Goal: Information Seeking & Learning: Check status

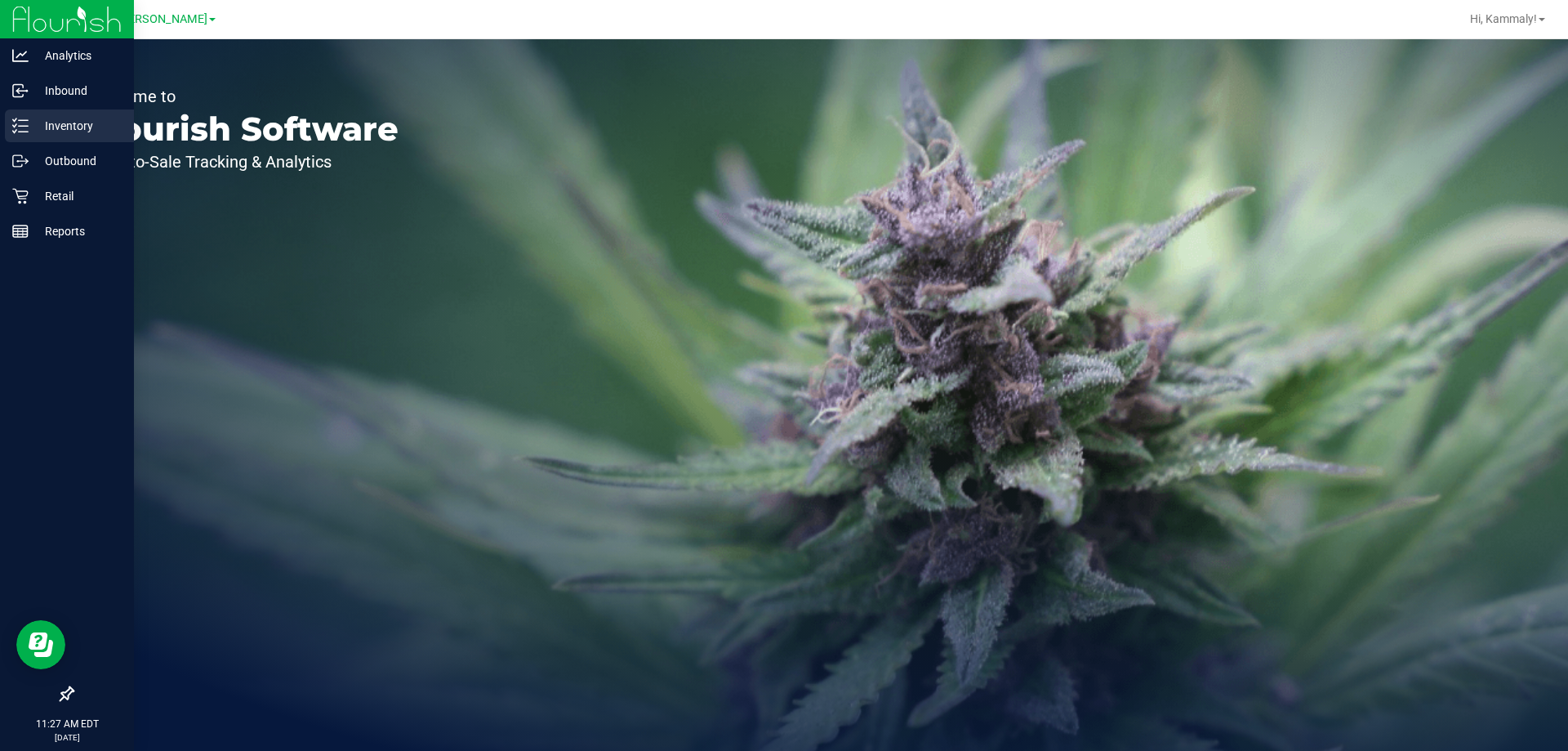
click at [27, 127] on icon at bounding box center [20, 125] width 16 height 16
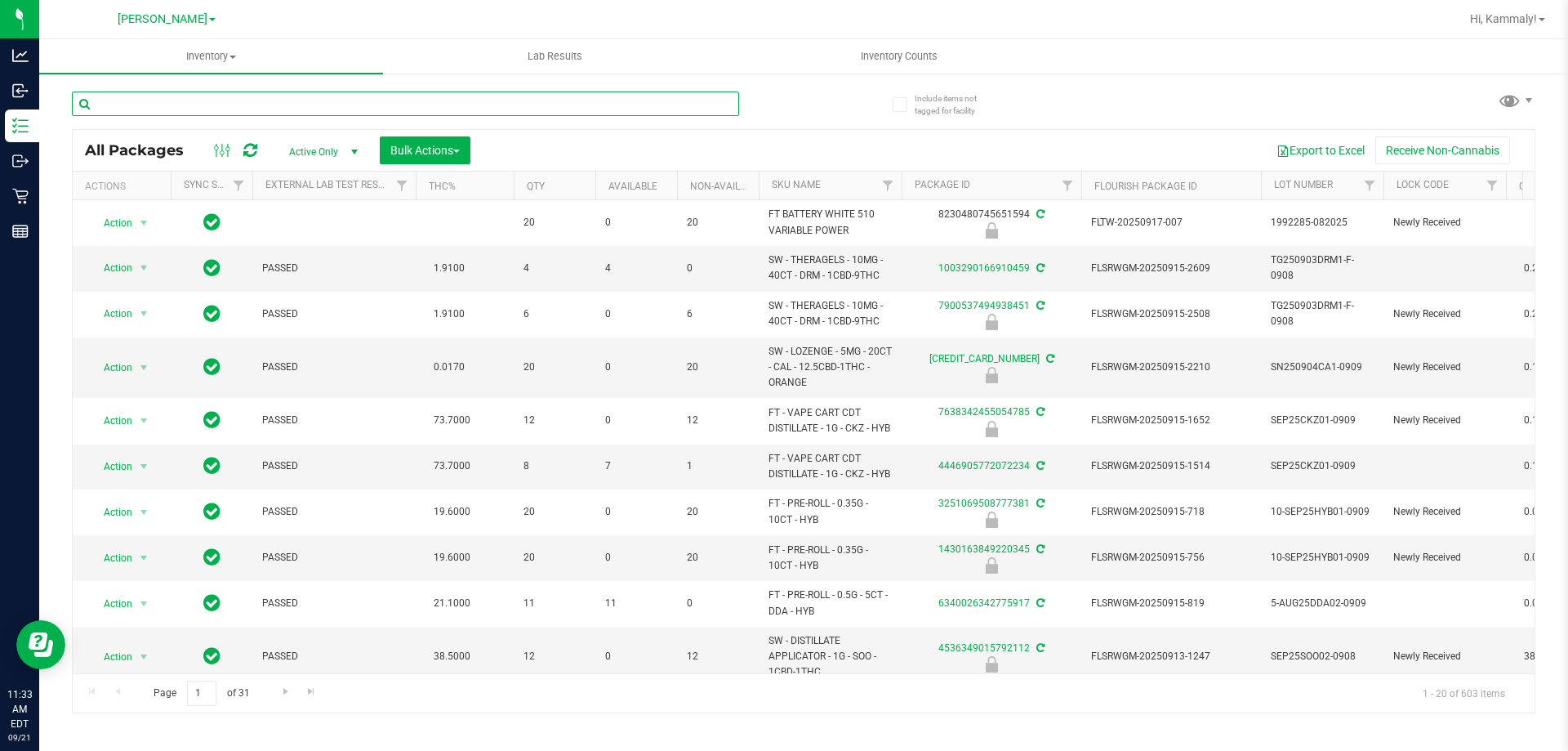
click at [494, 100] on input "text" at bounding box center [406, 103] width 668 height 25
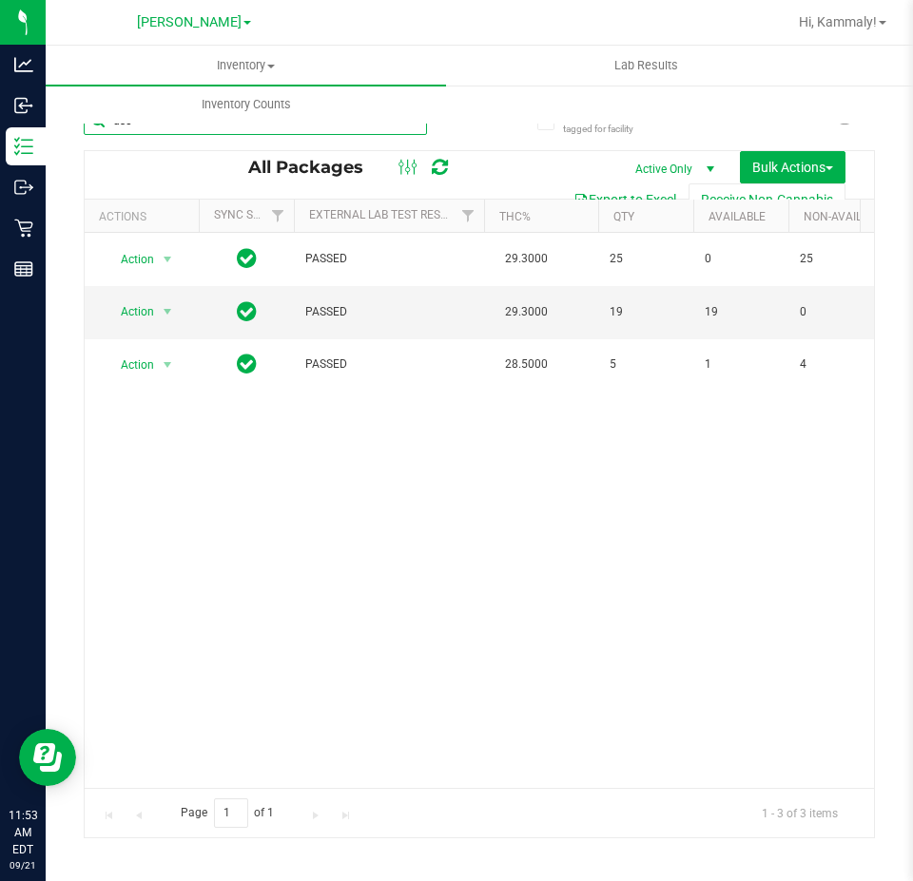
click at [348, 129] on input "dsc" at bounding box center [255, 120] width 343 height 29
type input "2801103716401797"
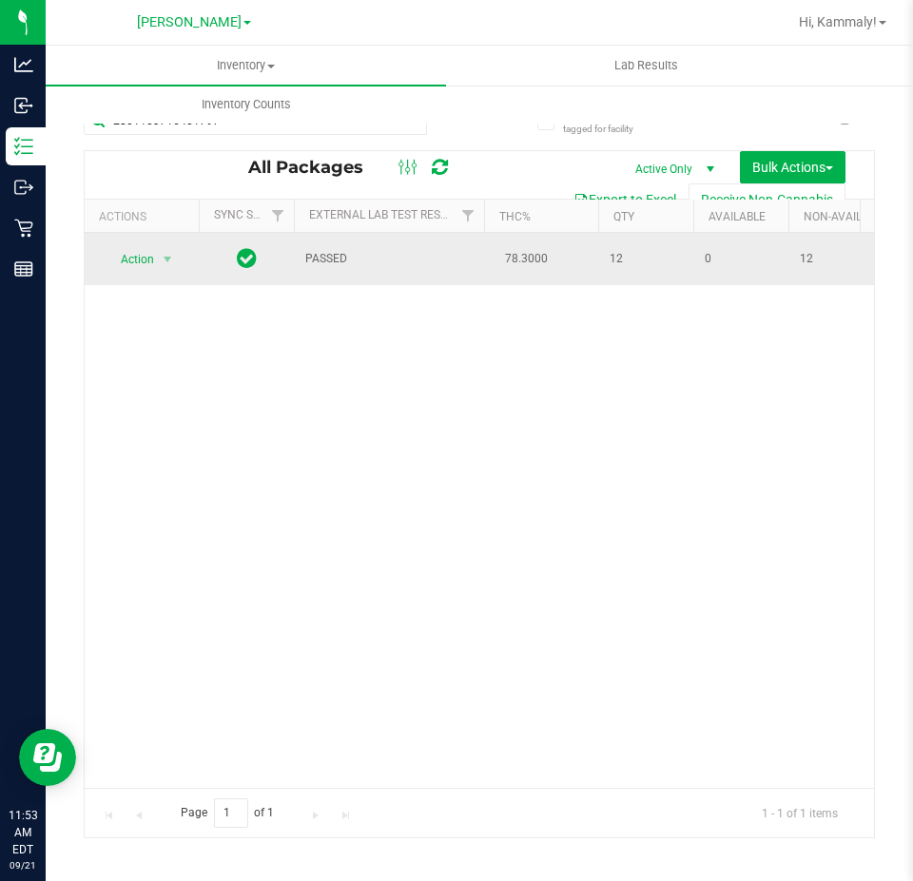
click at [144, 258] on span "Action" at bounding box center [129, 259] width 51 height 27
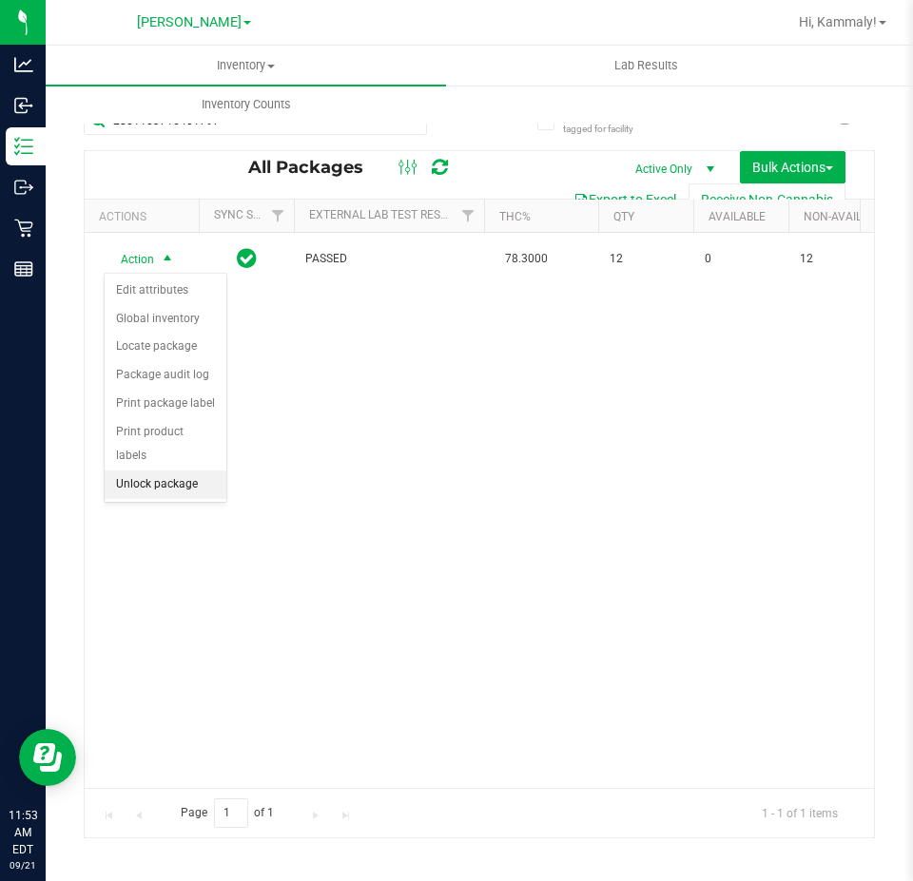
click at [164, 471] on li "Unlock package" at bounding box center [166, 485] width 122 height 29
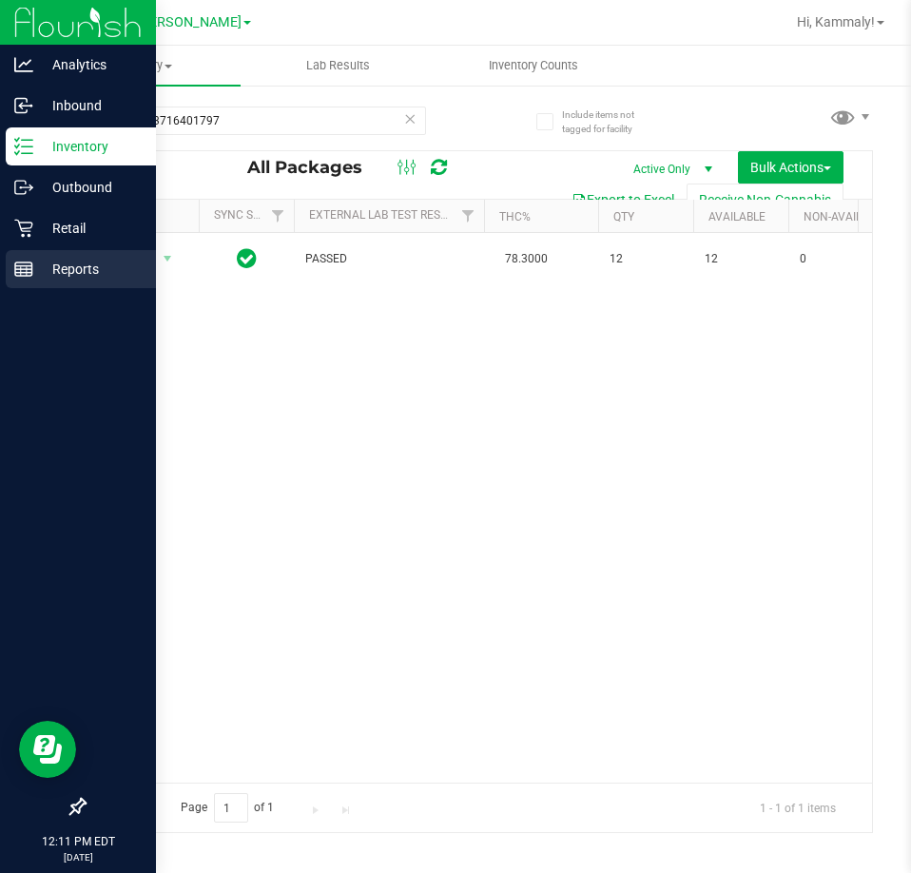
click at [26, 273] on line at bounding box center [23, 273] width 17 height 0
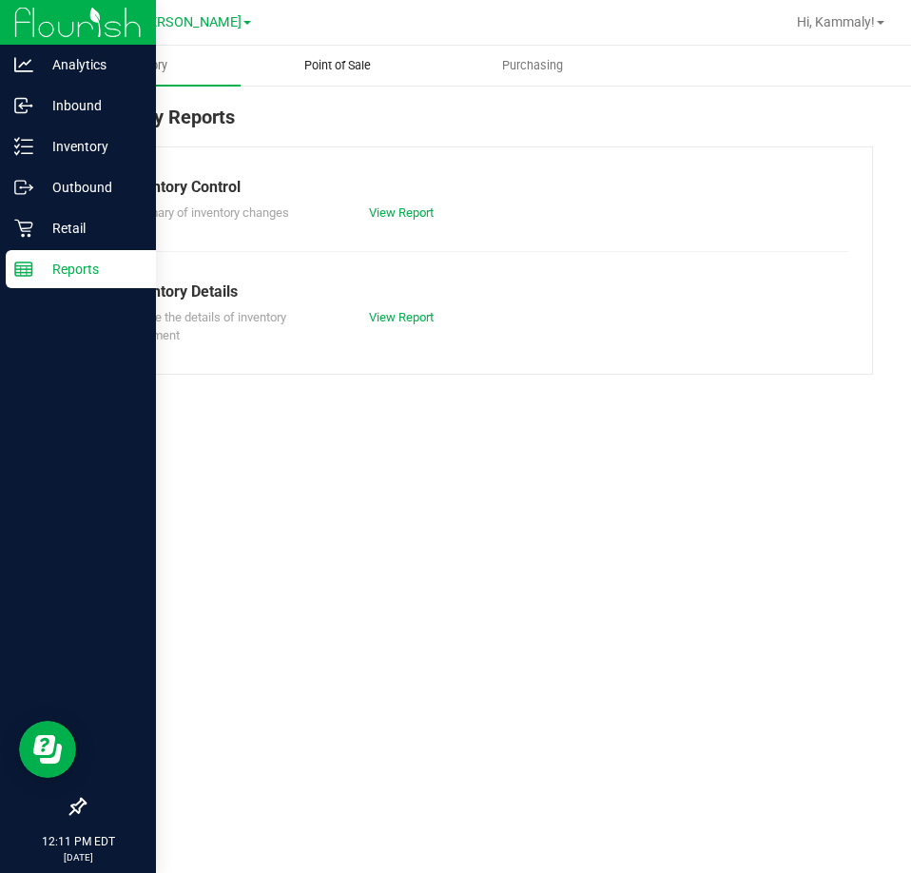
click at [340, 60] on span "Point of Sale" at bounding box center [338, 65] width 118 height 17
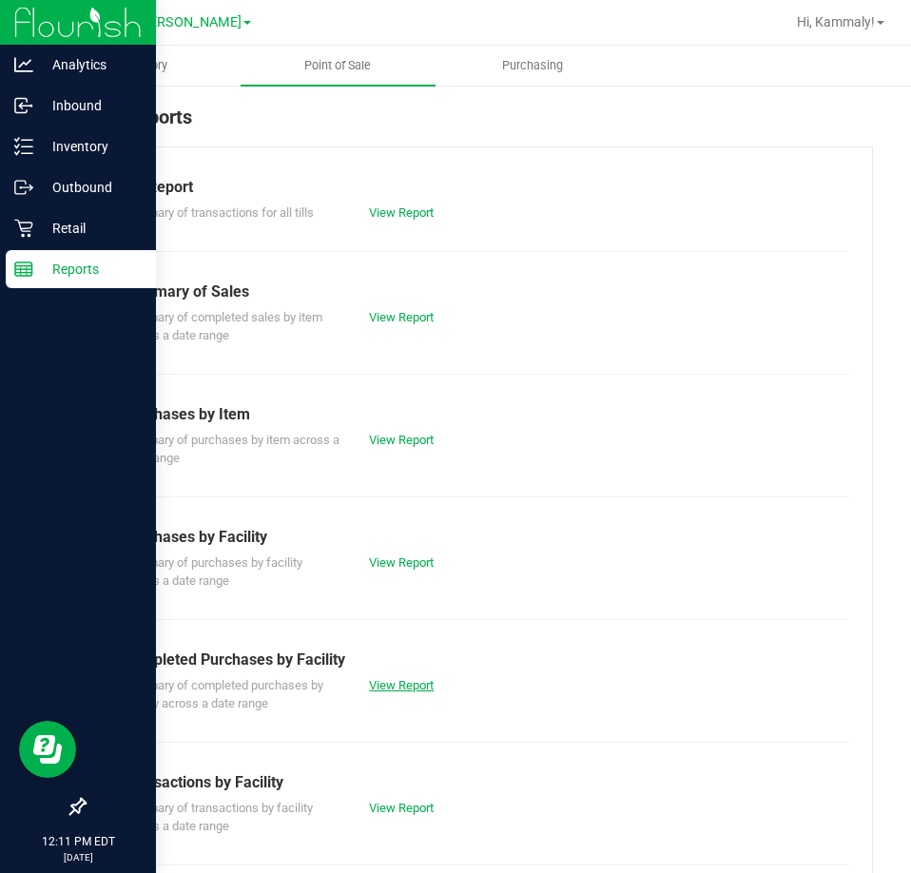
click at [392, 683] on link "View Report" at bounding box center [401, 685] width 65 height 14
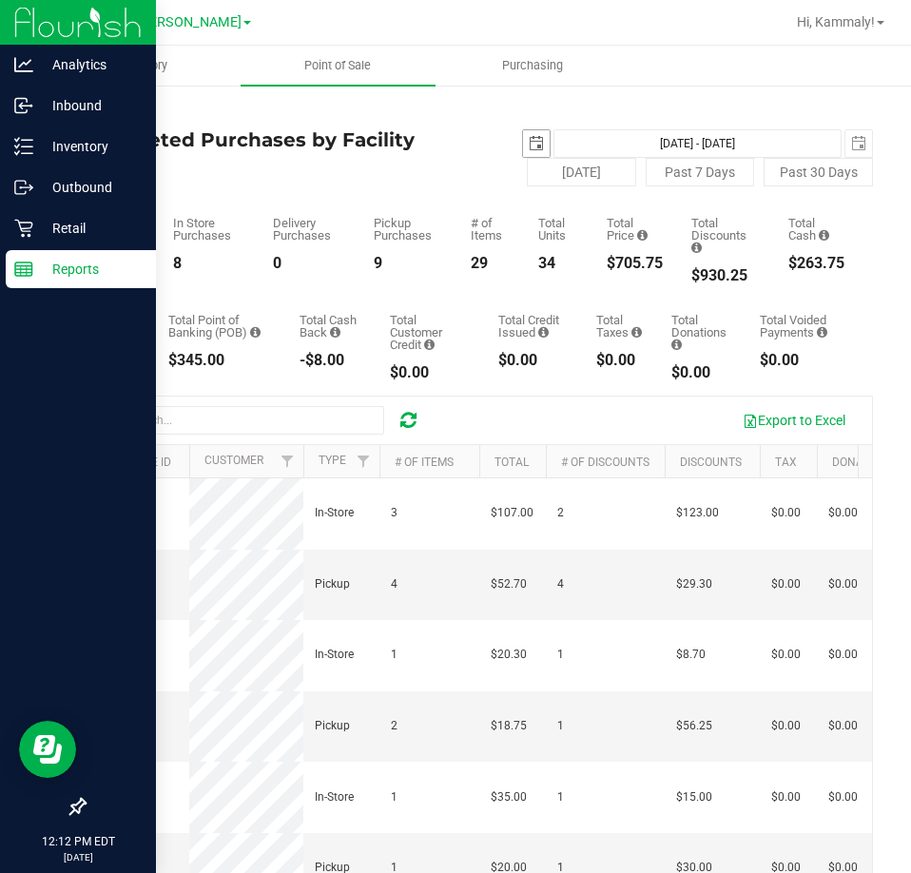
click at [529, 149] on span "select" at bounding box center [536, 143] width 15 height 15
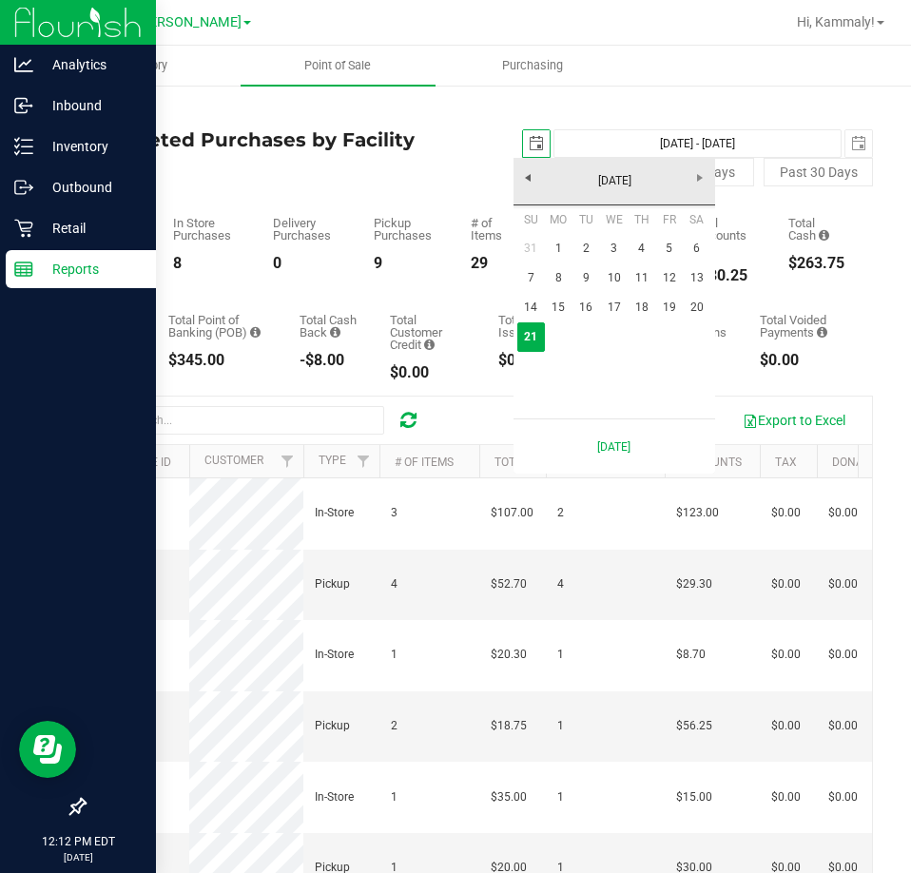
scroll to position [0, 48]
click at [688, 299] on link "20" at bounding box center [697, 307] width 28 height 29
type input "[DATE]"
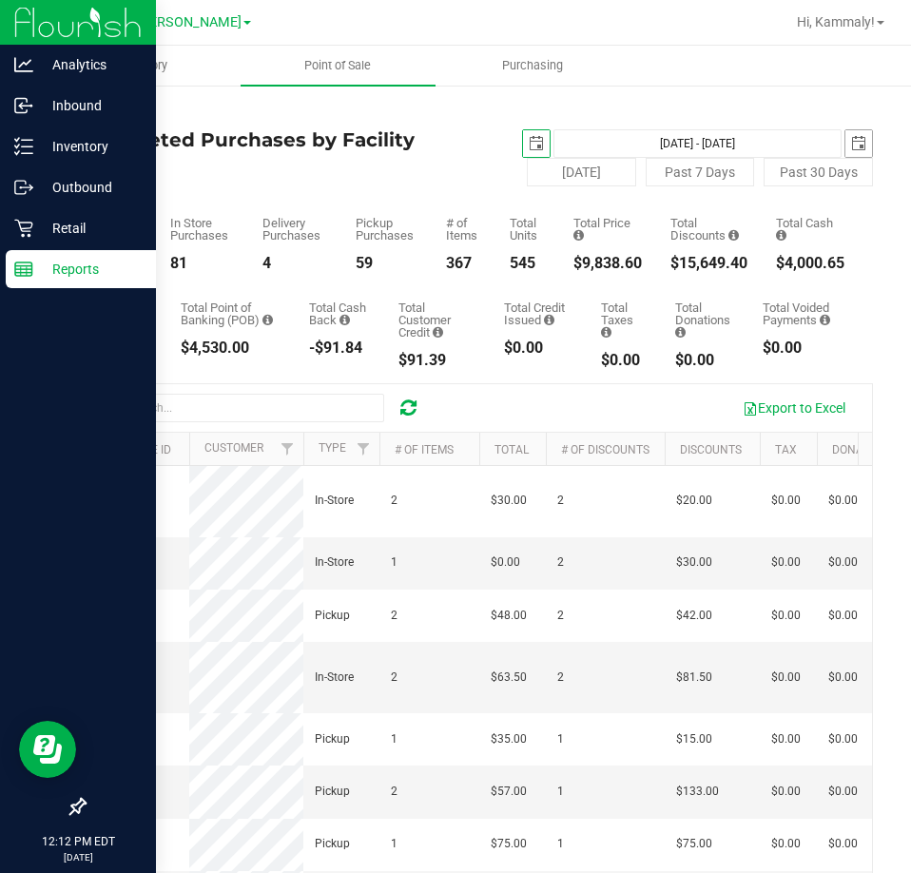
click at [851, 145] on span "select" at bounding box center [858, 143] width 15 height 15
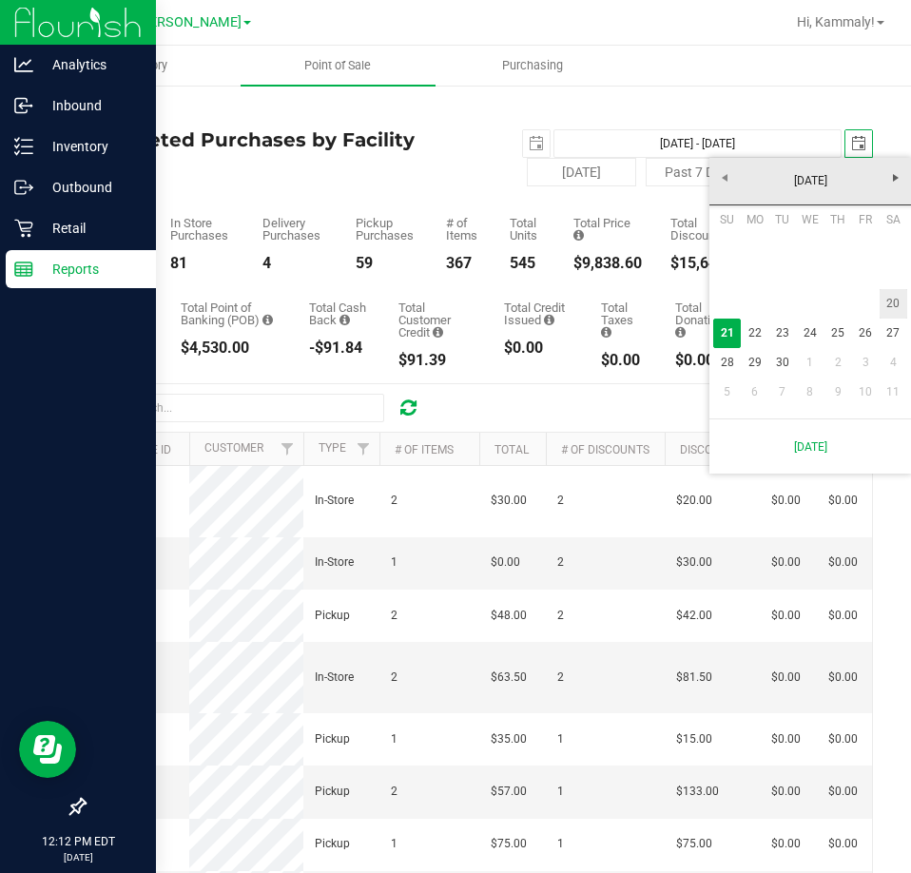
click at [902, 305] on link "20" at bounding box center [893, 303] width 28 height 29
type input "Sep 20, 2025 - Sep 20, 2025"
type input "[DATE]"
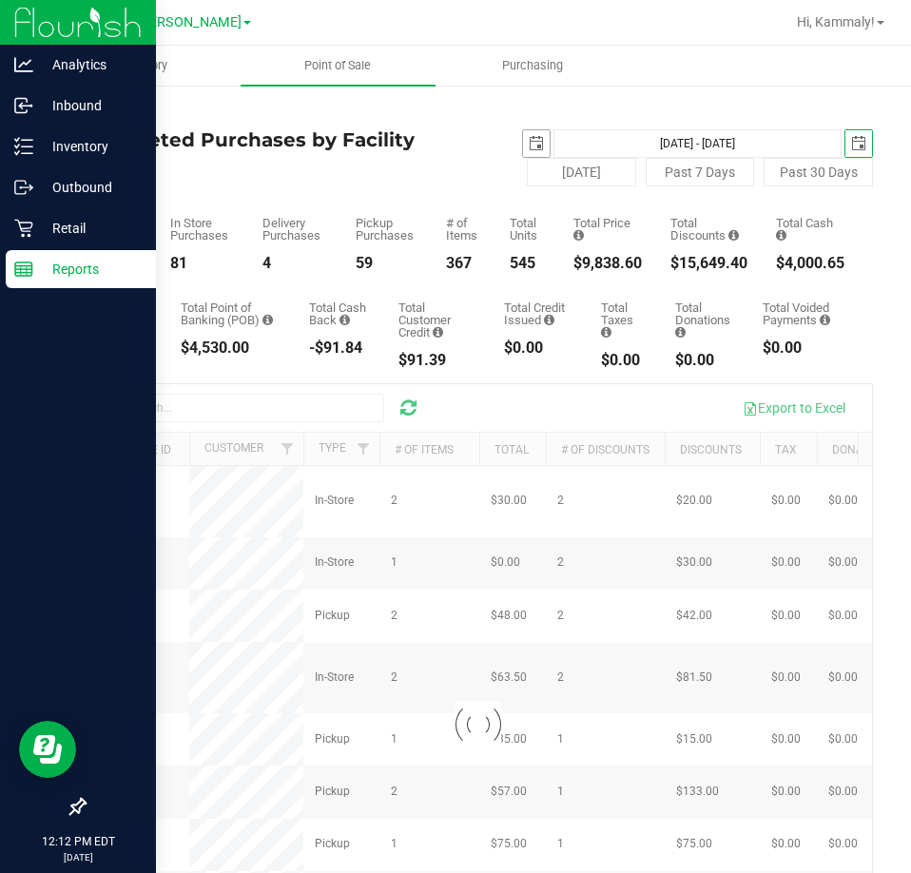
click at [529, 144] on span "select" at bounding box center [536, 143] width 15 height 15
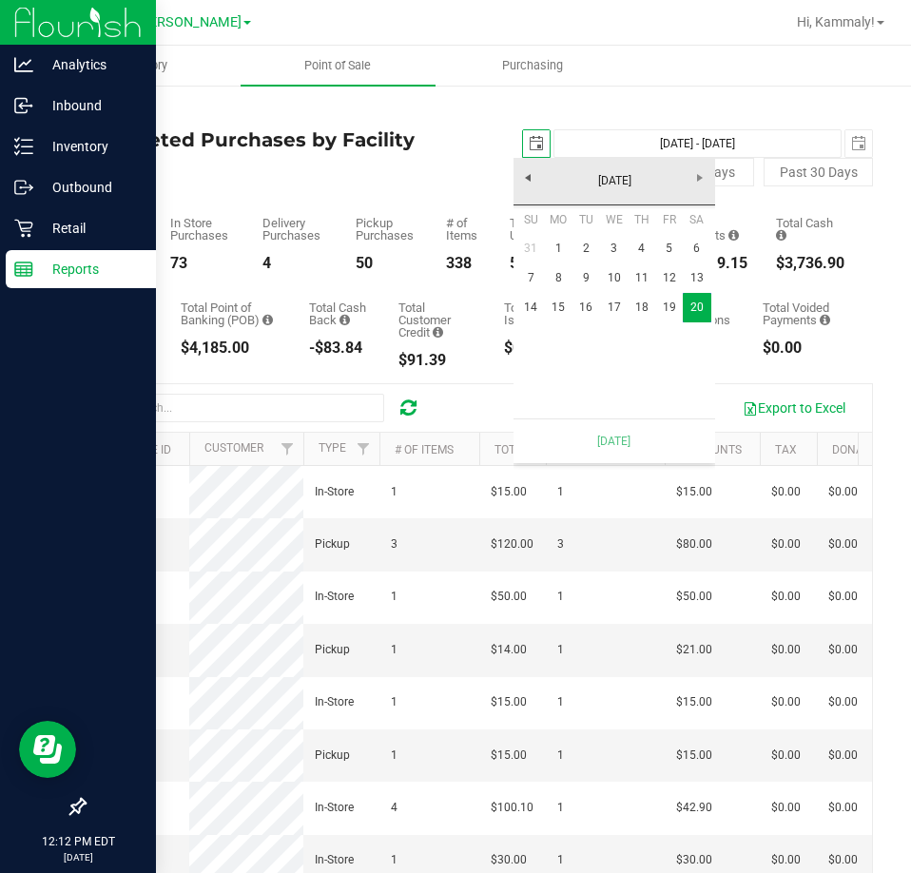
scroll to position [0, 48]
click at [526, 305] on link "14" at bounding box center [531, 307] width 28 height 29
type input "[DATE] - [DATE]"
type input "[DATE]"
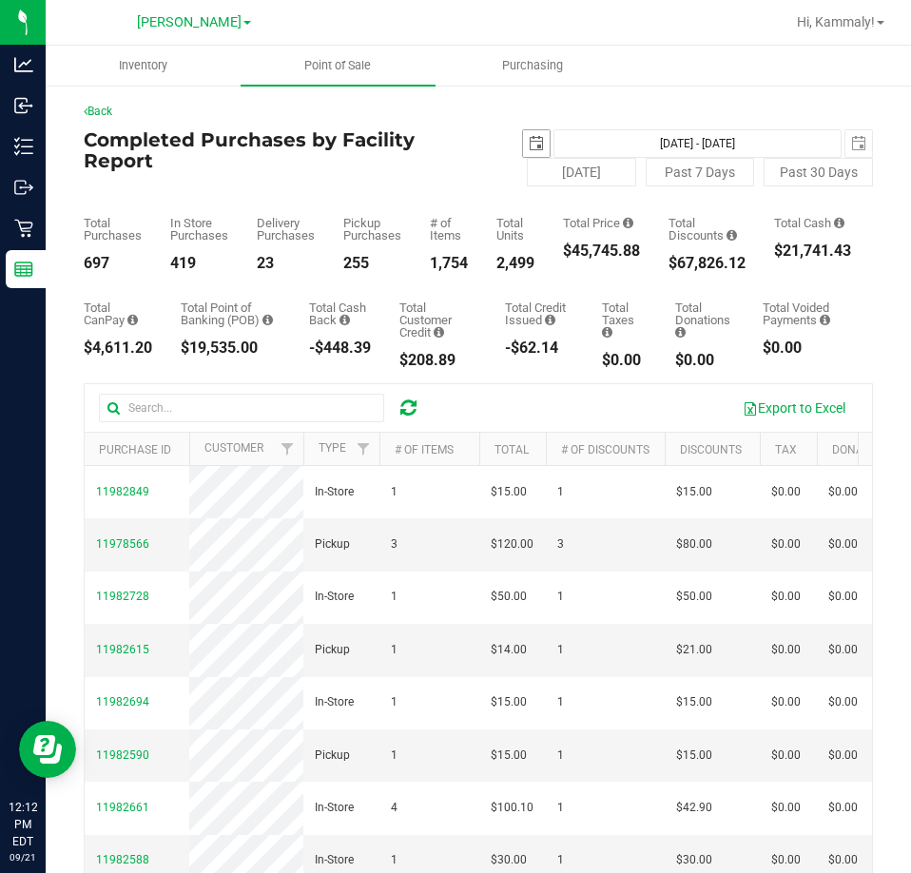
click at [529, 138] on span "select" at bounding box center [536, 143] width 15 height 15
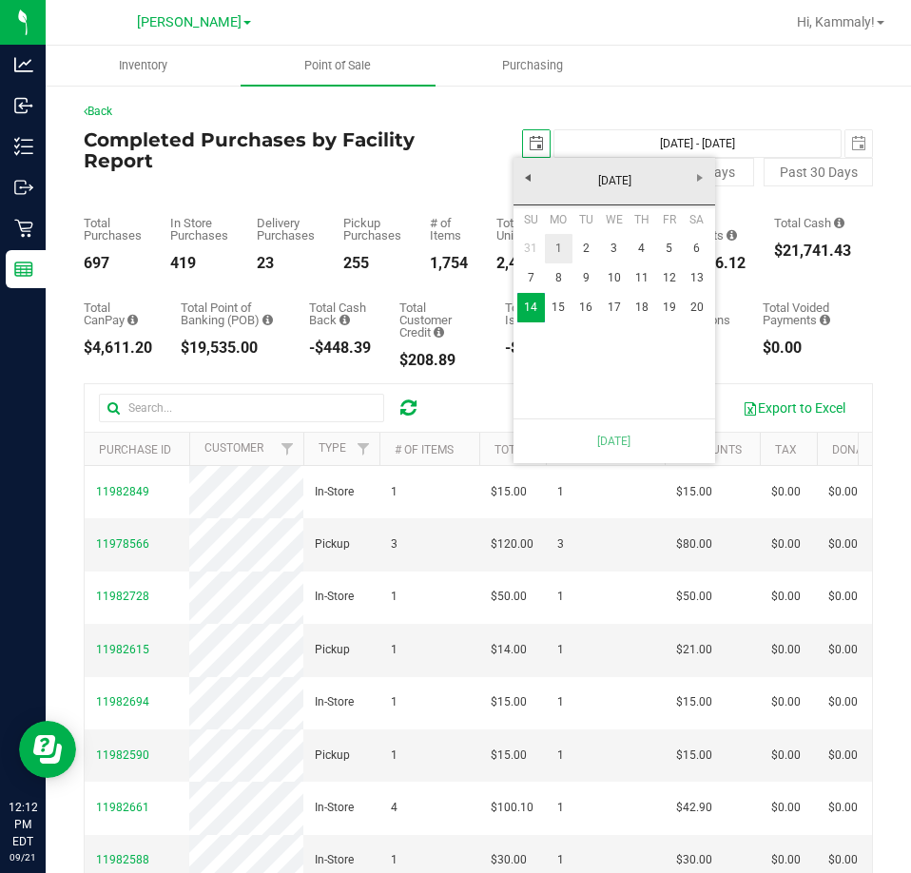
click at [558, 253] on link "1" at bounding box center [559, 248] width 28 height 29
type input "Sep 1, 2025 - Sep 20, 2025"
type input "2025-09-01"
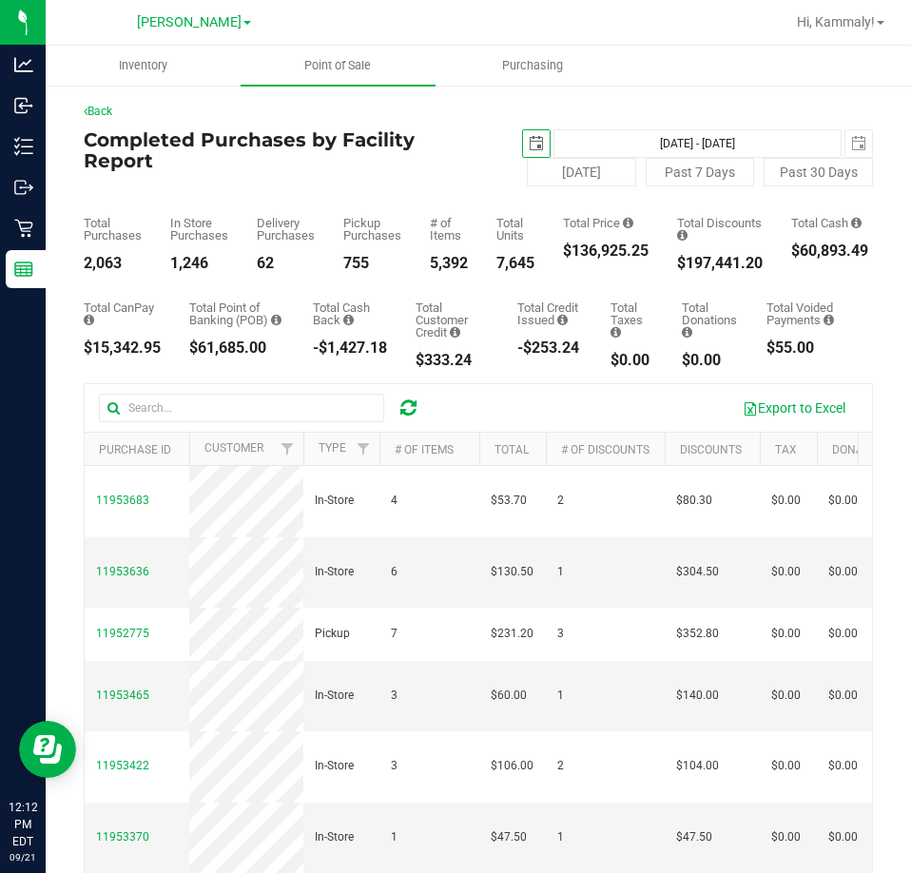
click at [523, 146] on span "select" at bounding box center [536, 143] width 27 height 27
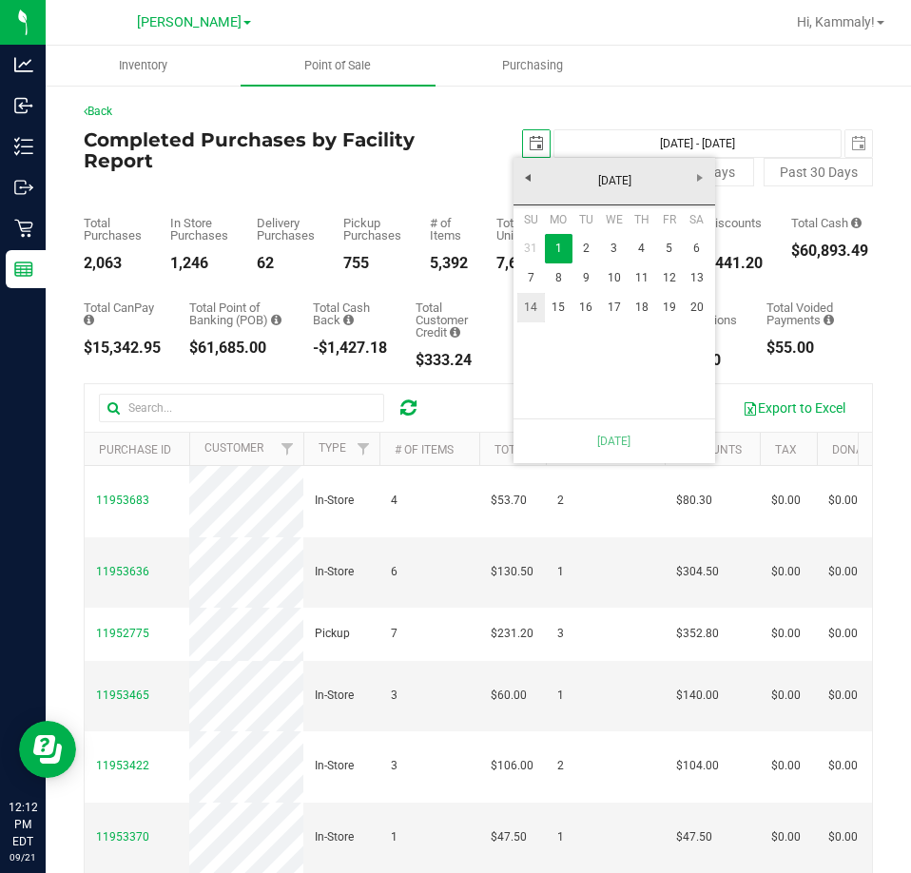
click at [529, 305] on link "14" at bounding box center [531, 307] width 28 height 29
type input "[DATE] - [DATE]"
type input "[DATE]"
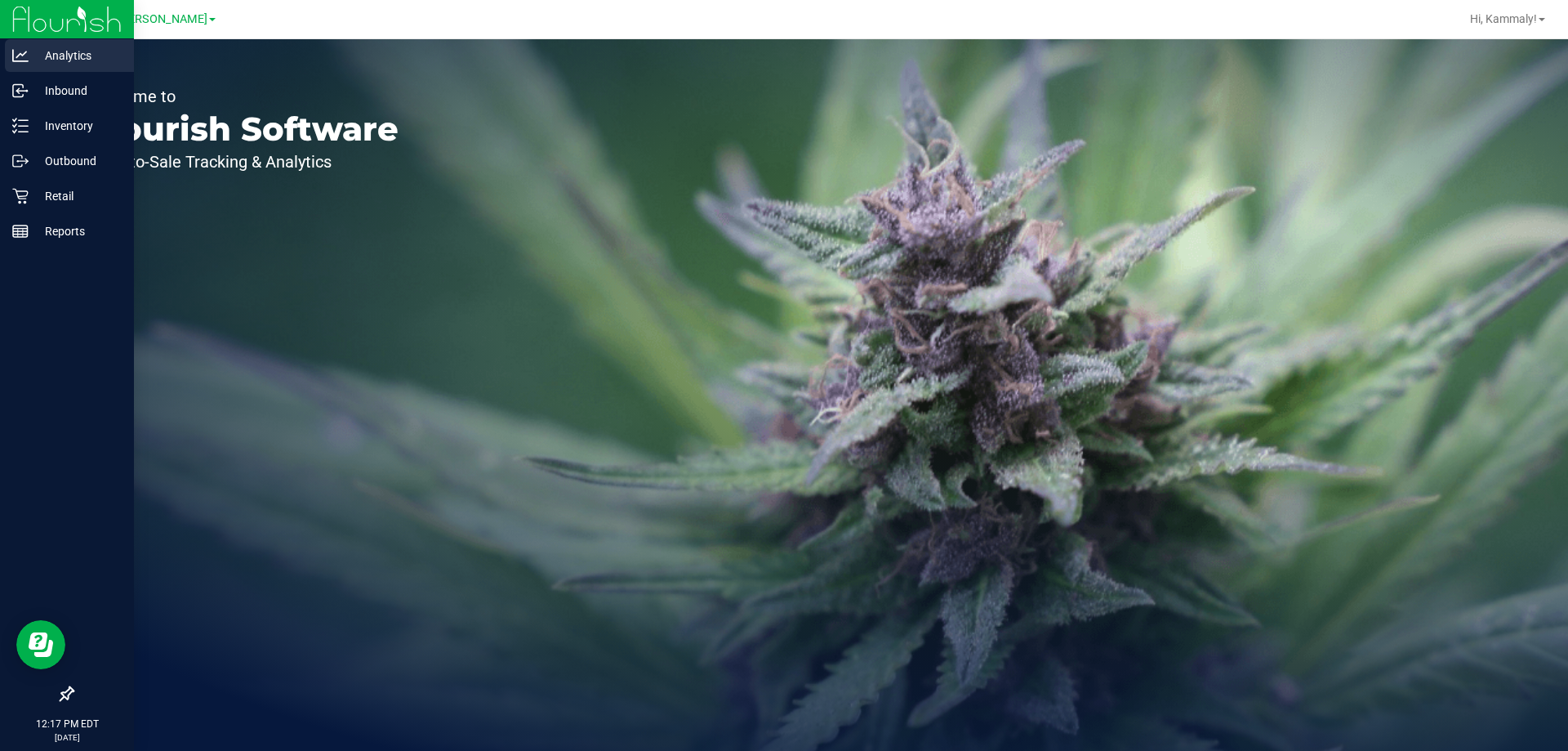
click at [20, 64] on div "Analytics" at bounding box center [70, 56] width 129 height 33
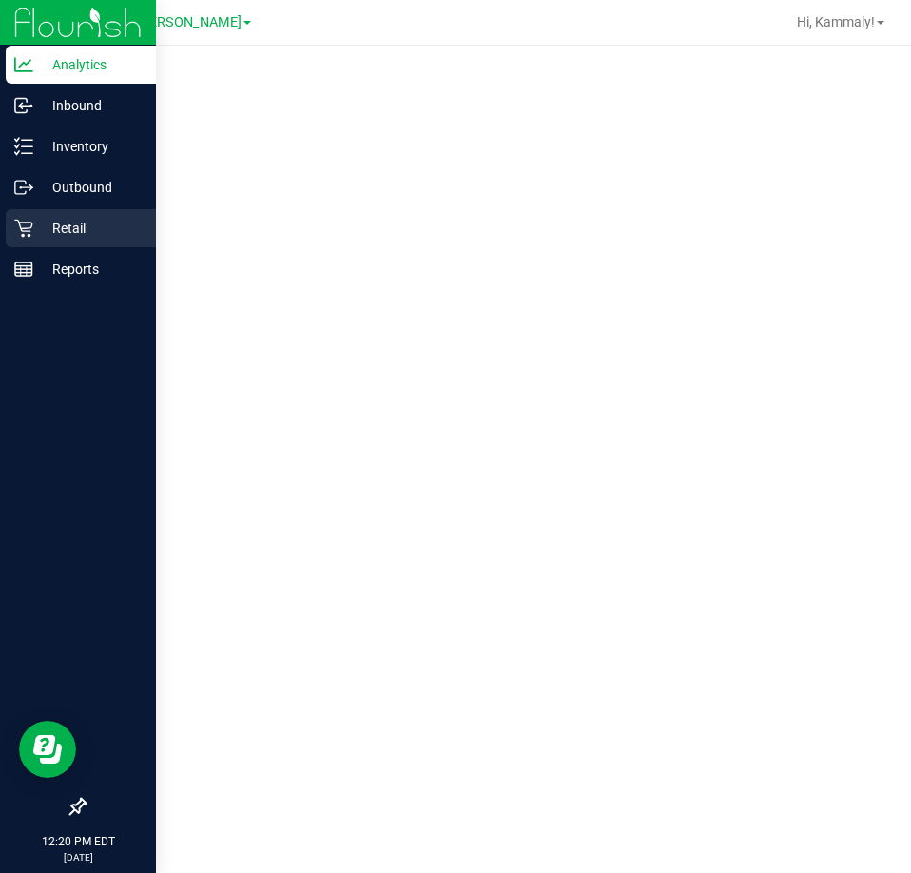
click at [62, 230] on p "Retail" at bounding box center [90, 228] width 114 height 23
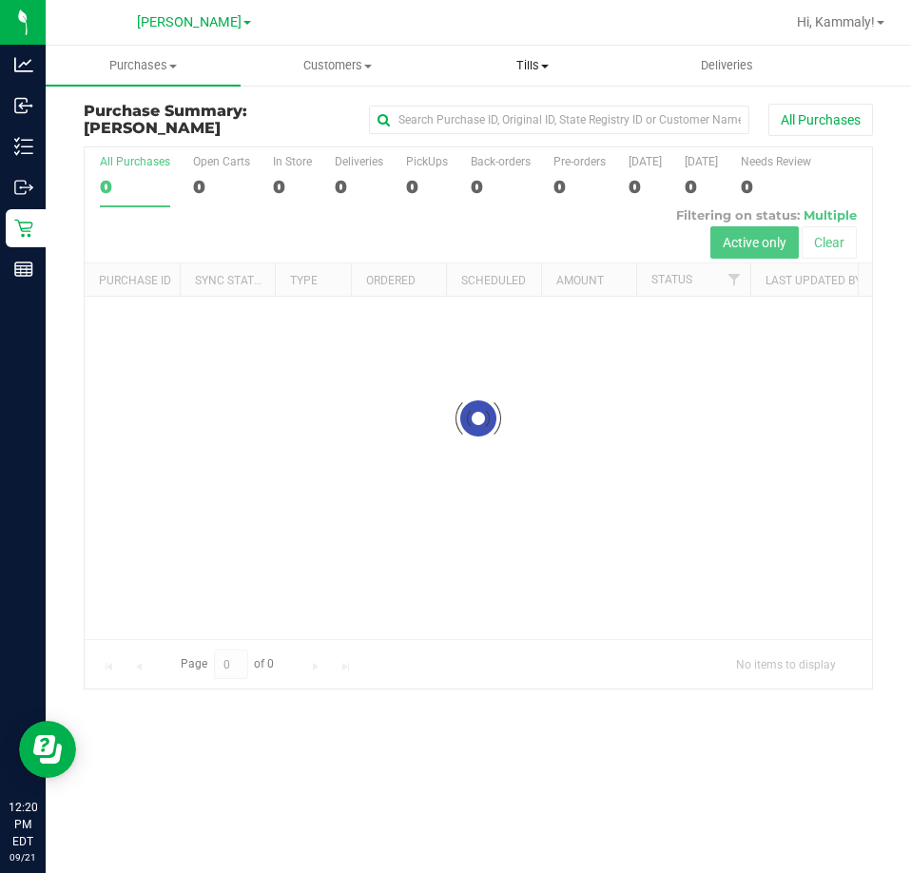
click at [537, 63] on span "Tills" at bounding box center [532, 65] width 193 height 17
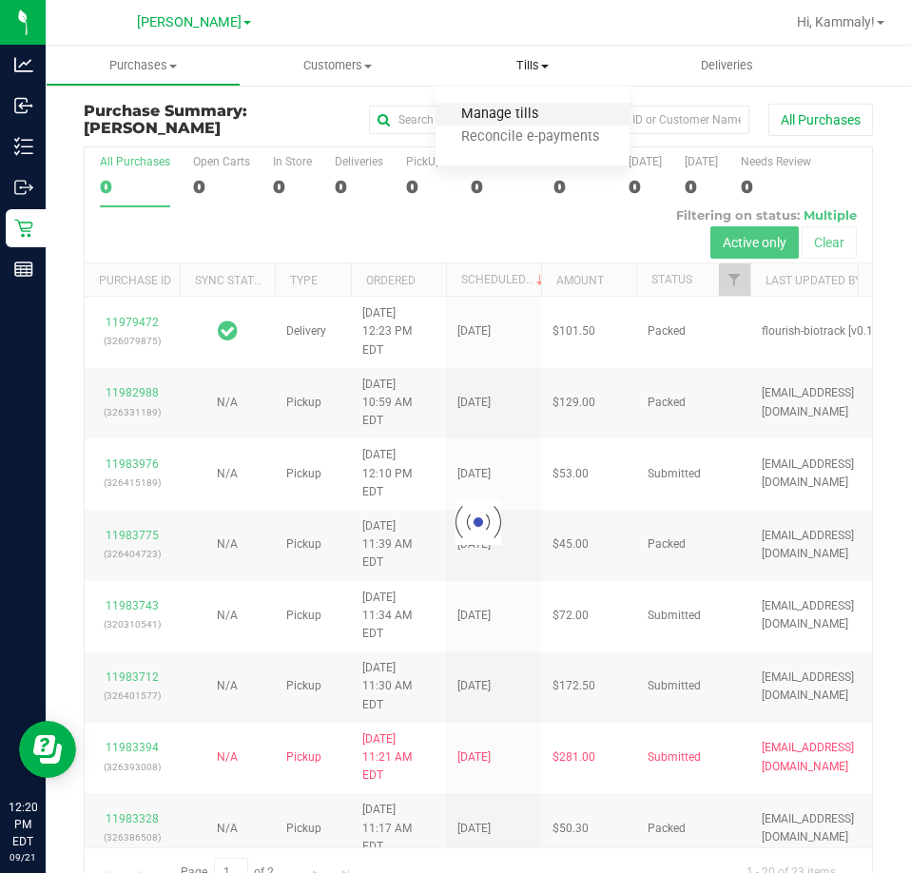
click at [494, 119] on span "Manage tills" at bounding box center [499, 114] width 128 height 16
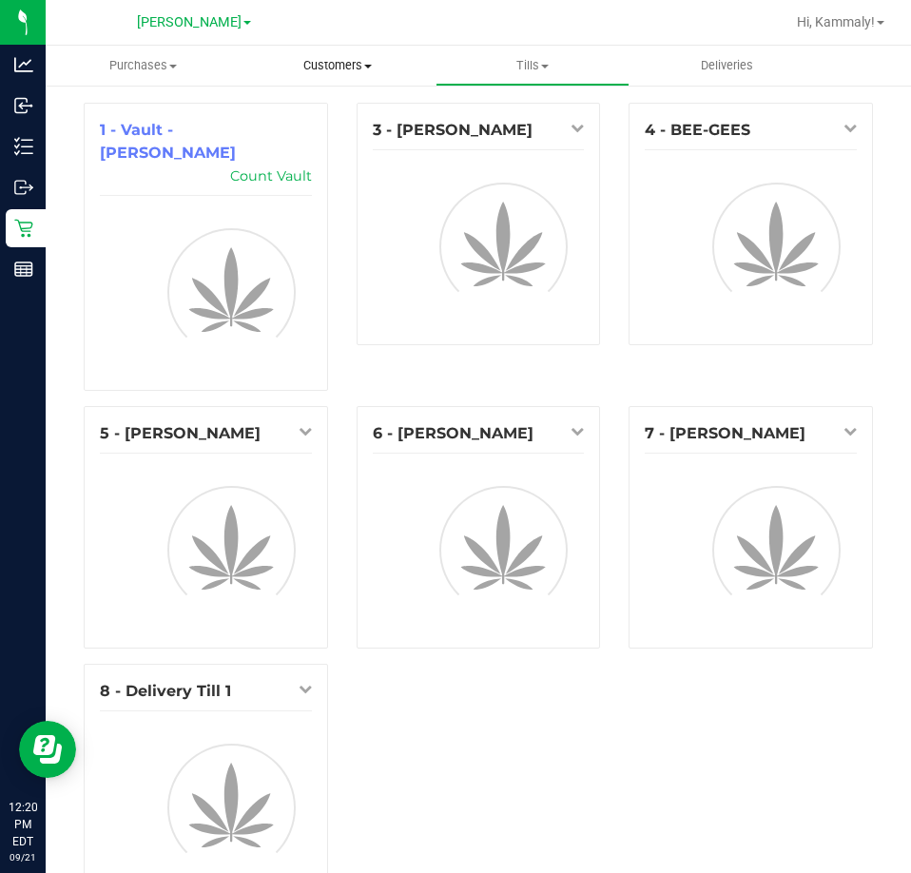
click at [356, 68] on span "Customers" at bounding box center [337, 65] width 193 height 17
click at [338, 106] on span "All customers" at bounding box center [309, 114] width 137 height 16
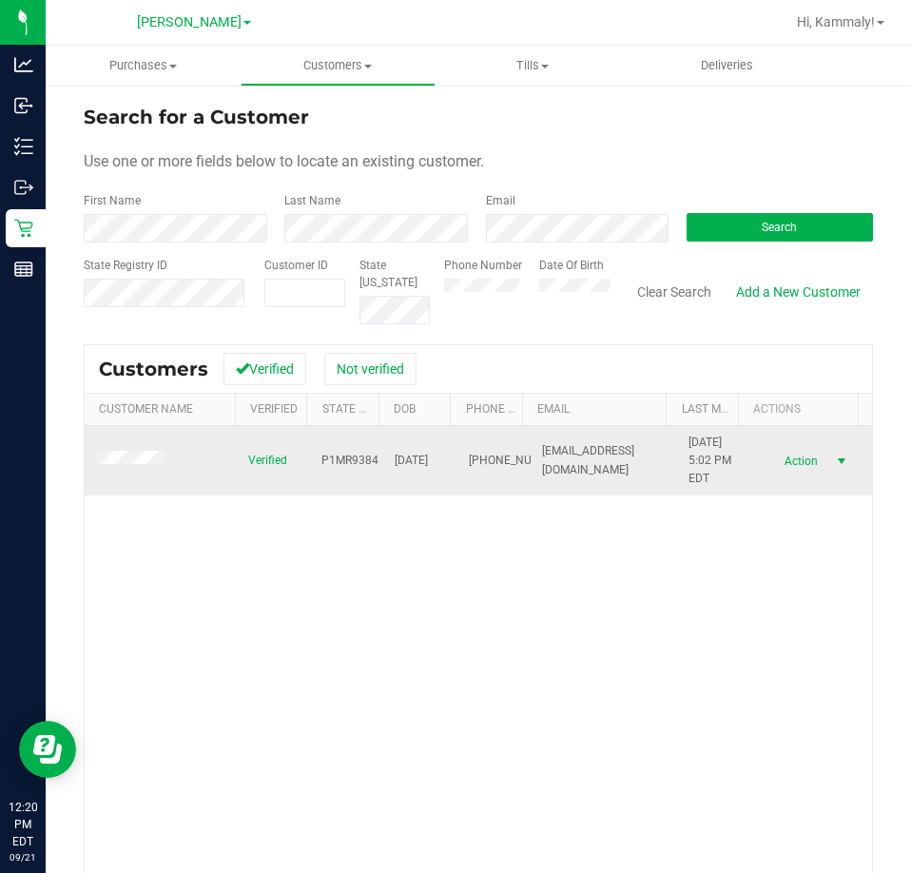
click at [782, 460] on span "Action" at bounding box center [799, 461] width 62 height 27
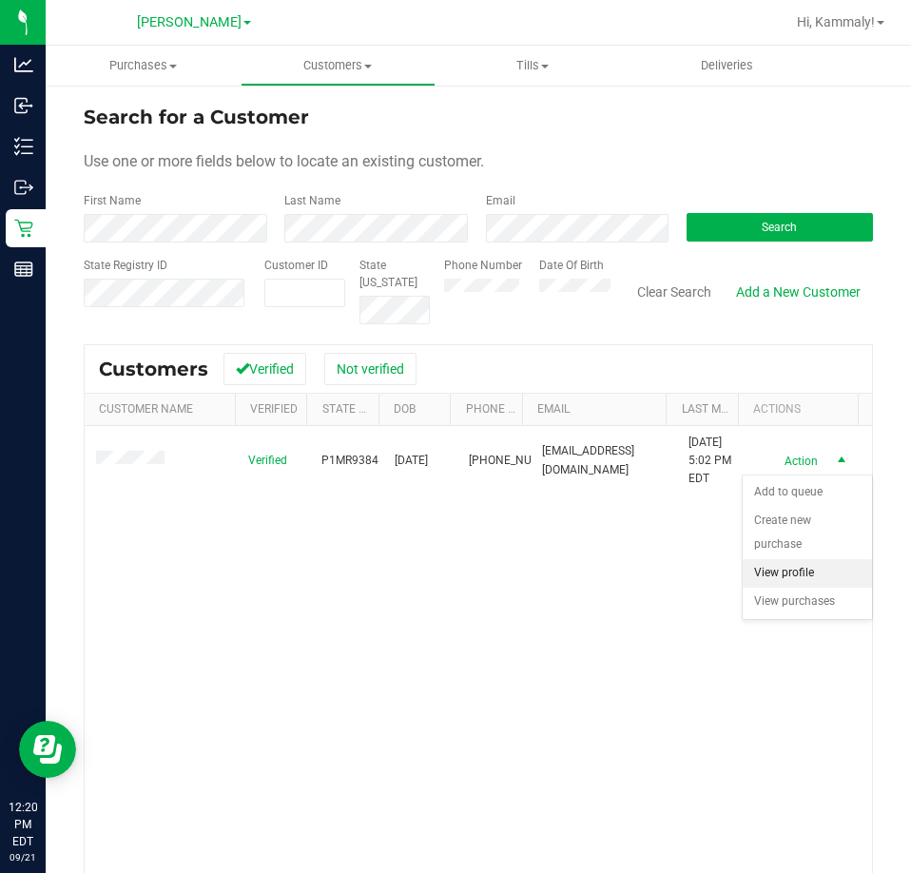
click at [785, 564] on li "View profile" at bounding box center [807, 573] width 129 height 29
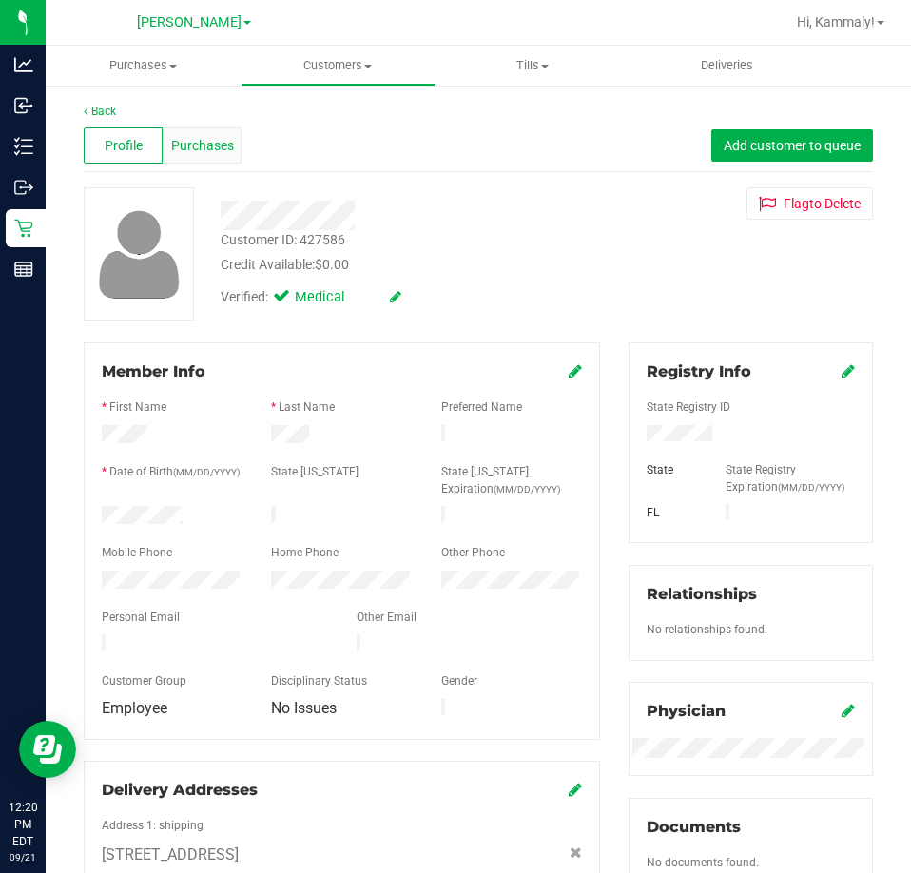
click at [218, 145] on span "Purchases" at bounding box center [202, 146] width 63 height 20
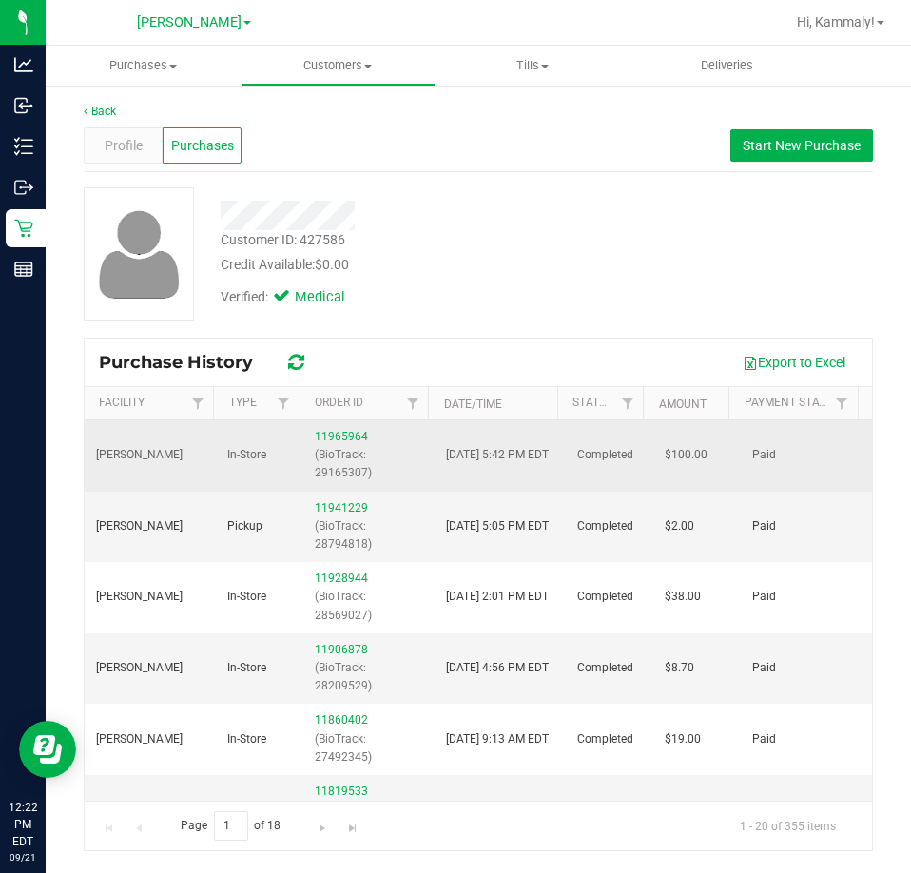
click at [349, 447] on p "(BioTrack: 29165307)" at bounding box center [369, 464] width 108 height 36
click at [354, 436] on link "11965964" at bounding box center [341, 436] width 53 height 13
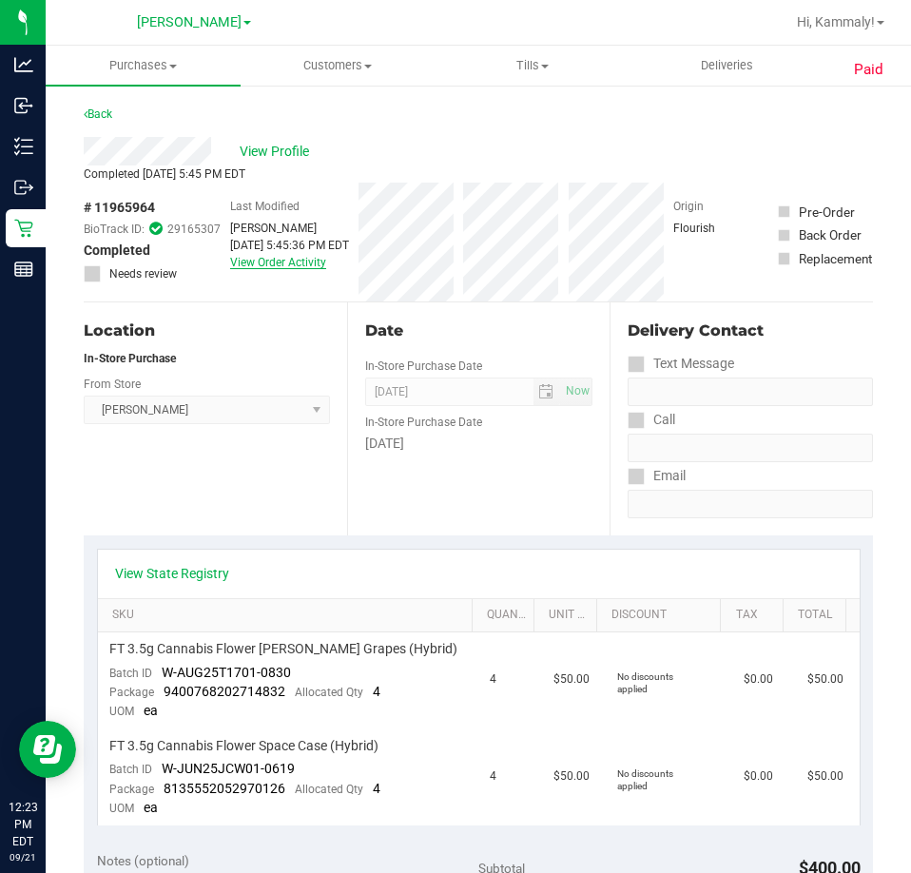
click at [293, 268] on link "View Order Activity" at bounding box center [278, 262] width 96 height 13
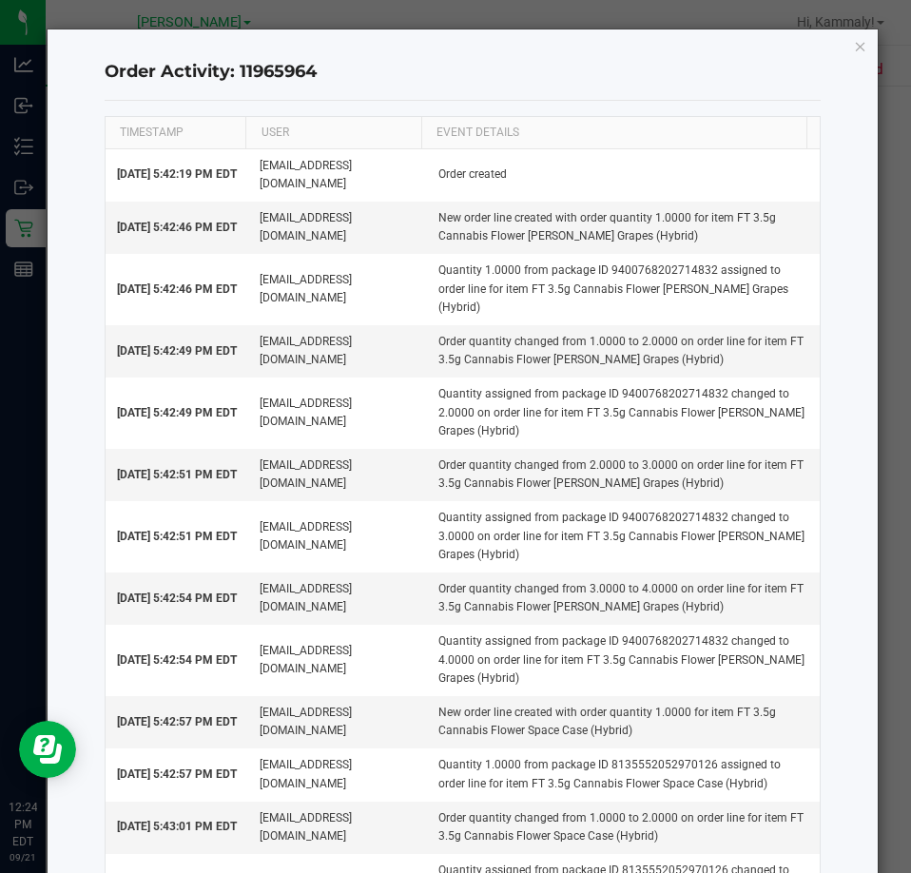
click at [839, 44] on div "Order Activity: 11965964 TIMESTAMP USER EVENT DETAILS Sep 17, 2025 5:42:19 PM E…" at bounding box center [463, 713] width 831 height 1369
click at [854, 44] on icon "button" at bounding box center [860, 45] width 13 height 23
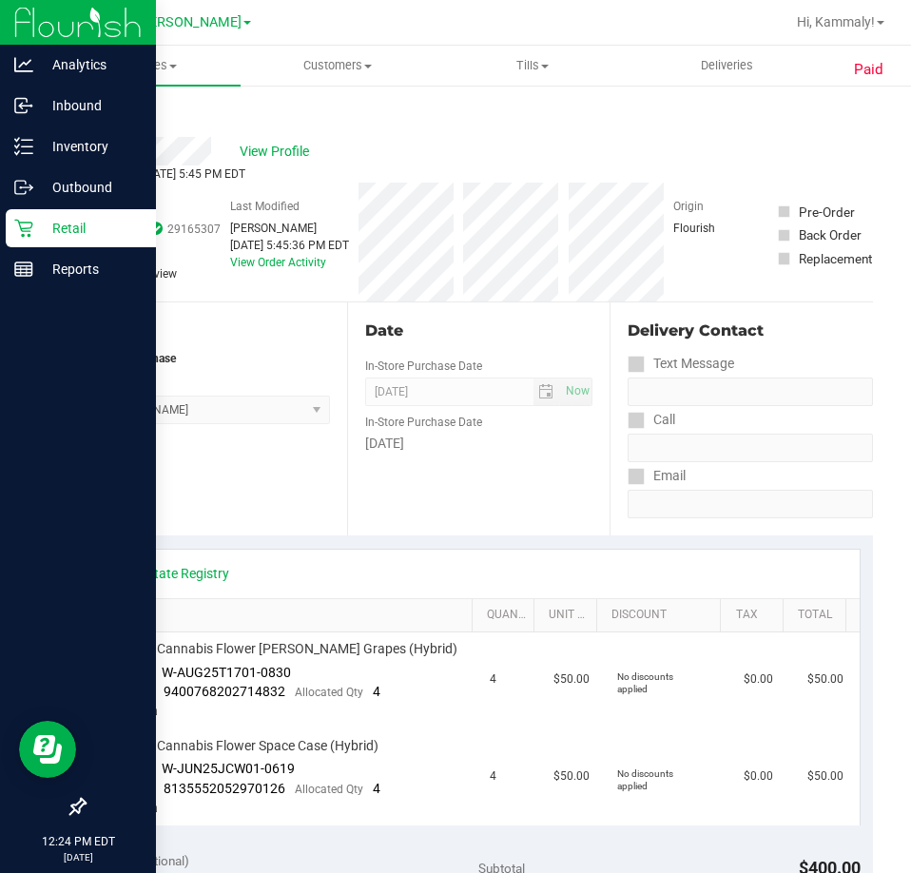
click at [36, 218] on p "Retail" at bounding box center [90, 228] width 114 height 23
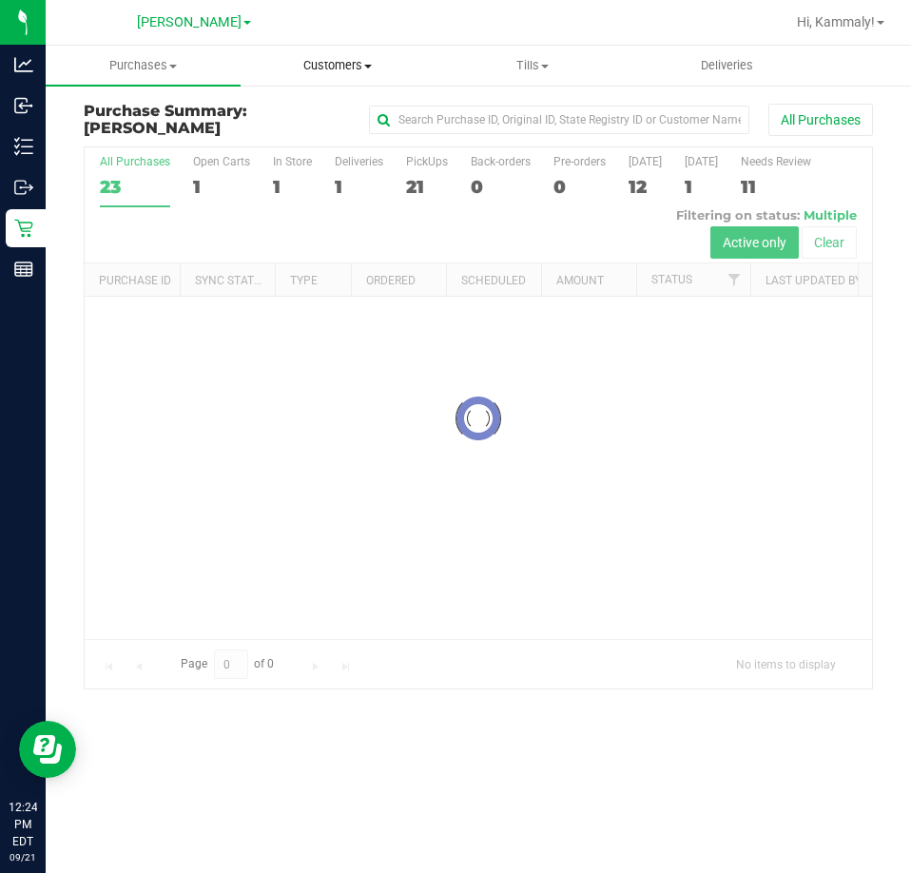
click at [338, 62] on span "Customers" at bounding box center [337, 65] width 193 height 17
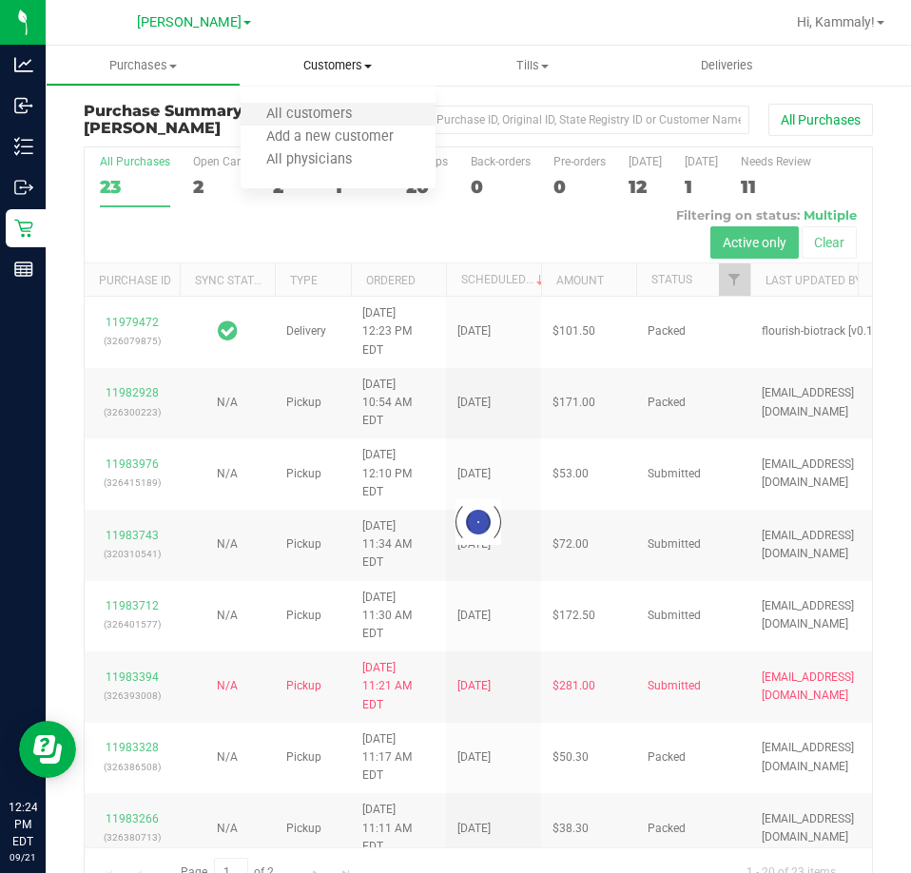
click at [323, 105] on li "All customers" at bounding box center [338, 115] width 195 height 23
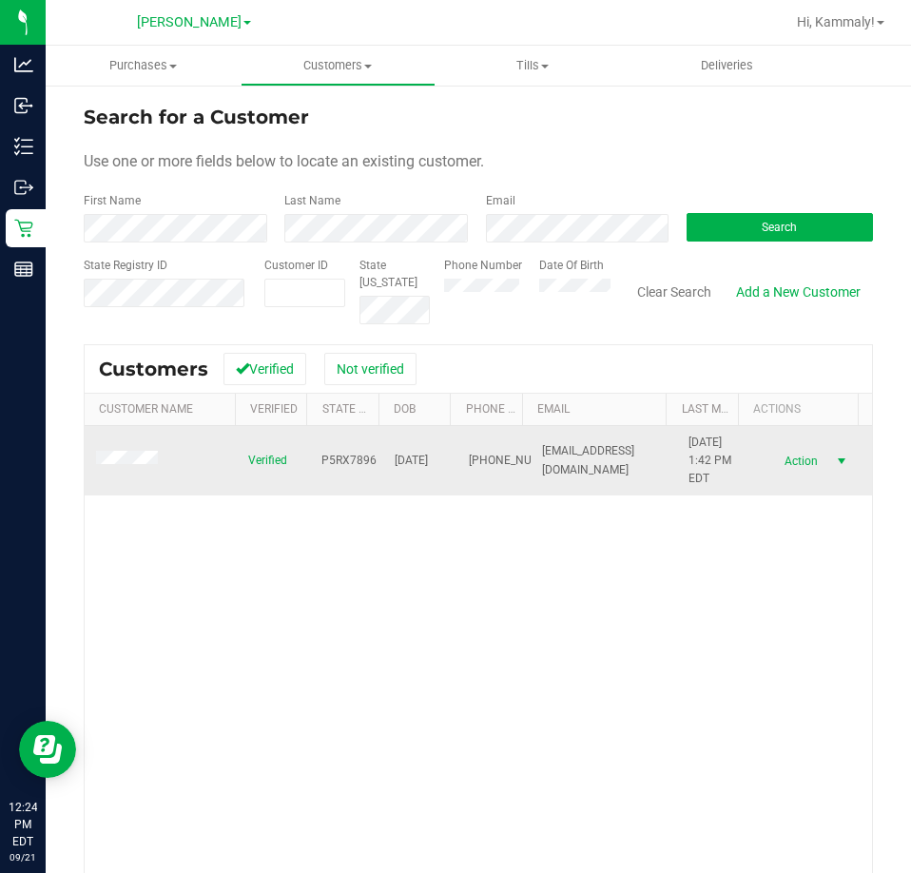
click at [834, 467] on span "select" at bounding box center [841, 461] width 15 height 15
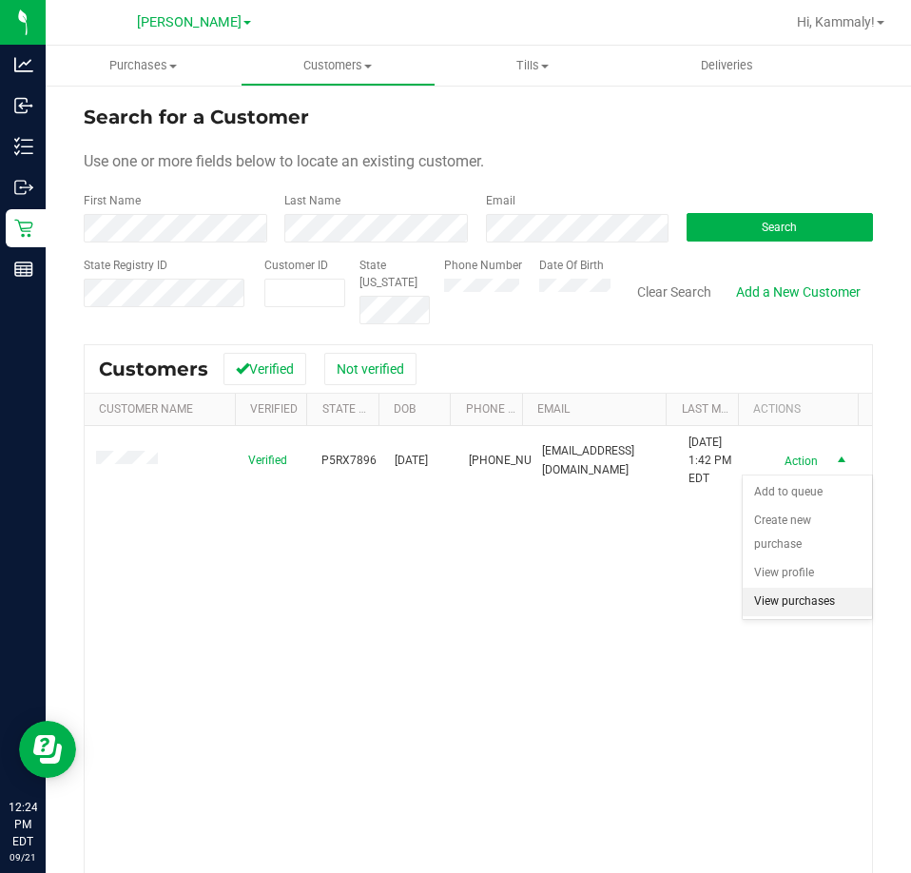
click at [792, 594] on li "View purchases" at bounding box center [807, 602] width 129 height 29
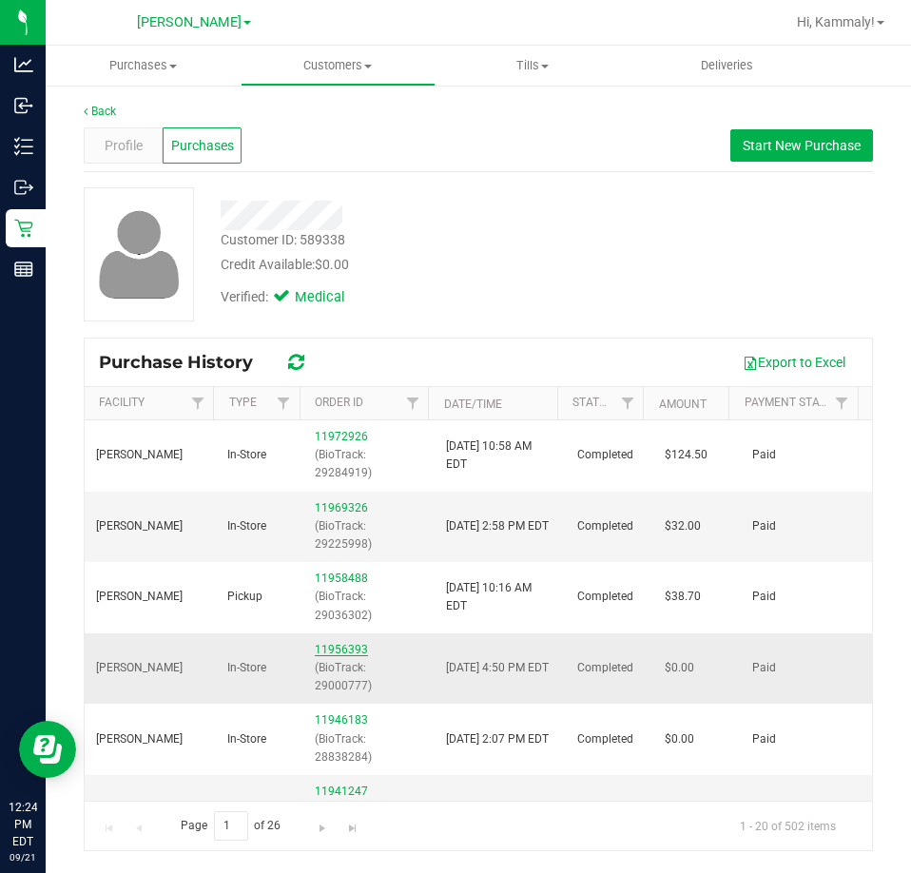
click at [322, 650] on link "11956393" at bounding box center [341, 649] width 53 height 13
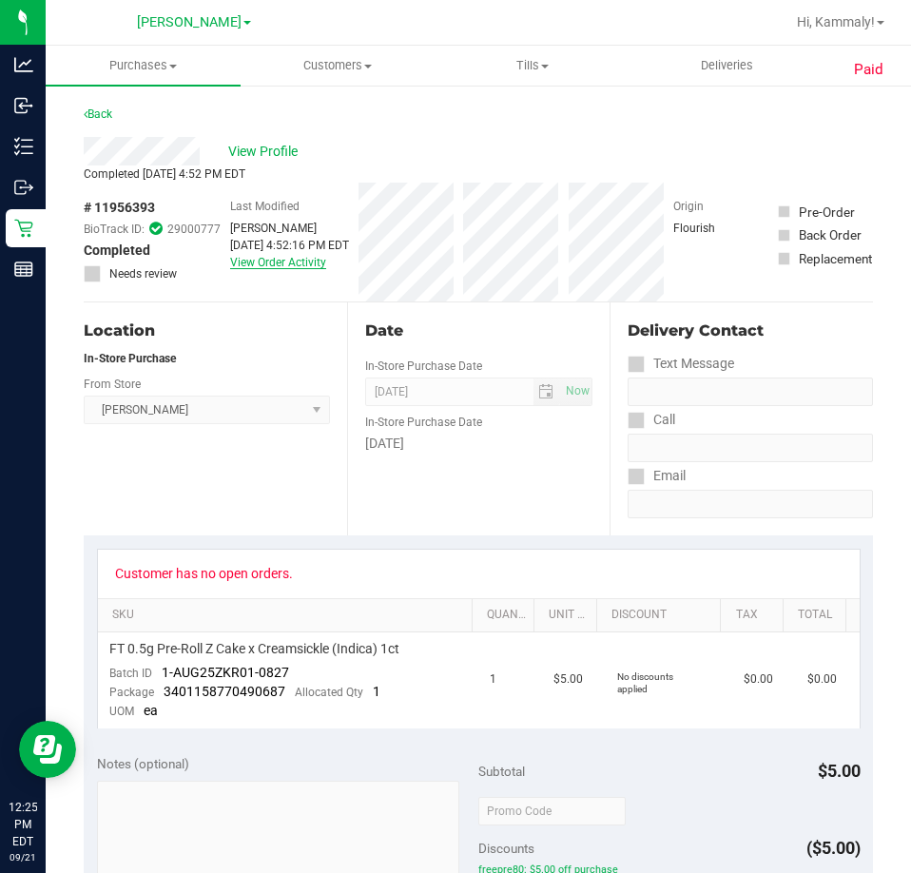
click at [277, 266] on link "View Order Activity" at bounding box center [278, 262] width 96 height 13
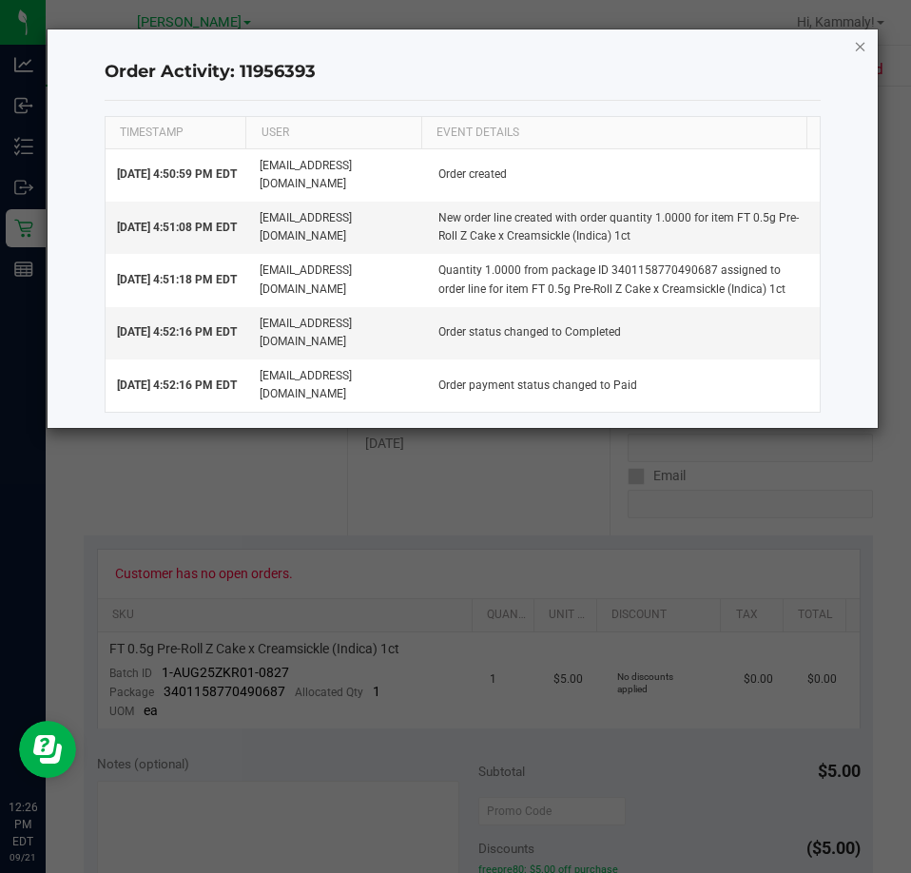
click at [862, 48] on icon "button" at bounding box center [860, 45] width 13 height 23
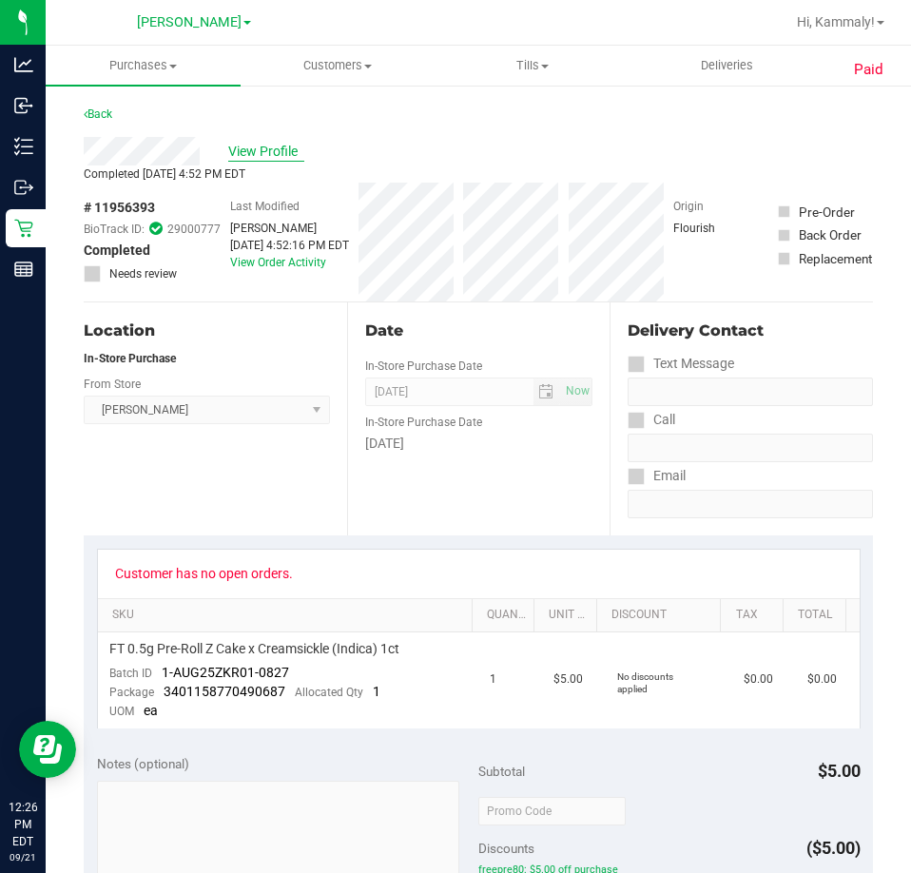
click at [279, 150] on span "View Profile" at bounding box center [266, 152] width 76 height 20
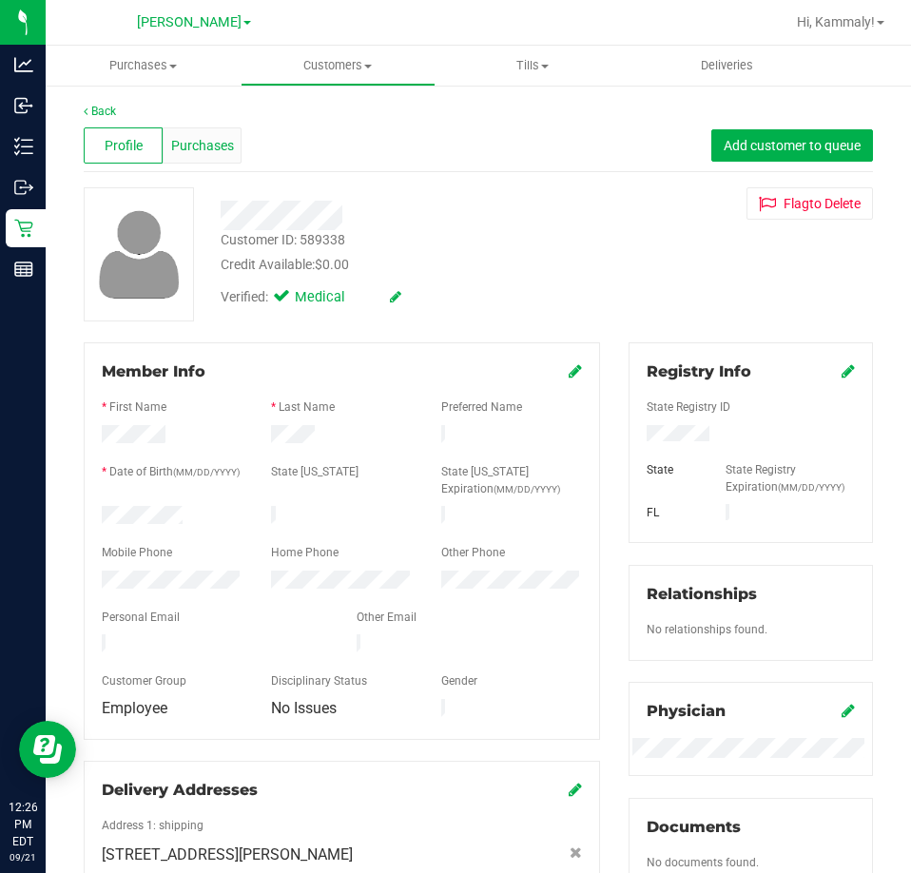
click at [219, 128] on div "Profile Purchases Add customer to queue" at bounding box center [478, 146] width 789 height 52
click at [218, 144] on span "Purchases" at bounding box center [202, 146] width 63 height 20
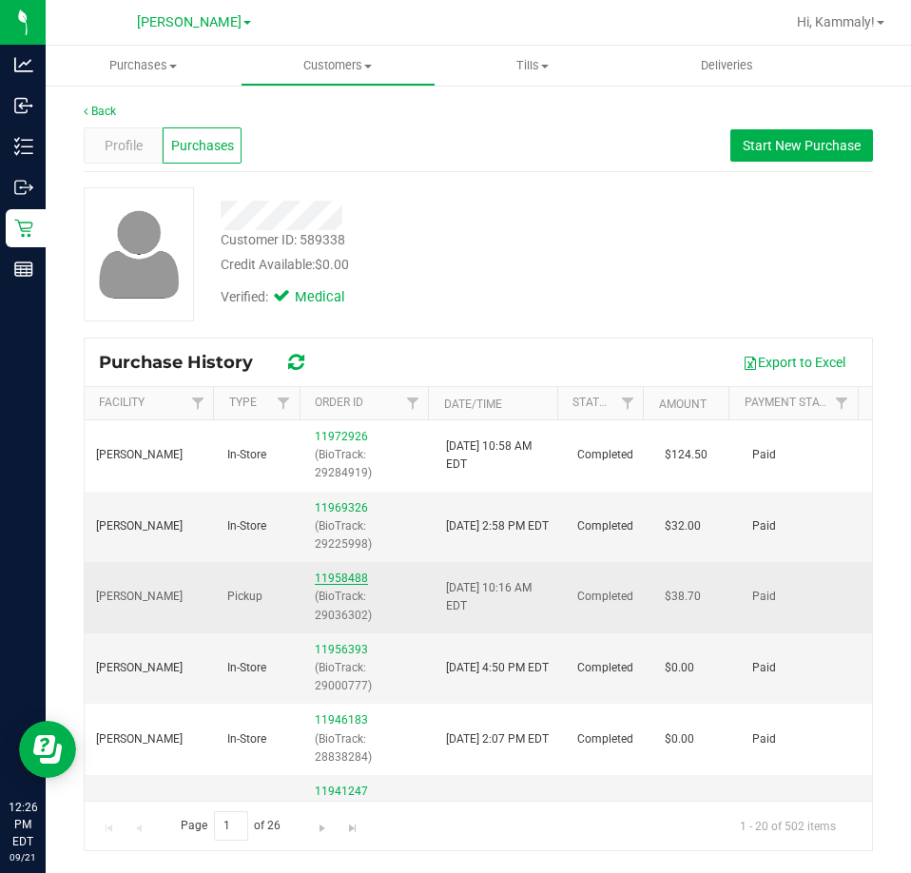
click at [322, 575] on link "11958488" at bounding box center [341, 577] width 53 height 13
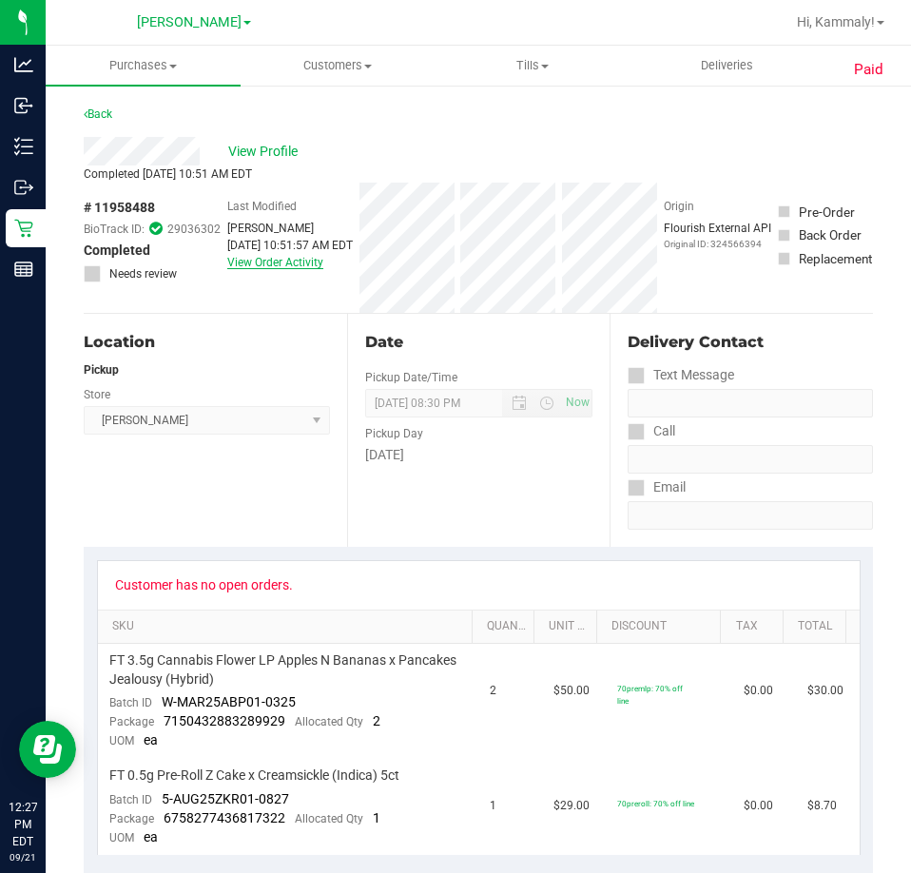
click at [270, 269] on link "View Order Activity" at bounding box center [275, 262] width 96 height 13
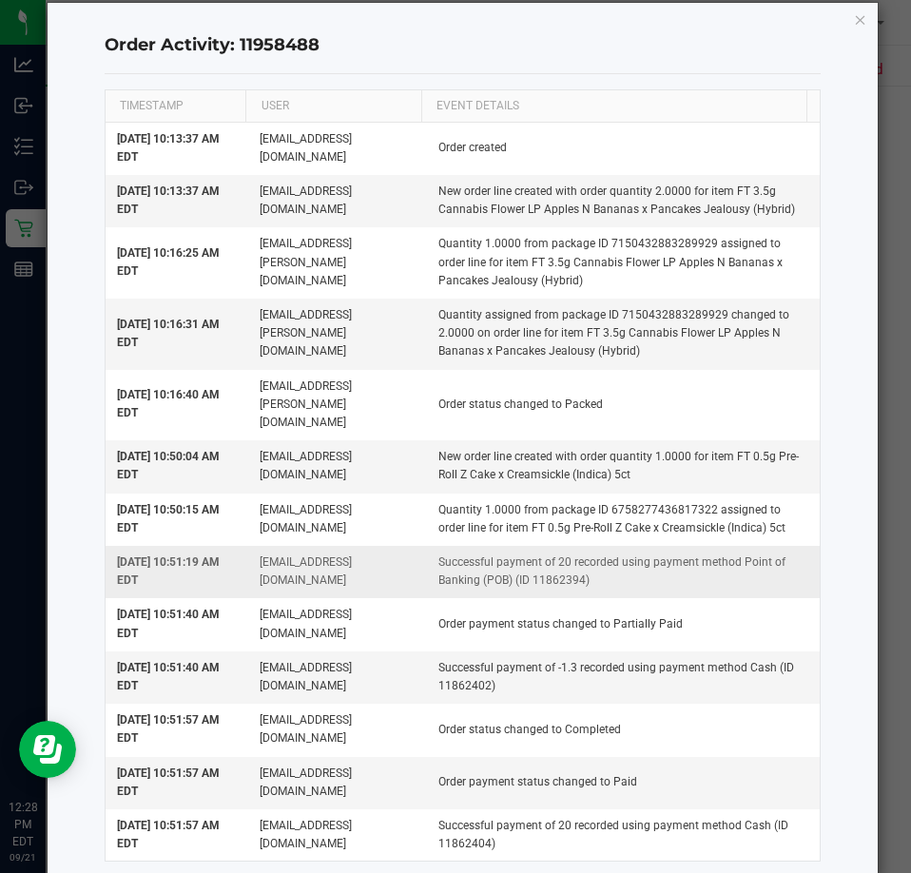
scroll to position [42, 0]
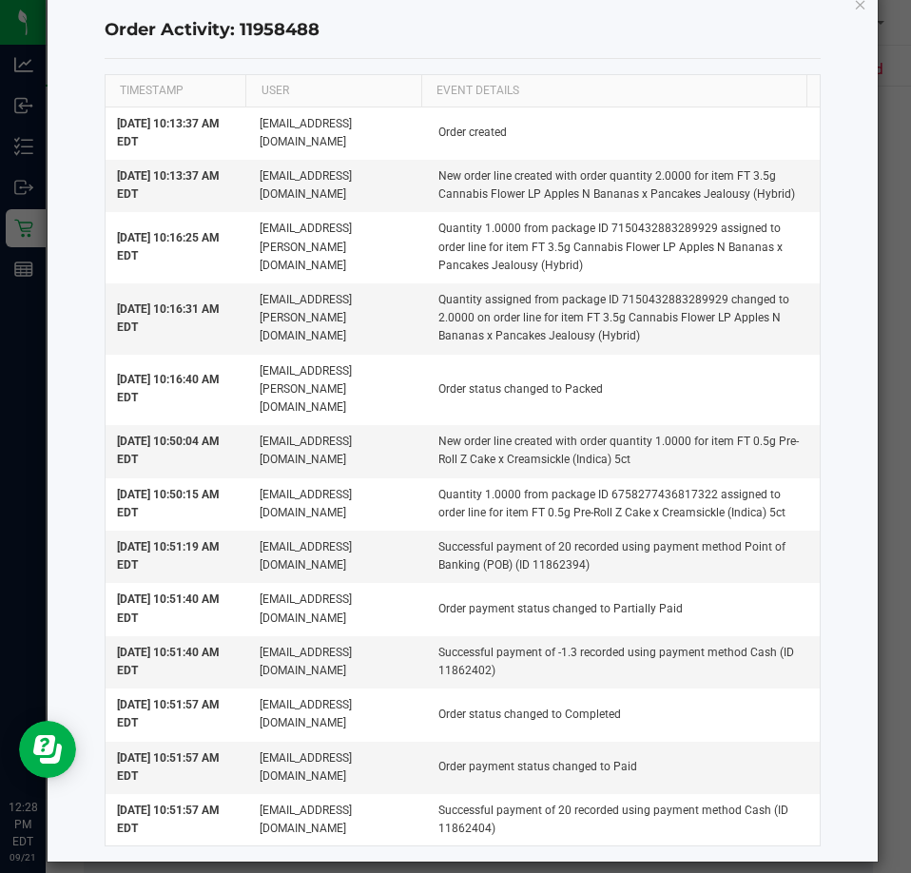
click at [836, 8] on div "Order Activity: 11958488 TIMESTAMP USER EVENT DETAILS Sep 16, 2025 10:13:37 AM …" at bounding box center [463, 425] width 831 height 874
click at [854, 5] on icon "button" at bounding box center [860, 3] width 13 height 23
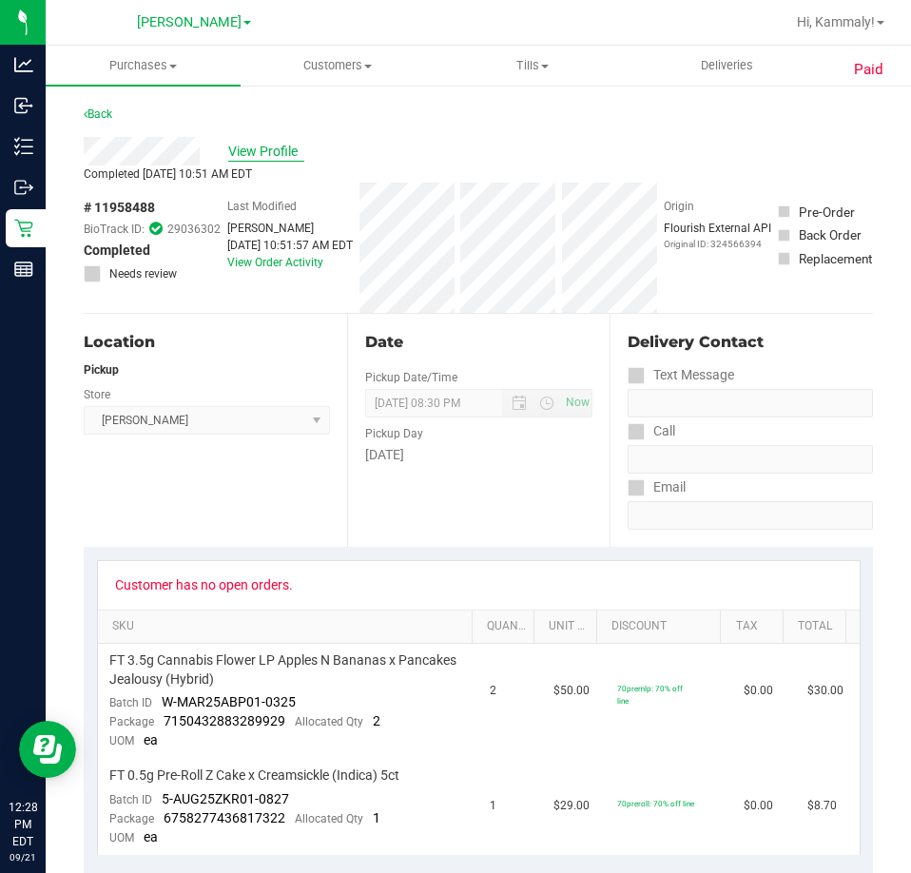
click at [254, 150] on span "View Profile" at bounding box center [266, 152] width 76 height 20
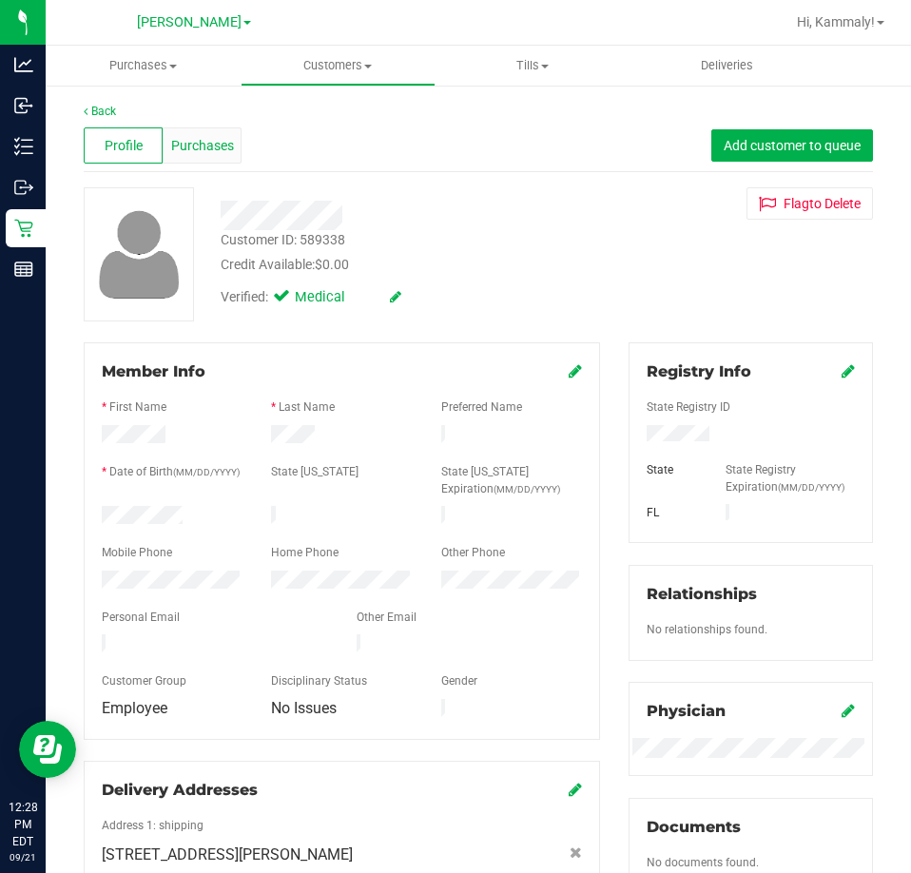
click at [201, 133] on div "Purchases" at bounding box center [202, 145] width 79 height 36
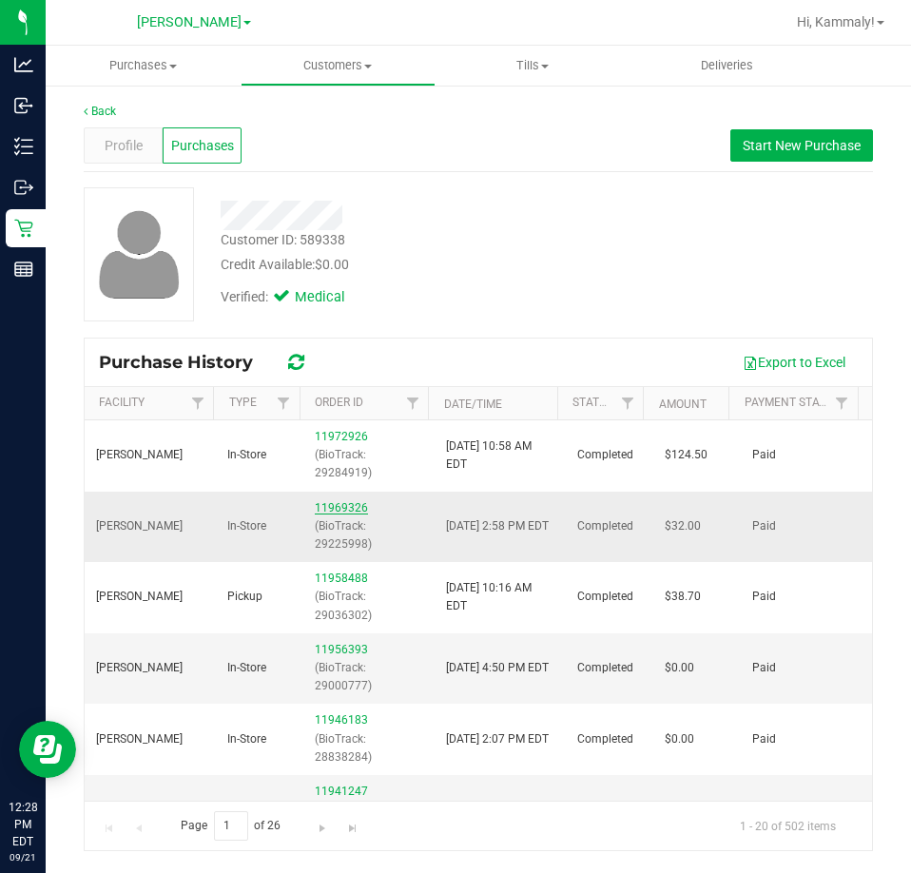
click at [343, 512] on link "11969326" at bounding box center [341, 507] width 53 height 13
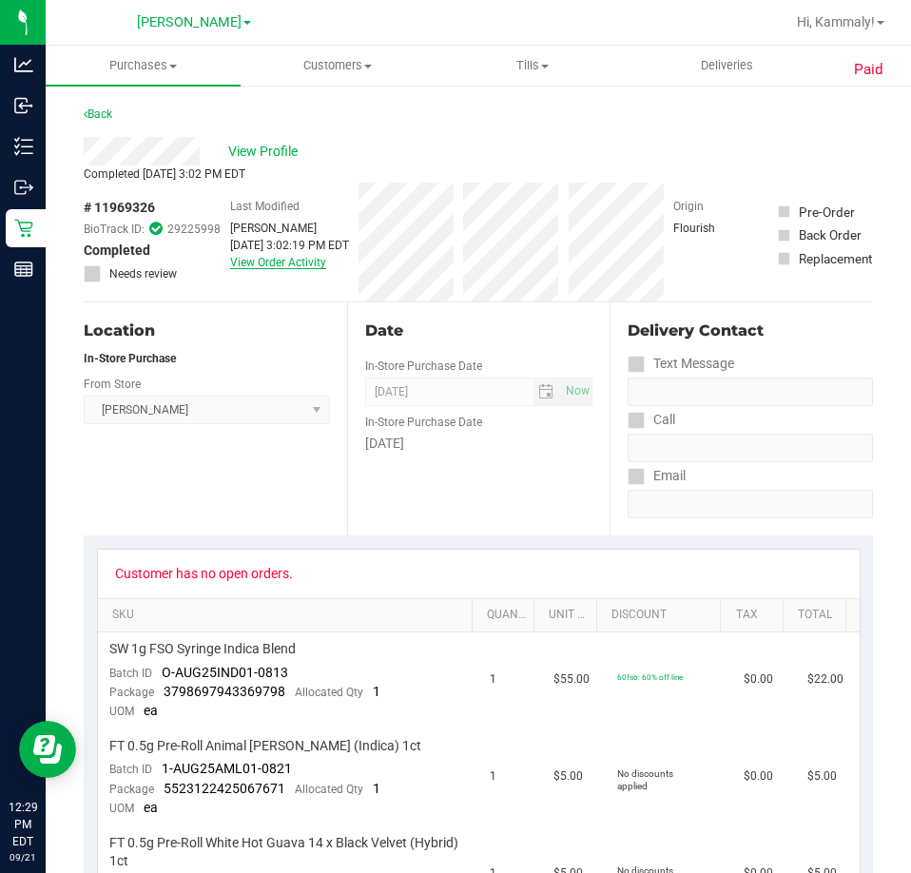
click at [283, 265] on link "View Order Activity" at bounding box center [278, 262] width 96 height 13
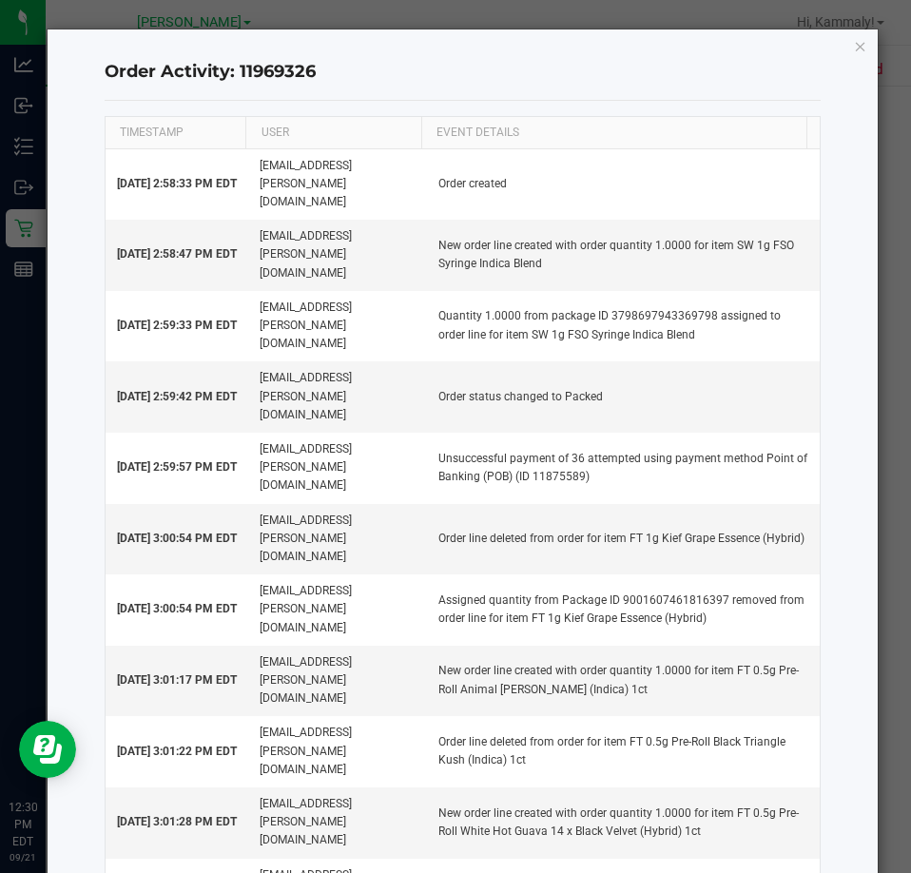
scroll to position [182, 0]
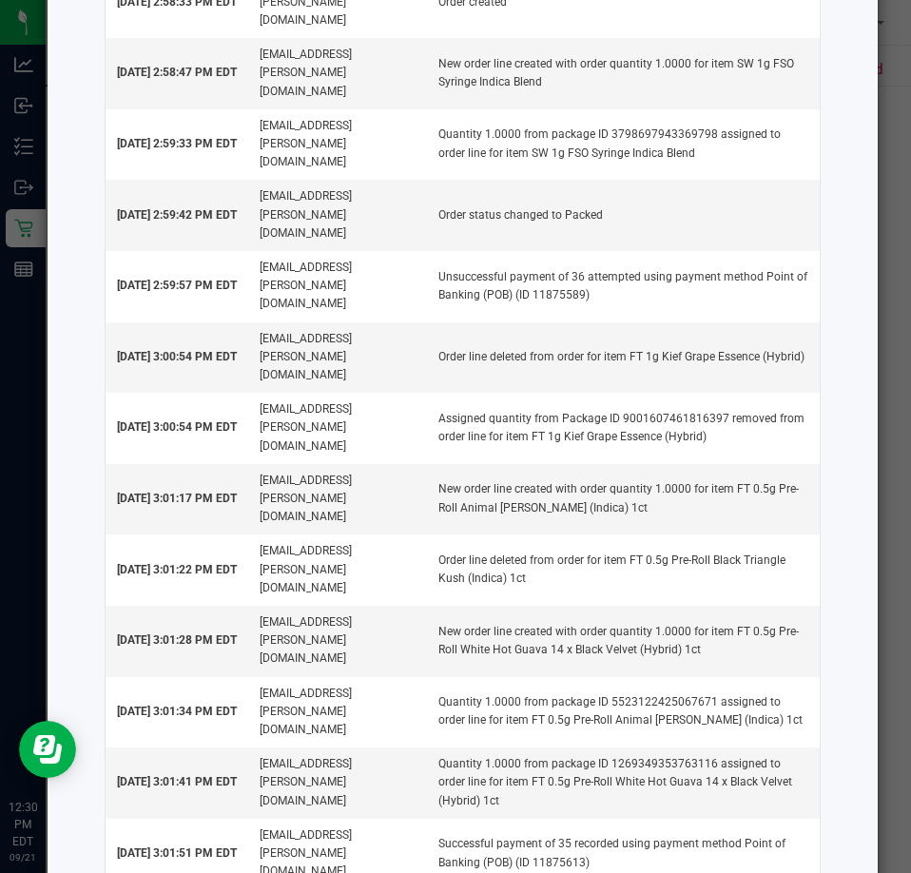
click at [899, 168] on ngb-modal-window "Order Activity: 11969326 TIMESTAMP USER EVENT DETAILS Sep 18, 2025 2:58:33 PM E…" at bounding box center [462, 436] width 925 height 873
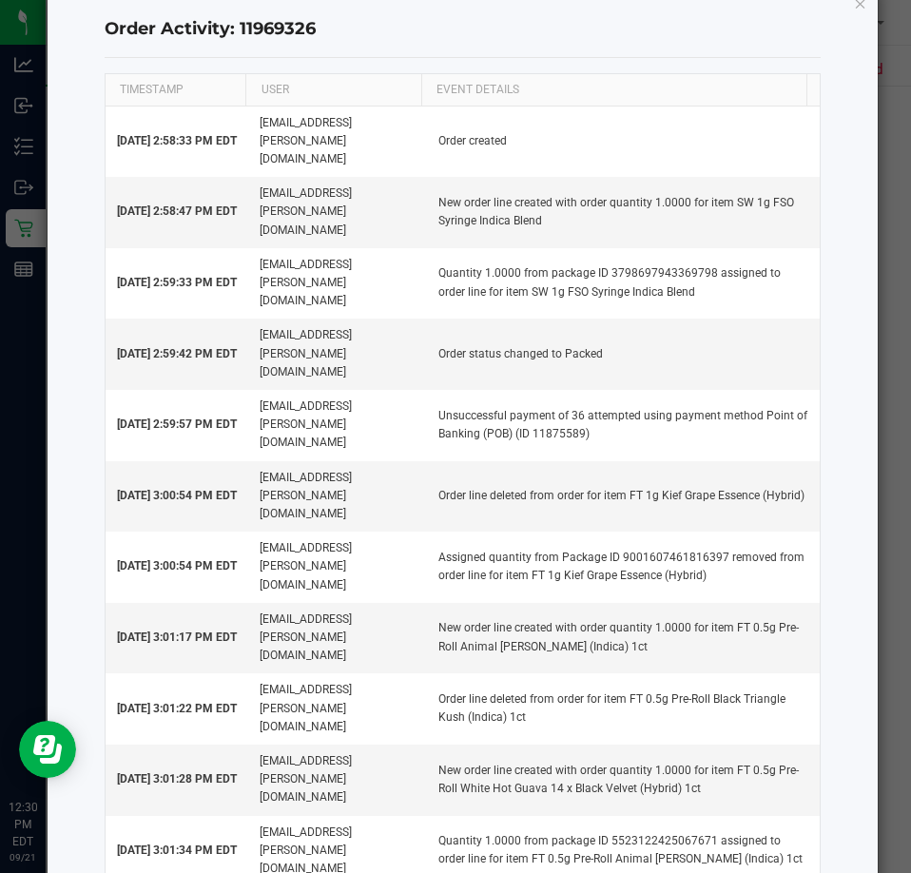
scroll to position [0, 0]
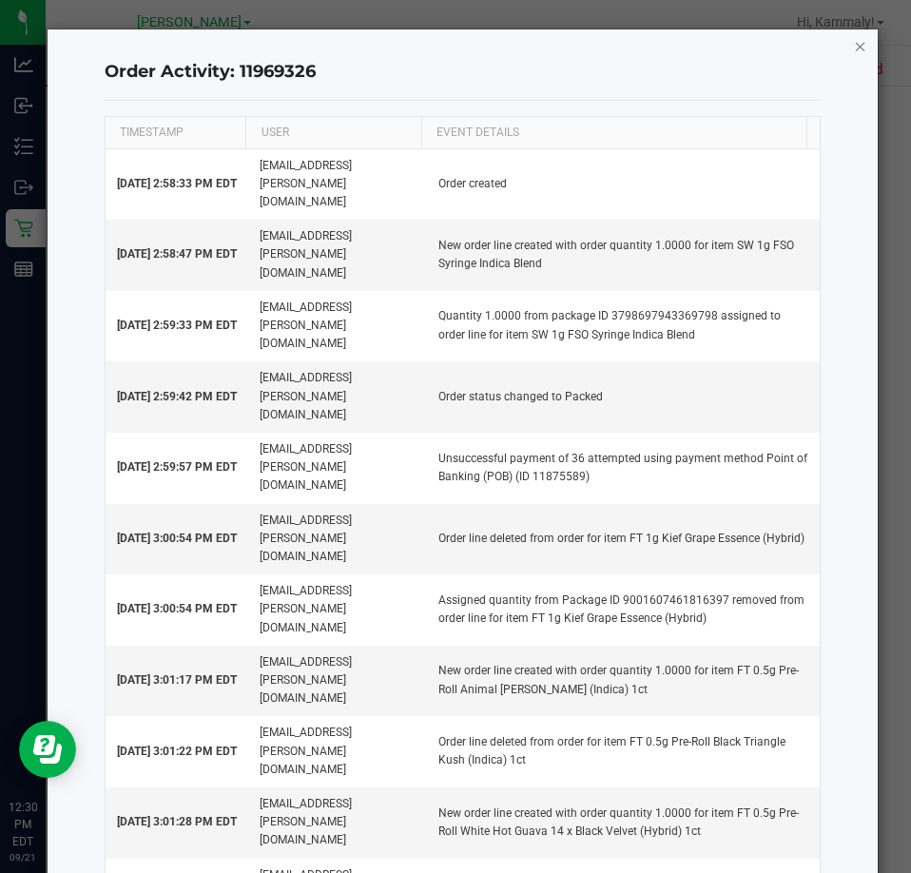
click at [854, 51] on icon "button" at bounding box center [860, 45] width 13 height 23
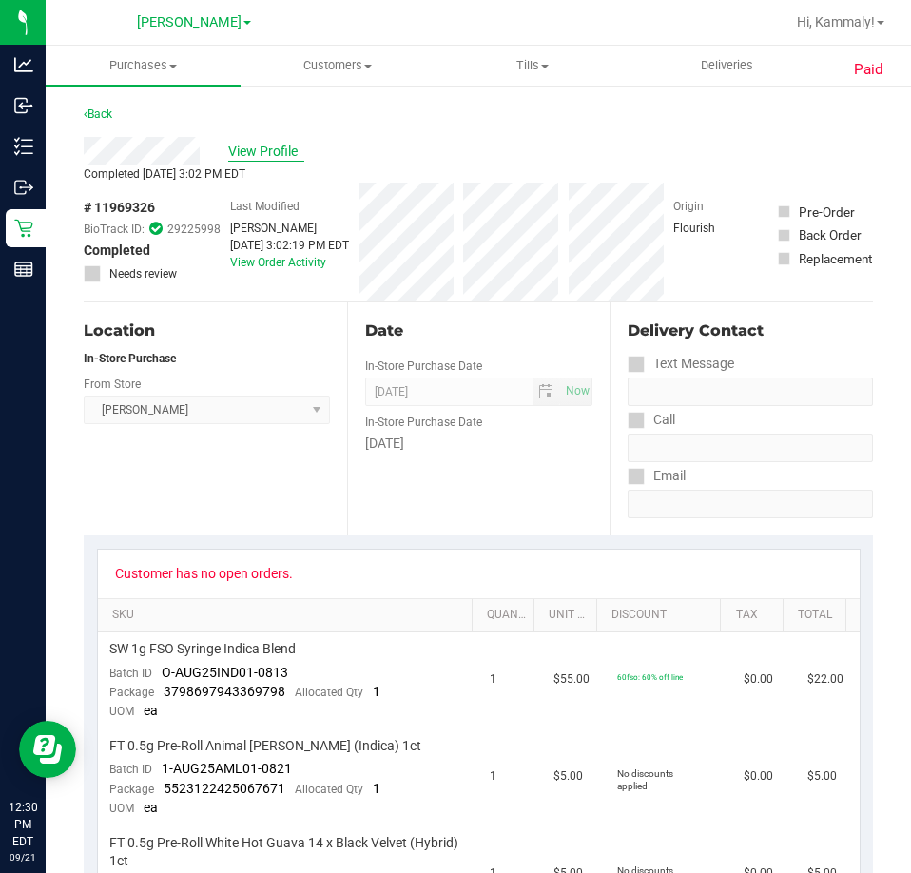
click at [256, 149] on span "View Profile" at bounding box center [266, 152] width 76 height 20
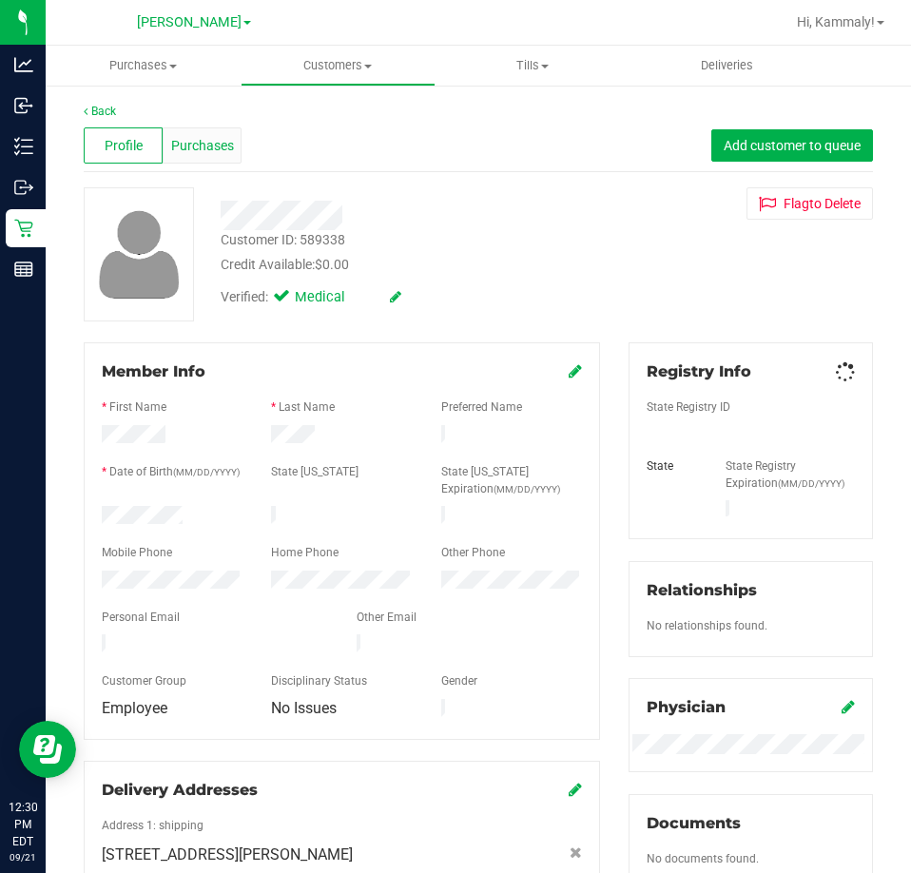
click at [184, 158] on div "Purchases" at bounding box center [202, 145] width 79 height 36
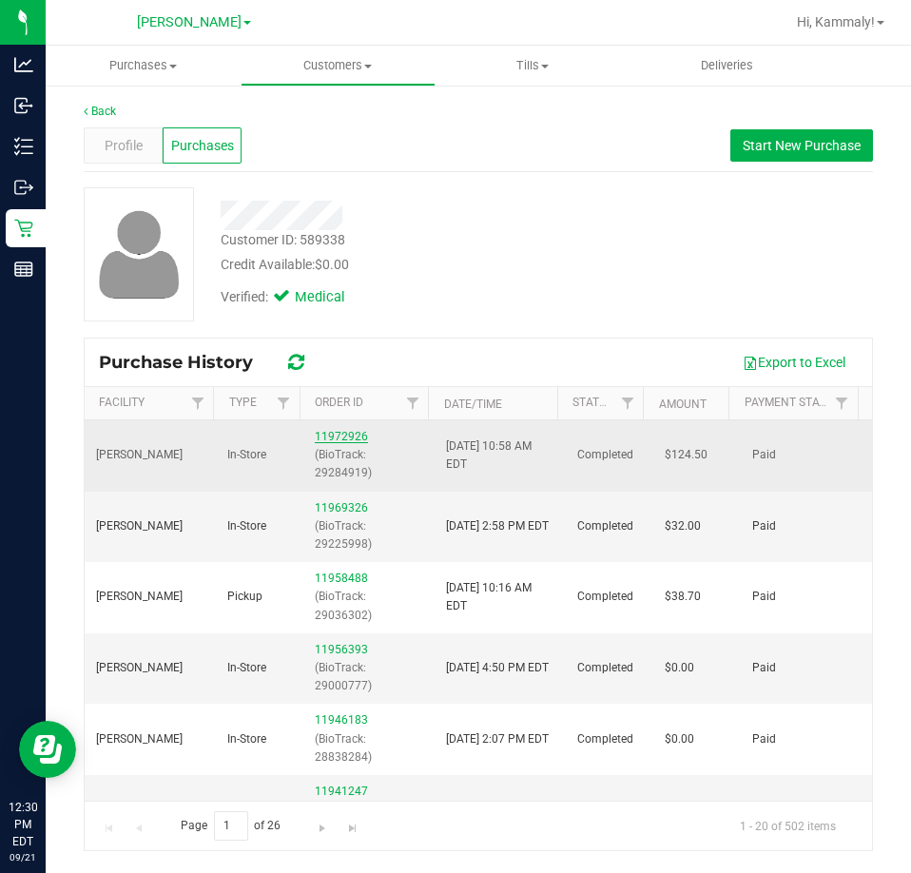
click at [347, 436] on link "11972926" at bounding box center [341, 436] width 53 height 13
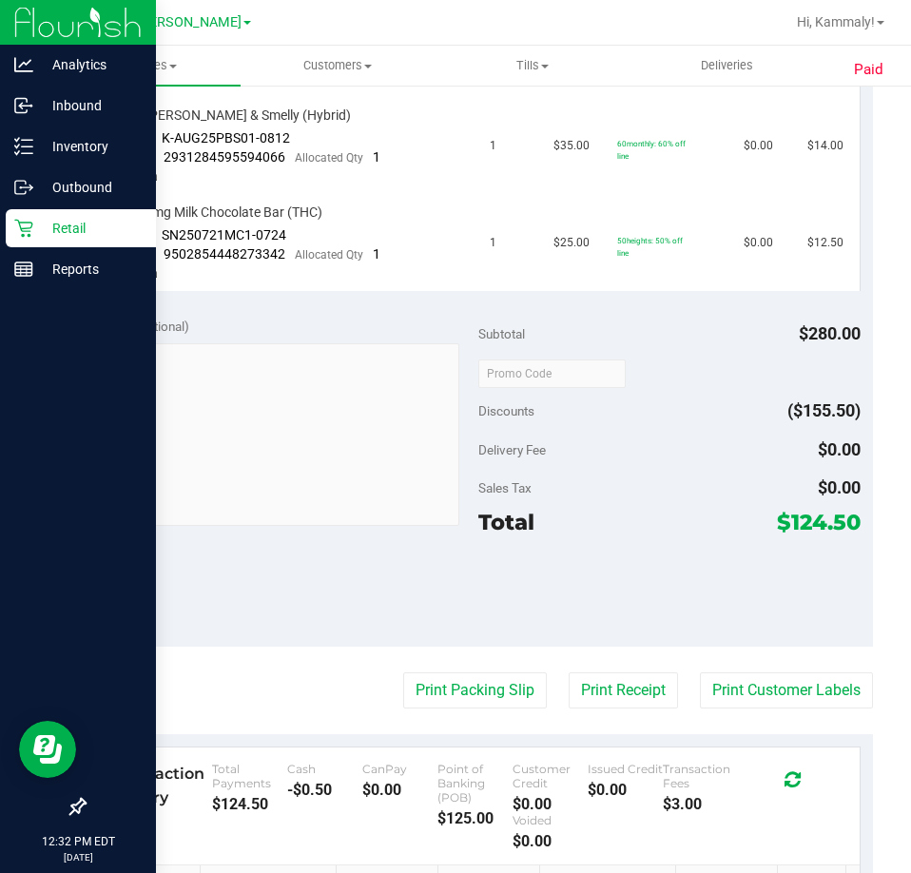
scroll to position [1122, 0]
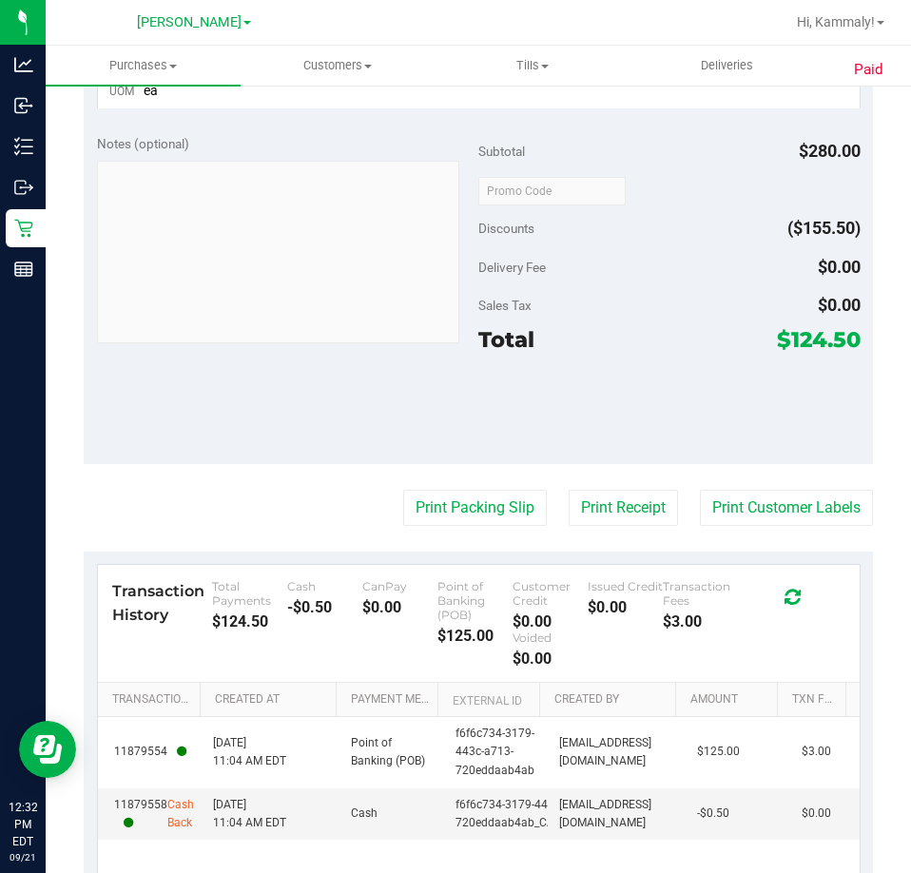
click at [588, 616] on div "$0.00" at bounding box center [625, 607] width 75 height 18
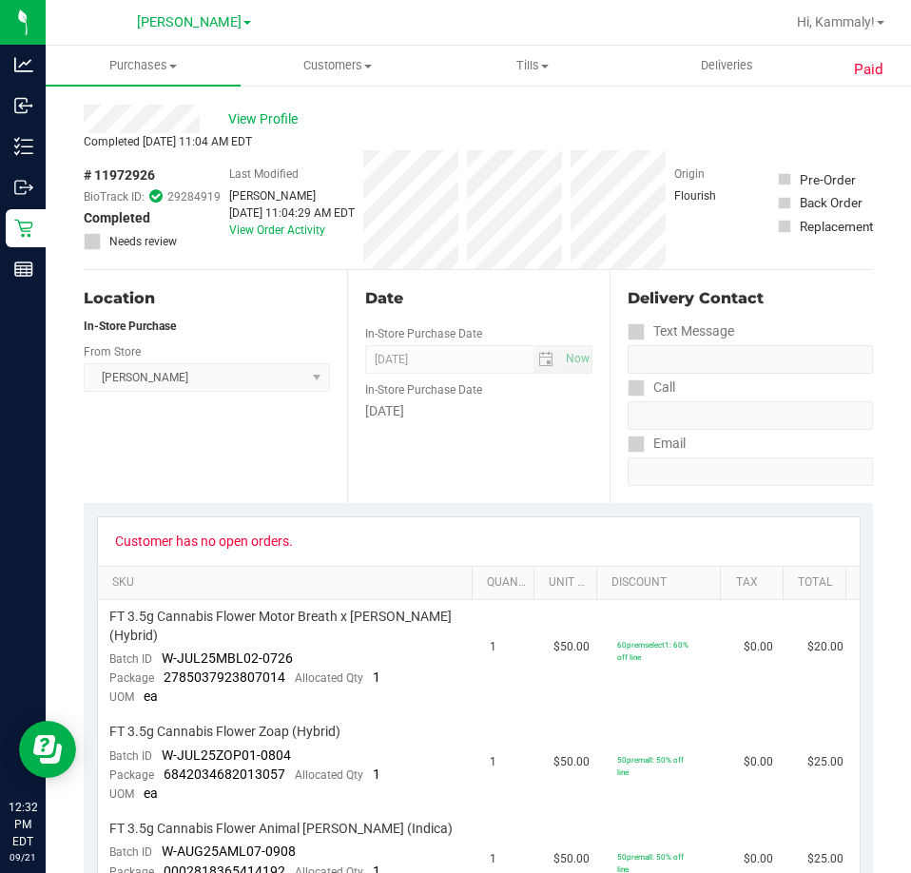
scroll to position [0, 0]
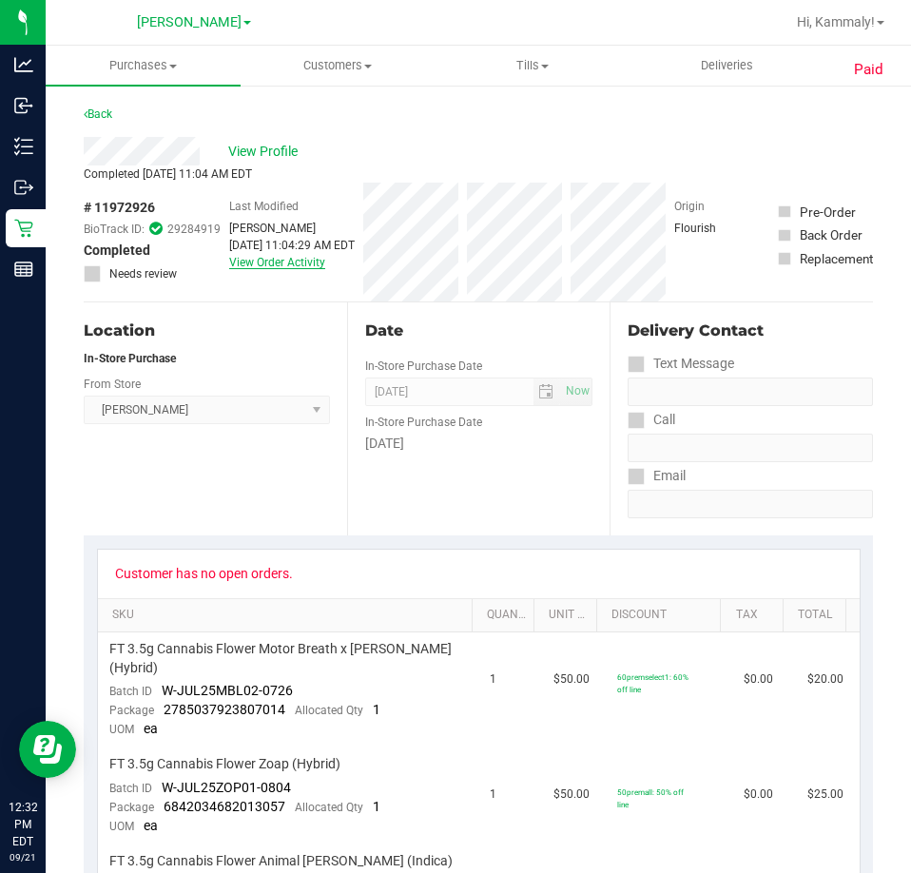
click at [238, 263] on link "View Order Activity" at bounding box center [277, 262] width 96 height 13
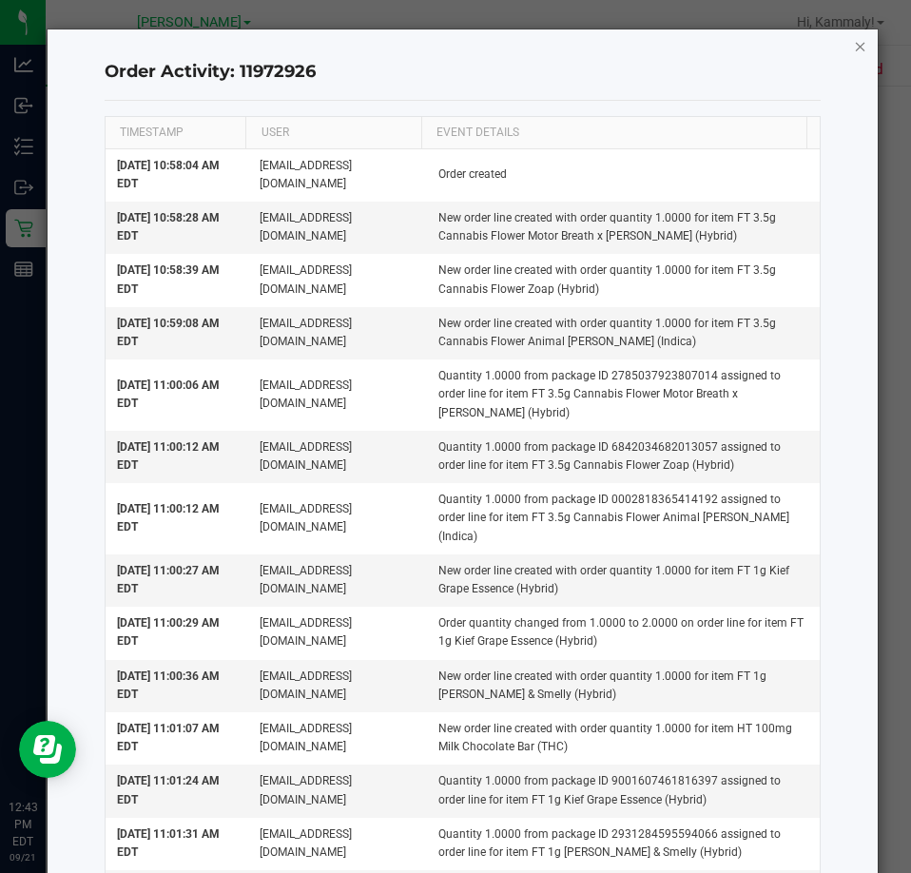
click at [854, 53] on icon "button" at bounding box center [860, 45] width 13 height 23
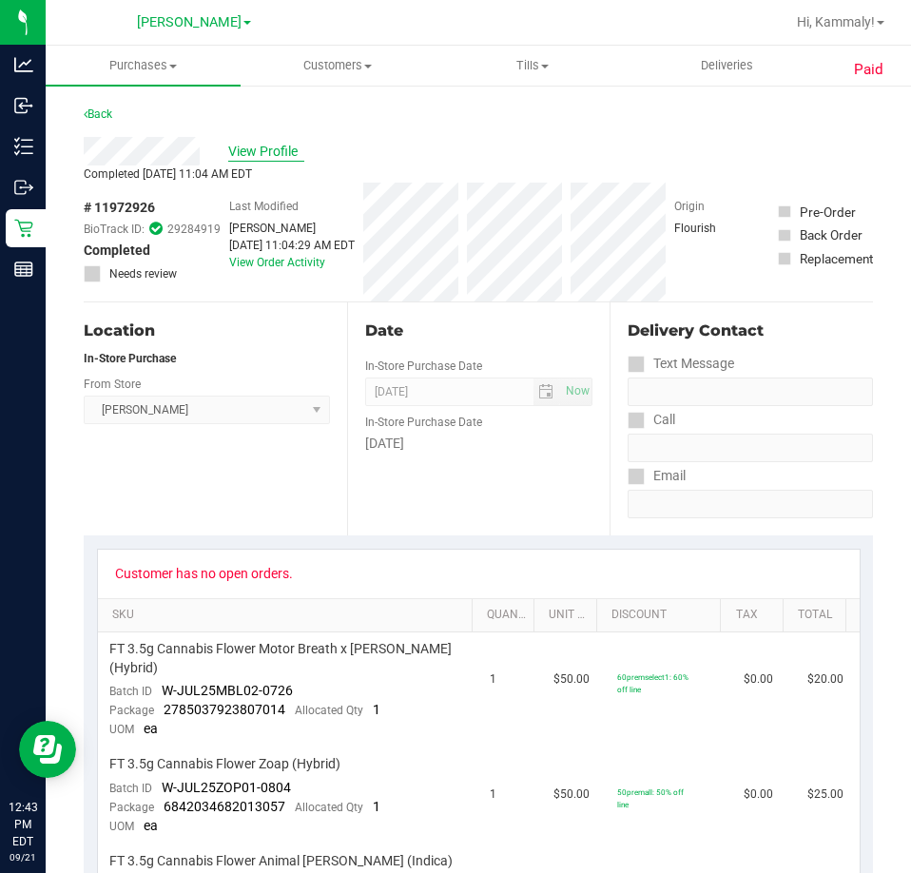
click at [267, 144] on span "View Profile" at bounding box center [266, 152] width 76 height 20
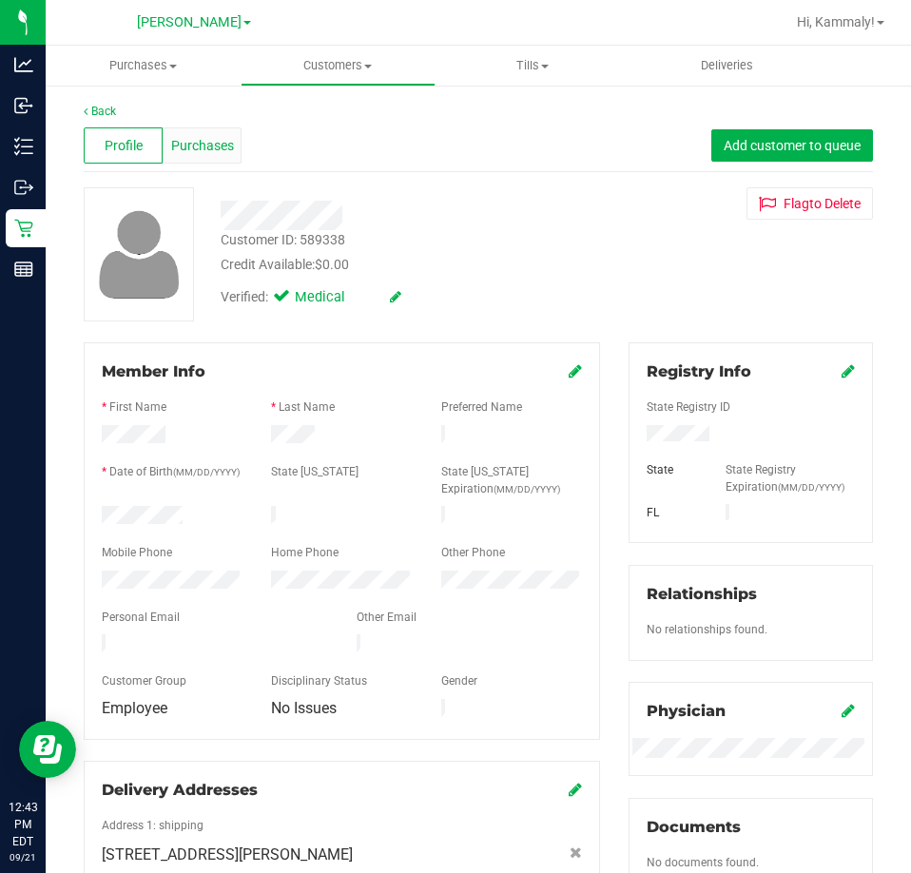
click at [180, 131] on div "Purchases" at bounding box center [202, 145] width 79 height 36
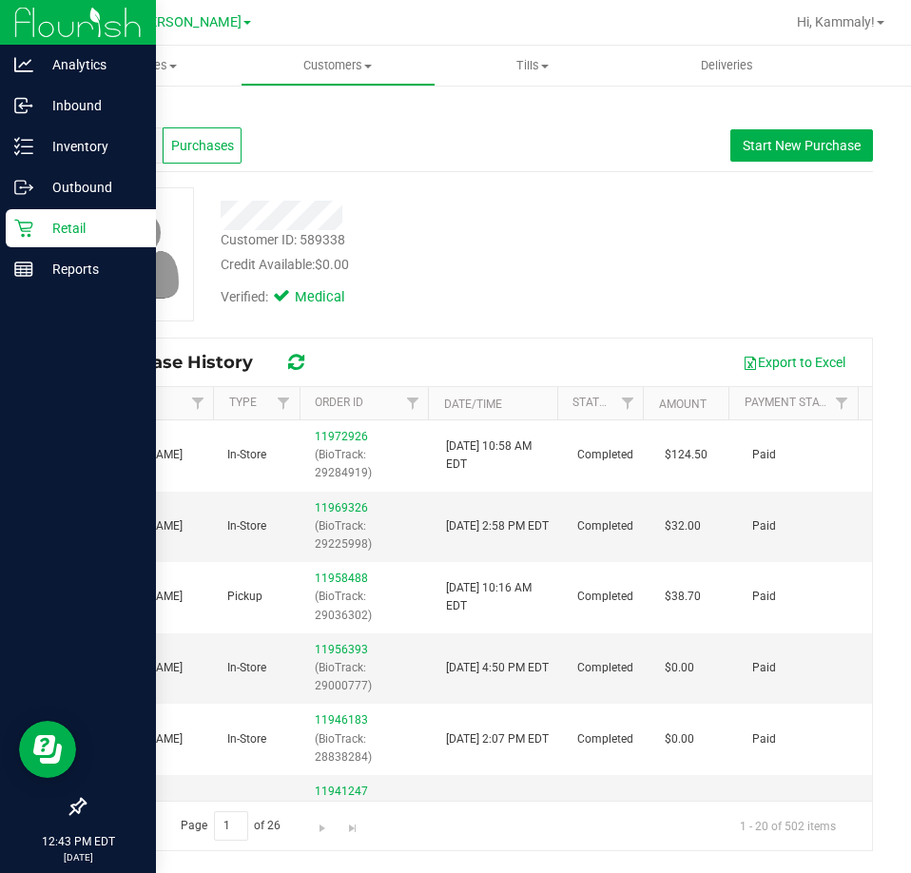
click at [35, 239] on p "Retail" at bounding box center [90, 228] width 114 height 23
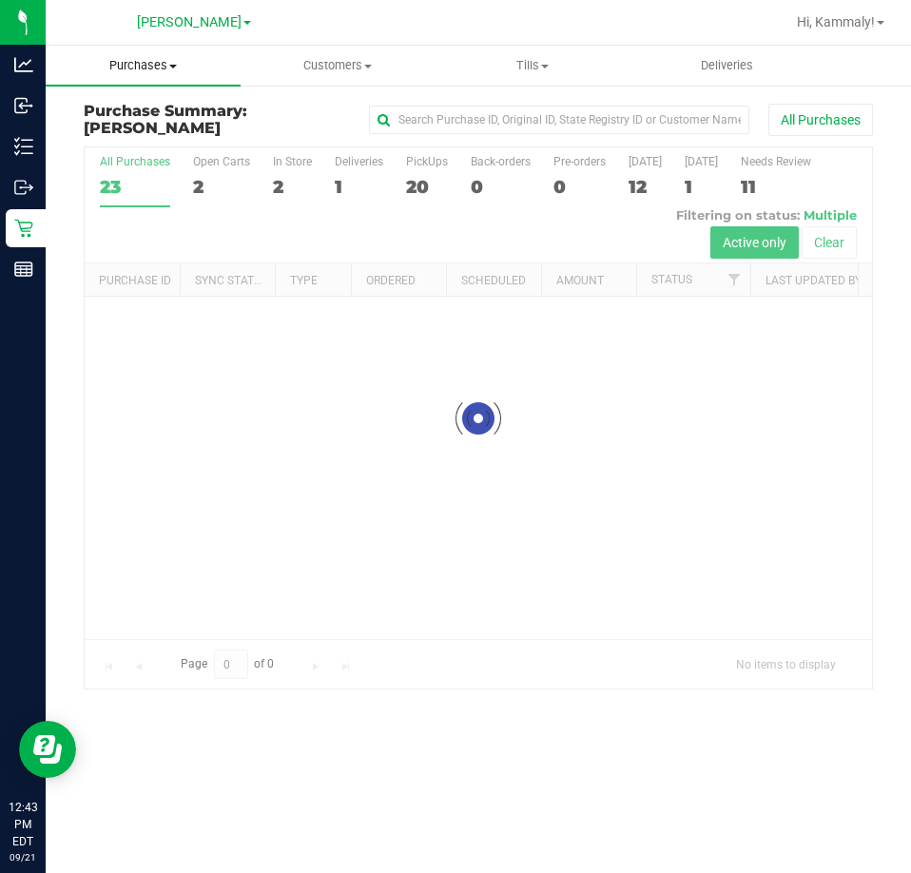
click at [174, 63] on span "Purchases" at bounding box center [143, 65] width 195 height 17
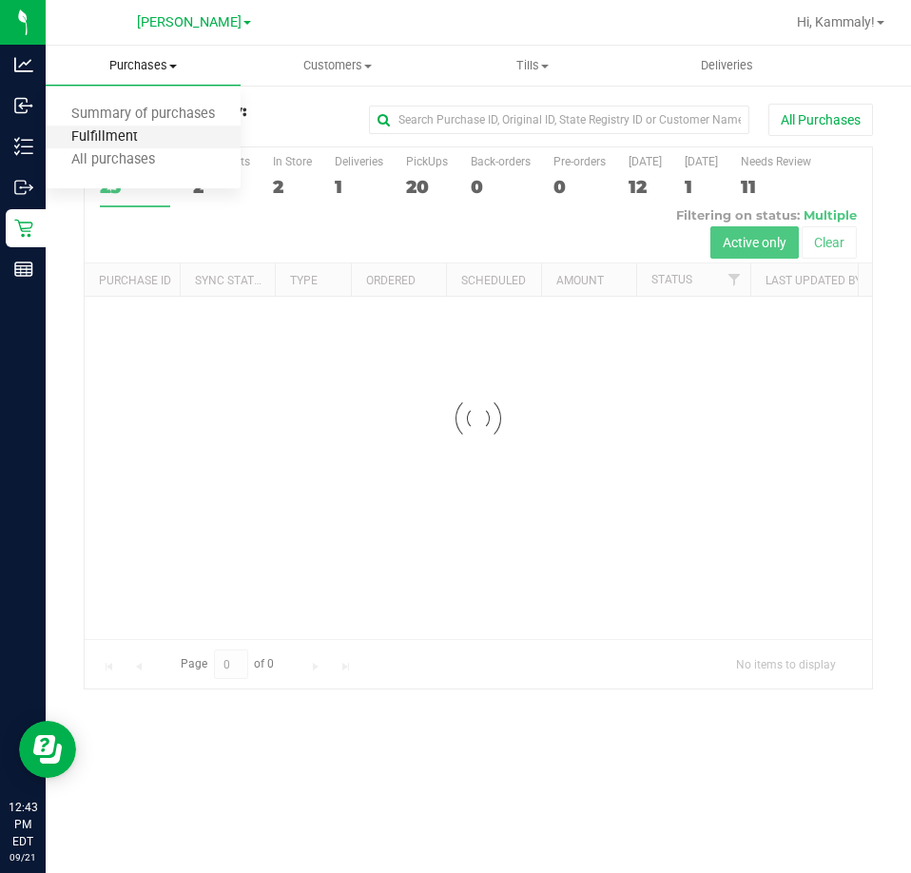
click at [107, 135] on span "Fulfillment" at bounding box center [105, 137] width 118 height 16
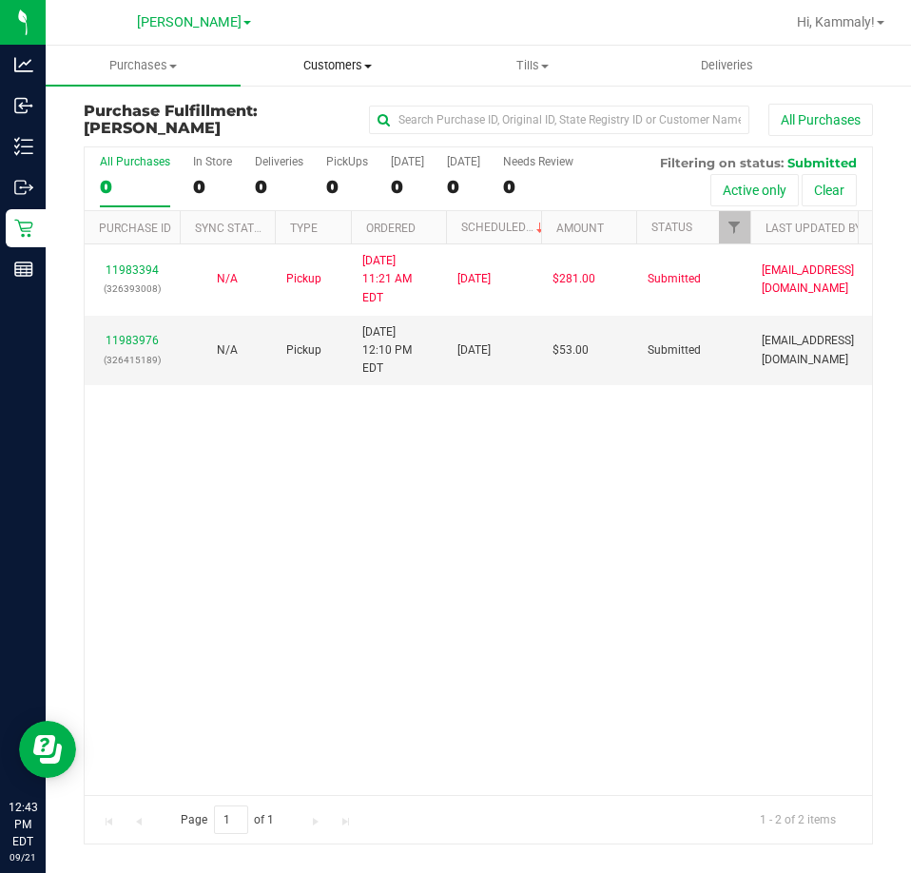
click at [362, 59] on span "Customers" at bounding box center [337, 65] width 193 height 17
click at [334, 107] on span "All customers" at bounding box center [309, 114] width 137 height 16
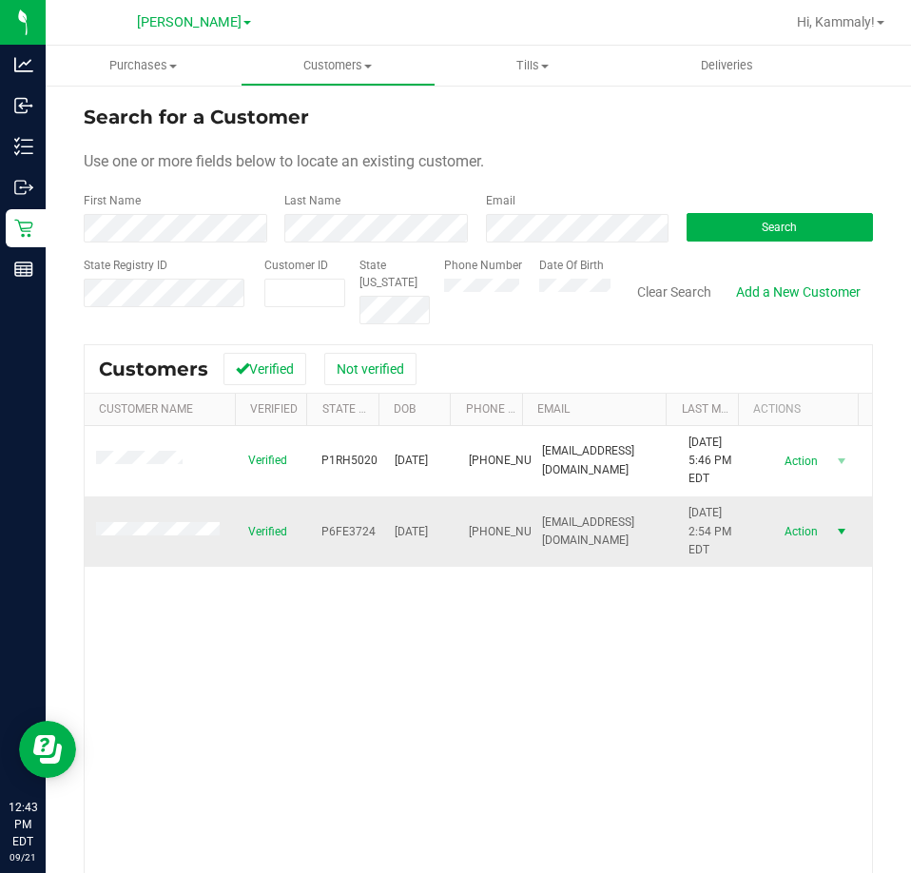
click at [797, 536] on span "Action" at bounding box center [799, 531] width 62 height 27
click at [771, 669] on li "View purchases" at bounding box center [807, 672] width 129 height 29
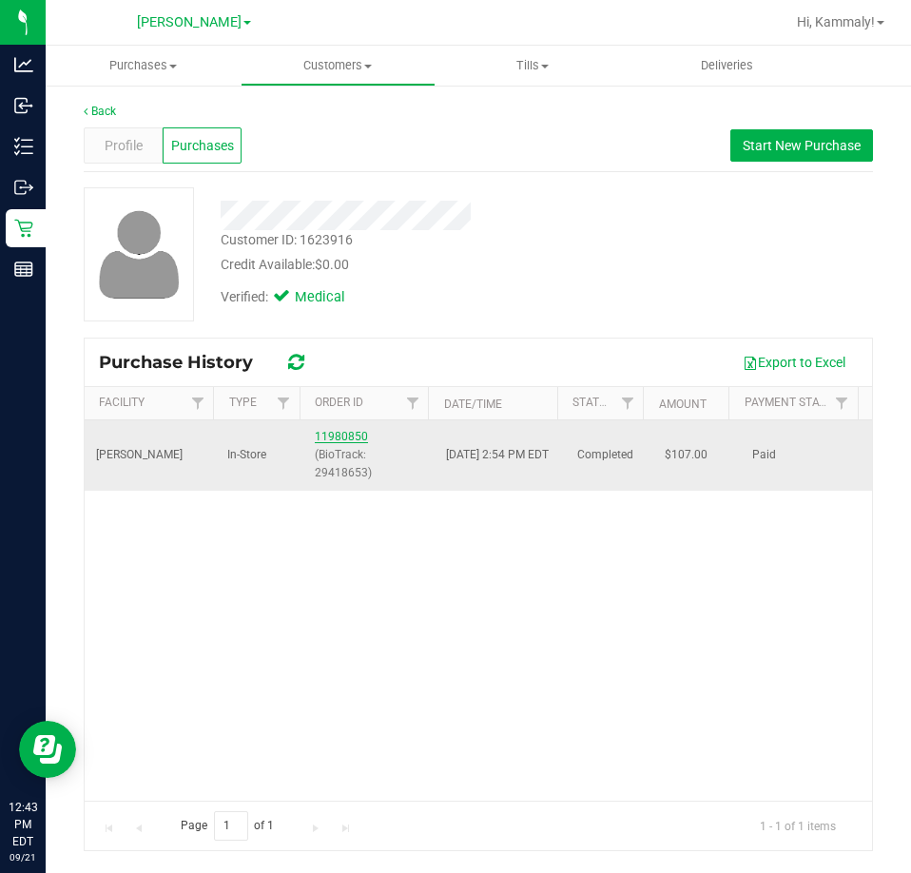
click at [340, 430] on link "11980850" at bounding box center [341, 436] width 53 height 13
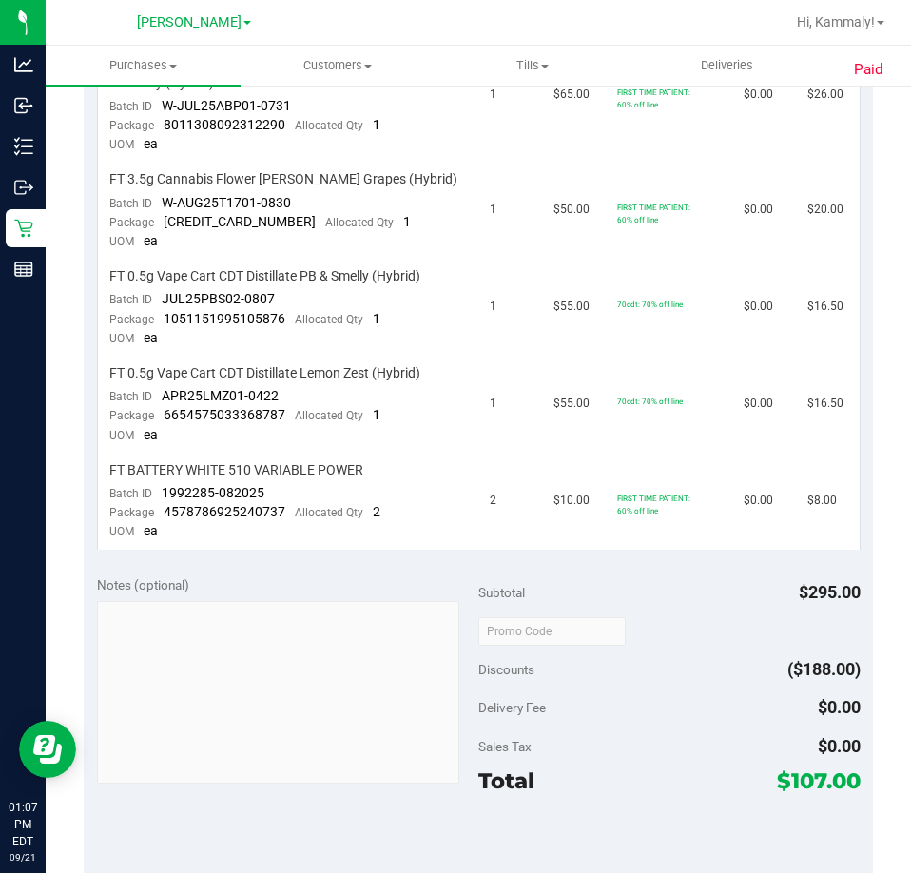
scroll to position [128, 0]
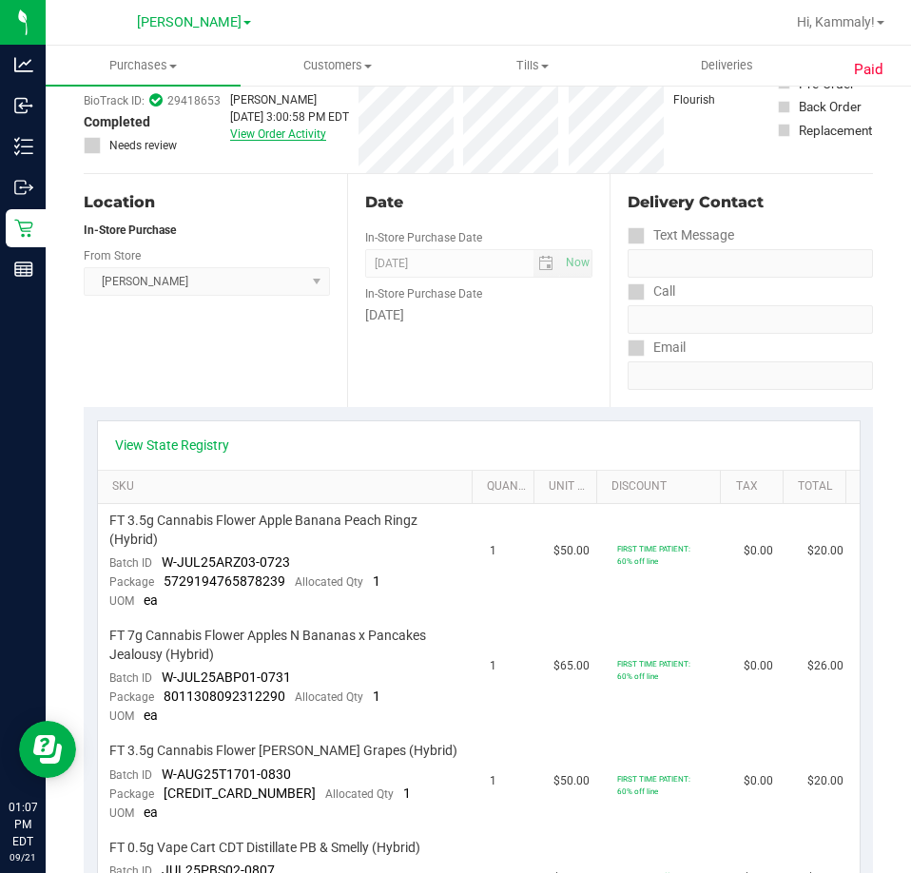
click at [308, 132] on link "View Order Activity" at bounding box center [278, 133] width 96 height 13
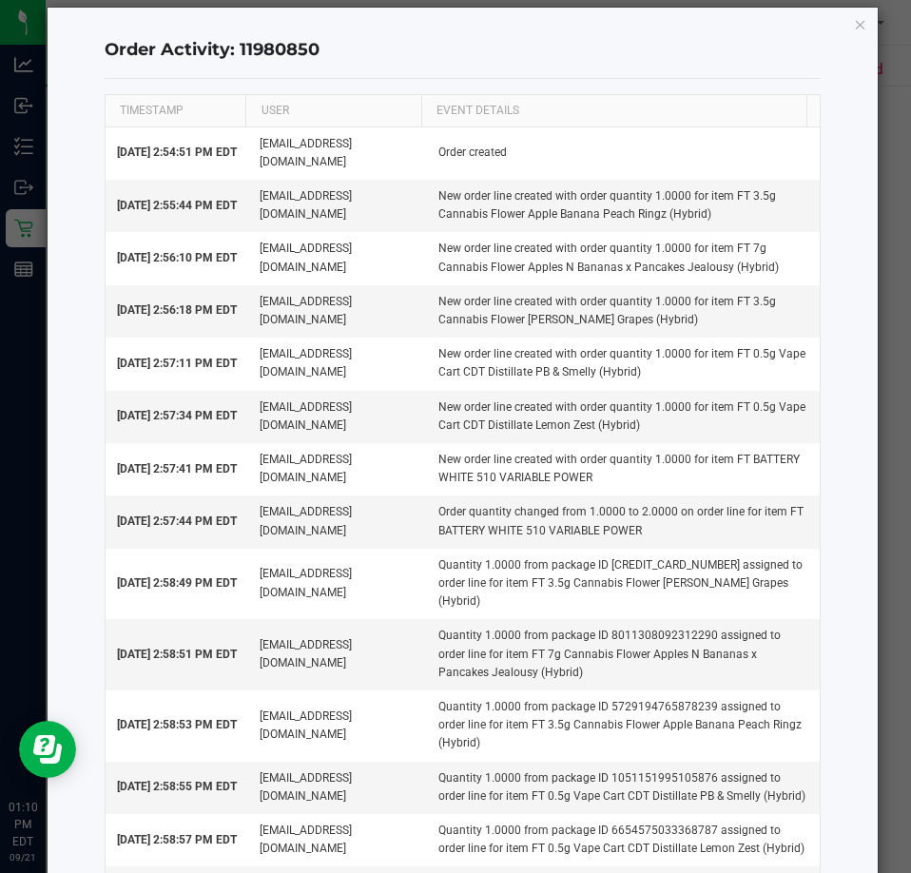
scroll to position [0, 0]
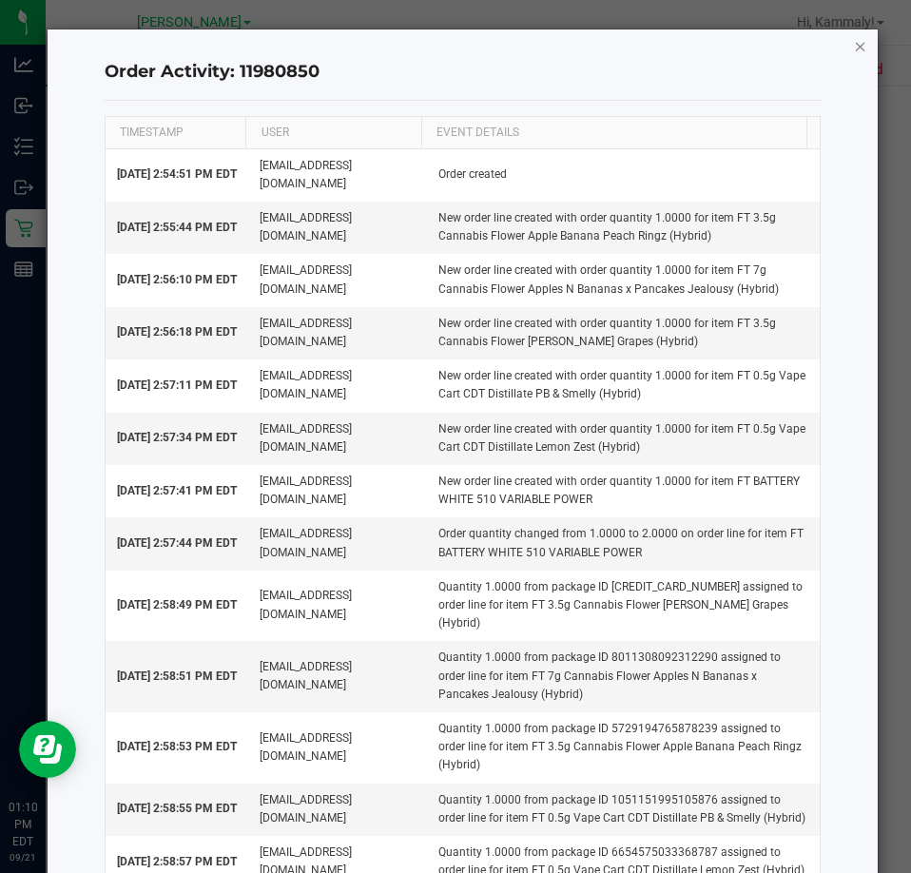
click at [854, 43] on icon "button" at bounding box center [860, 45] width 13 height 23
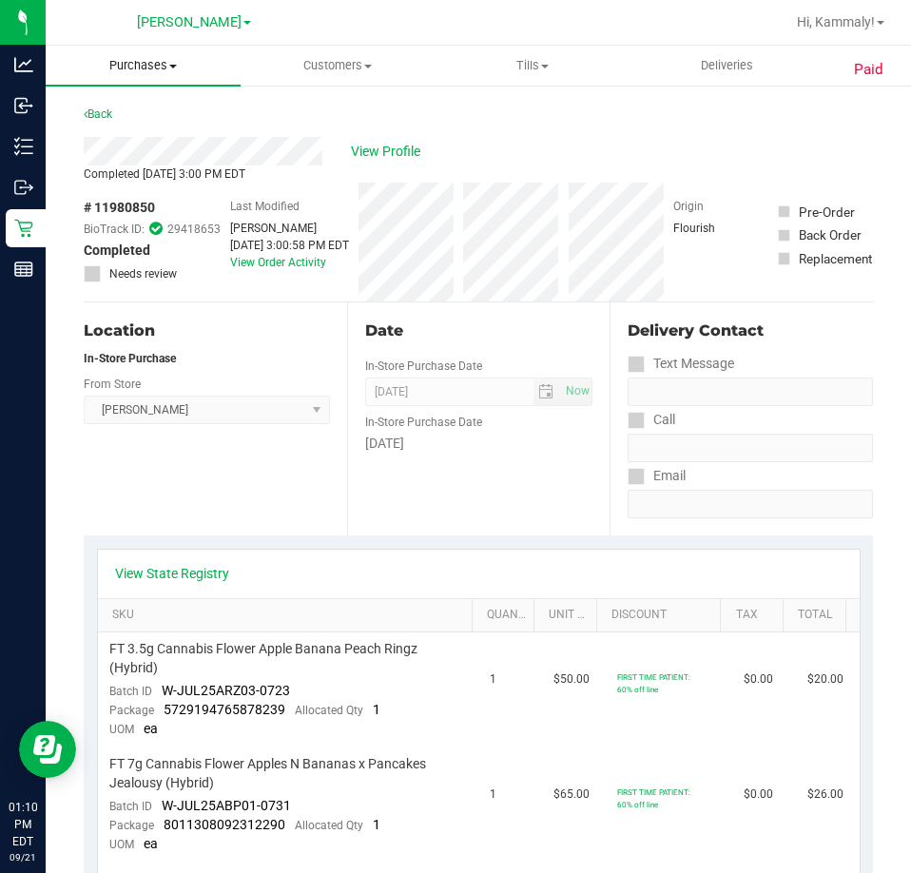
click at [173, 73] on span "Purchases" at bounding box center [143, 65] width 195 height 17
click at [318, 62] on span "Customers" at bounding box center [337, 65] width 193 height 17
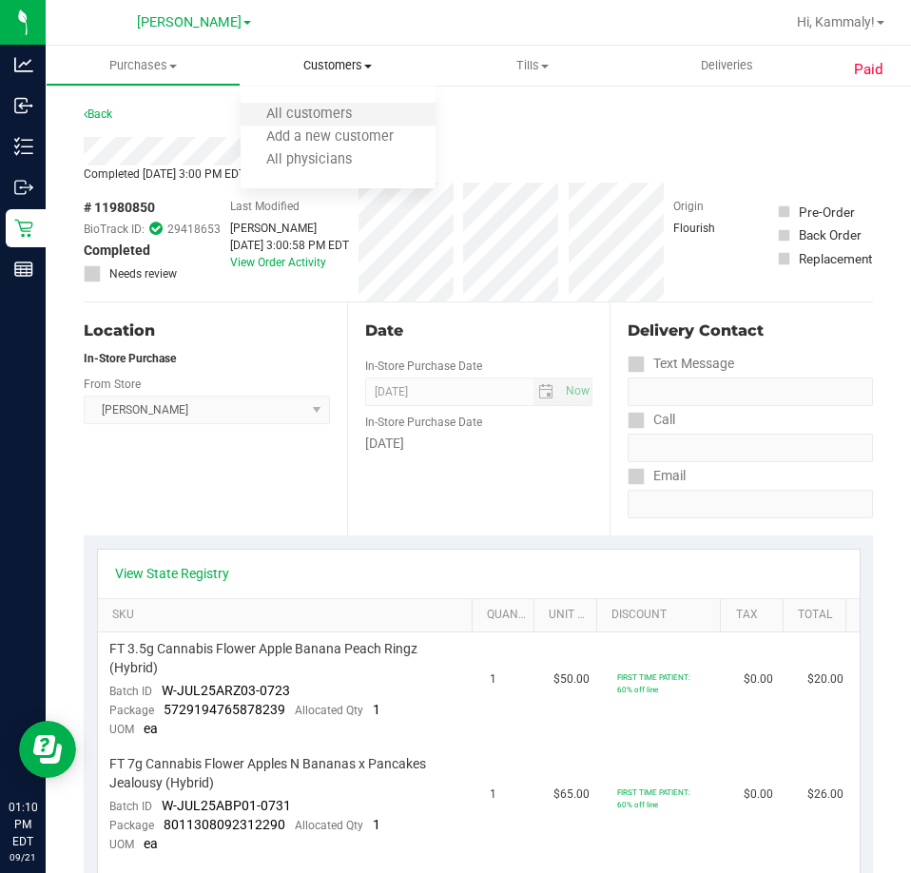
click at [303, 104] on li "All customers" at bounding box center [338, 115] width 195 height 23
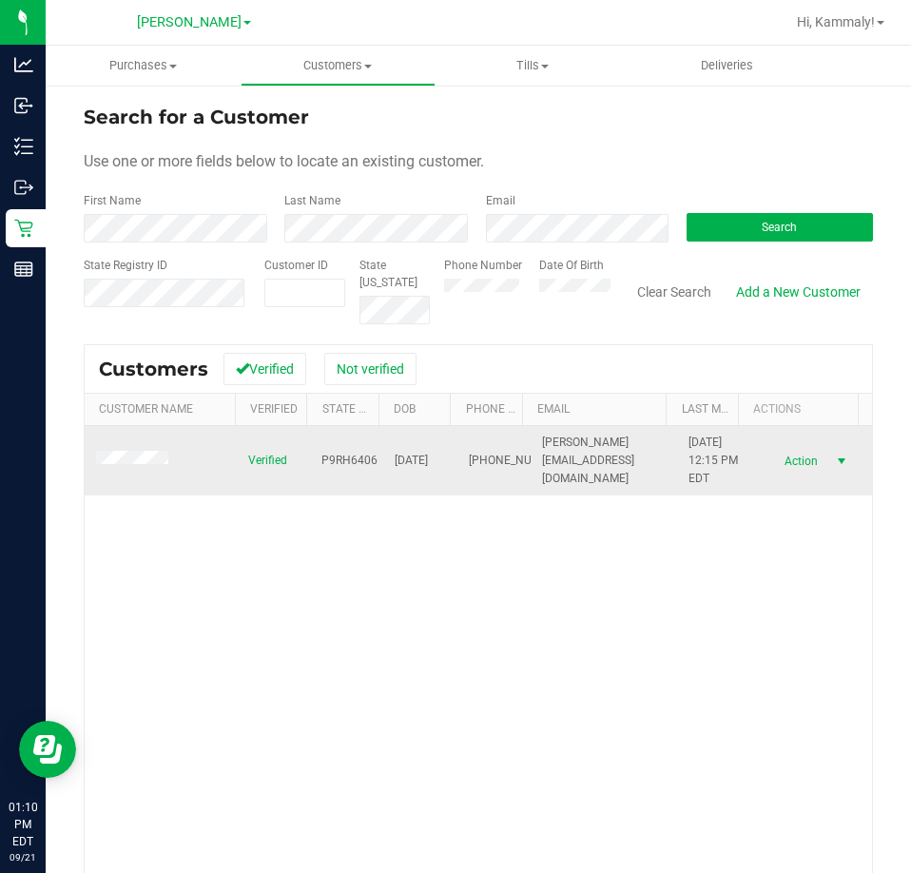
click at [777, 462] on span "Action" at bounding box center [799, 461] width 62 height 27
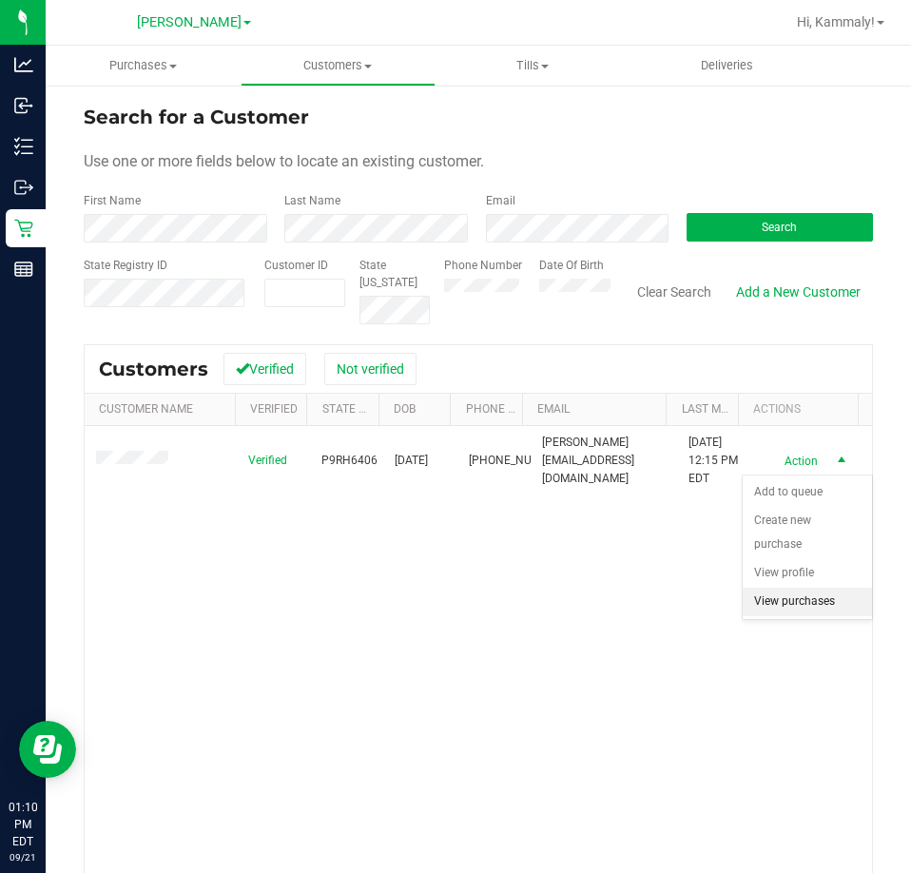
click at [777, 608] on li "View purchases" at bounding box center [807, 602] width 129 height 29
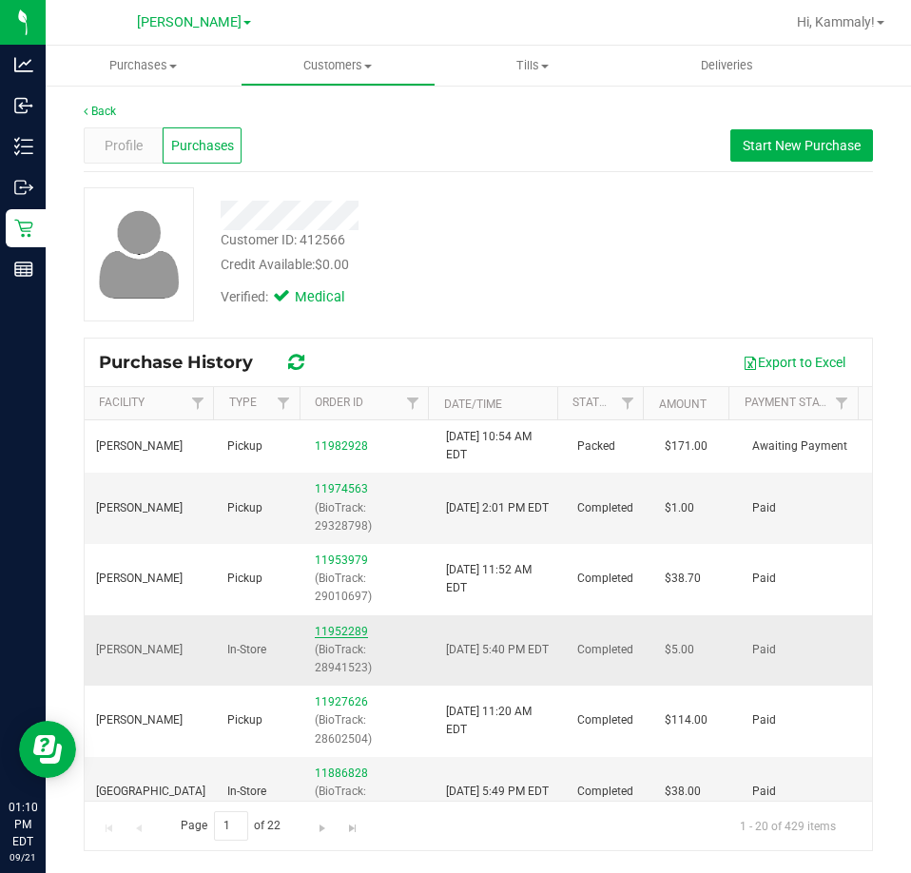
click at [319, 628] on link "11952289" at bounding box center [341, 631] width 53 height 13
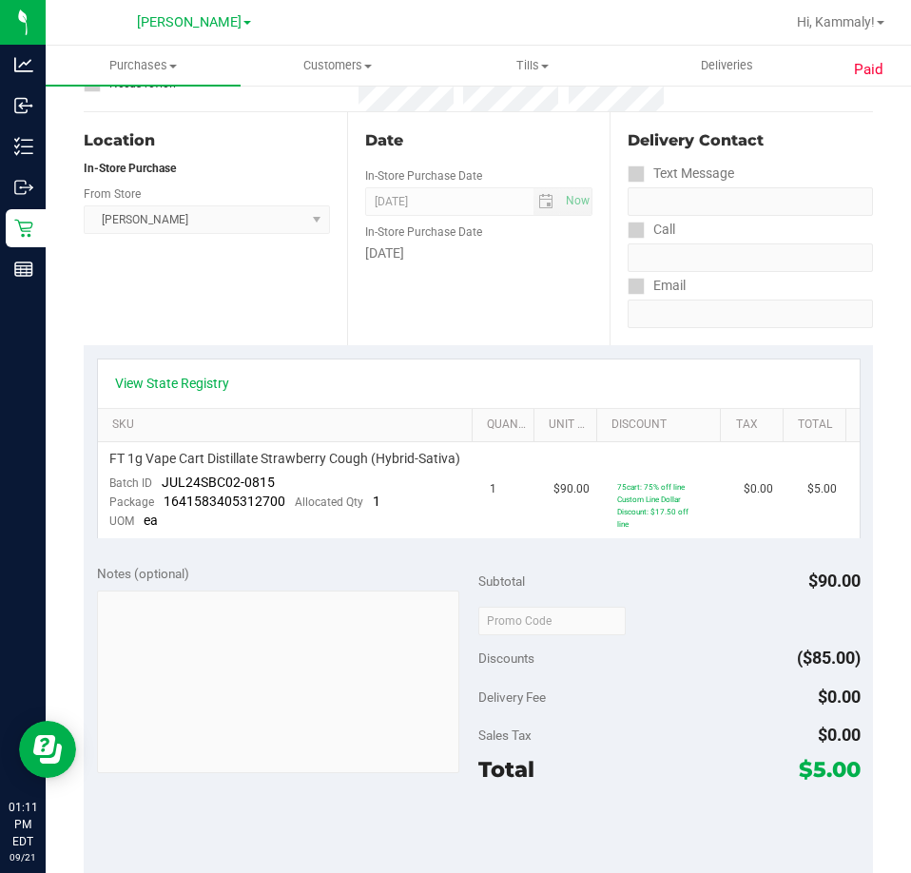
scroll to position [52, 0]
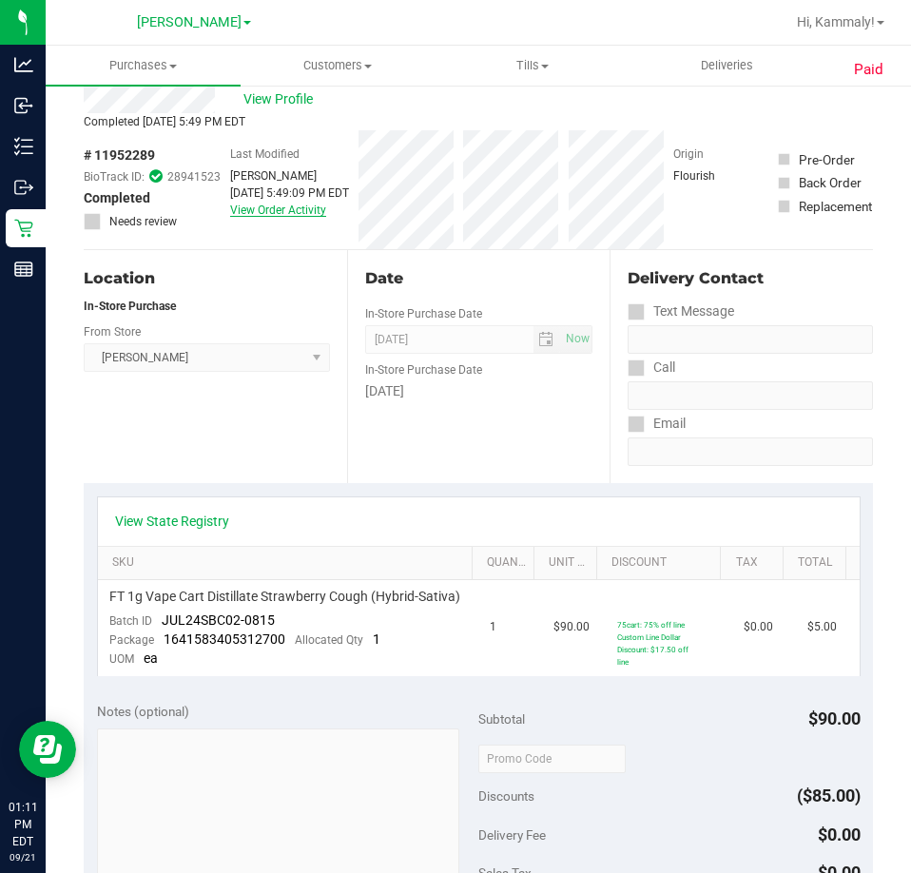
click at [276, 213] on link "View Order Activity" at bounding box center [278, 209] width 96 height 13
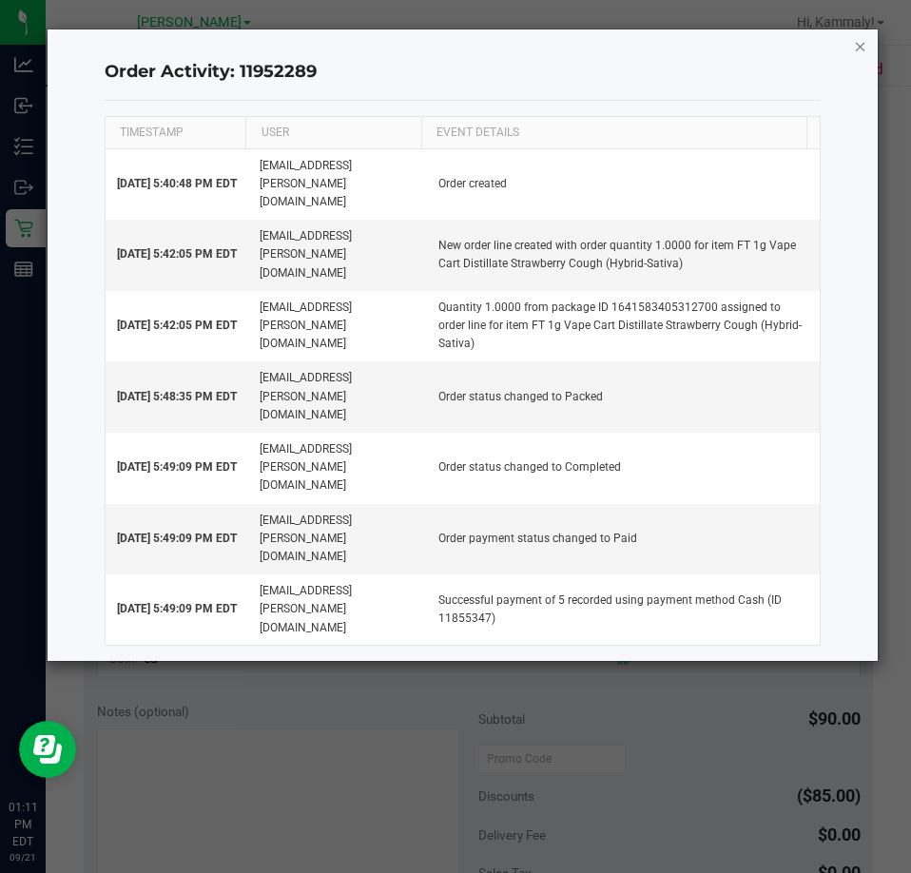
click at [854, 54] on icon "button" at bounding box center [860, 45] width 13 height 23
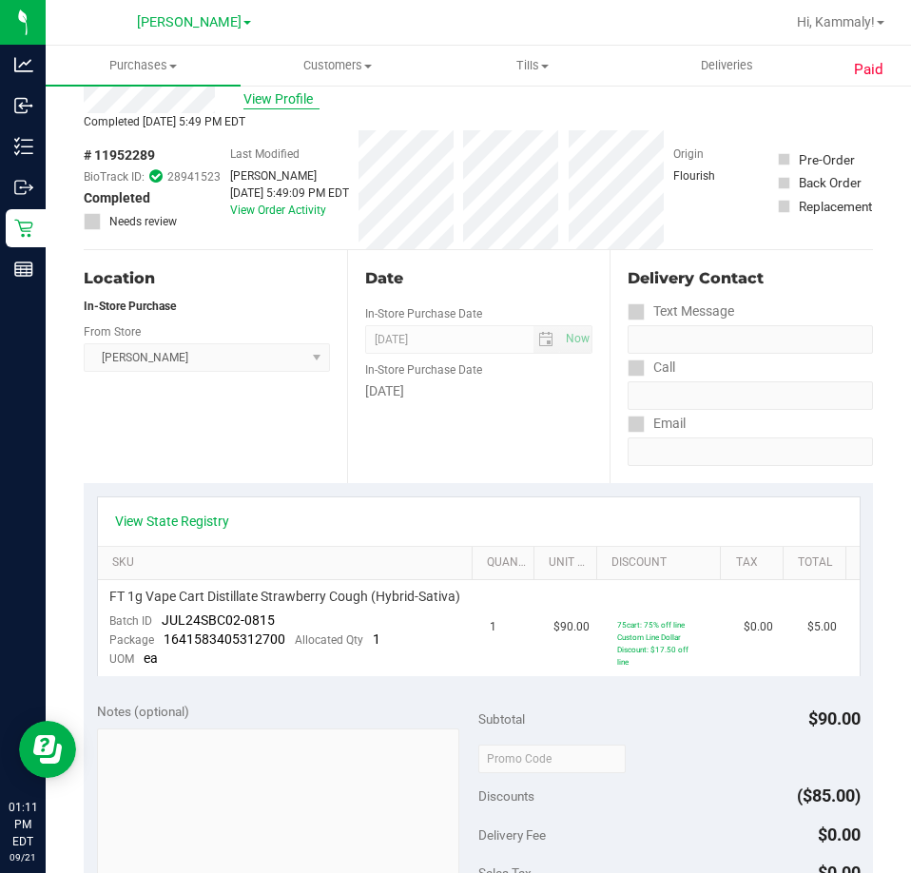
click at [297, 98] on span "View Profile" at bounding box center [281, 99] width 76 height 20
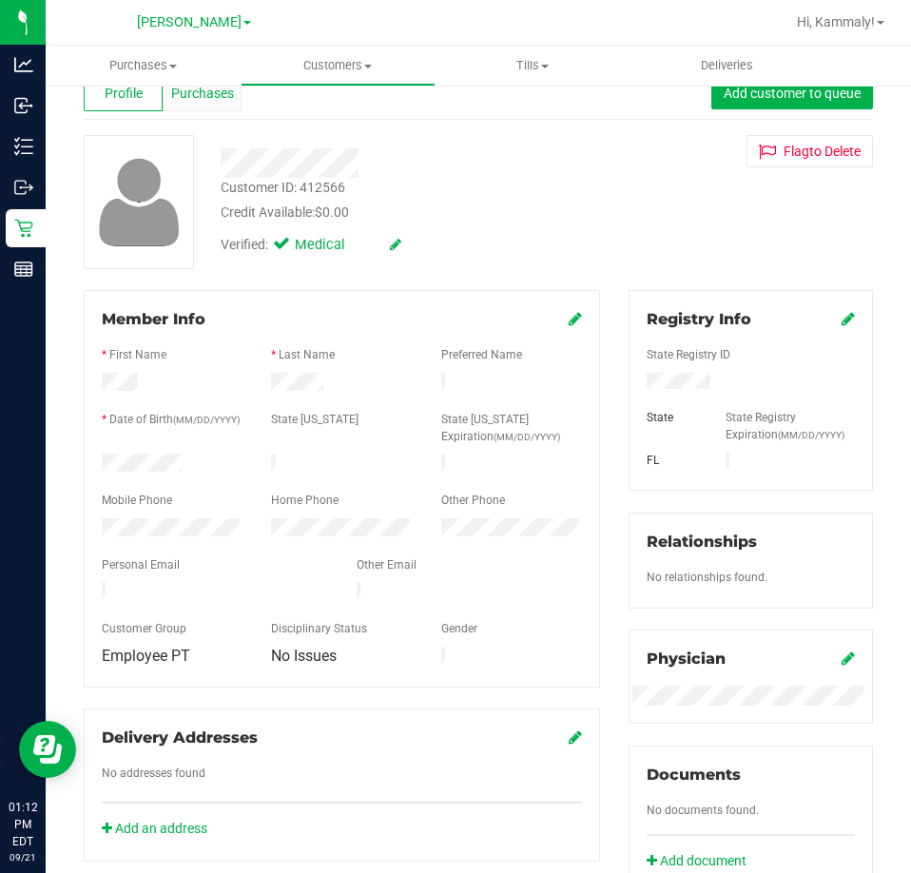
click at [206, 92] on span "Purchases" at bounding box center [202, 94] width 63 height 20
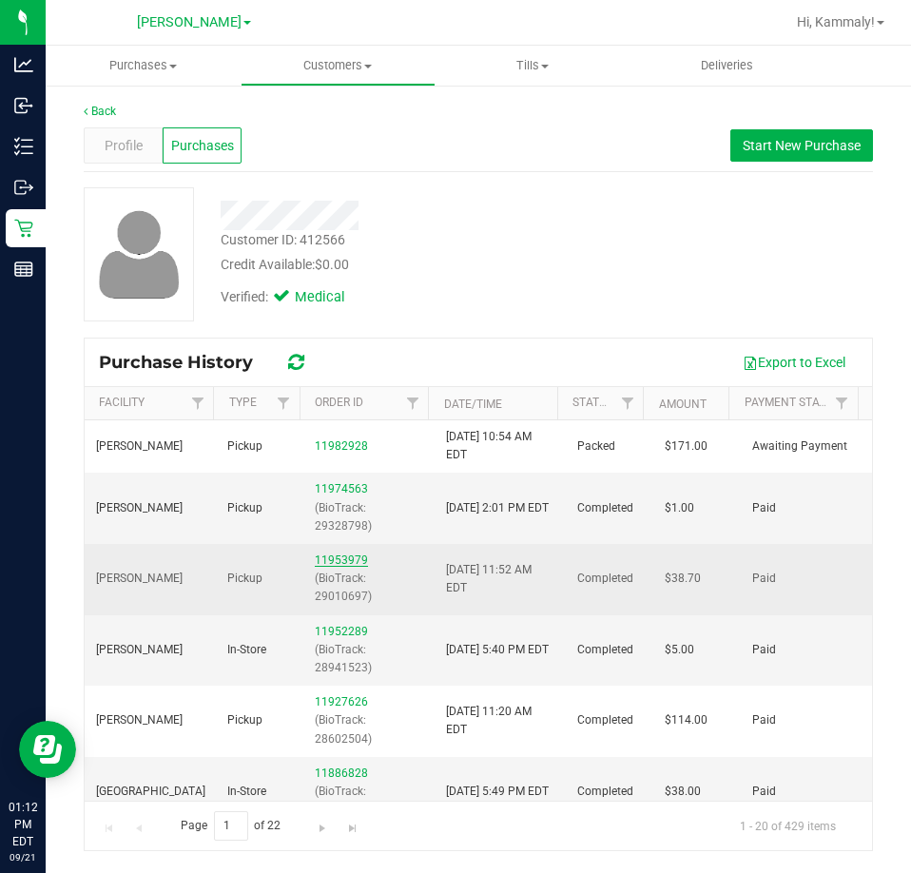
click at [348, 563] on link "11953979" at bounding box center [341, 559] width 53 height 13
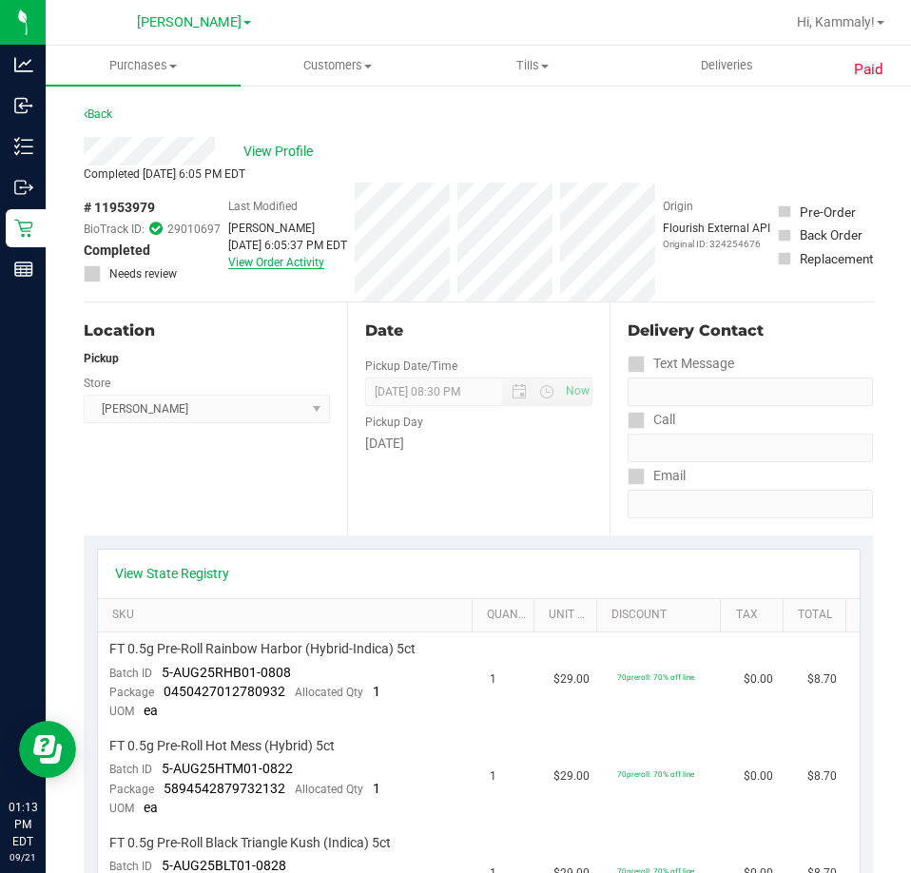
click at [295, 262] on link "View Order Activity" at bounding box center [276, 262] width 96 height 13
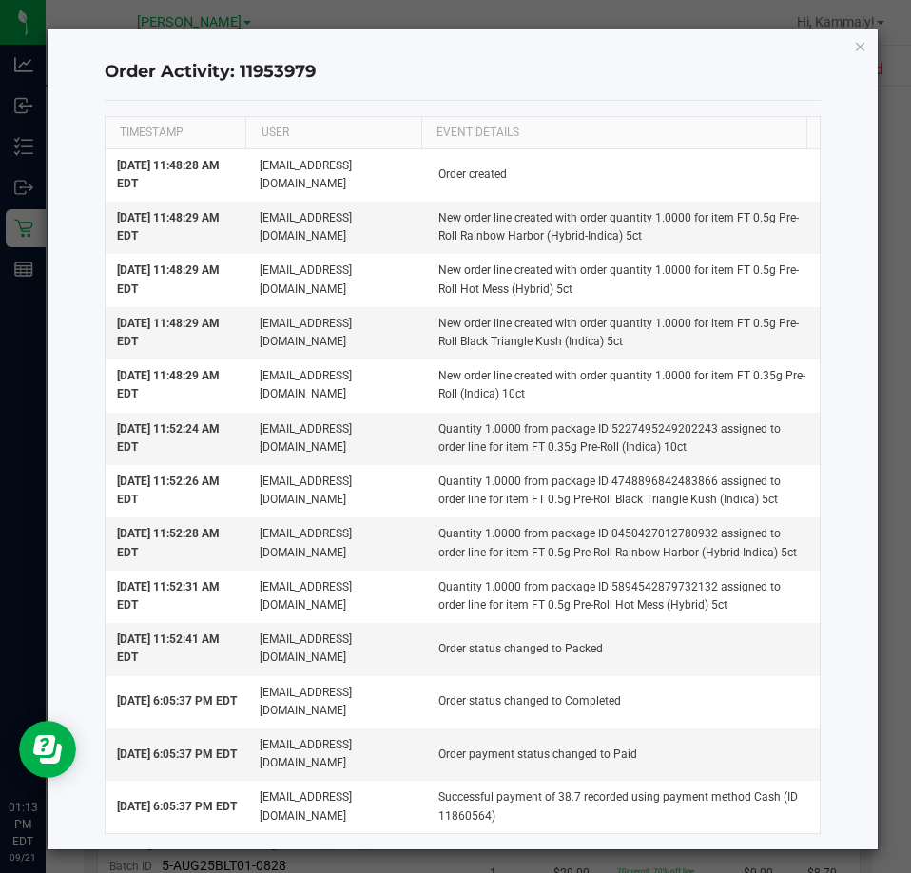
click button "button" at bounding box center [860, 45] width 13 height 23
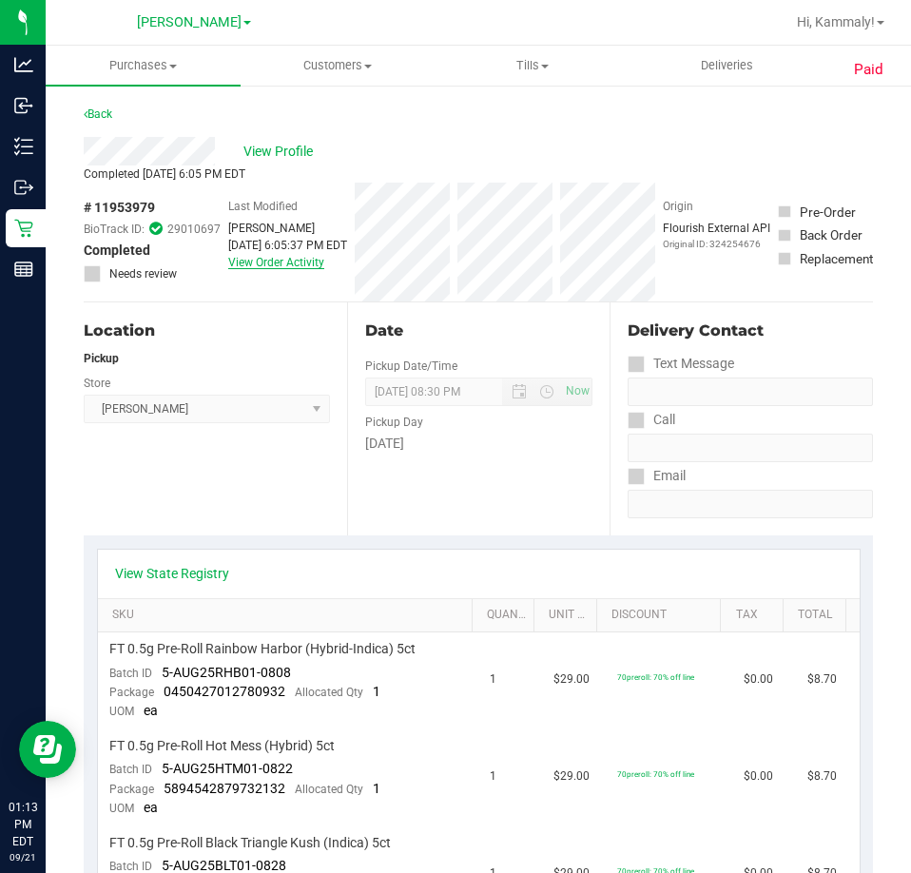
click at [261, 260] on link "View Order Activity" at bounding box center [276, 262] width 96 height 13
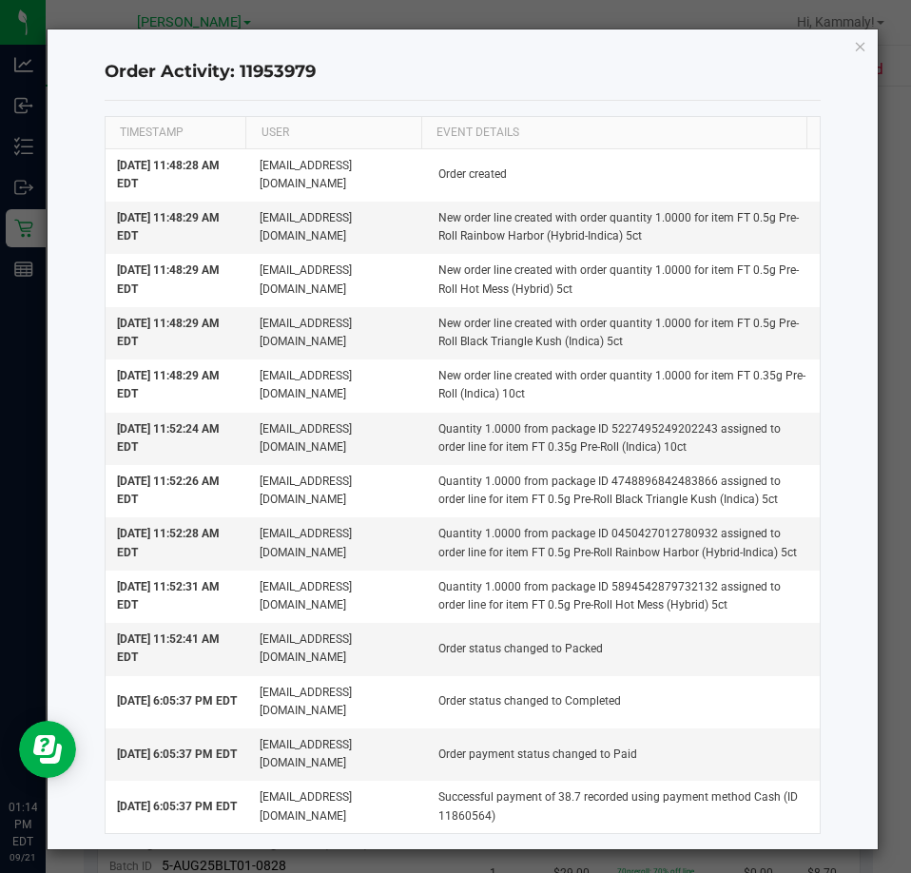
click at [854, 43] on icon "button" at bounding box center [860, 45] width 13 height 23
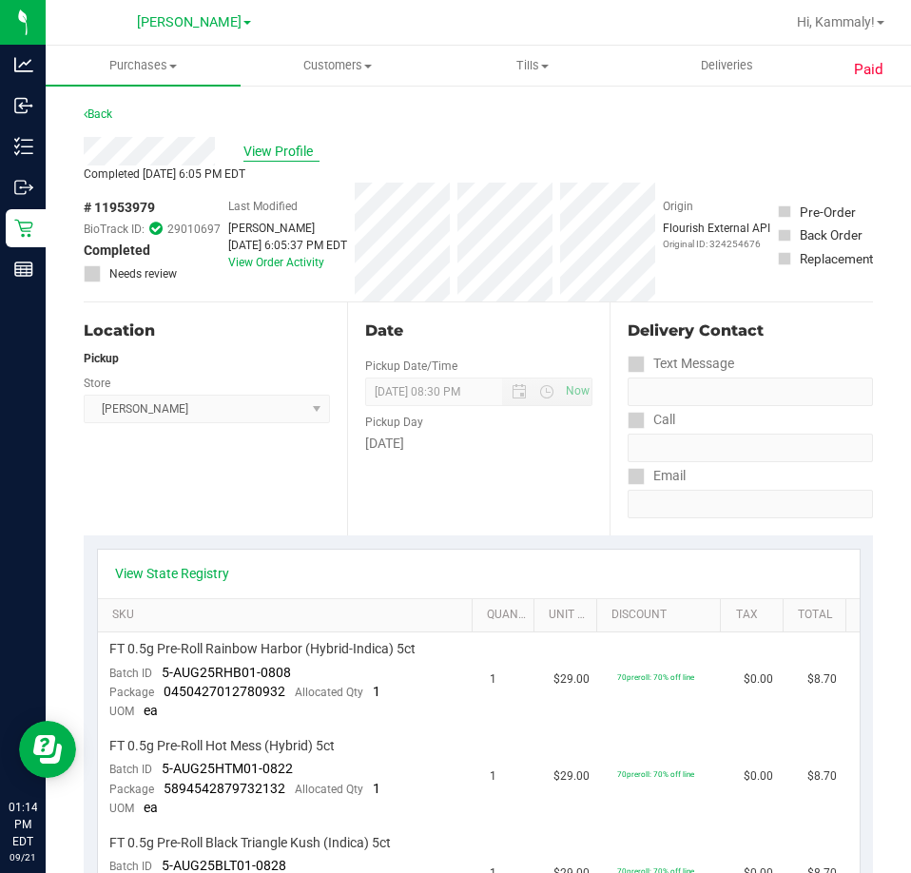
click at [280, 156] on span "View Profile" at bounding box center [281, 152] width 76 height 20
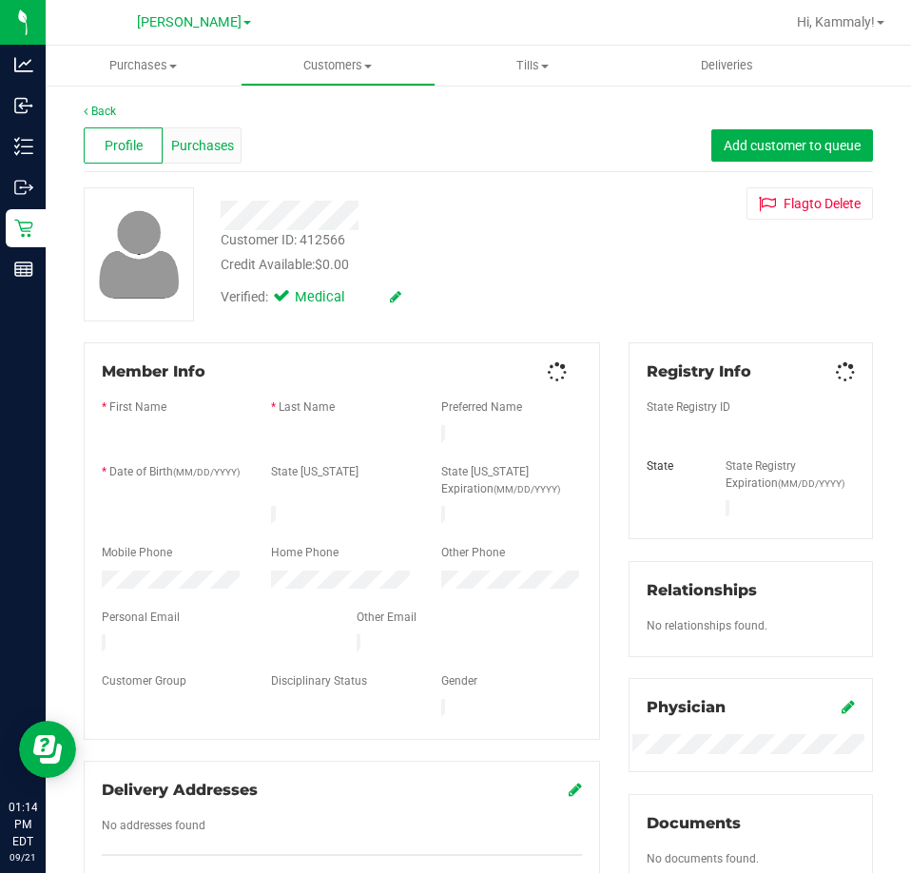
click at [215, 152] on span "Purchases" at bounding box center [202, 146] width 63 height 20
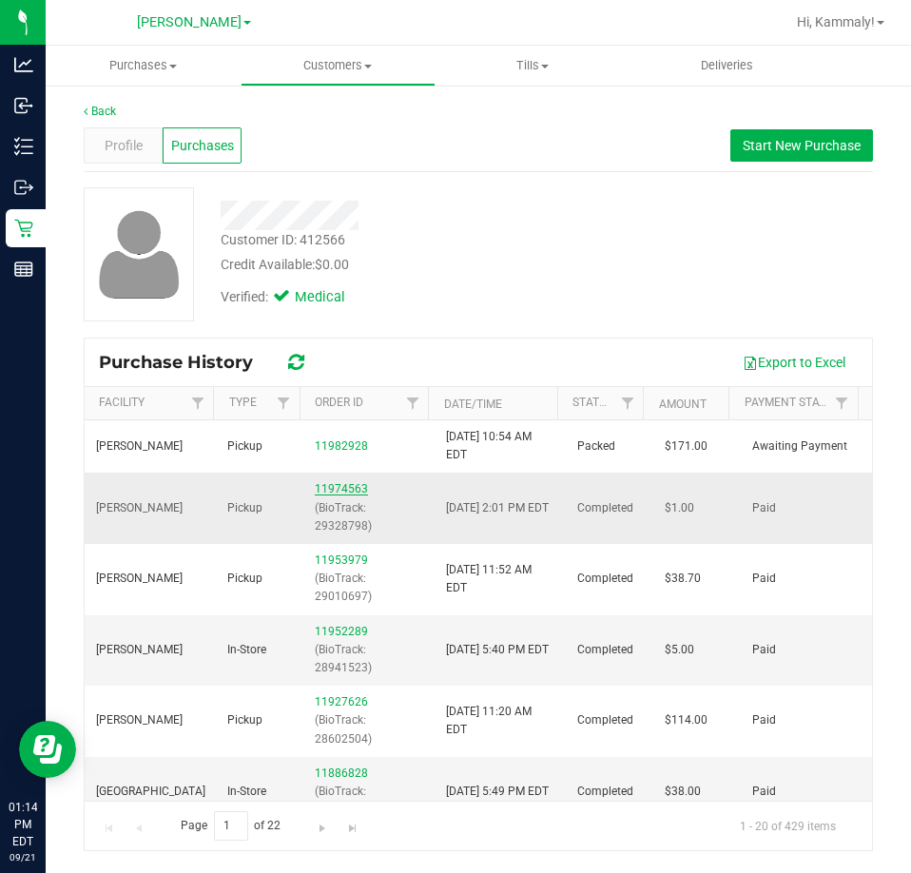
click at [338, 491] on link "11974563" at bounding box center [341, 488] width 53 height 13
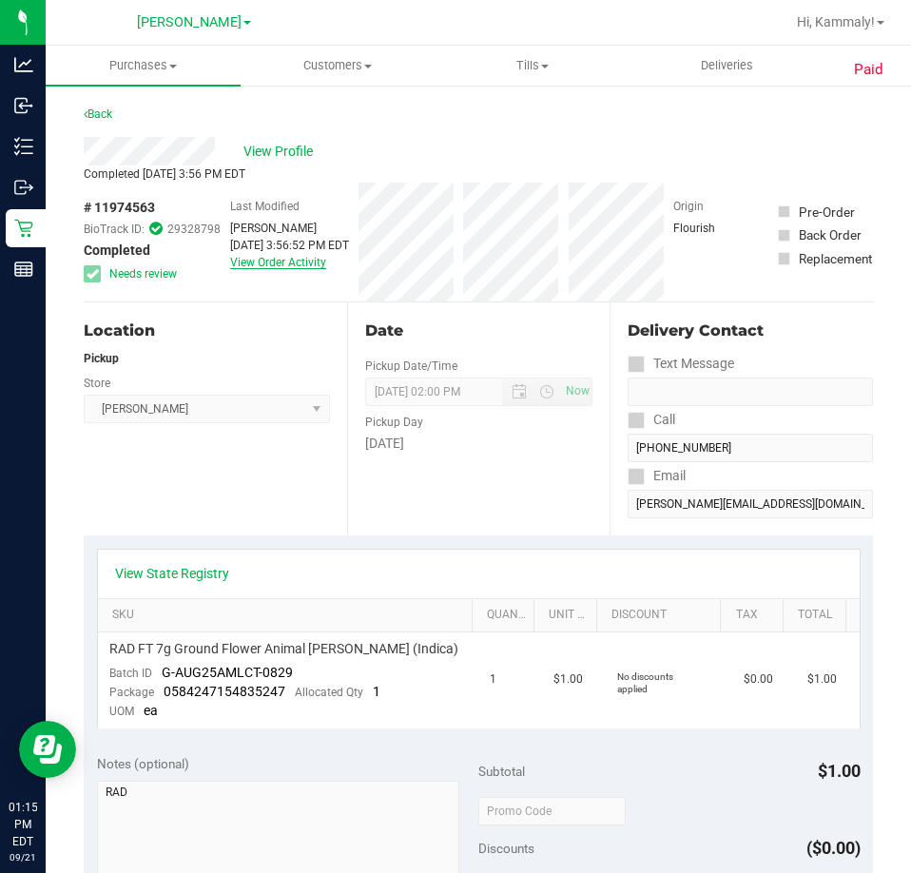
drag, startPoint x: 286, startPoint y: 247, endPoint x: 277, endPoint y: 259, distance: 14.9
click at [286, 247] on div "Sep 19, 2025 3:56:52 PM EDT" at bounding box center [289, 245] width 119 height 17
click at [274, 259] on link "View Order Activity" at bounding box center [278, 262] width 96 height 13
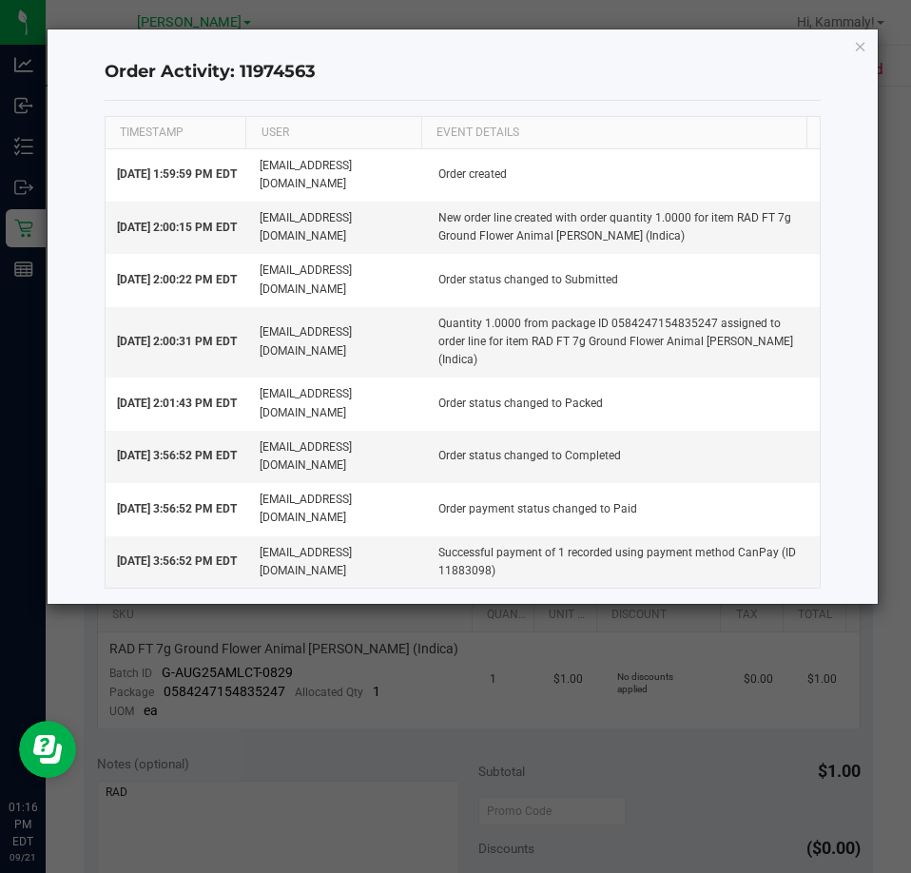
click at [870, 45] on div "Order Activity: 11974563 TIMESTAMP USER EVENT DETAILS Sep 19, 2025 1:59:59 PM E…" at bounding box center [463, 316] width 831 height 574
click at [859, 52] on icon "button" at bounding box center [860, 45] width 13 height 23
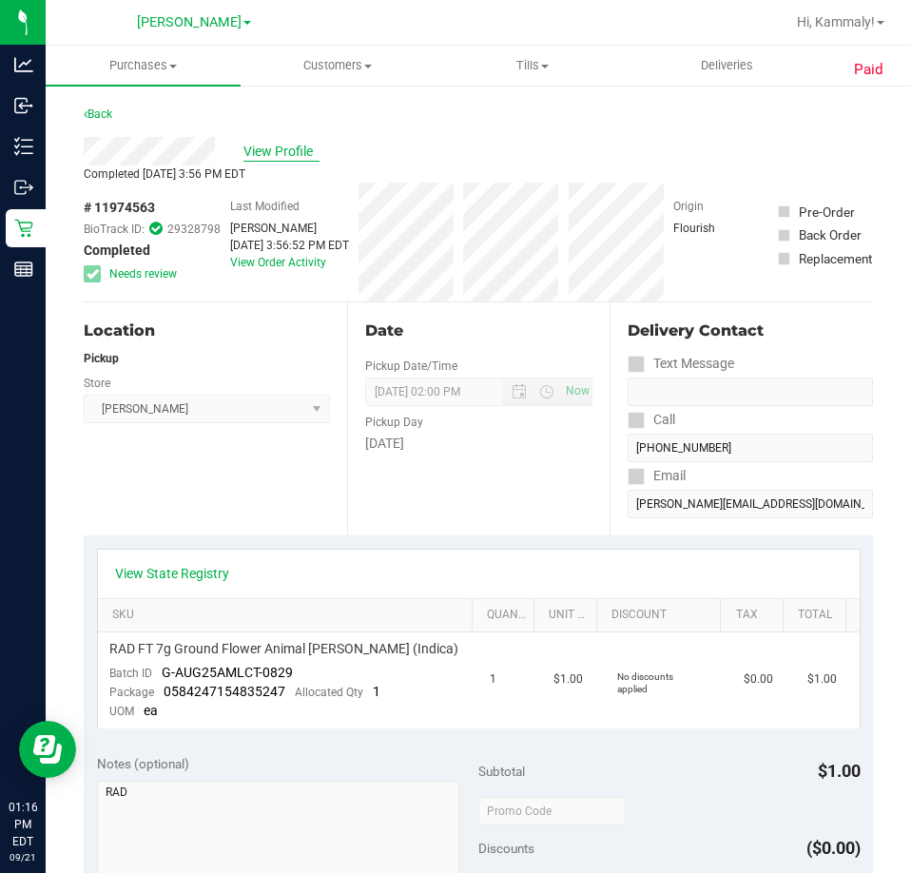
click at [263, 156] on span "View Profile" at bounding box center [281, 152] width 76 height 20
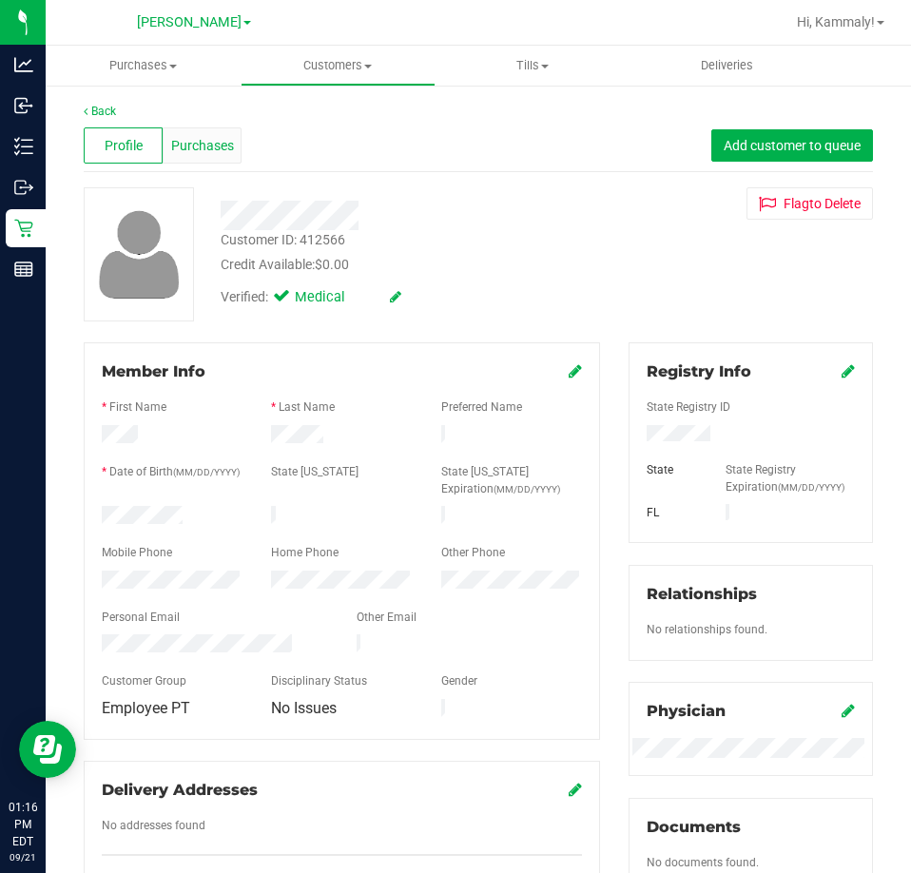
click at [214, 152] on span "Purchases" at bounding box center [202, 146] width 63 height 20
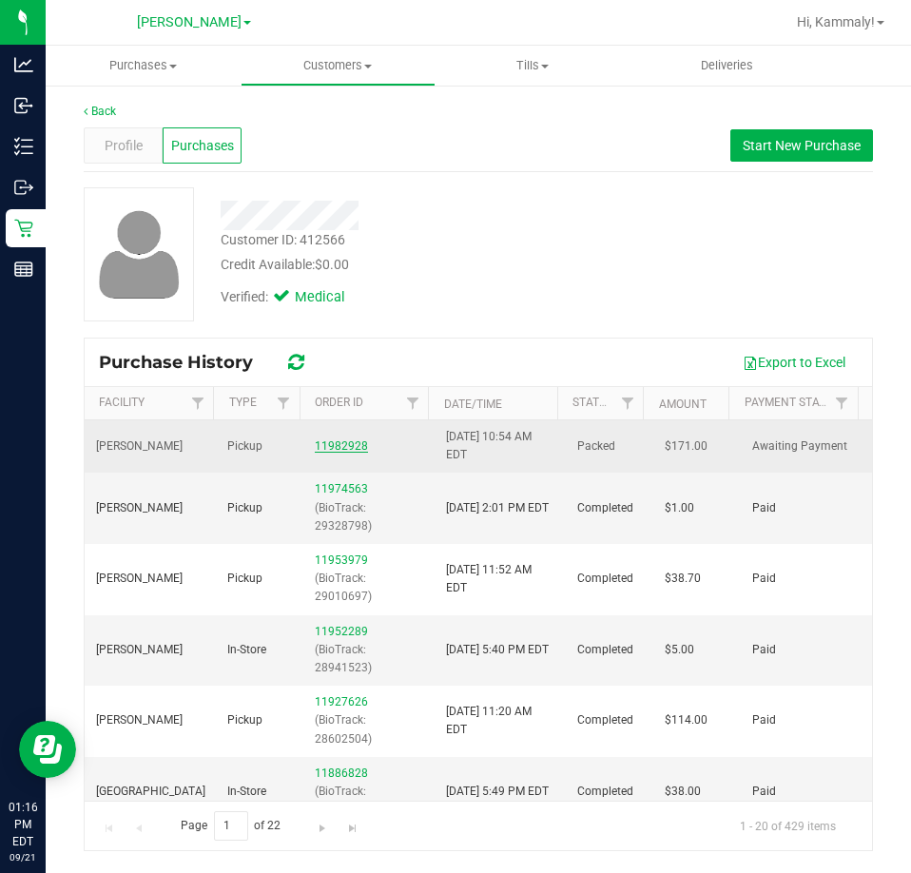
click at [315, 447] on link "11982928" at bounding box center [341, 445] width 53 height 13
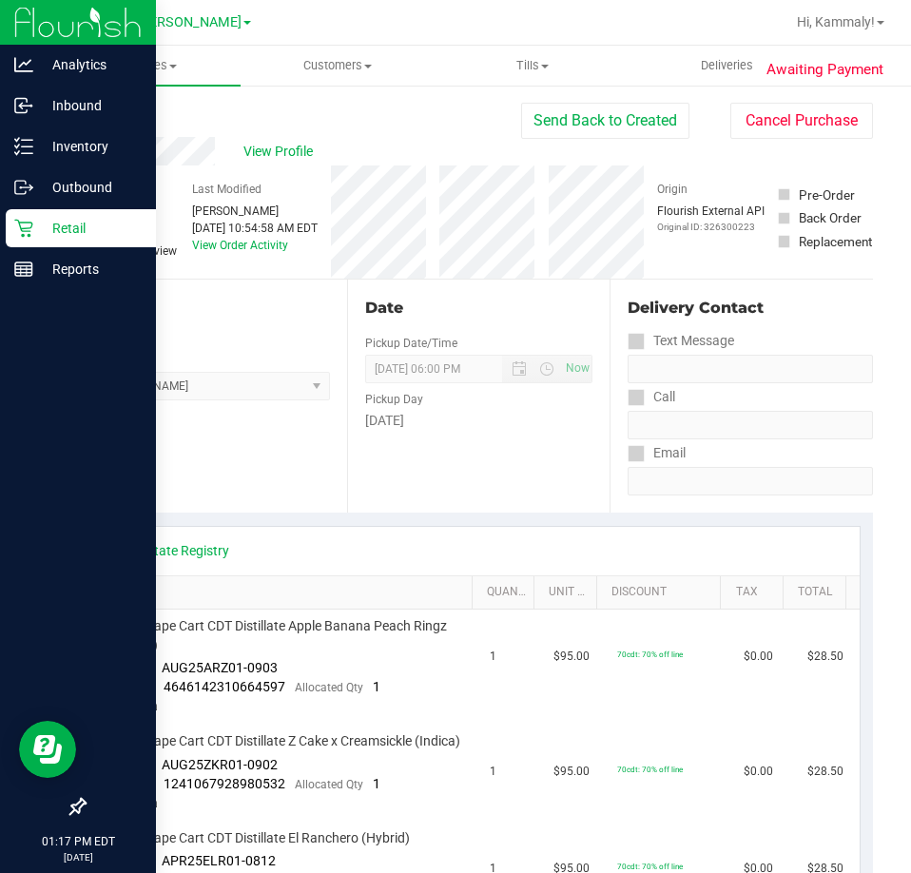
drag, startPoint x: 16, startPoint y: 294, endPoint x: 4, endPoint y: 308, distance: 18.9
click at [15, 295] on div at bounding box center [78, 539] width 156 height 497
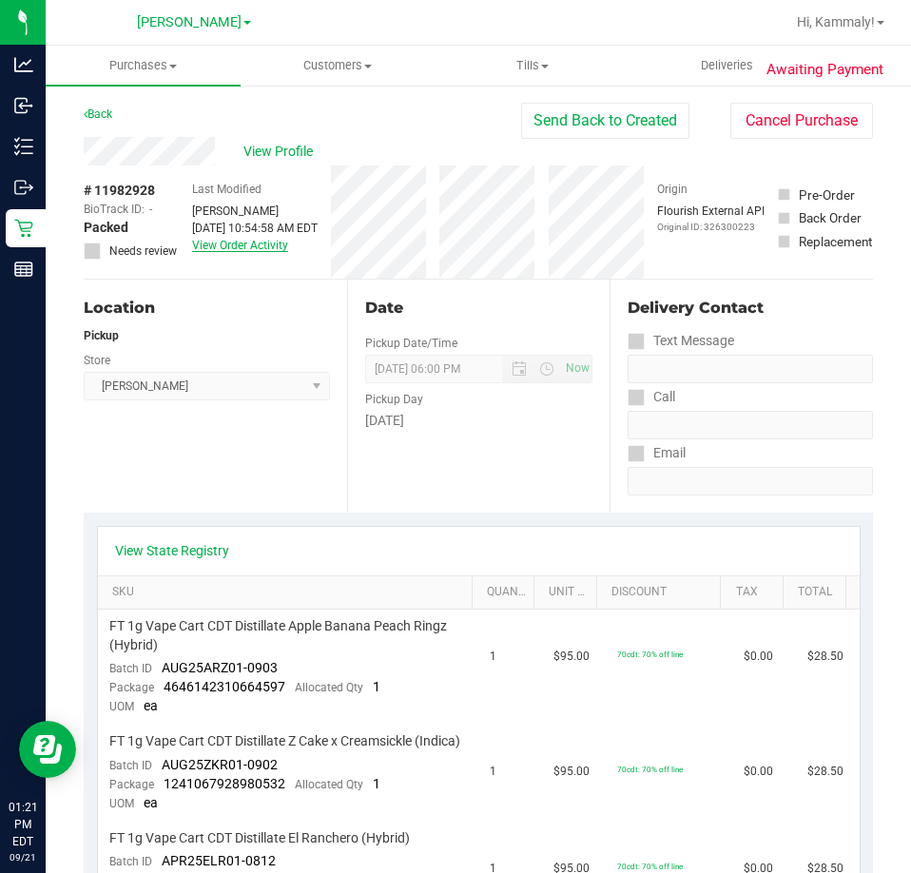
click at [271, 248] on link "View Order Activity" at bounding box center [240, 245] width 96 height 13
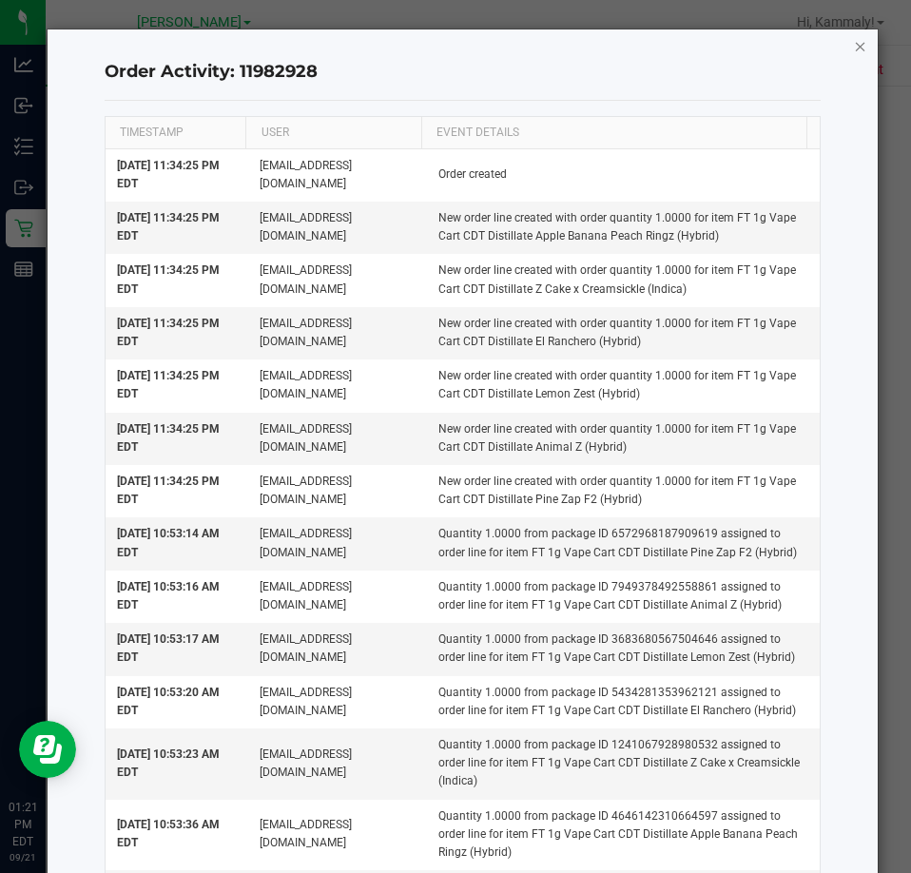
click at [854, 53] on icon "button" at bounding box center [860, 45] width 13 height 23
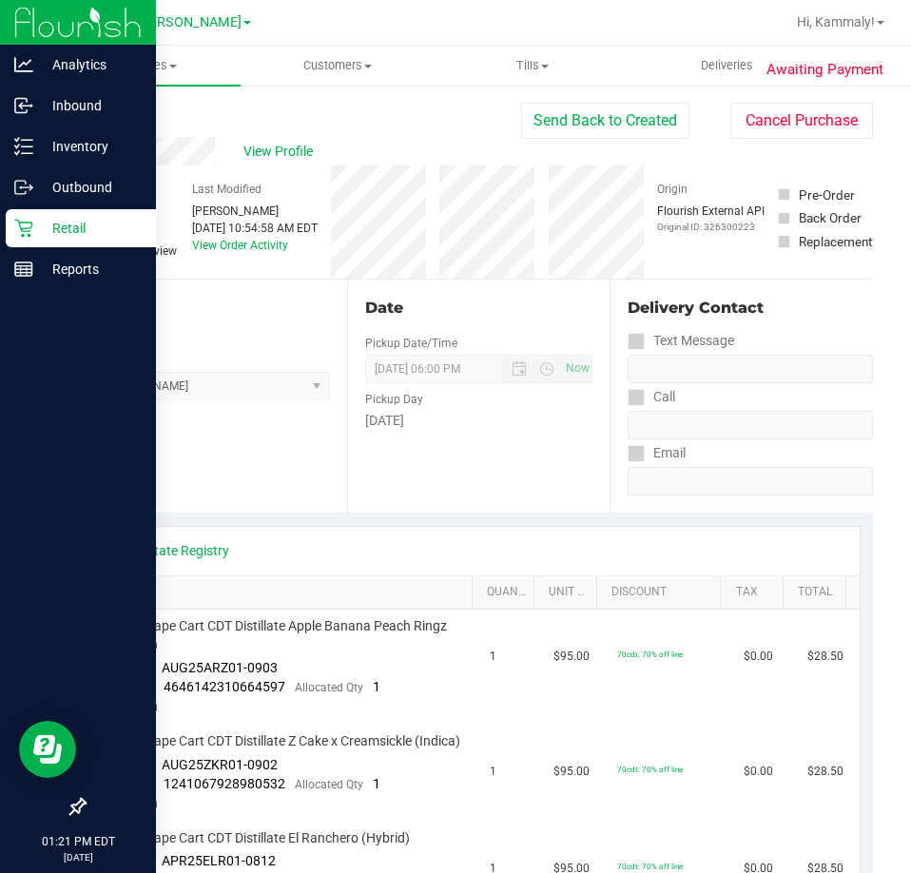
click at [41, 221] on p "Retail" at bounding box center [90, 228] width 114 height 23
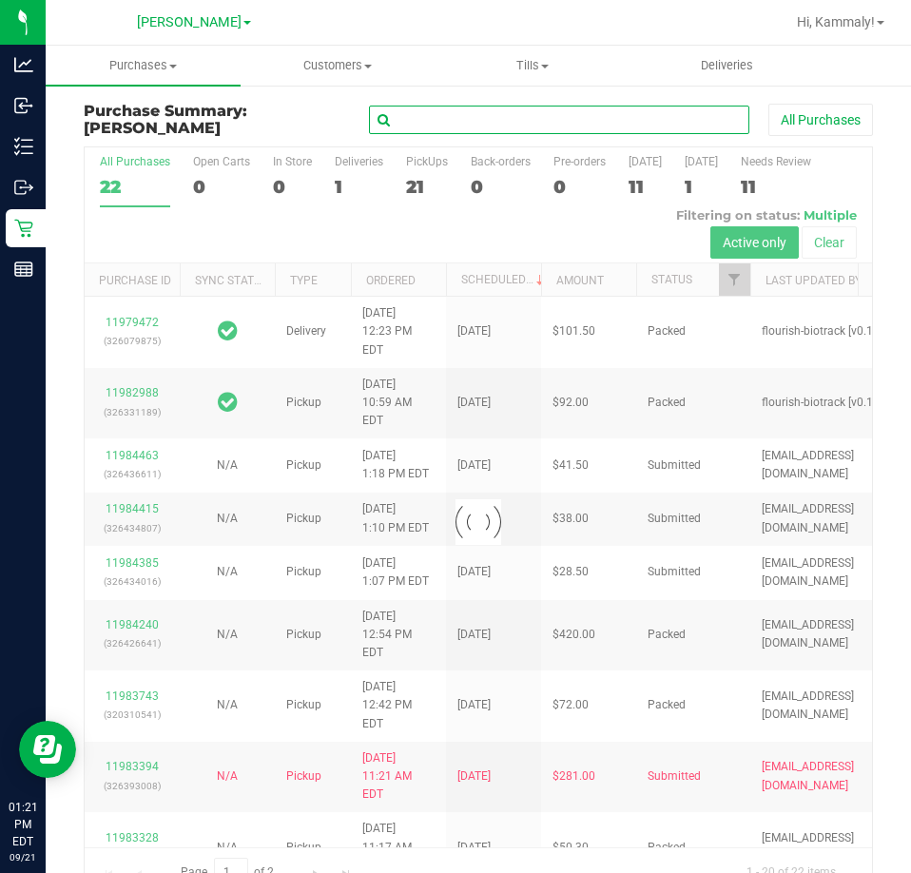
click at [422, 132] on input "text" at bounding box center [559, 120] width 380 height 29
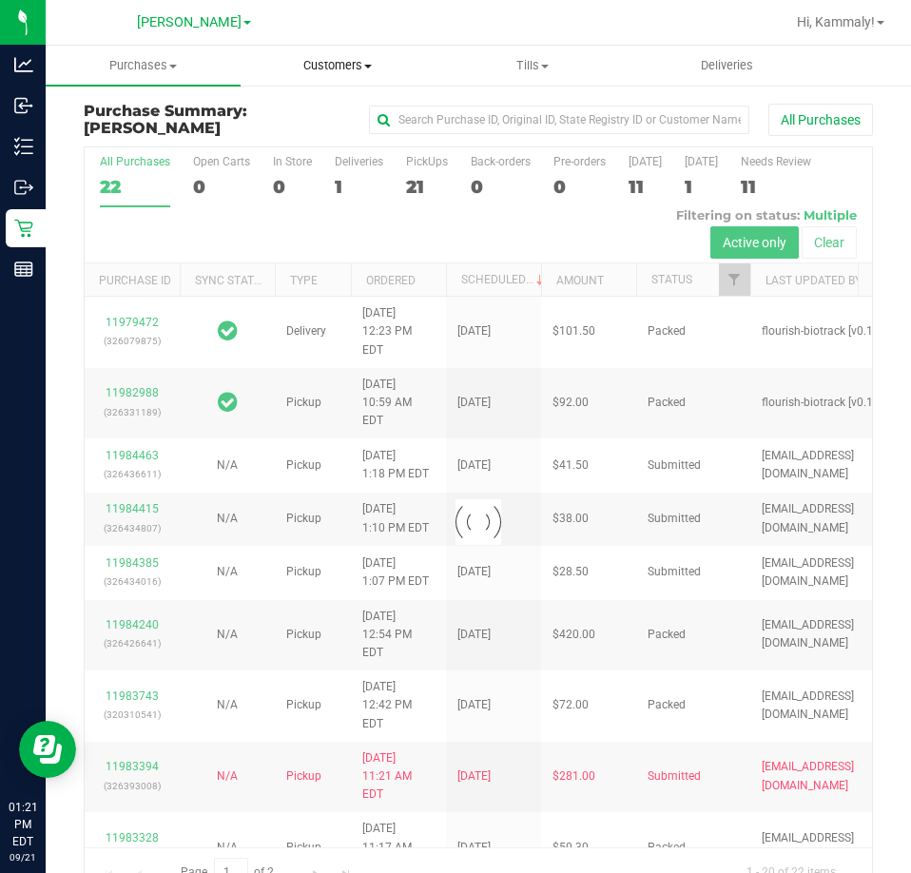
click at [337, 59] on span "Customers" at bounding box center [337, 65] width 193 height 17
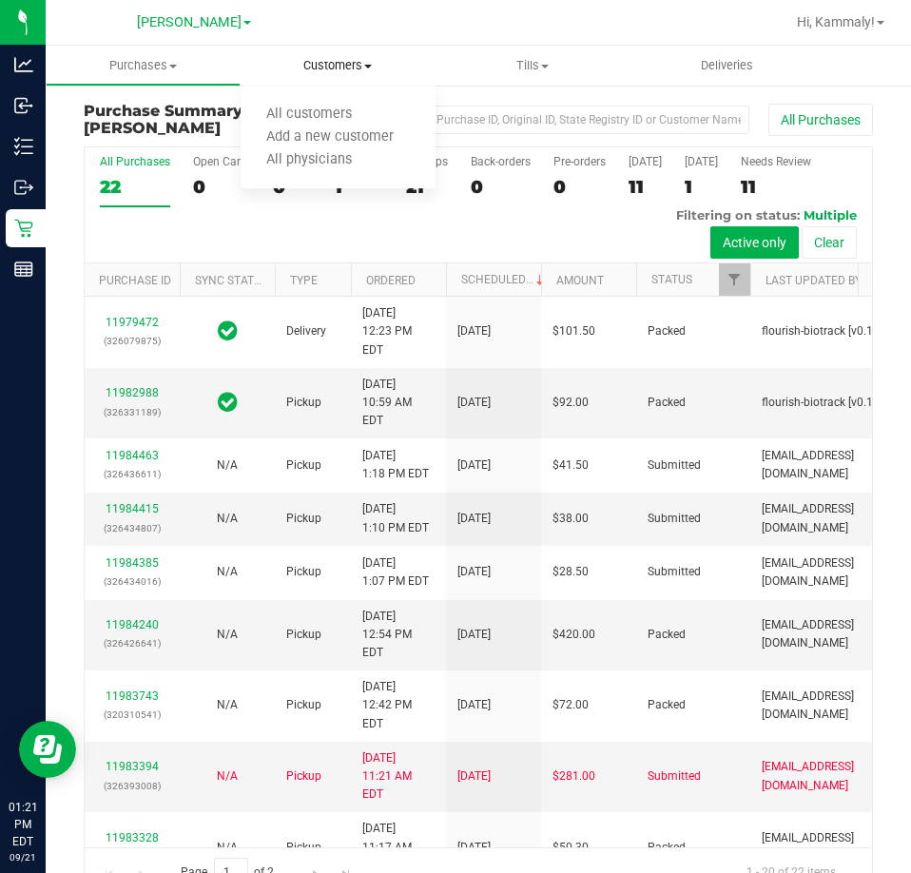
click at [325, 101] on ul "All customers Add a new customer All physicians" at bounding box center [338, 138] width 195 height 103
click at [316, 83] on uib-tab-heading "Customers All customers Add a new customer All physicians" at bounding box center [338, 66] width 195 height 40
click at [319, 110] on span "All customers" at bounding box center [309, 114] width 137 height 16
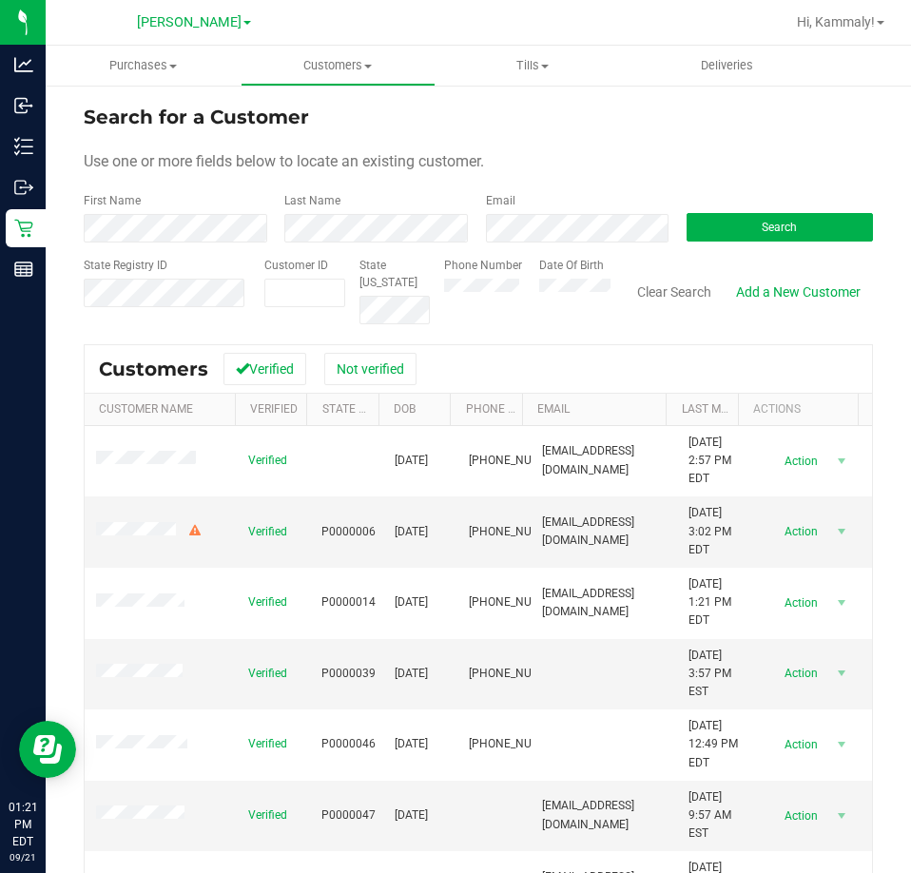
click at [208, 200] on div "First Name" at bounding box center [177, 217] width 186 height 50
click at [208, 242] on form "Search for a Customer Use one or more fields below to locate an existing custom…" at bounding box center [478, 214] width 789 height 222
click at [212, 210] on div "First Name" at bounding box center [177, 217] width 186 height 50
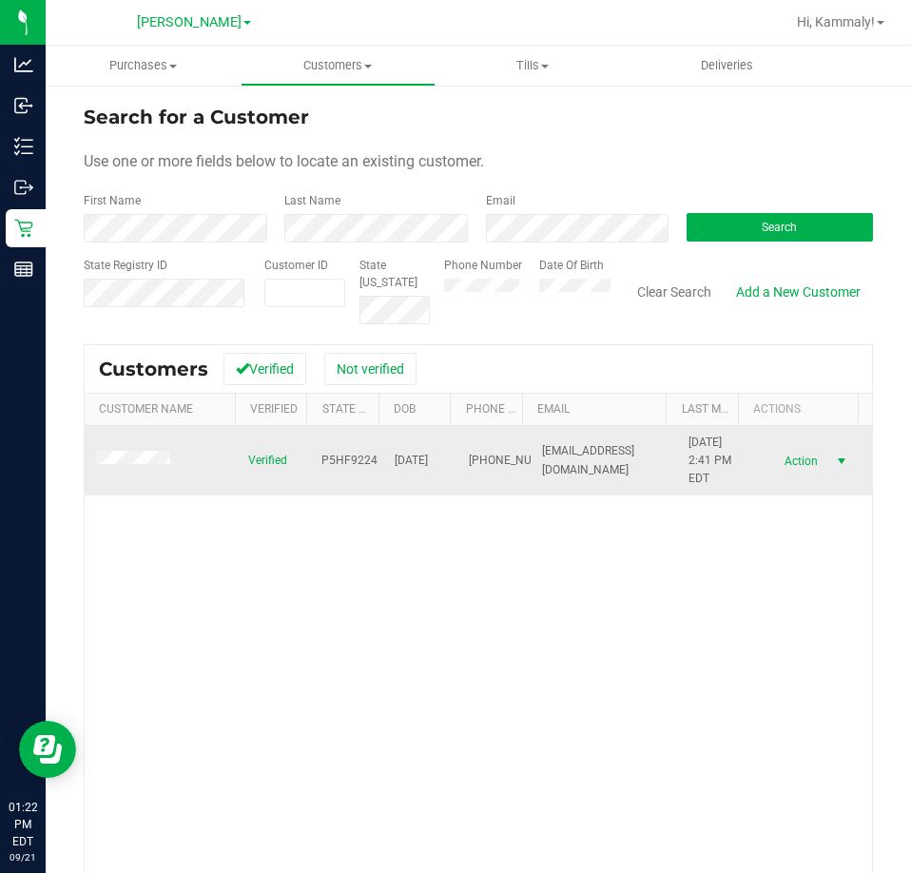
click at [768, 462] on span "Action" at bounding box center [799, 461] width 62 height 27
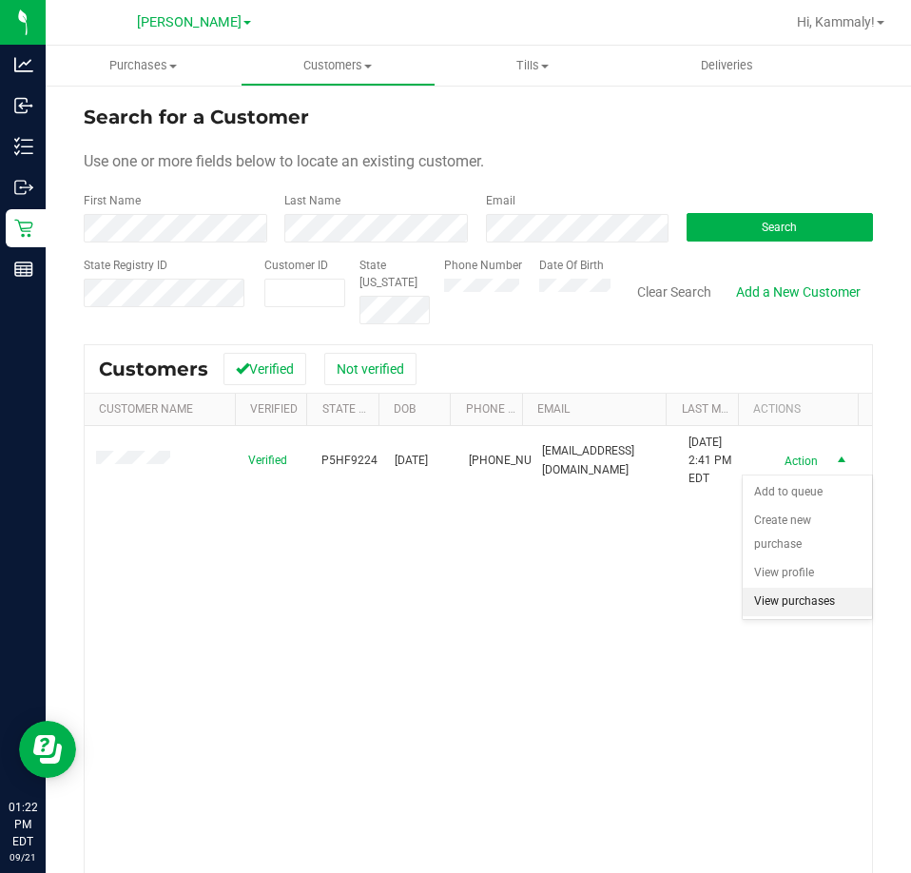
click at [761, 609] on li "View purchases" at bounding box center [807, 602] width 129 height 29
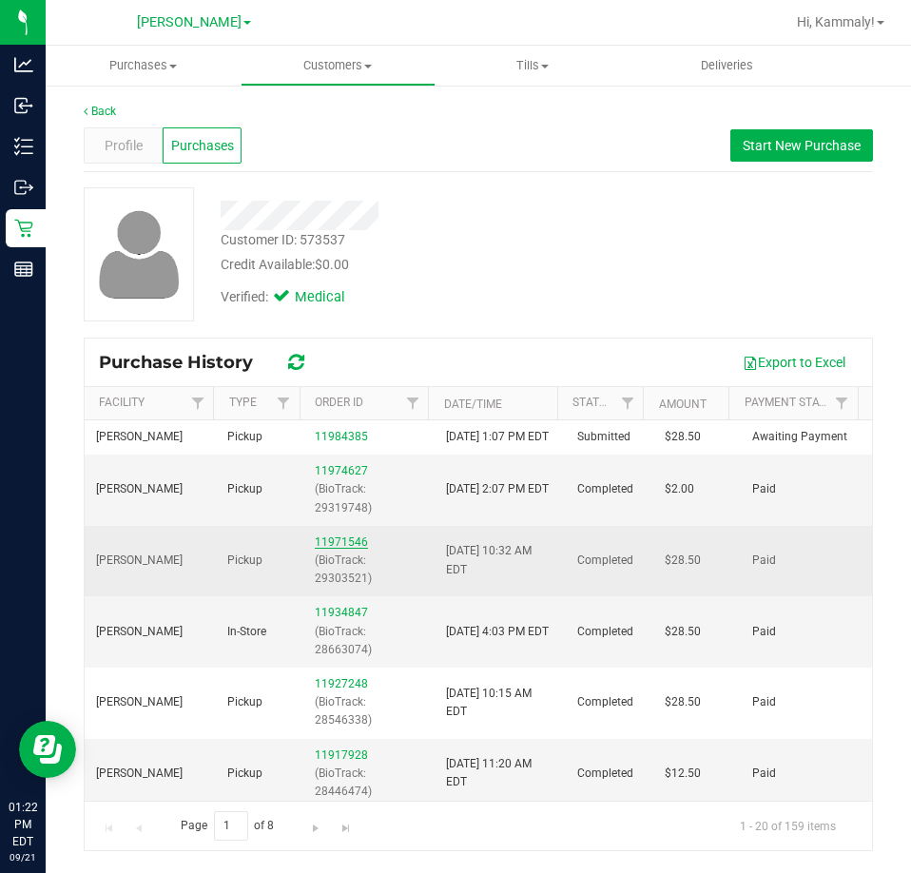
click at [323, 549] on link "11971546" at bounding box center [341, 541] width 53 height 13
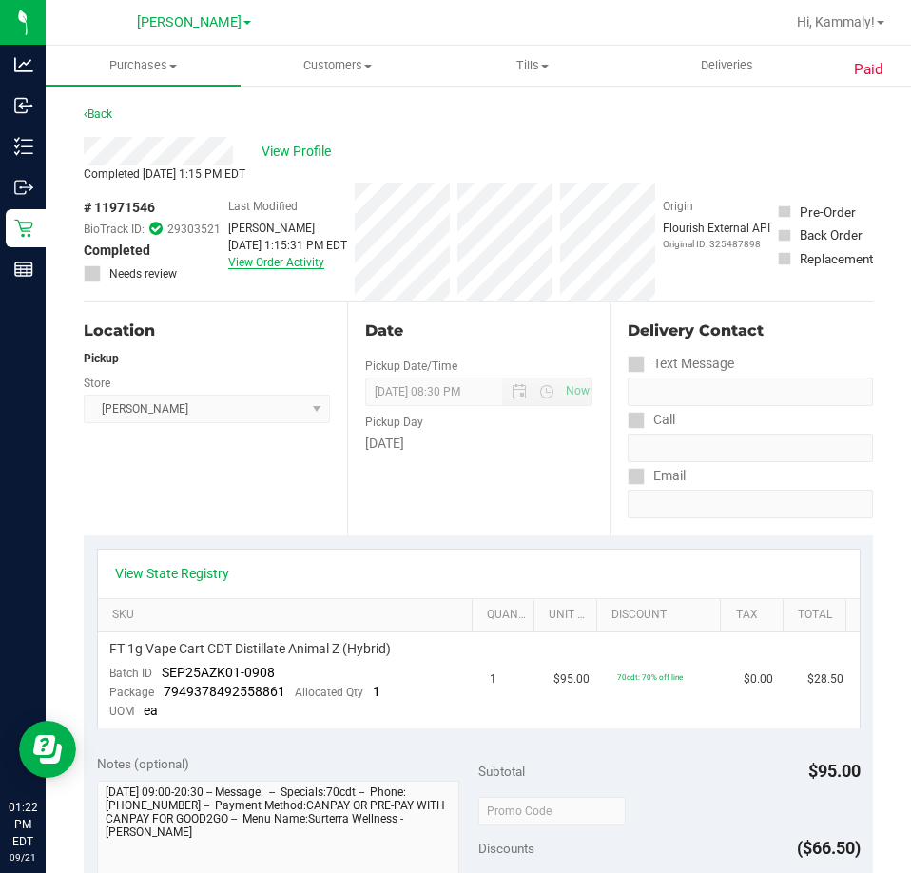
click at [282, 266] on link "View Order Activity" at bounding box center [276, 262] width 96 height 13
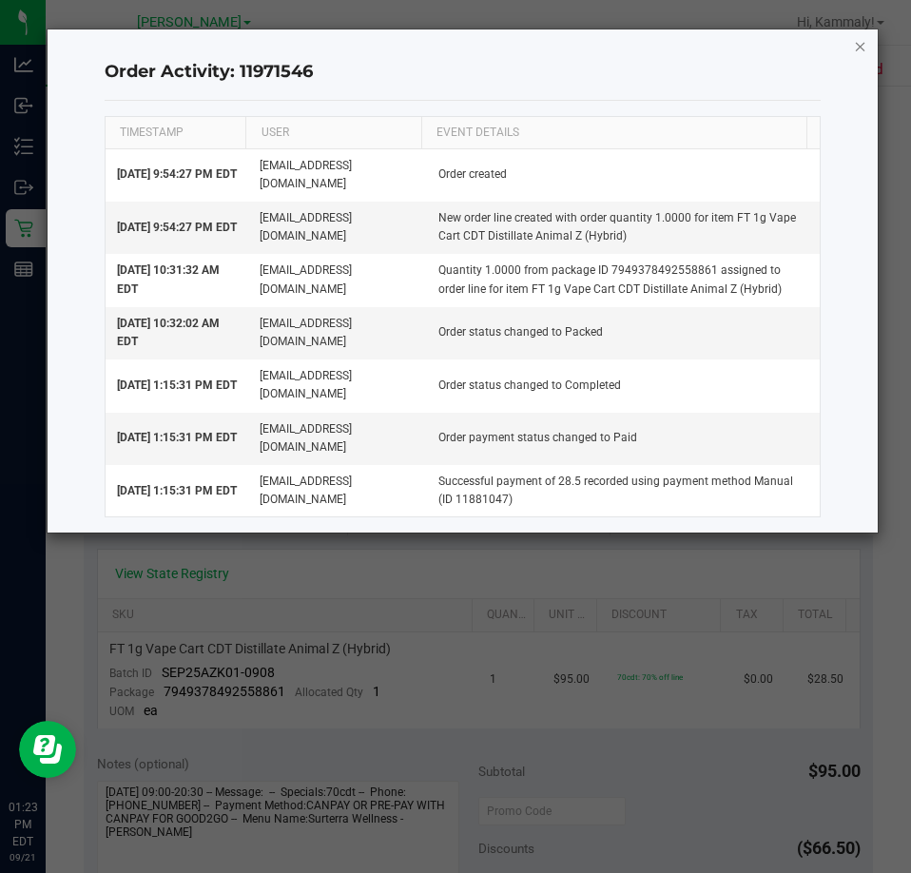
click at [859, 56] on icon "button" at bounding box center [860, 45] width 13 height 23
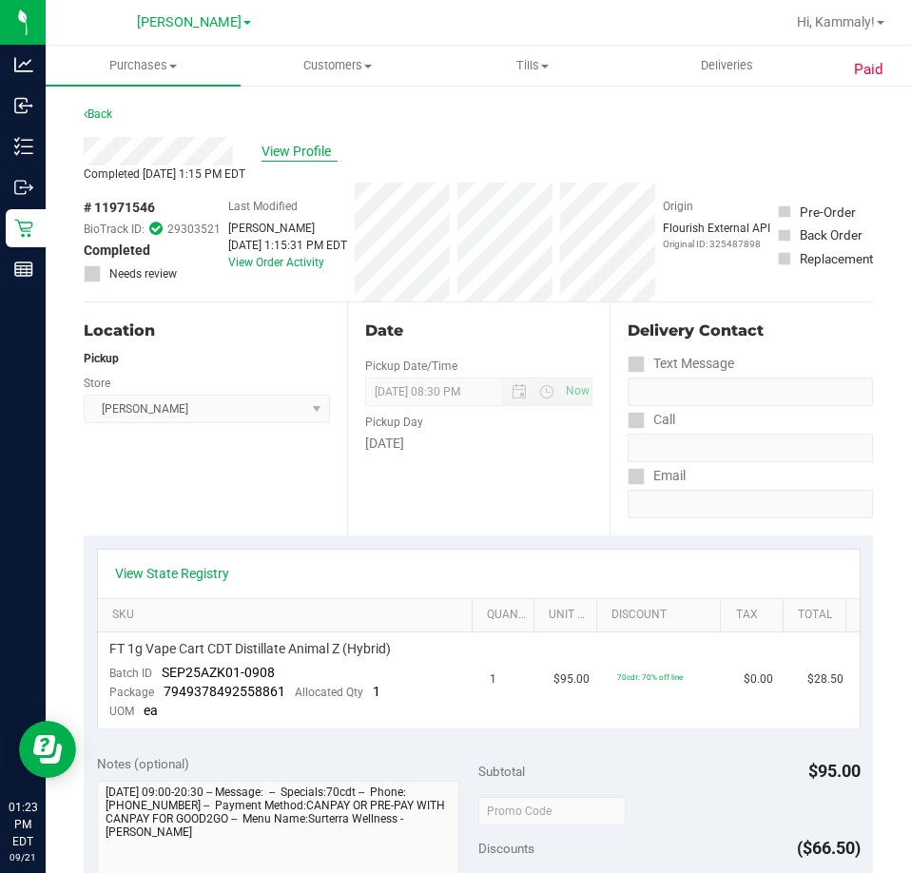
click at [289, 152] on span "View Profile" at bounding box center [299, 152] width 76 height 20
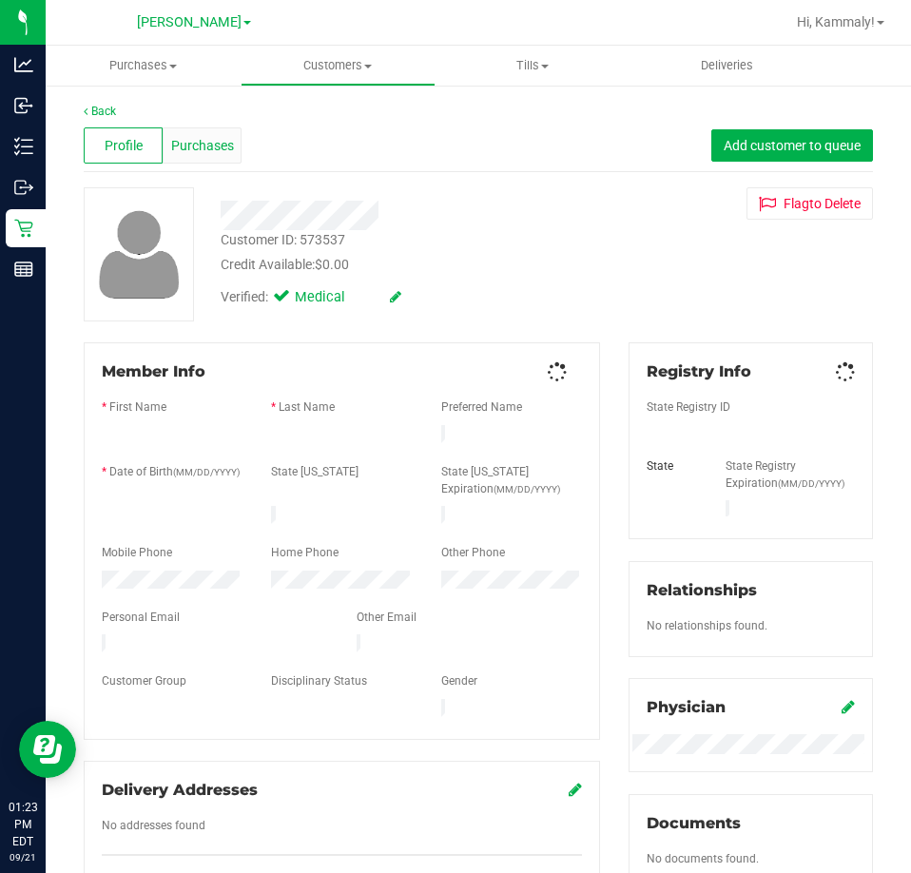
click at [222, 150] on span "Purchases" at bounding box center [202, 146] width 63 height 20
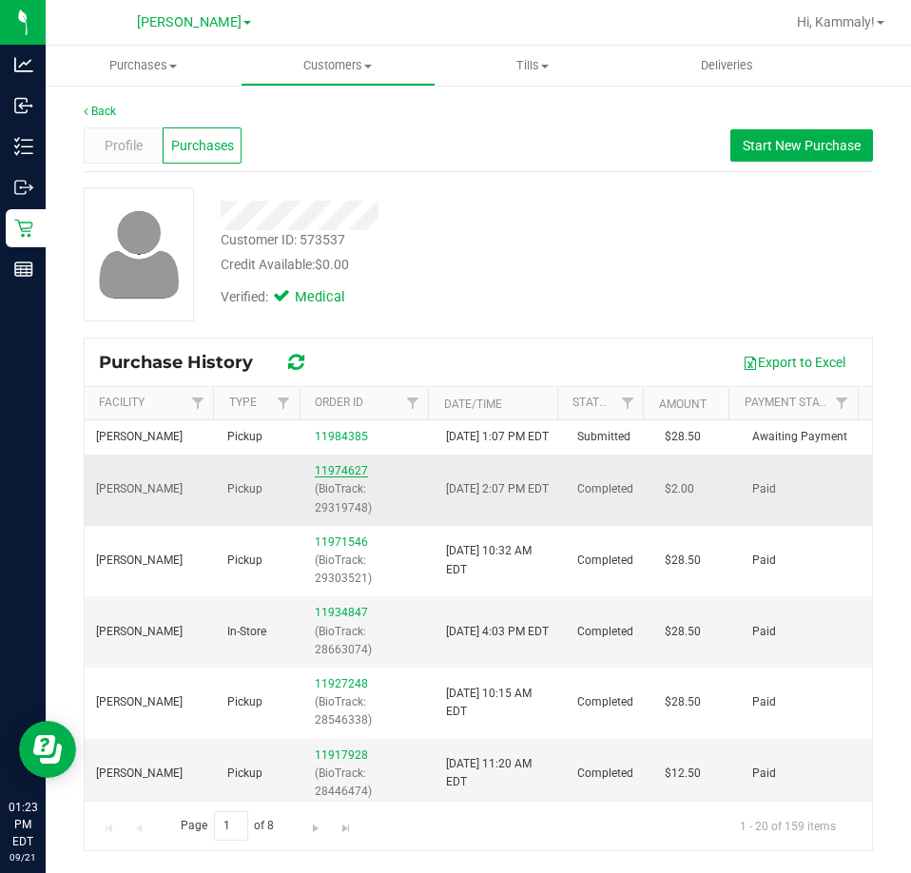
click at [344, 477] on link "11974627" at bounding box center [341, 470] width 53 height 13
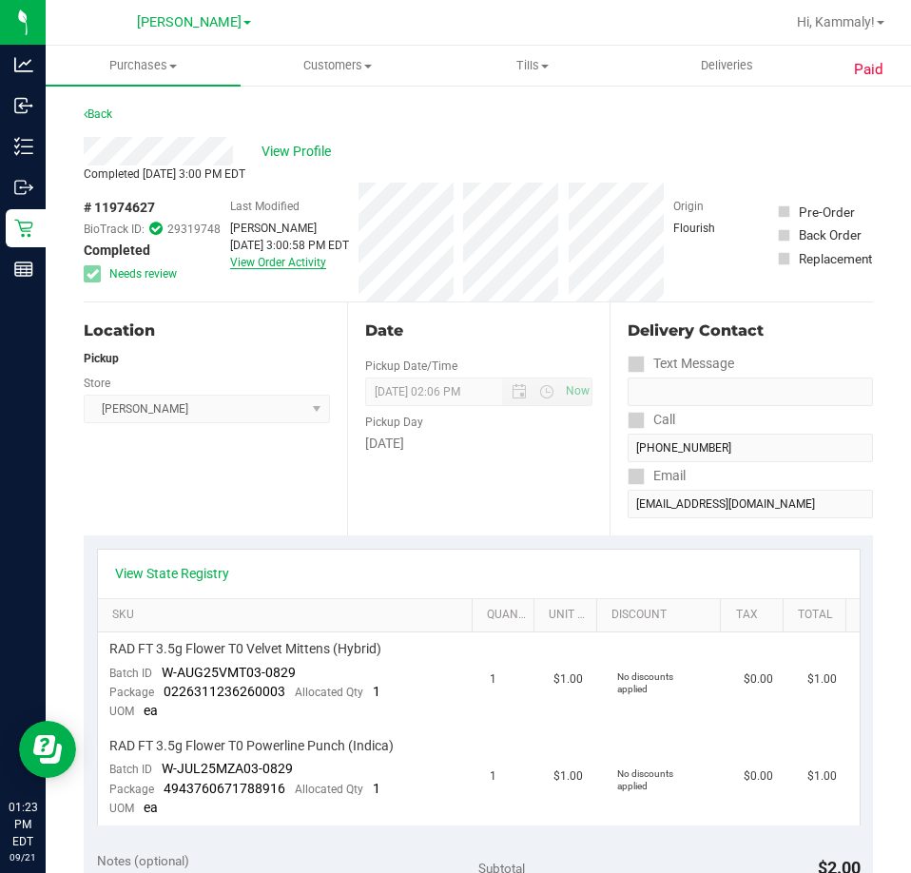
click at [308, 259] on link "View Order Activity" at bounding box center [278, 262] width 96 height 13
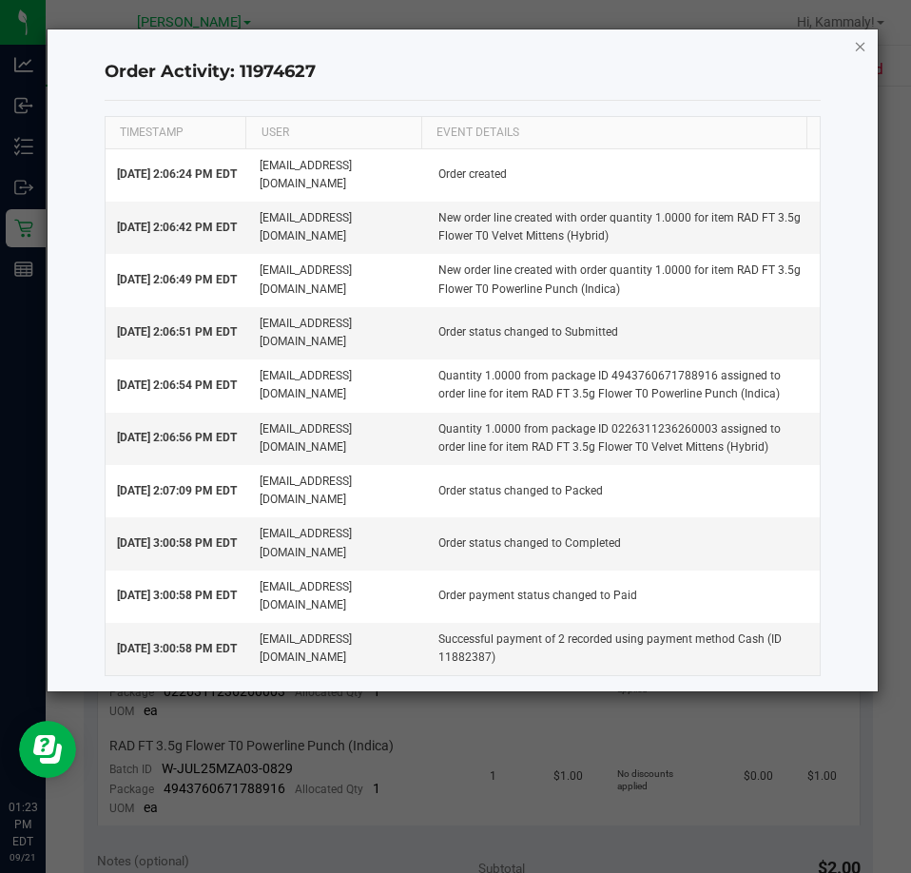
click at [859, 52] on icon "button" at bounding box center [860, 45] width 13 height 23
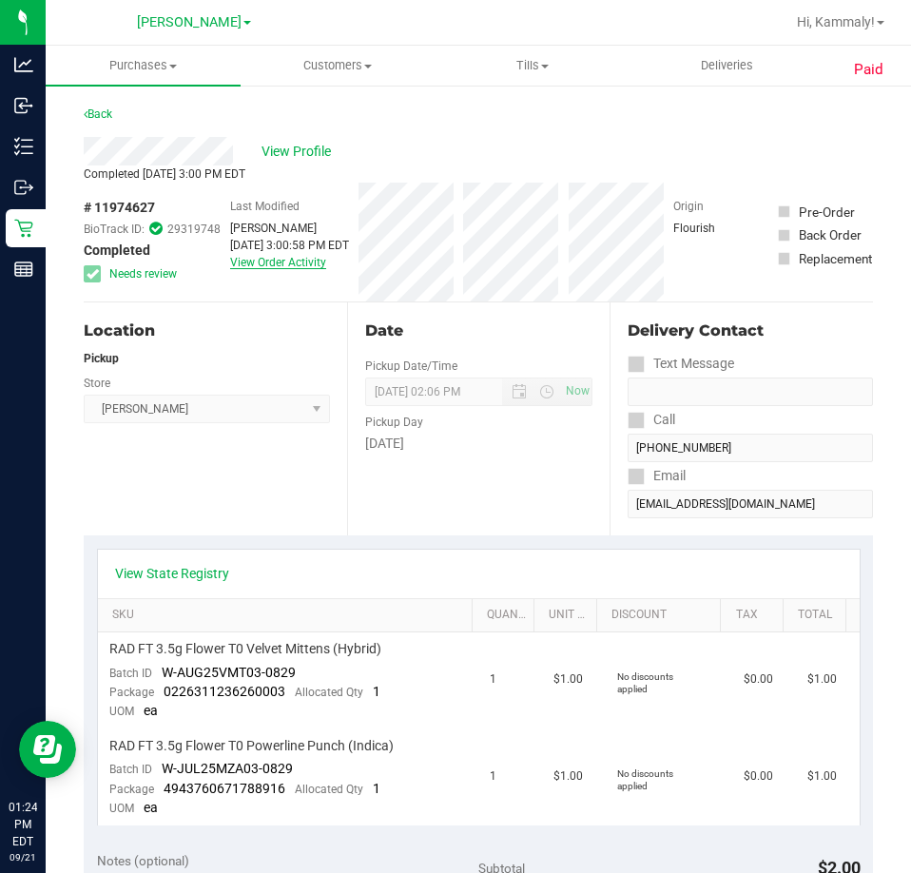
click at [244, 262] on link "View Order Activity" at bounding box center [278, 262] width 96 height 13
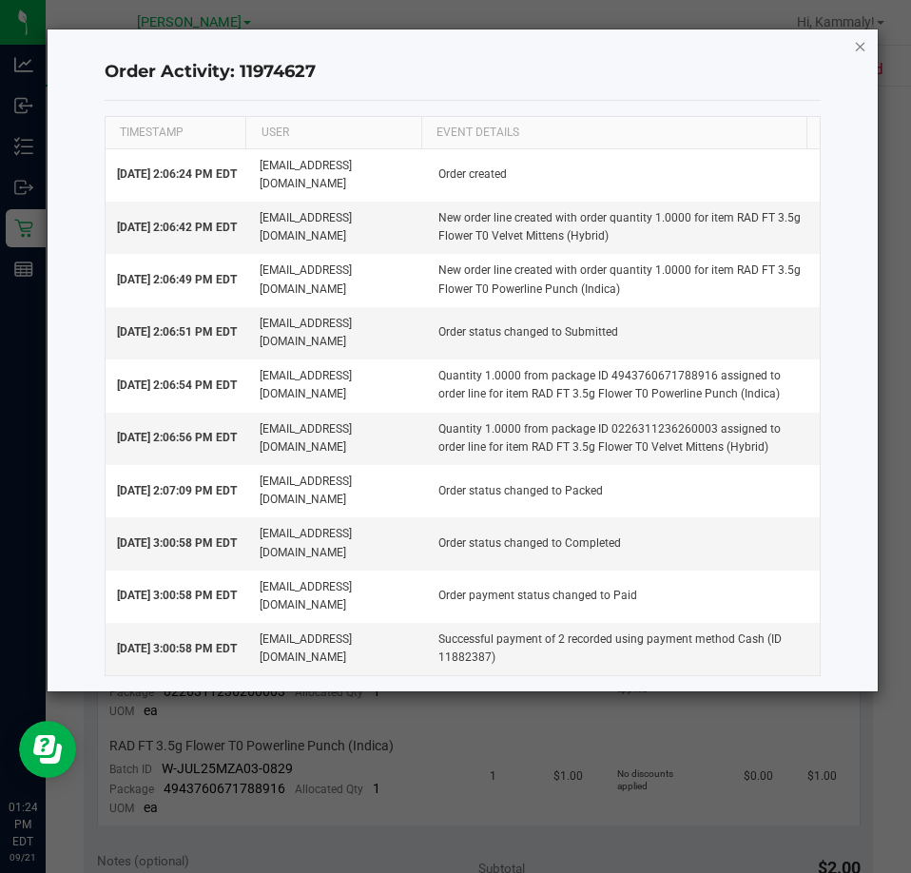
click at [861, 42] on icon "button" at bounding box center [860, 45] width 13 height 23
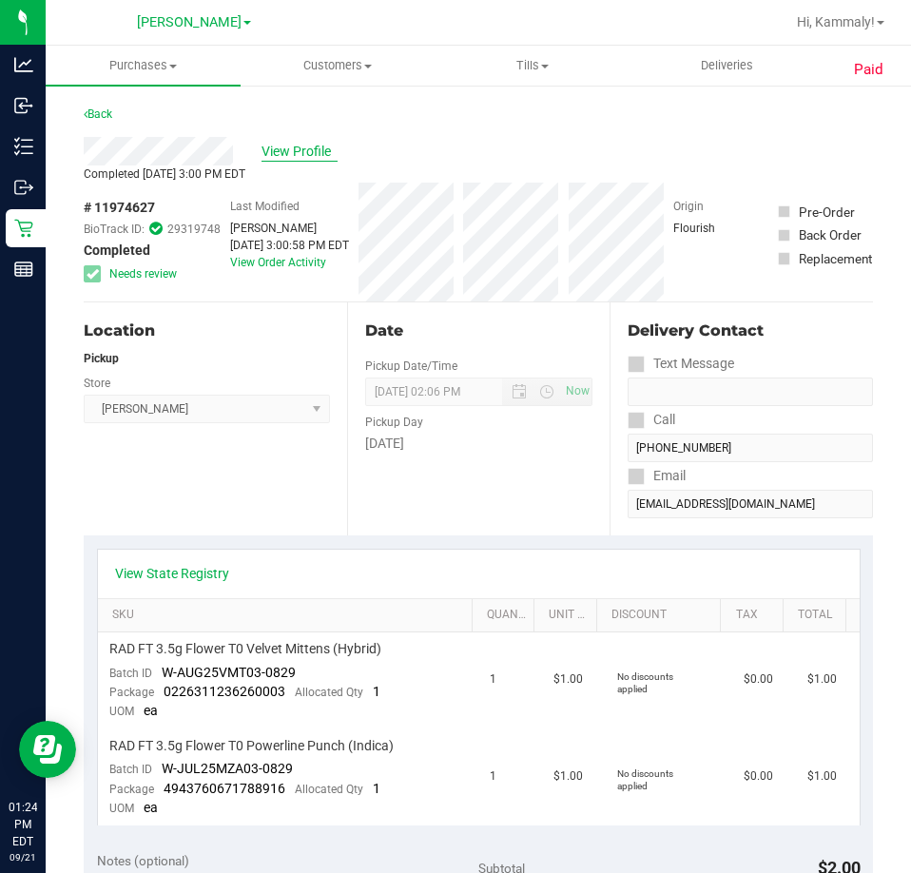
click at [310, 157] on span "View Profile" at bounding box center [299, 152] width 76 height 20
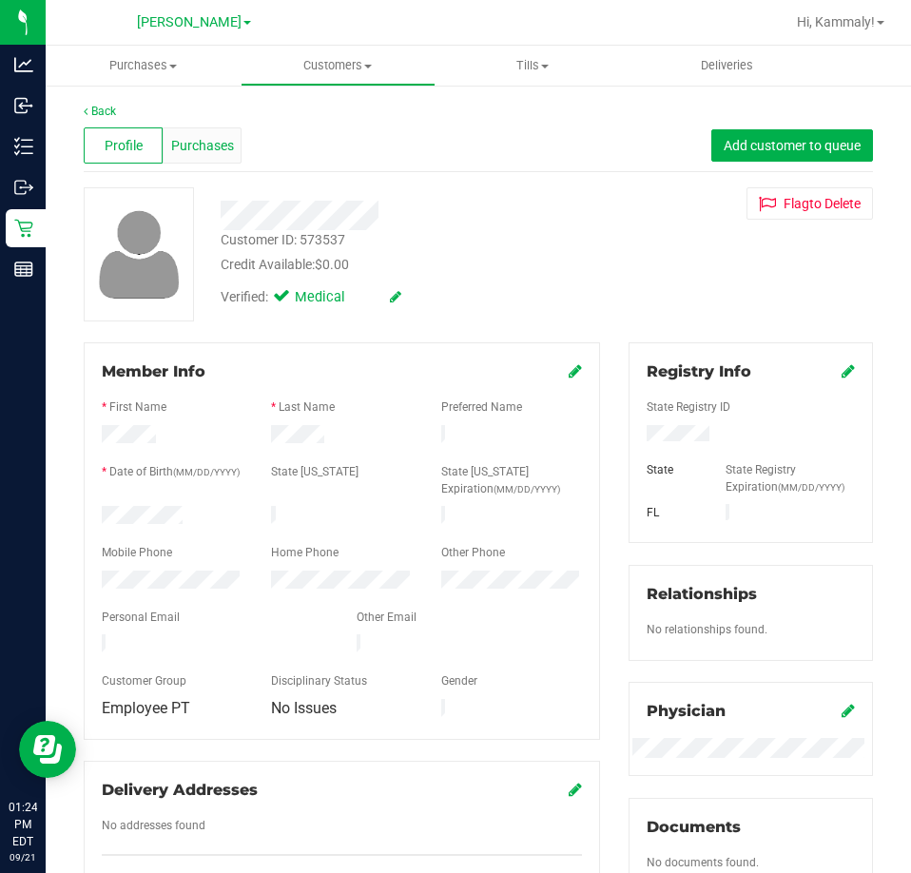
click at [193, 146] on span "Purchases" at bounding box center [202, 146] width 63 height 20
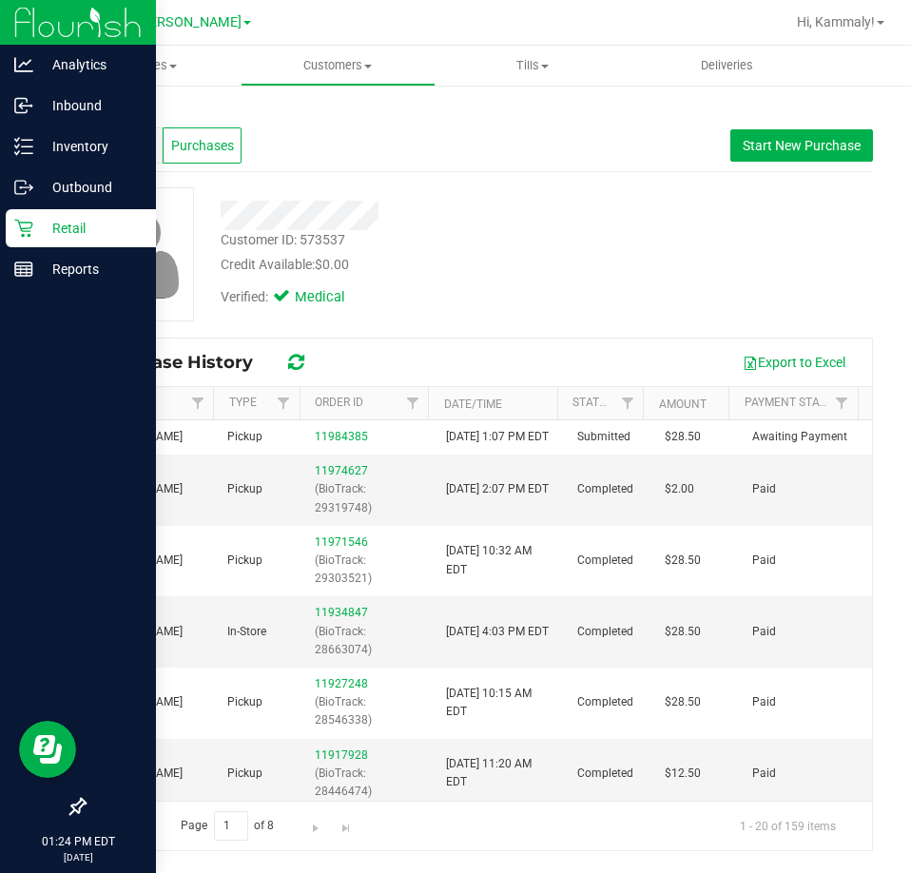
click at [38, 222] on p "Retail" at bounding box center [90, 228] width 114 height 23
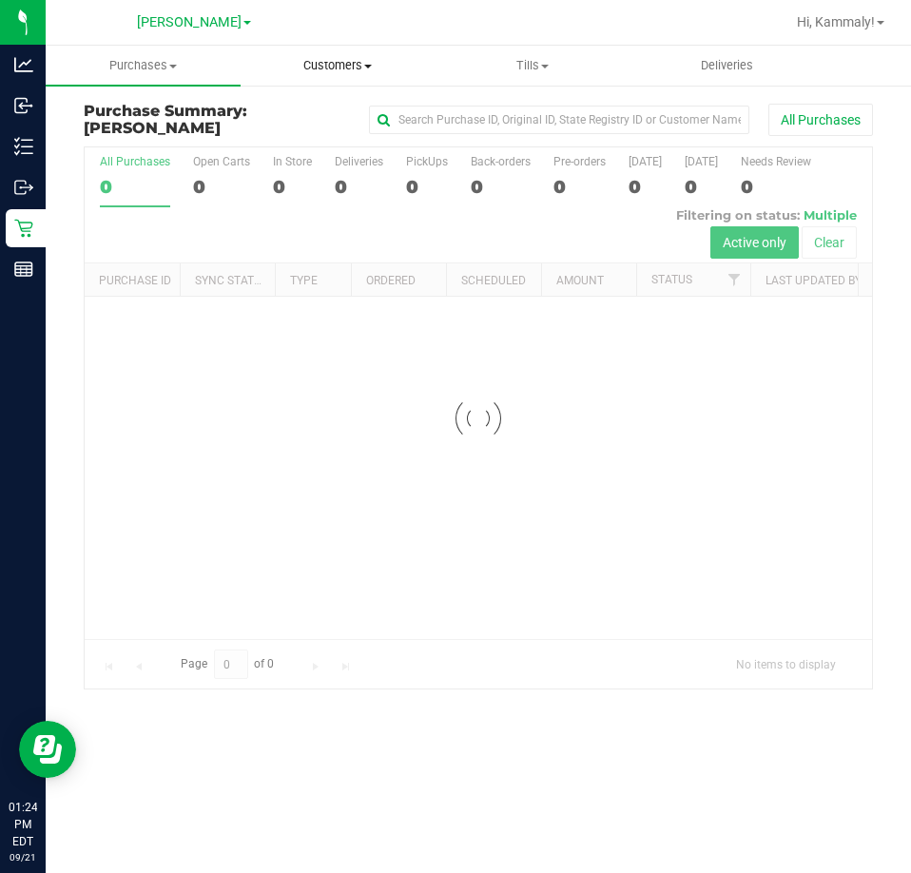
click at [355, 62] on span "Customers" at bounding box center [337, 65] width 193 height 17
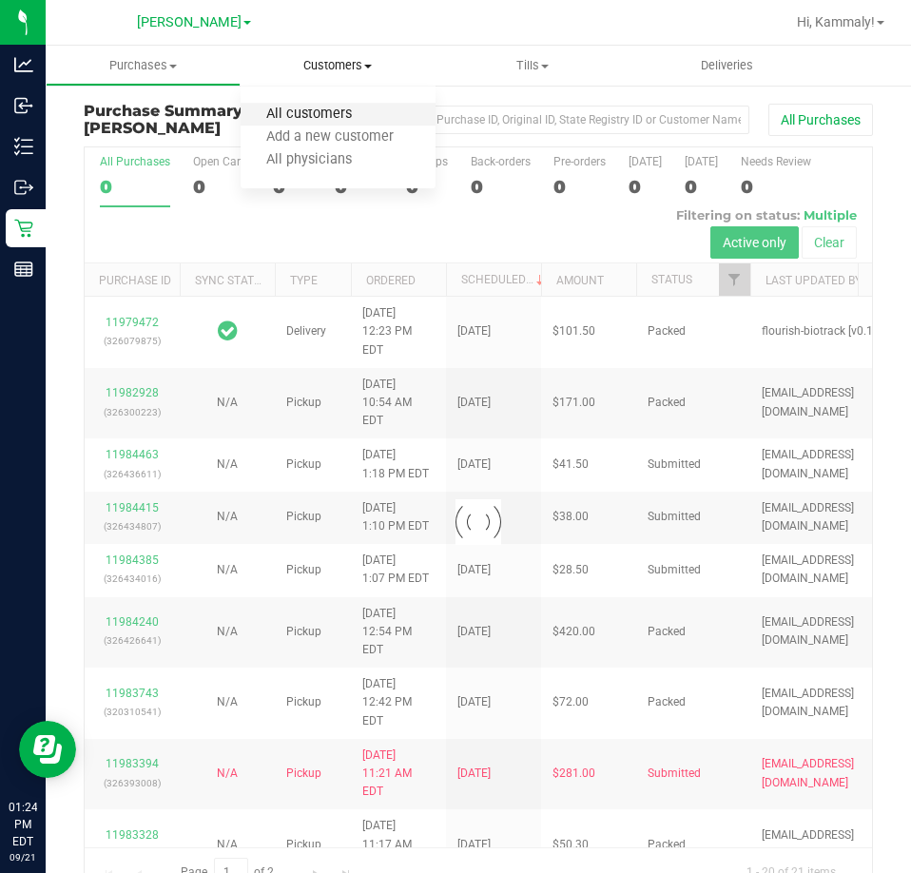
click at [340, 115] on span "All customers" at bounding box center [309, 114] width 137 height 16
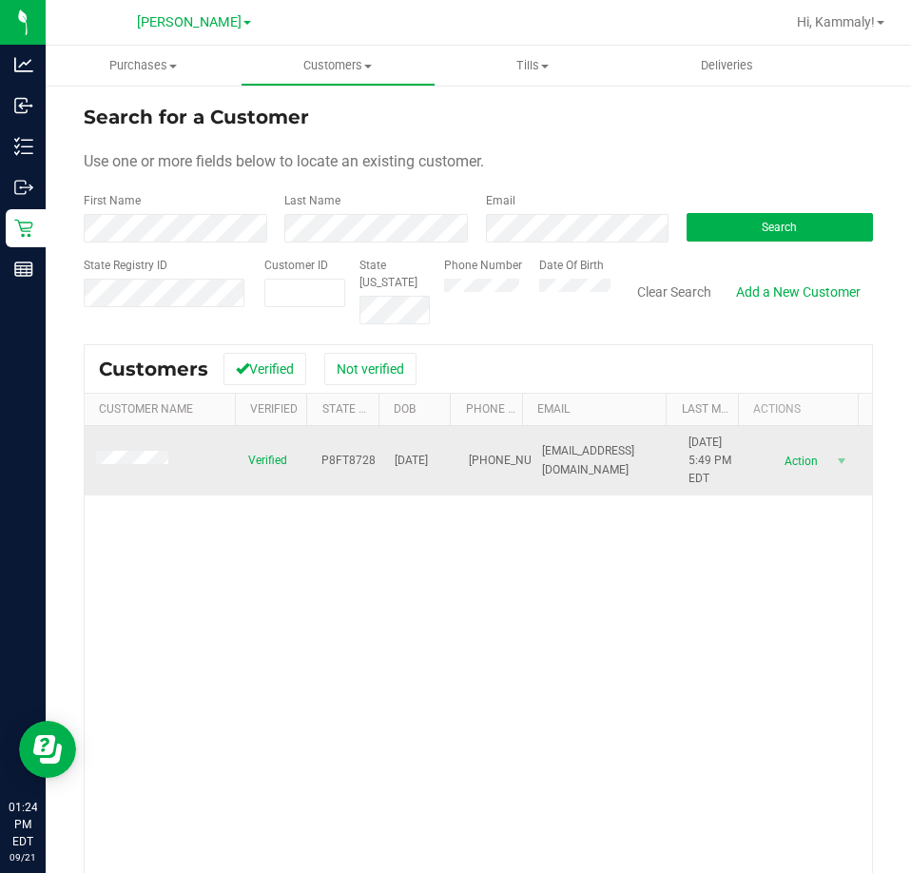
click at [768, 463] on span "Action" at bounding box center [799, 461] width 62 height 27
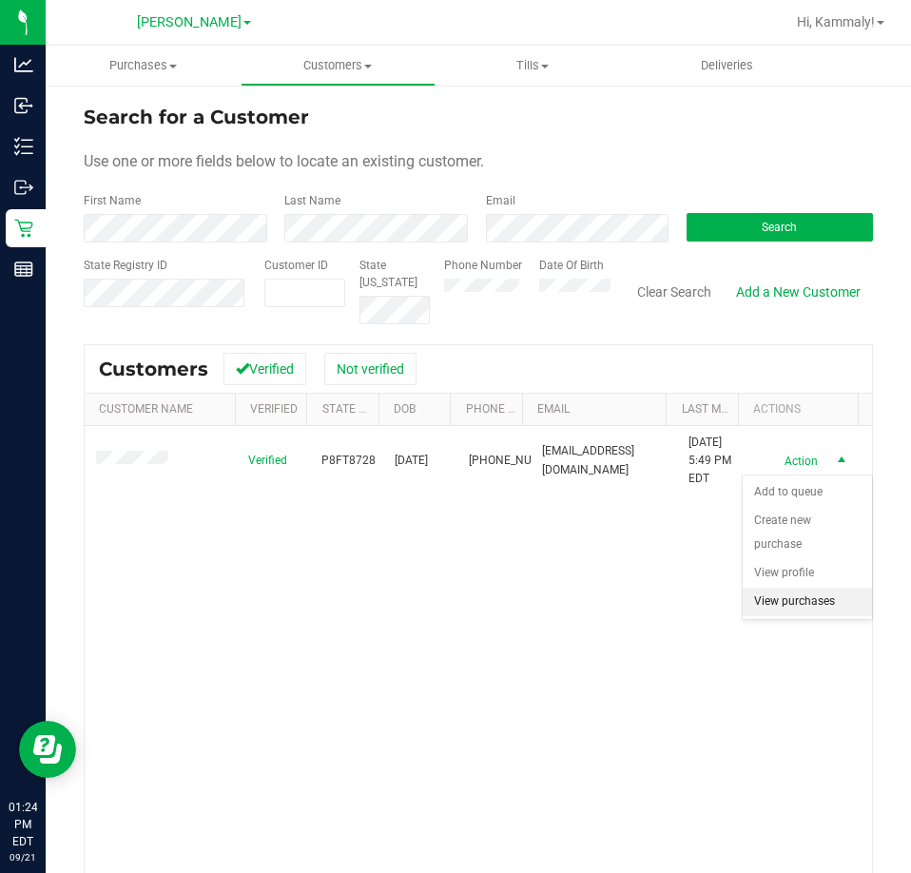
click at [821, 612] on li "View purchases" at bounding box center [807, 602] width 129 height 29
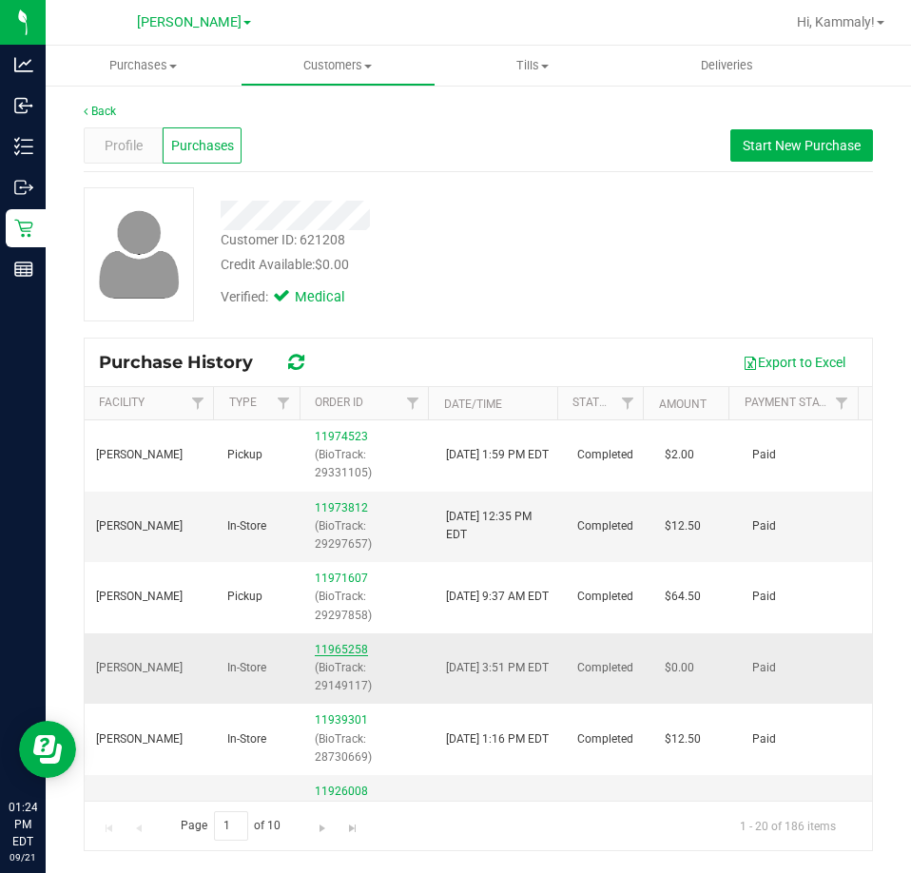
click at [335, 650] on link "11965258" at bounding box center [341, 649] width 53 height 13
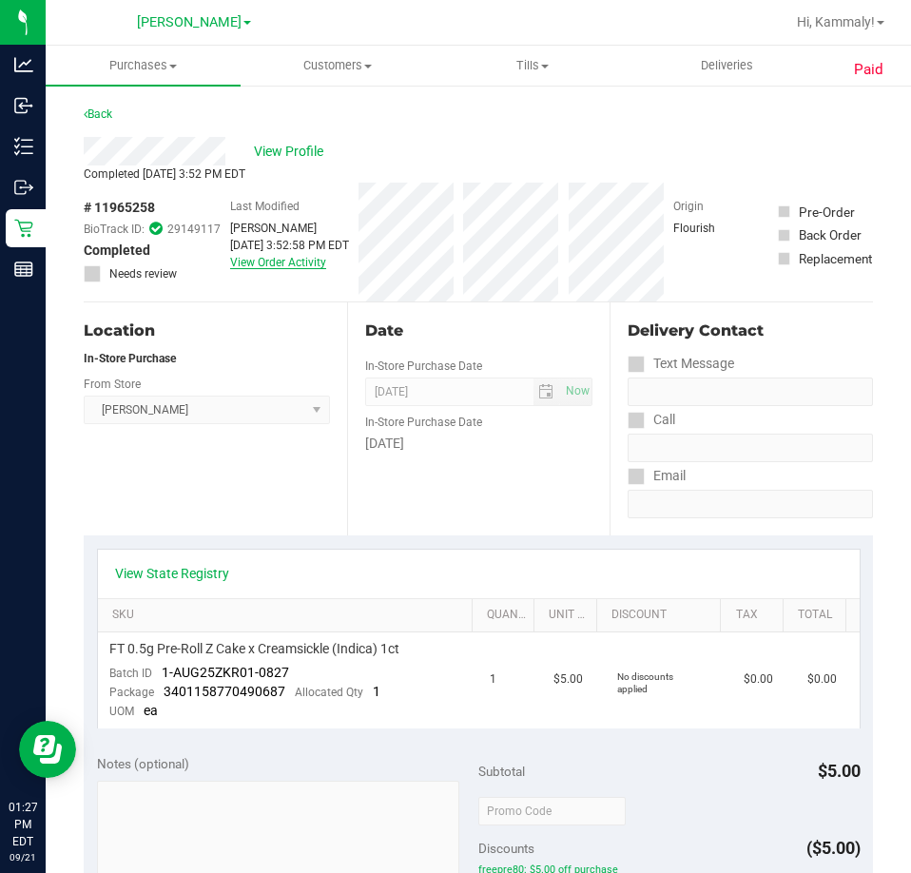
click at [235, 260] on link "View Order Activity" at bounding box center [278, 262] width 96 height 13
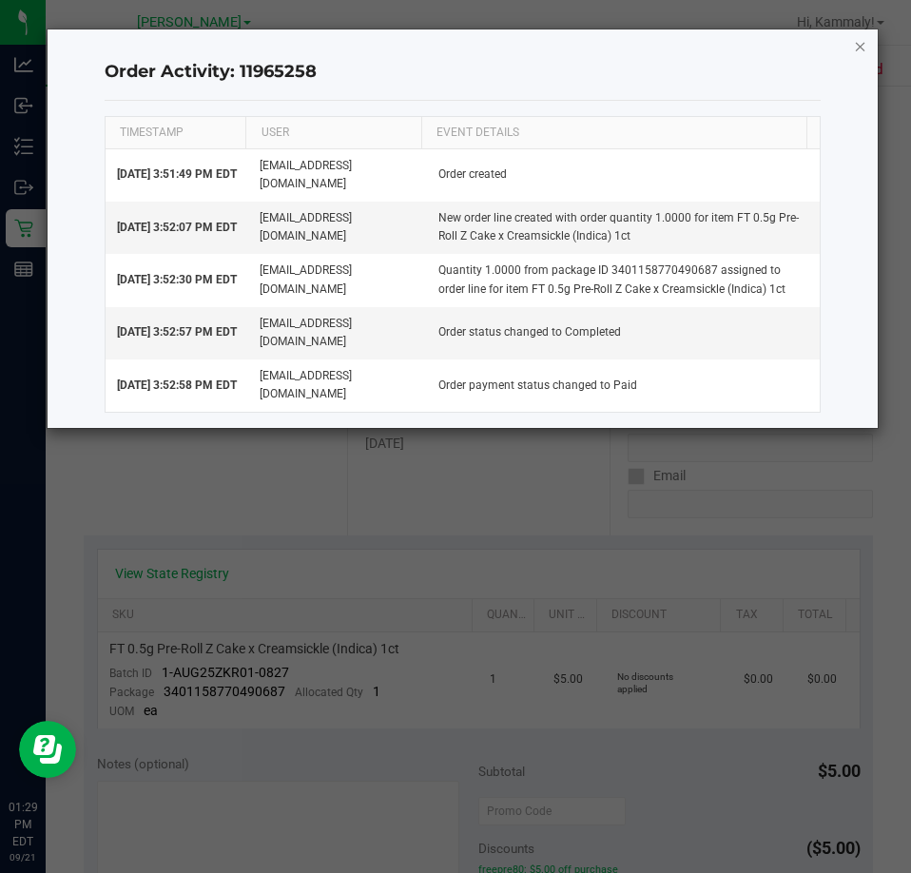
click at [861, 48] on icon "button" at bounding box center [860, 45] width 13 height 23
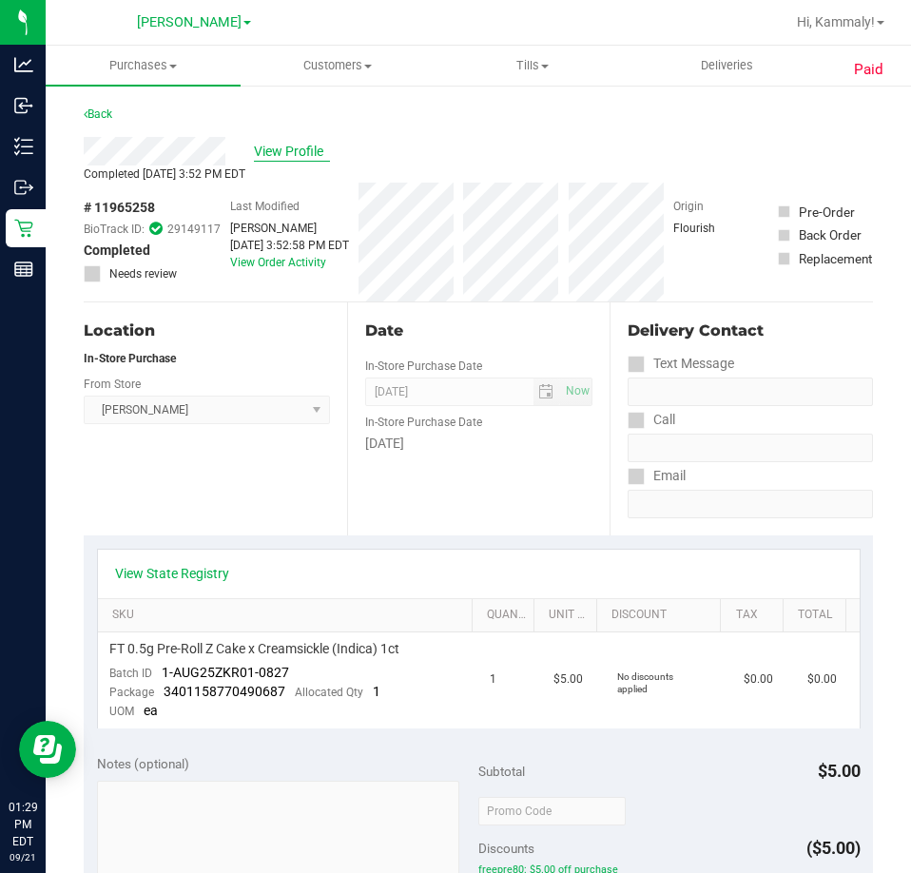
click at [285, 150] on span "View Profile" at bounding box center [292, 152] width 76 height 20
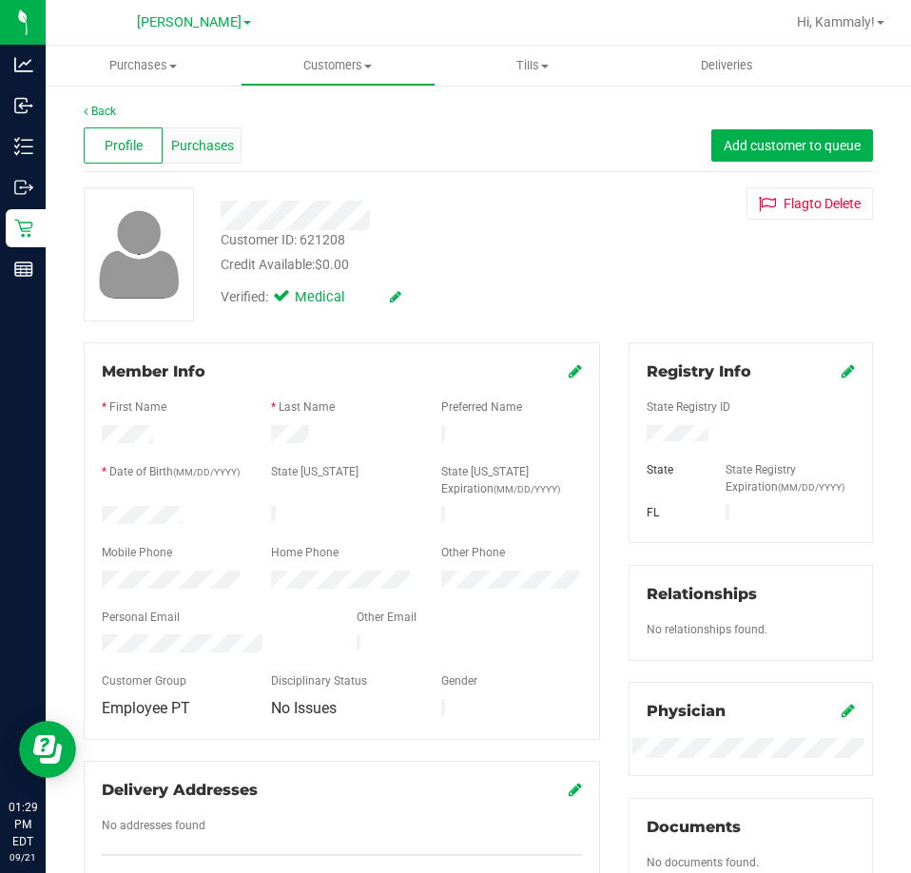
click at [215, 162] on div "Purchases" at bounding box center [202, 145] width 79 height 36
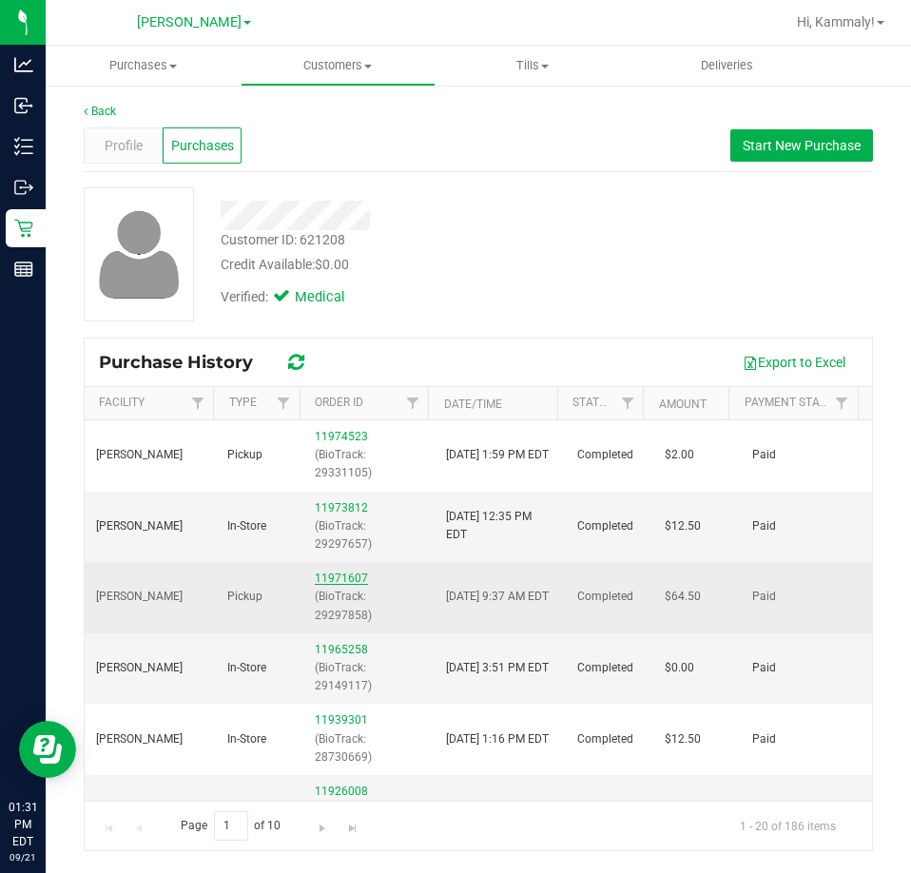
click at [336, 571] on link "11971607" at bounding box center [341, 577] width 53 height 13
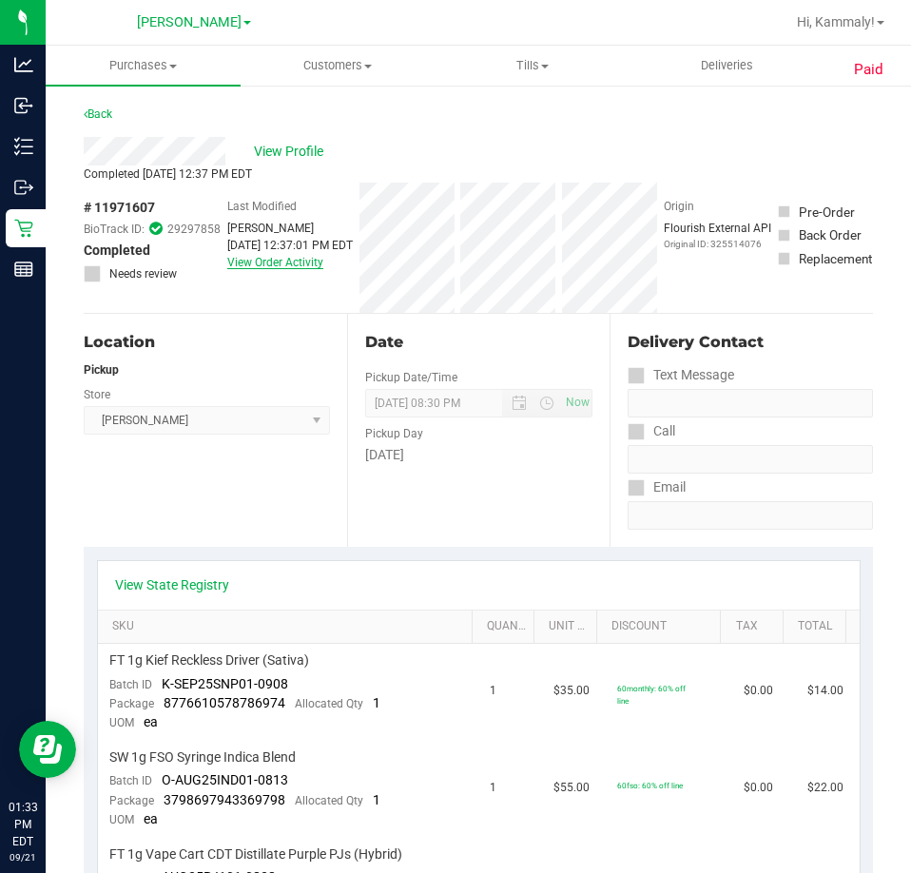
click at [287, 269] on link "View Order Activity" at bounding box center [275, 262] width 96 height 13
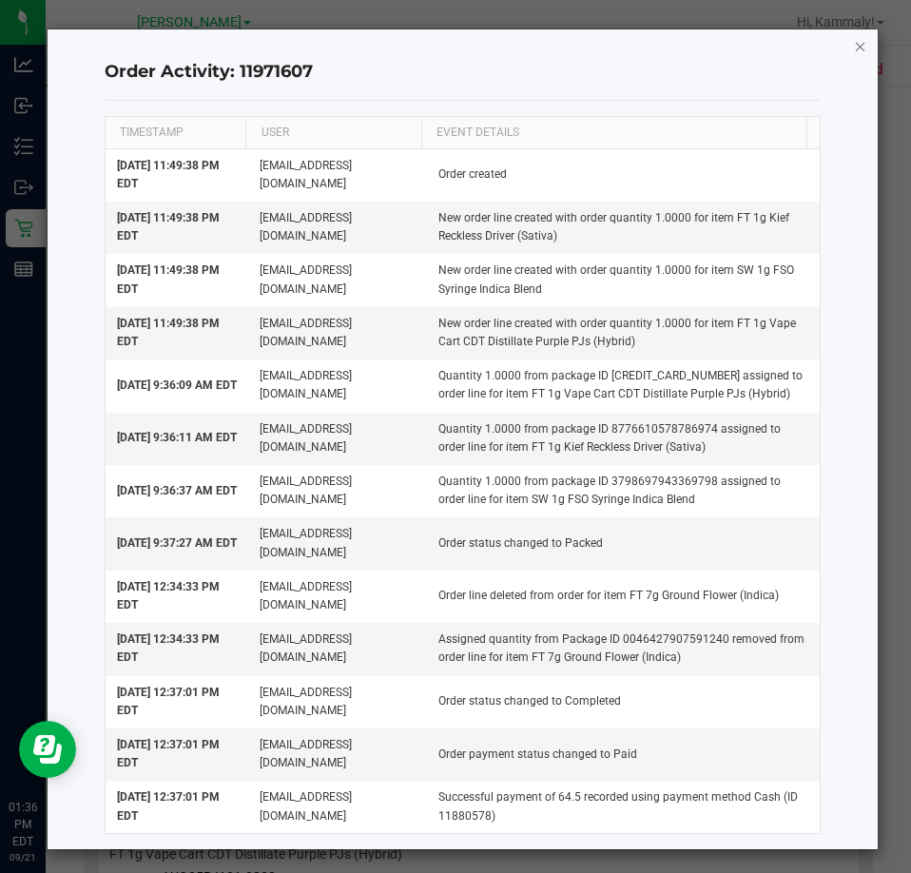
click at [854, 46] on icon "button" at bounding box center [860, 45] width 13 height 23
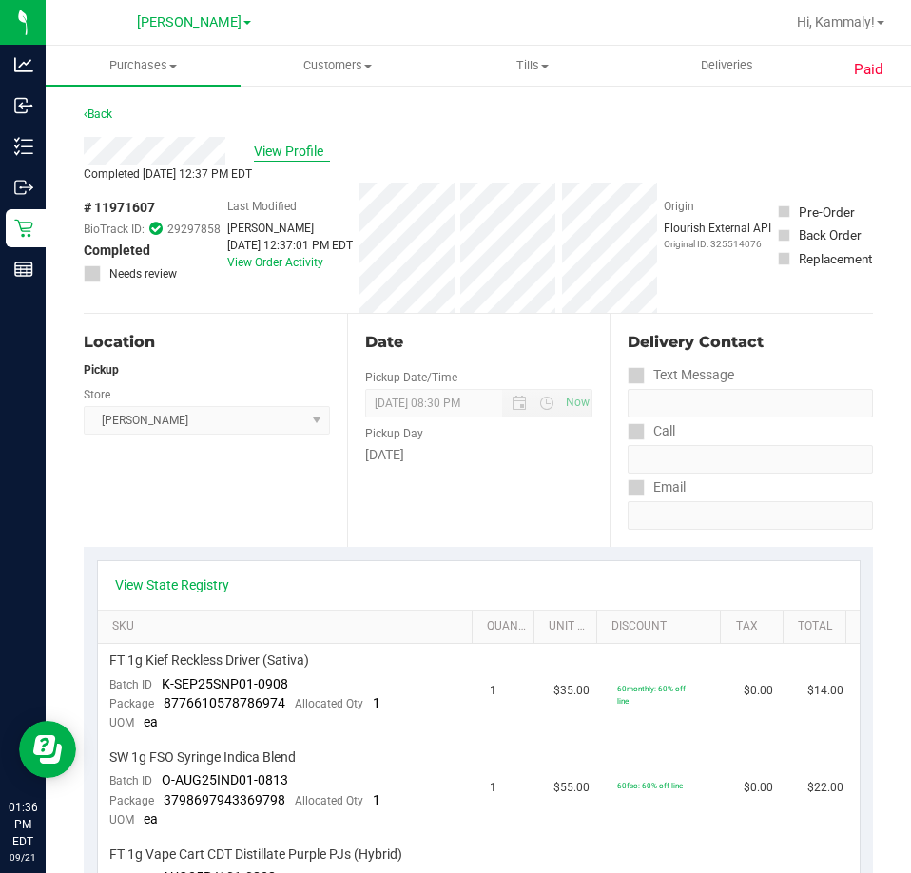
click at [291, 151] on span "View Profile" at bounding box center [292, 152] width 76 height 20
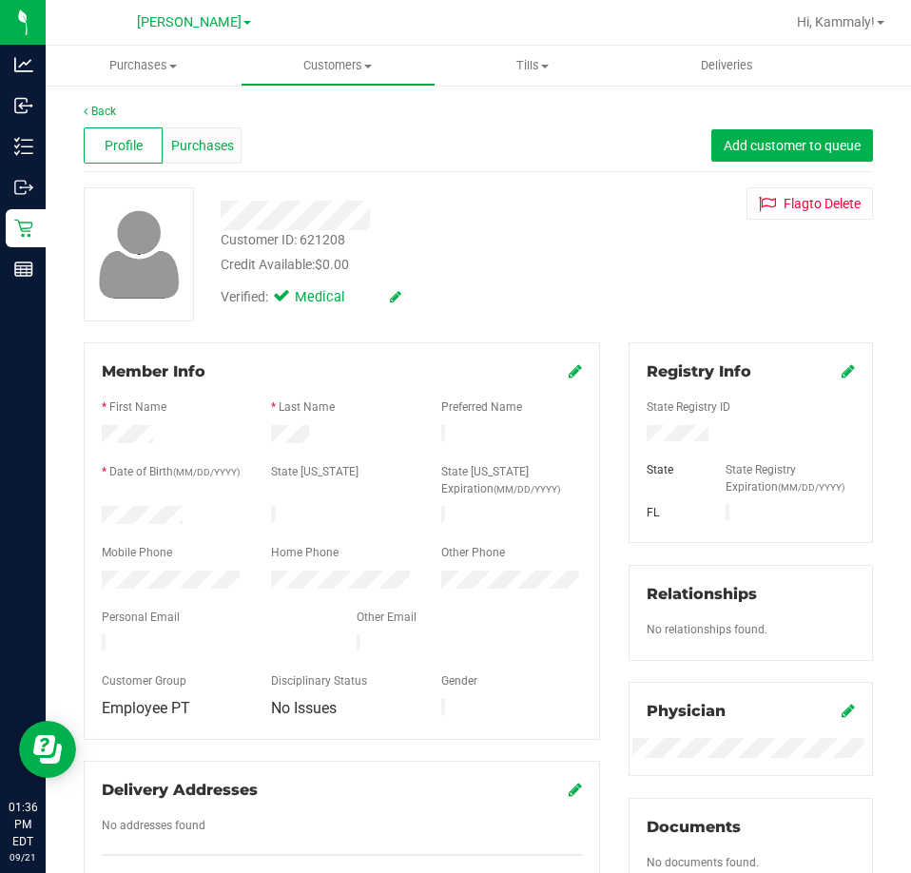
click at [212, 148] on span "Purchases" at bounding box center [202, 146] width 63 height 20
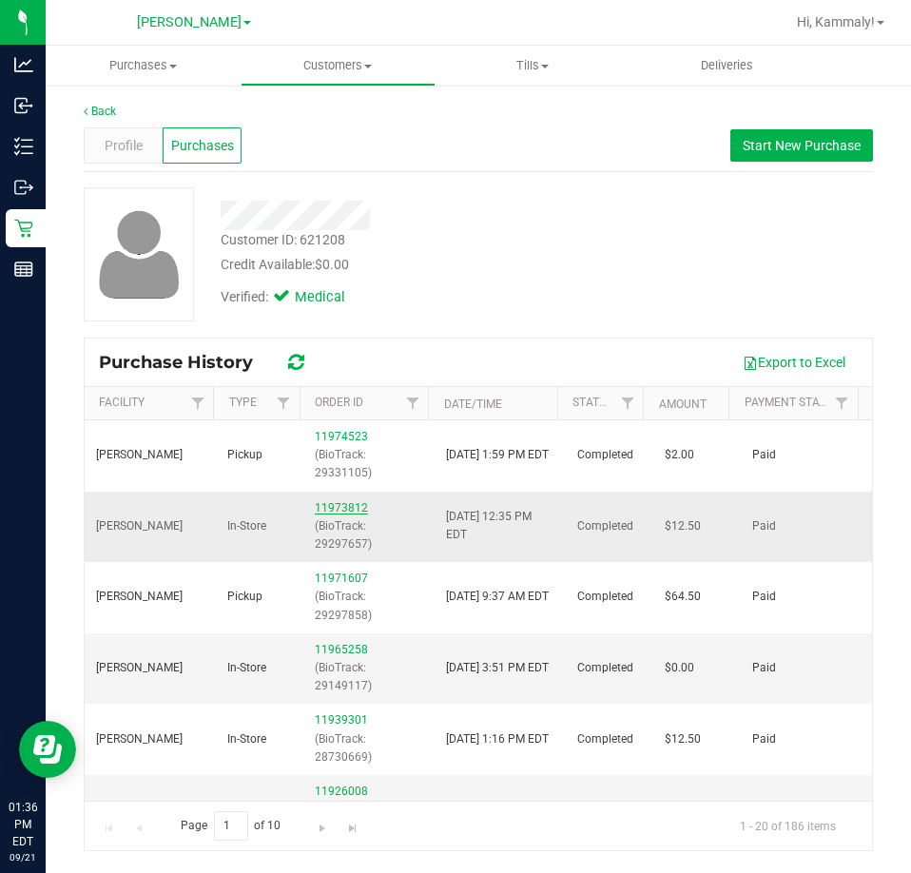
click at [344, 511] on link "11973812" at bounding box center [341, 507] width 53 height 13
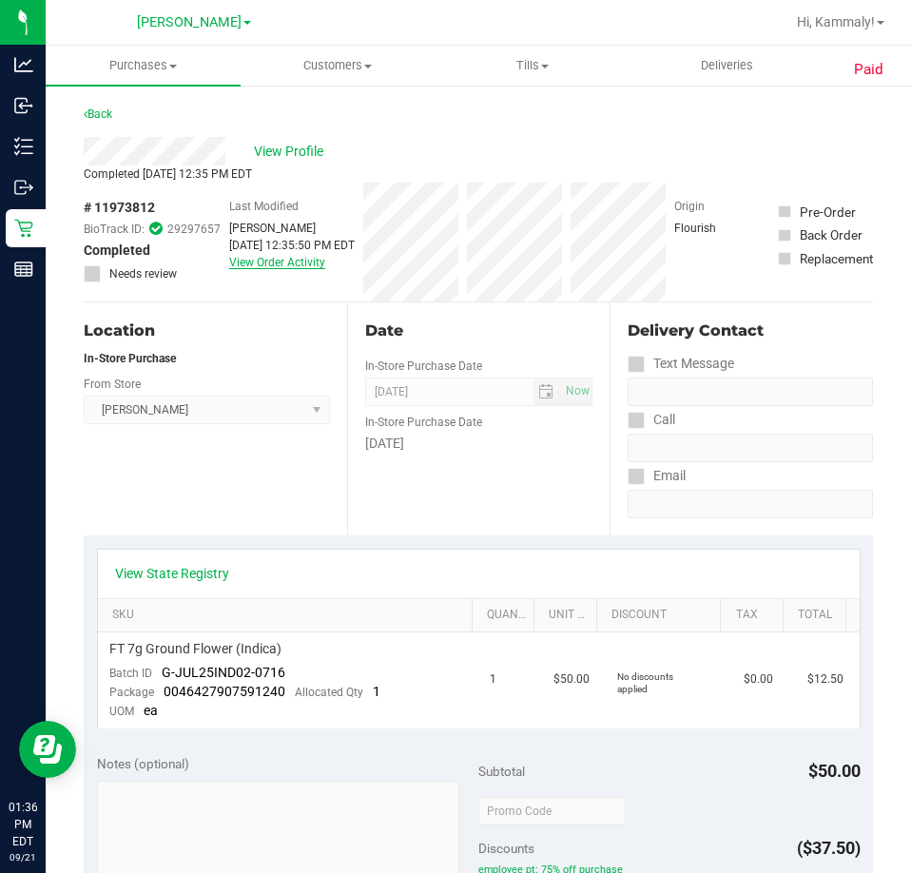
click at [278, 267] on link "View Order Activity" at bounding box center [277, 262] width 96 height 13
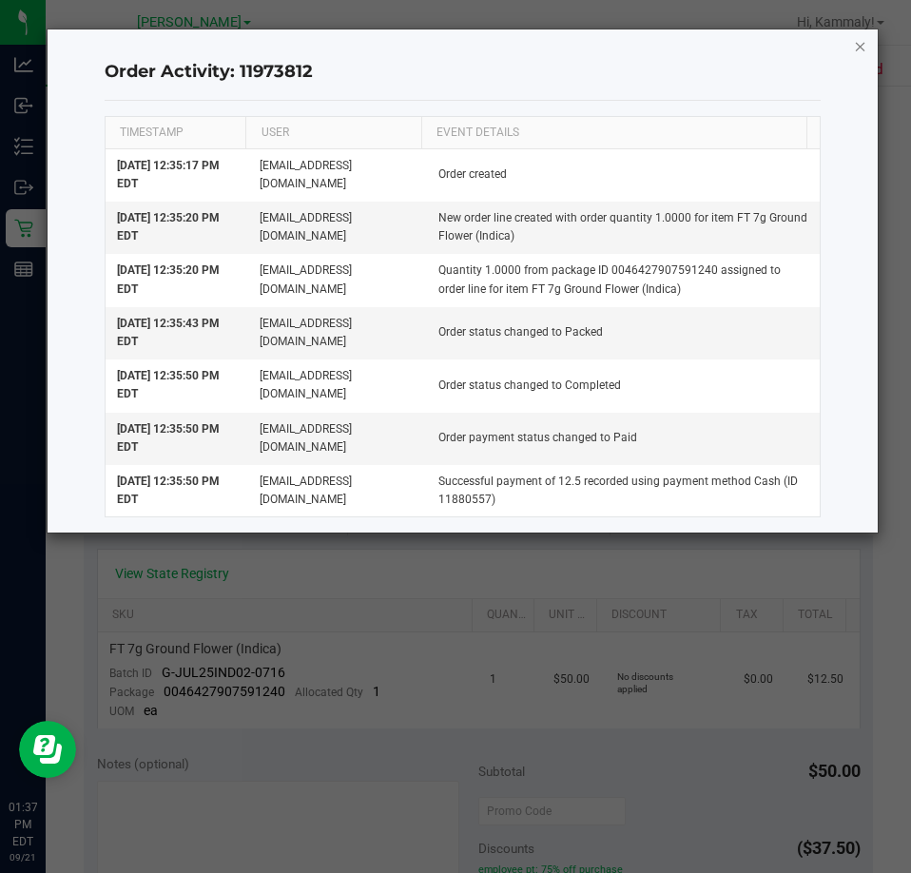
click at [858, 56] on icon "button" at bounding box center [860, 45] width 13 height 23
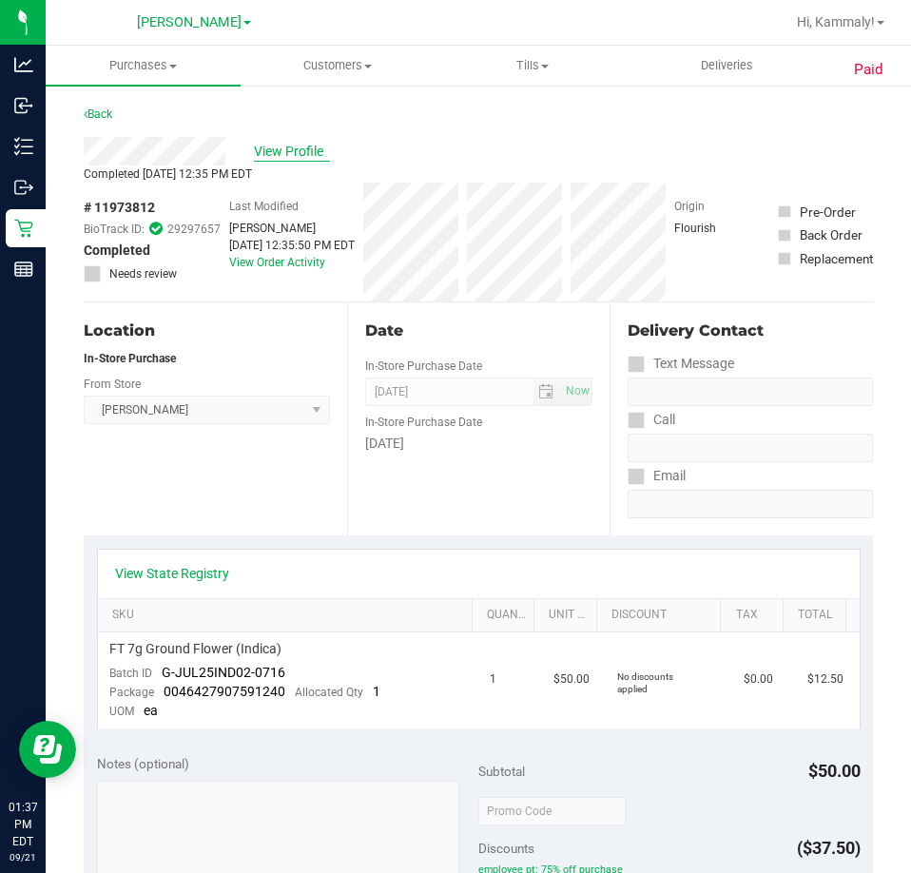
click at [312, 150] on span "View Profile" at bounding box center [292, 152] width 76 height 20
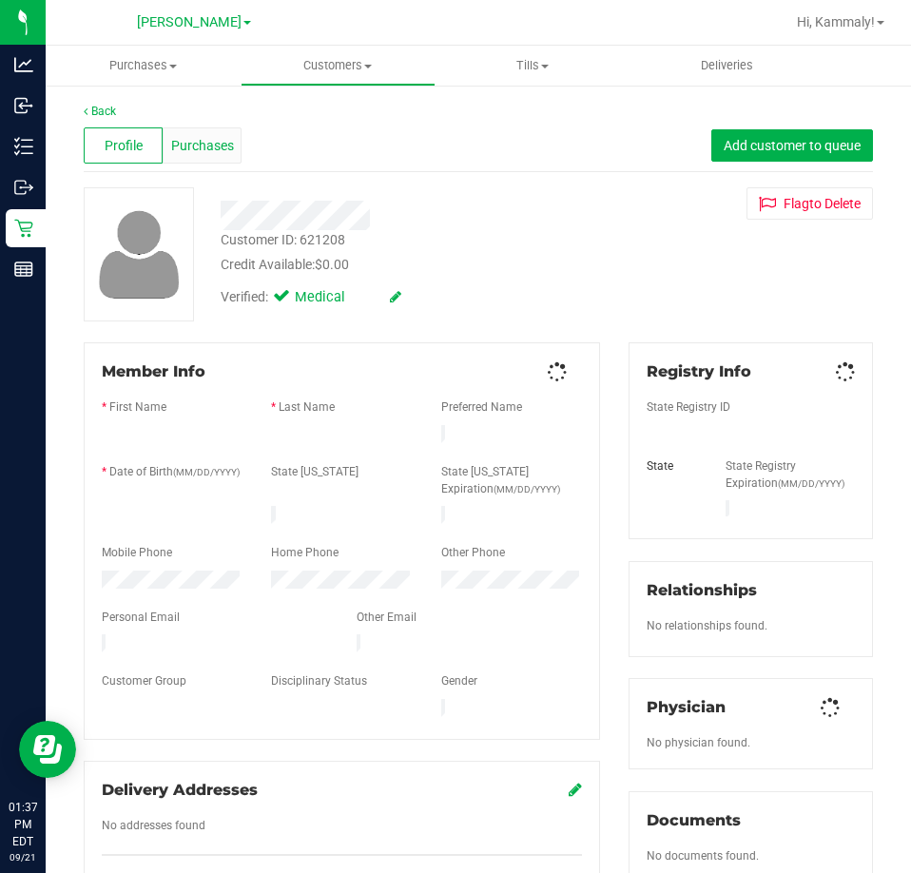
click at [231, 139] on span "Purchases" at bounding box center [202, 146] width 63 height 20
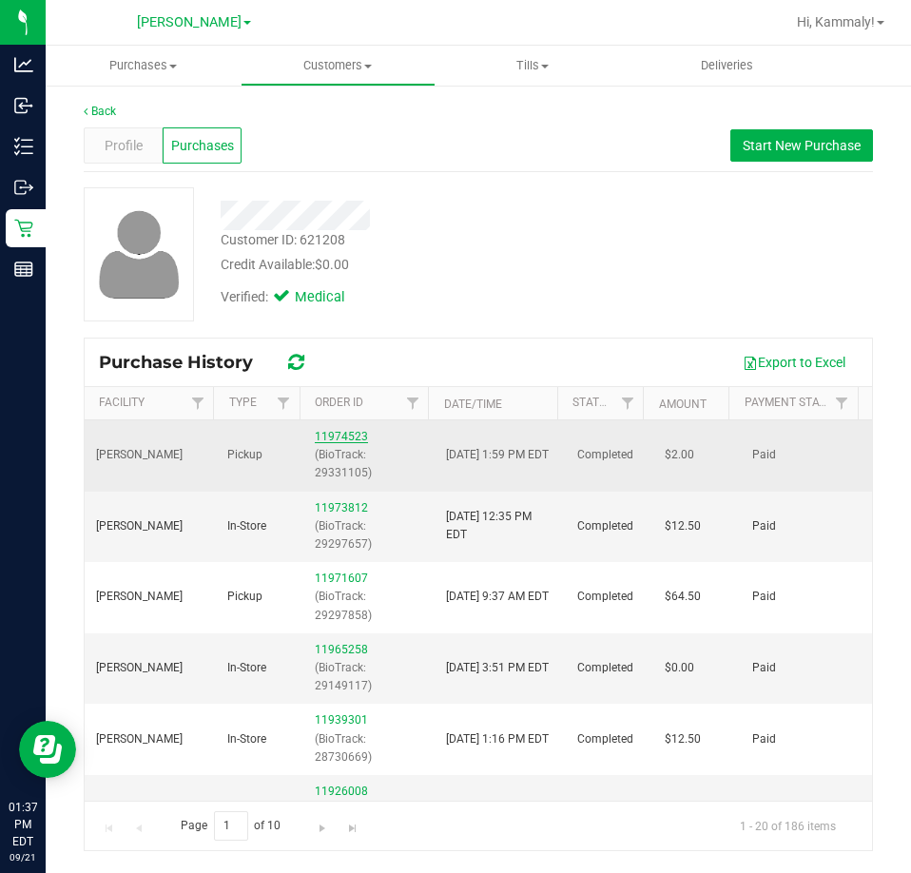
click at [319, 433] on link "11974523" at bounding box center [341, 436] width 53 height 13
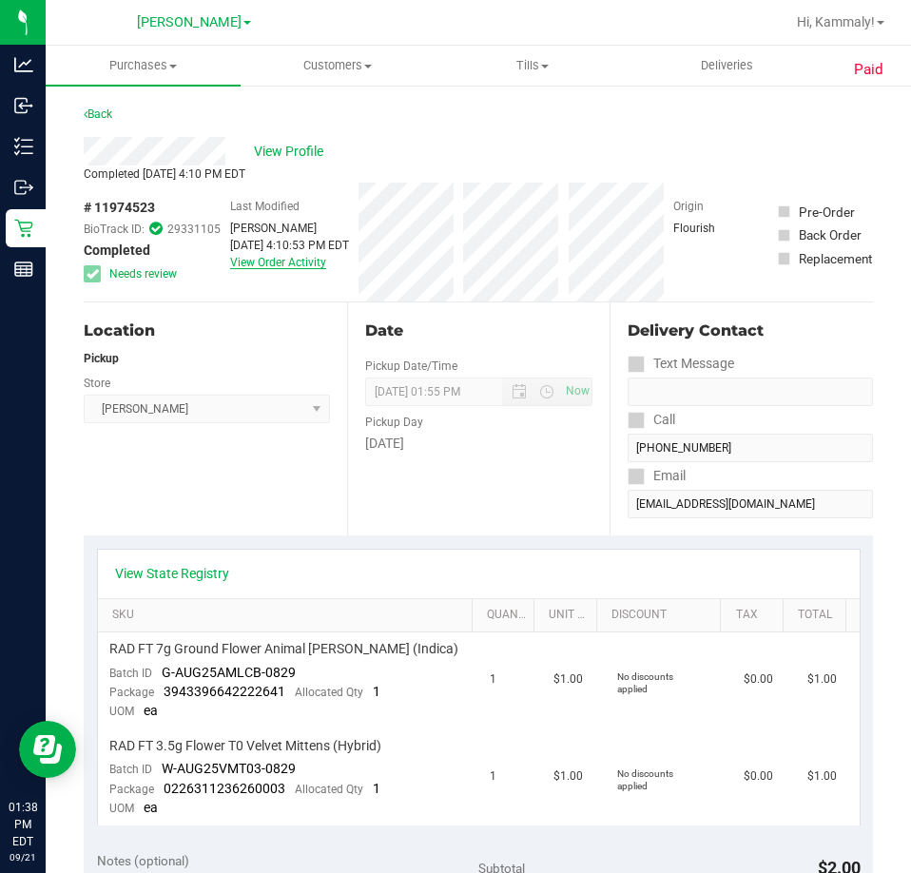
click at [303, 267] on link "View Order Activity" at bounding box center [278, 262] width 96 height 13
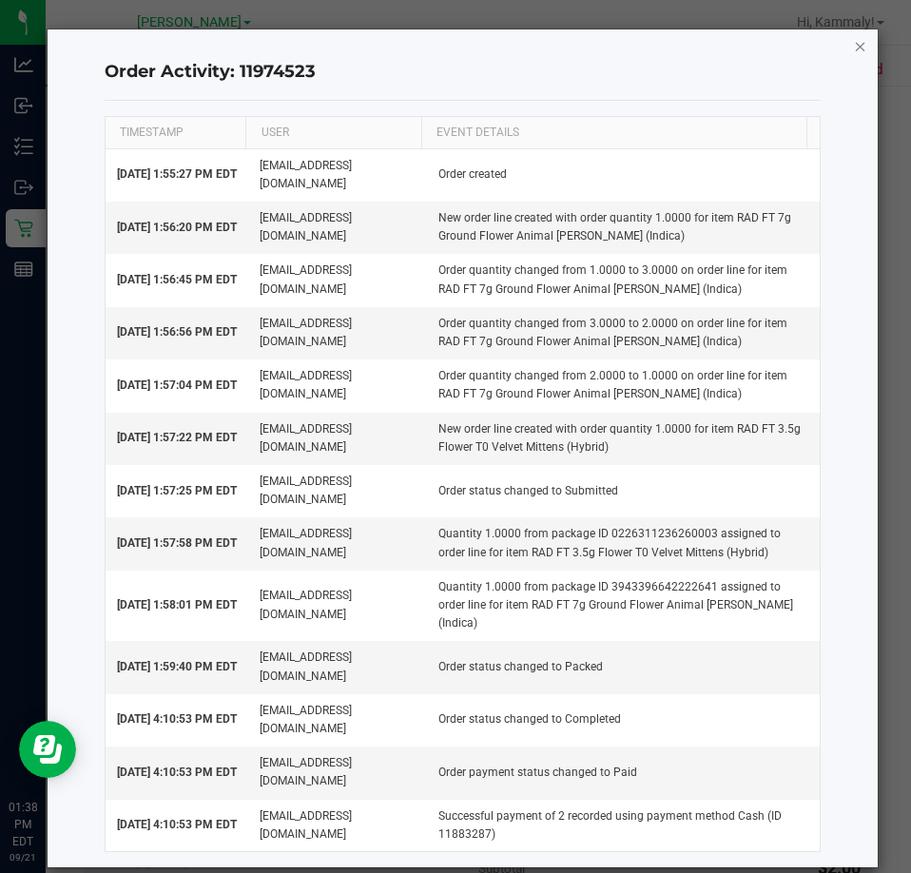
click at [854, 38] on icon "button" at bounding box center [860, 45] width 13 height 23
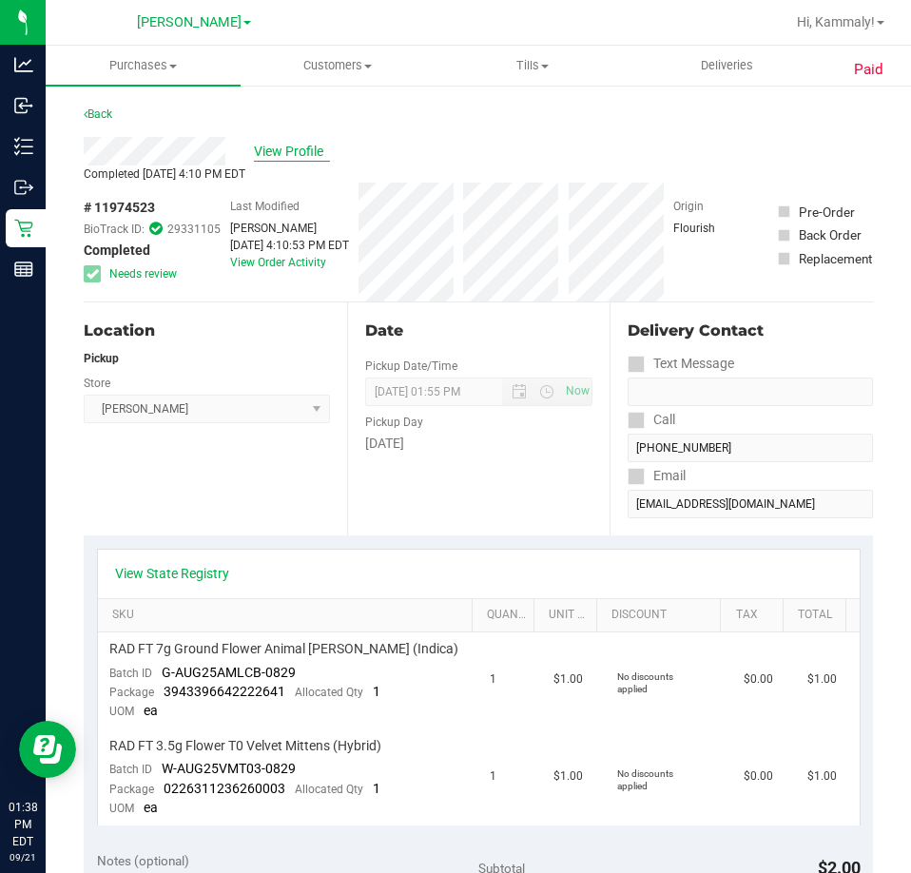
click at [280, 159] on span "View Profile" at bounding box center [292, 152] width 76 height 20
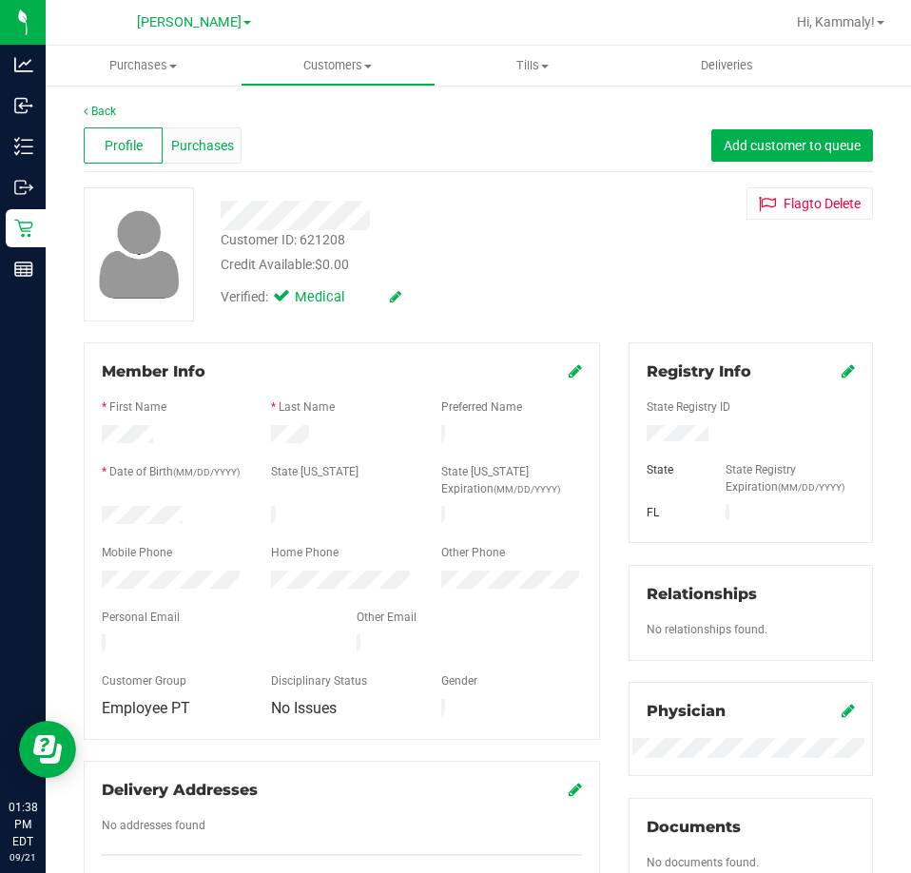
click at [222, 143] on span "Purchases" at bounding box center [202, 146] width 63 height 20
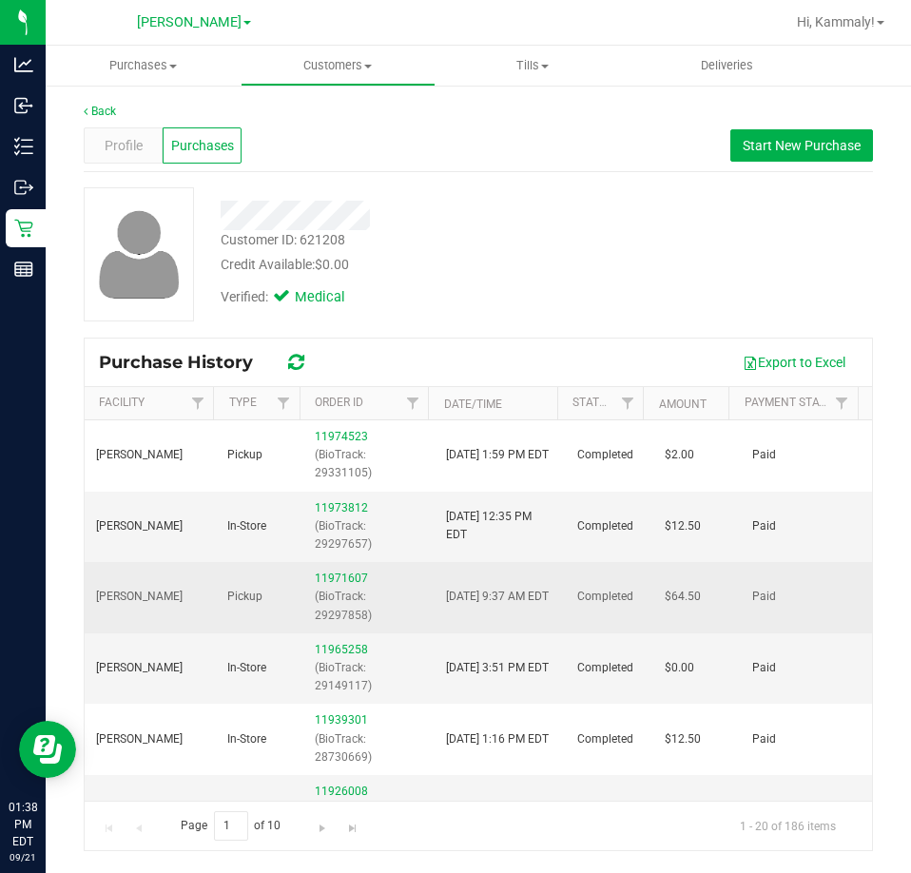
click at [227, 596] on span "Pickup" at bounding box center [244, 597] width 35 height 18
click at [336, 584] on link "11971607" at bounding box center [341, 577] width 53 height 13
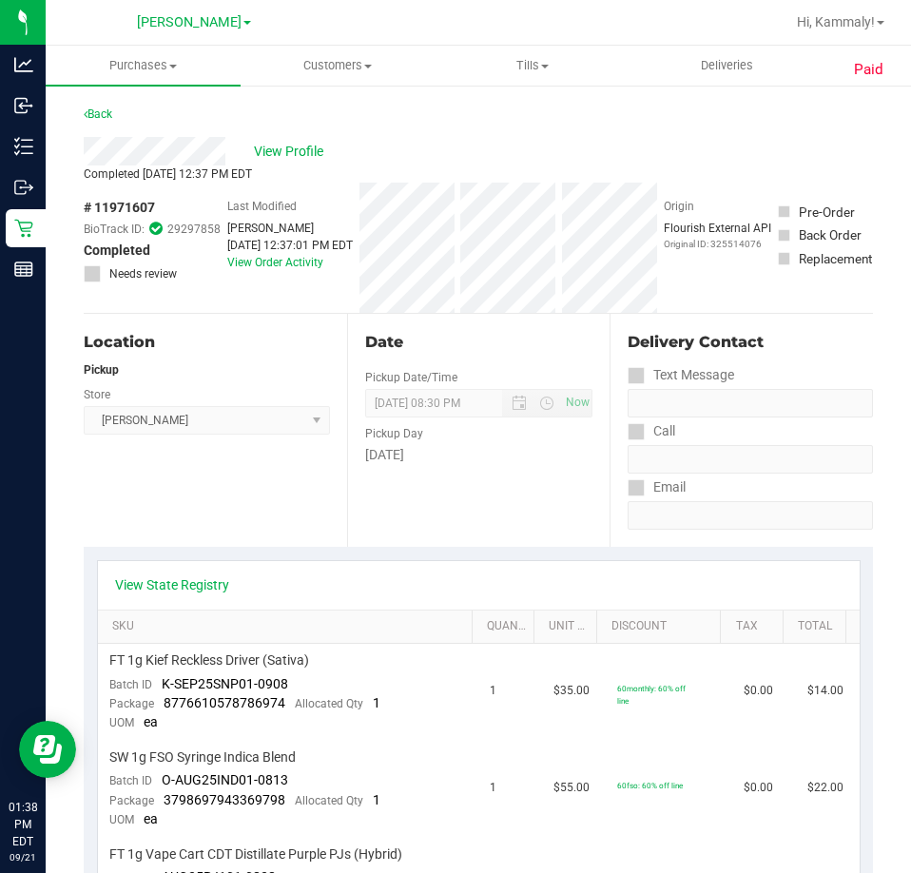
click at [303, 254] on div "Sep 19, 2025 12:37:01 PM EDT" at bounding box center [290, 245] width 126 height 17
click at [291, 269] on link "View Order Activity" at bounding box center [275, 262] width 96 height 13
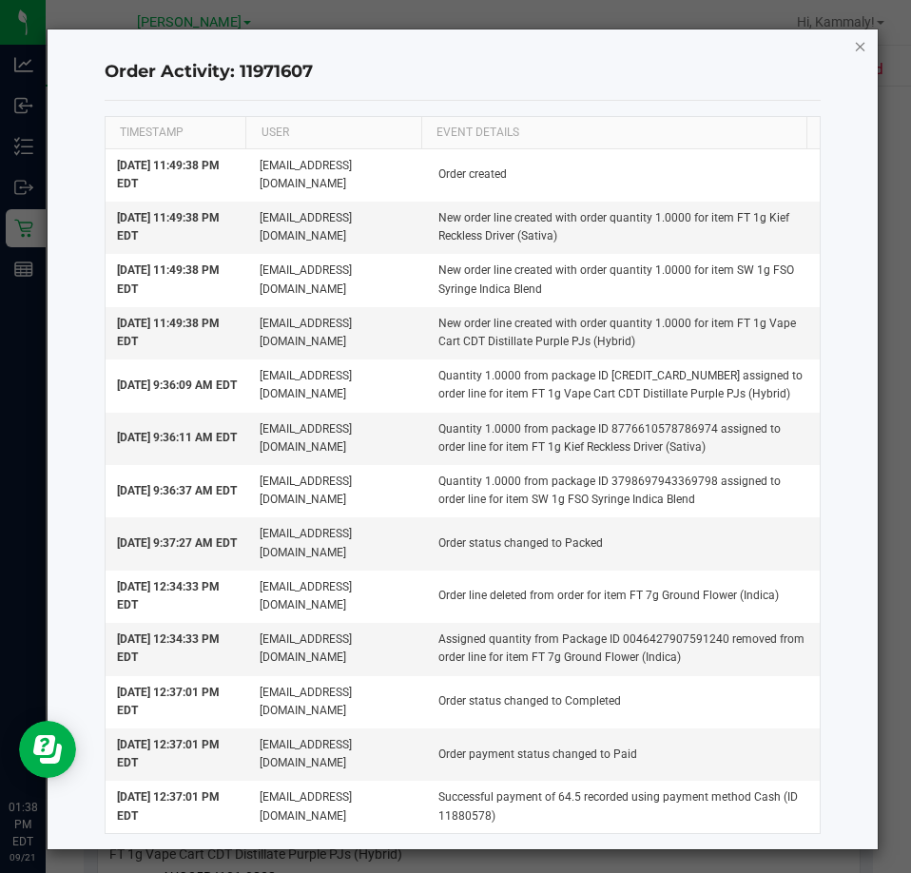
click at [854, 48] on icon "button" at bounding box center [860, 45] width 13 height 23
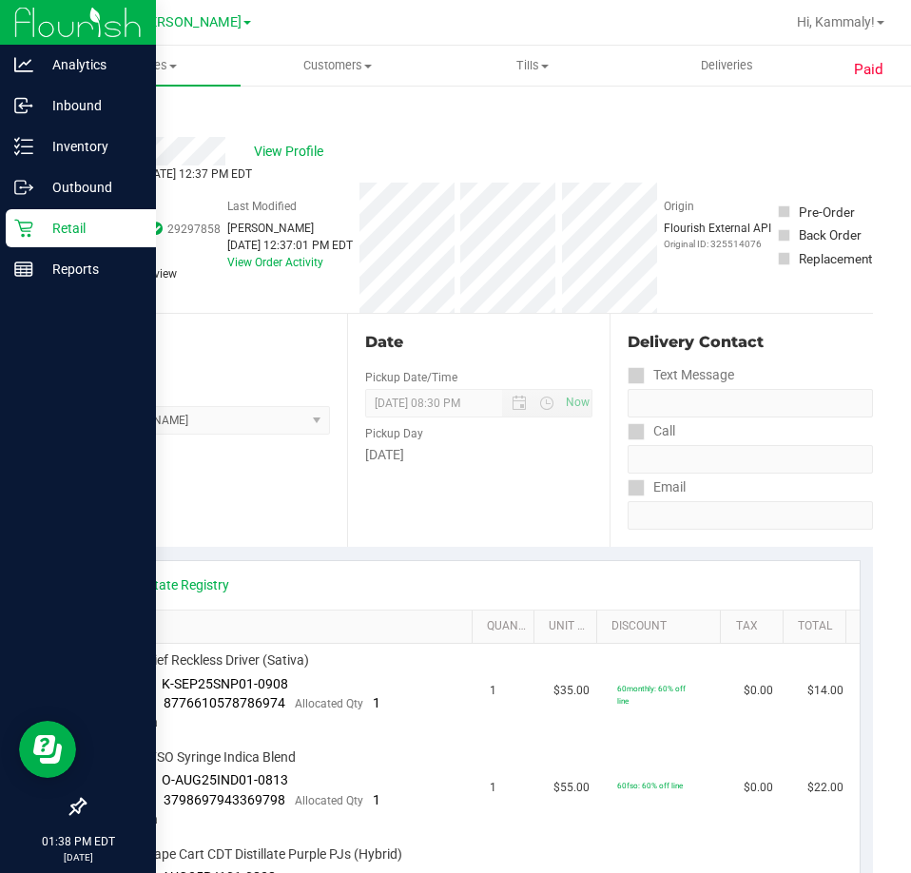
click at [41, 238] on p "Retail" at bounding box center [90, 228] width 114 height 23
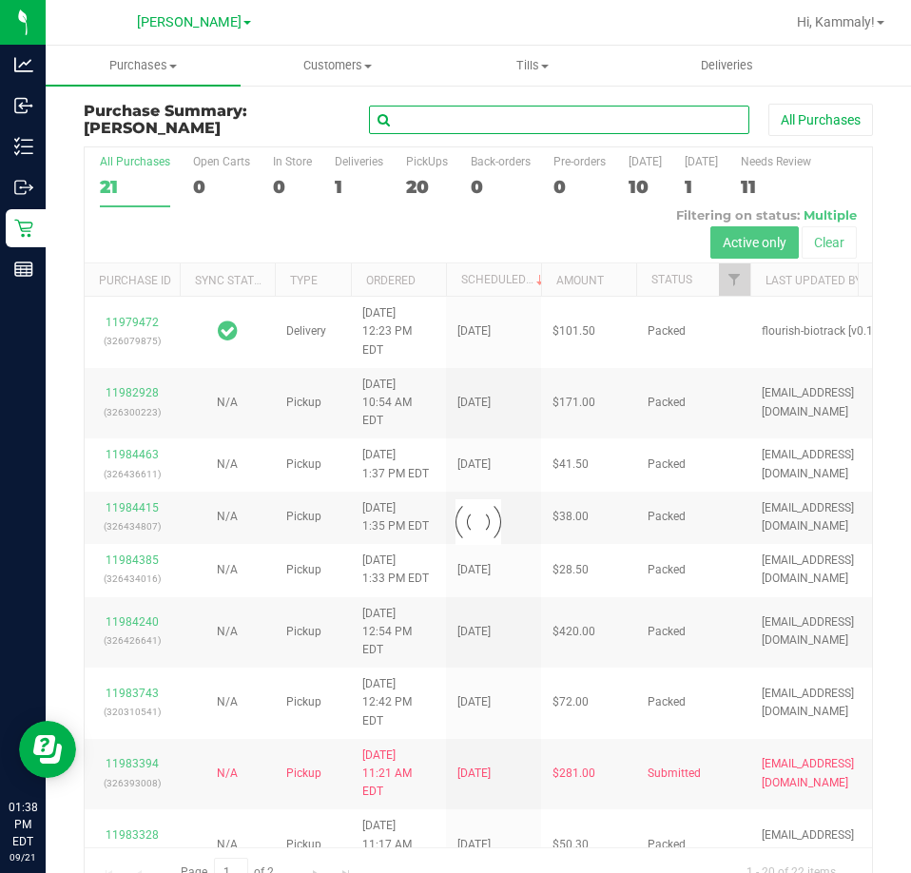
click at [441, 120] on input "text" at bounding box center [559, 120] width 380 height 29
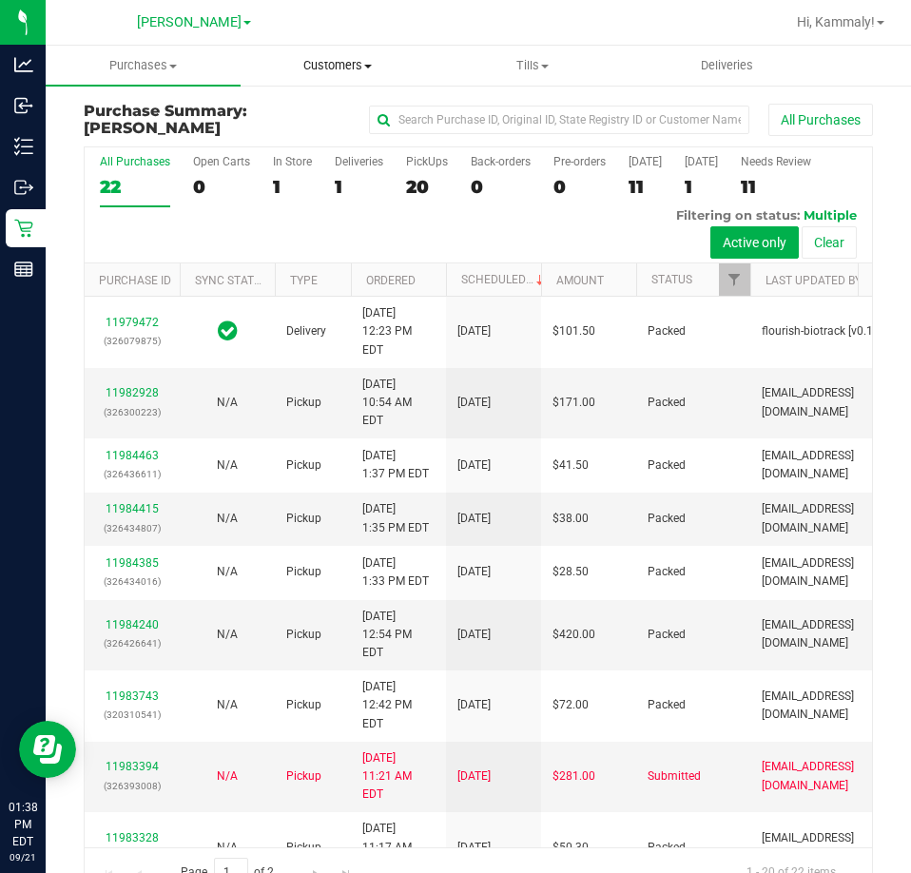
click at [319, 69] on span "Customers" at bounding box center [337, 65] width 193 height 17
click at [317, 117] on span "All customers" at bounding box center [309, 114] width 137 height 16
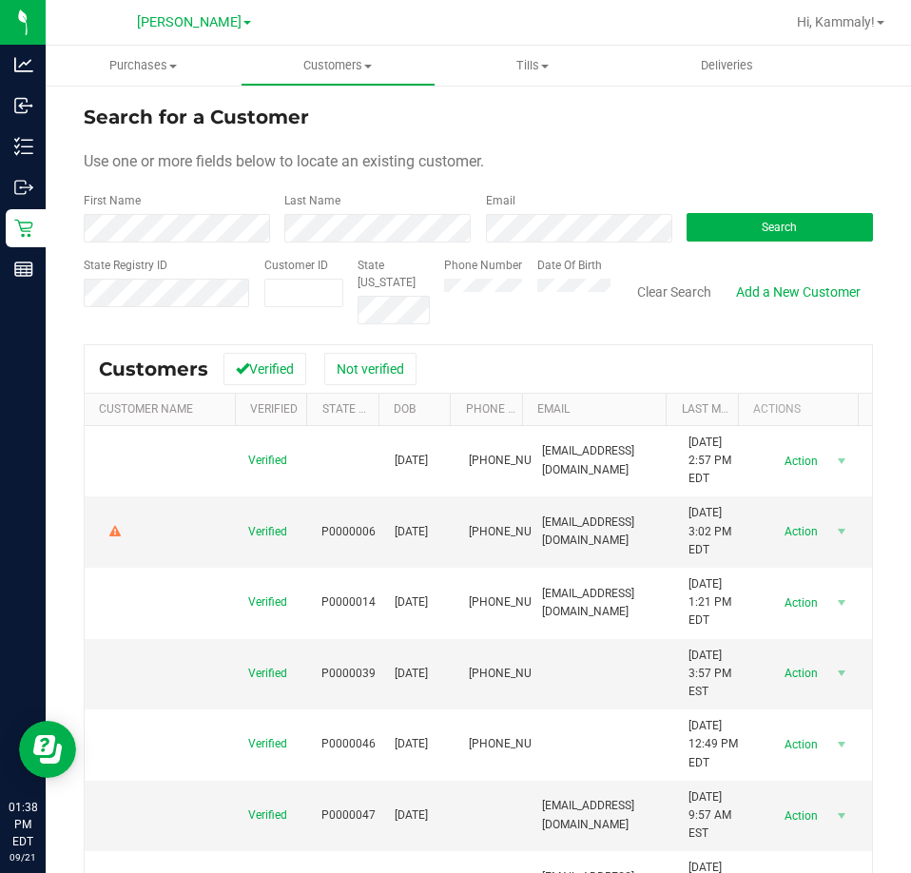
click at [174, 210] on div "First Name" at bounding box center [177, 217] width 186 height 50
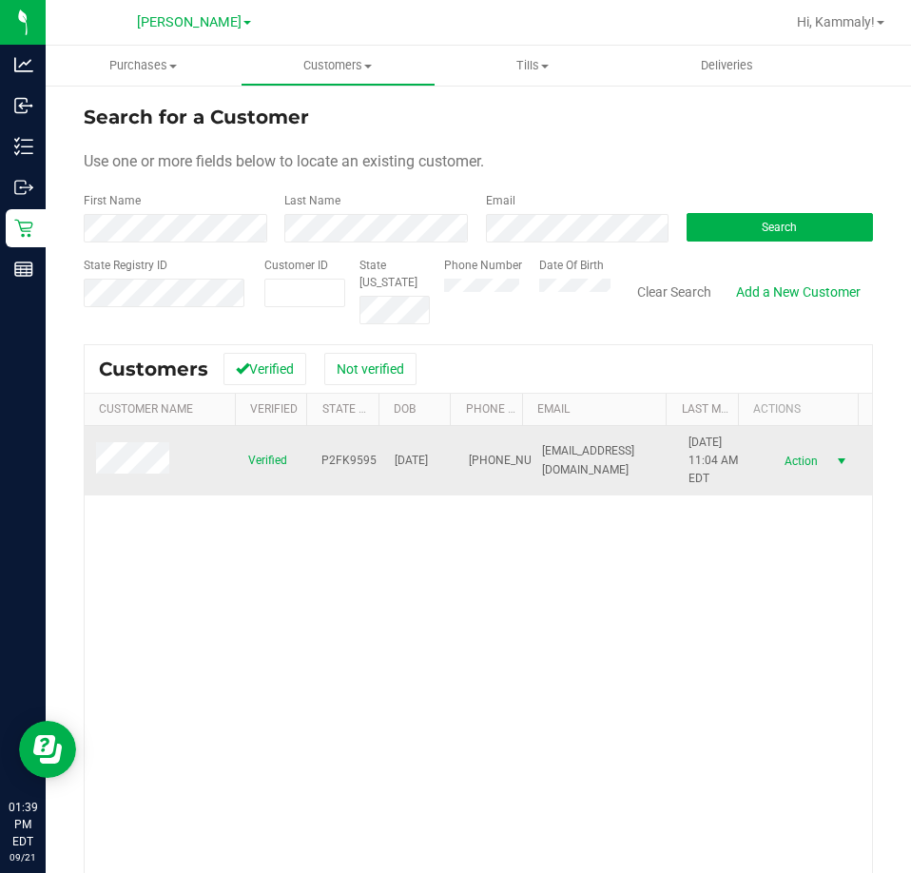
click at [834, 458] on span "select" at bounding box center [841, 461] width 15 height 15
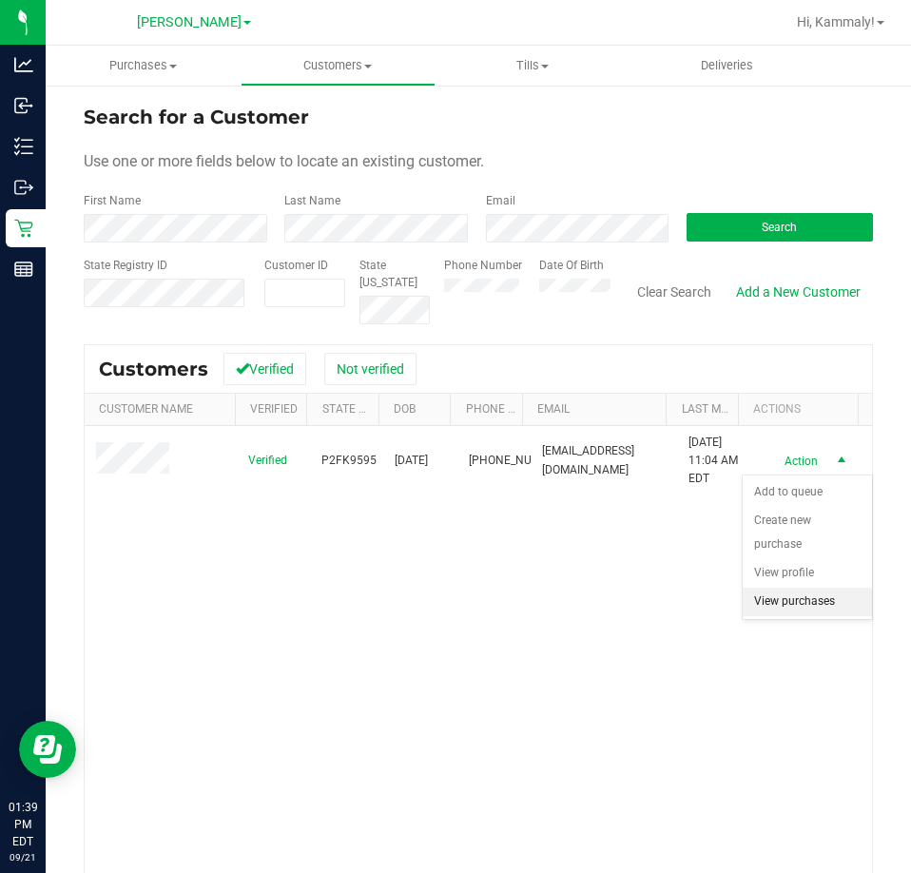
click at [785, 599] on li "View purchases" at bounding box center [807, 602] width 129 height 29
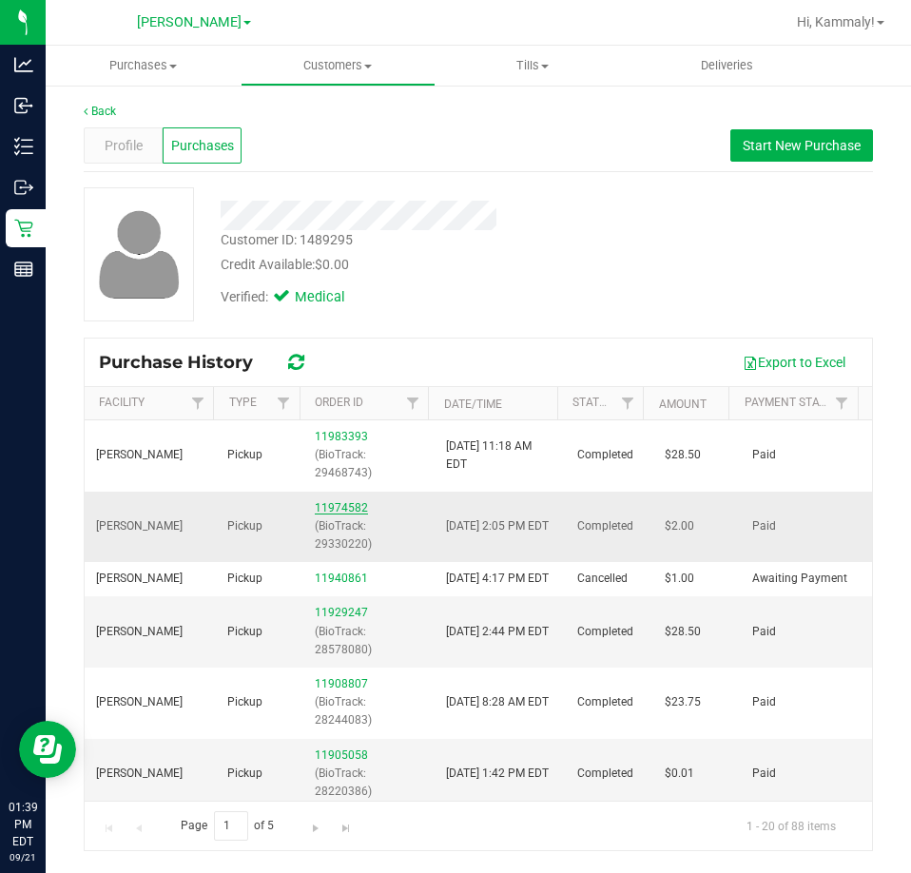
click at [352, 505] on link "11974582" at bounding box center [341, 507] width 53 height 13
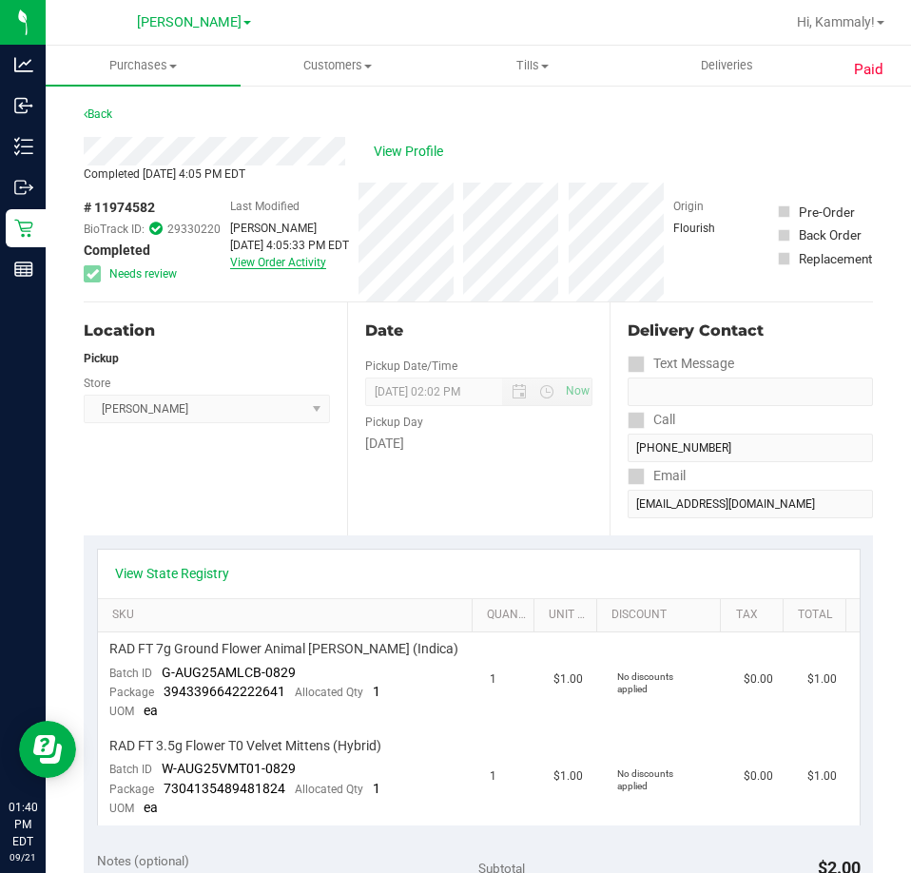
click at [287, 267] on link "View Order Activity" at bounding box center [278, 262] width 96 height 13
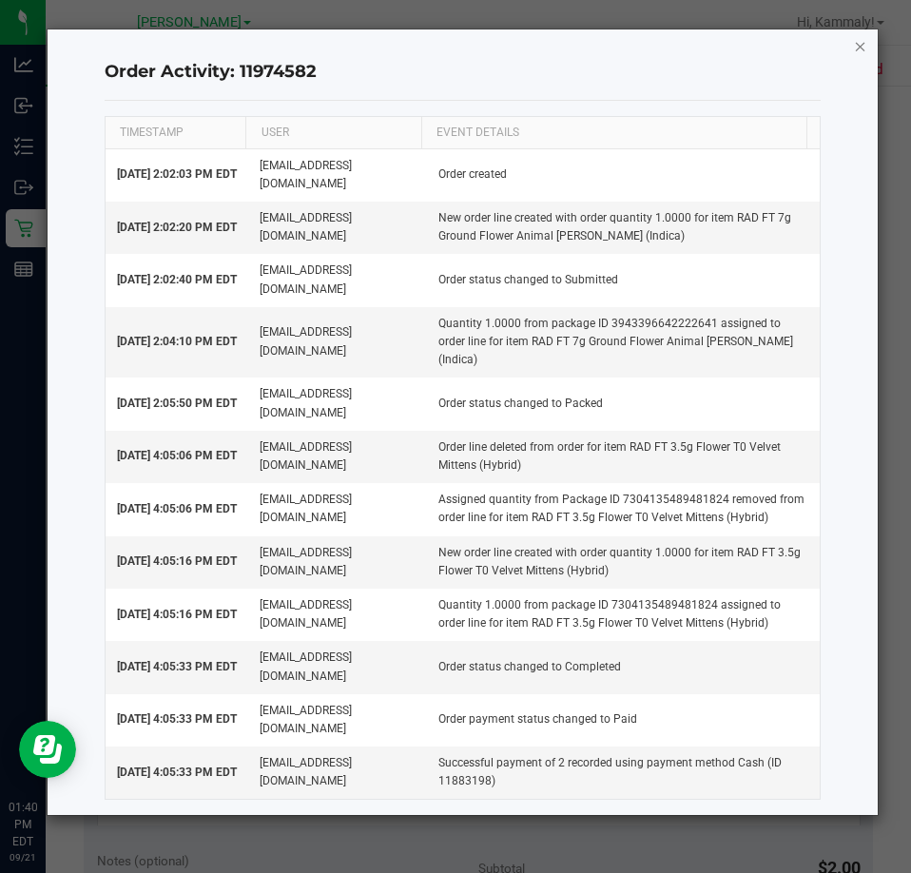
click at [861, 52] on icon "button" at bounding box center [860, 45] width 13 height 23
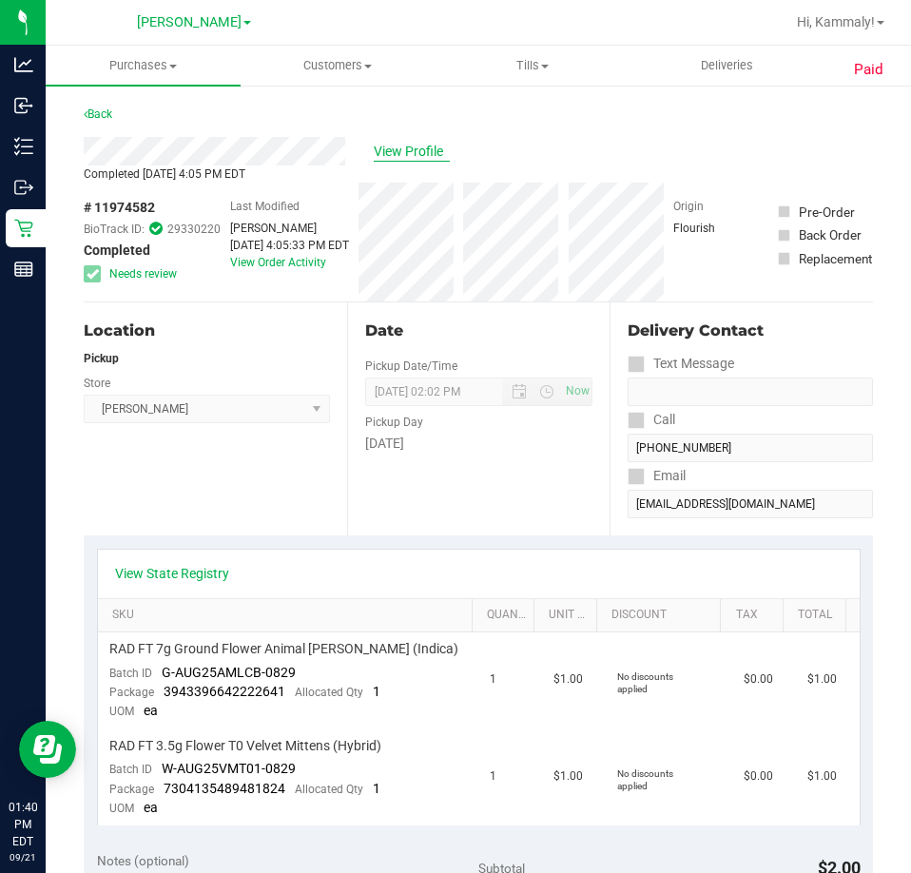
click at [412, 154] on span "View Profile" at bounding box center [412, 152] width 76 height 20
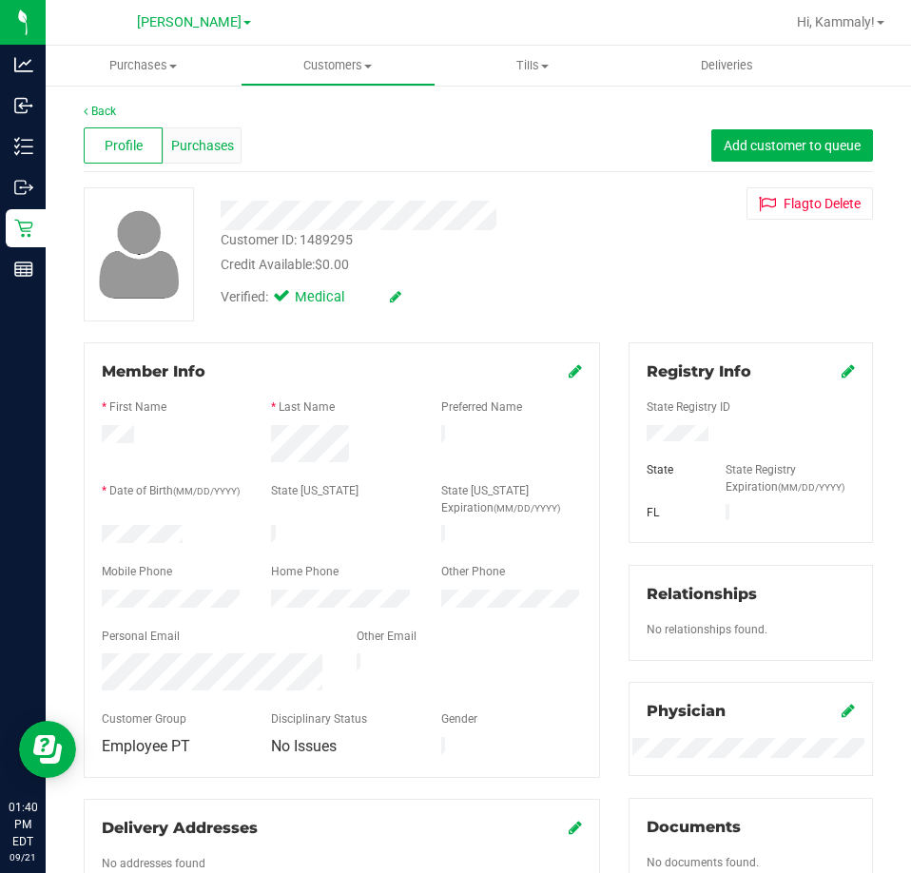
click at [229, 157] on div "Purchases" at bounding box center [202, 145] width 79 height 36
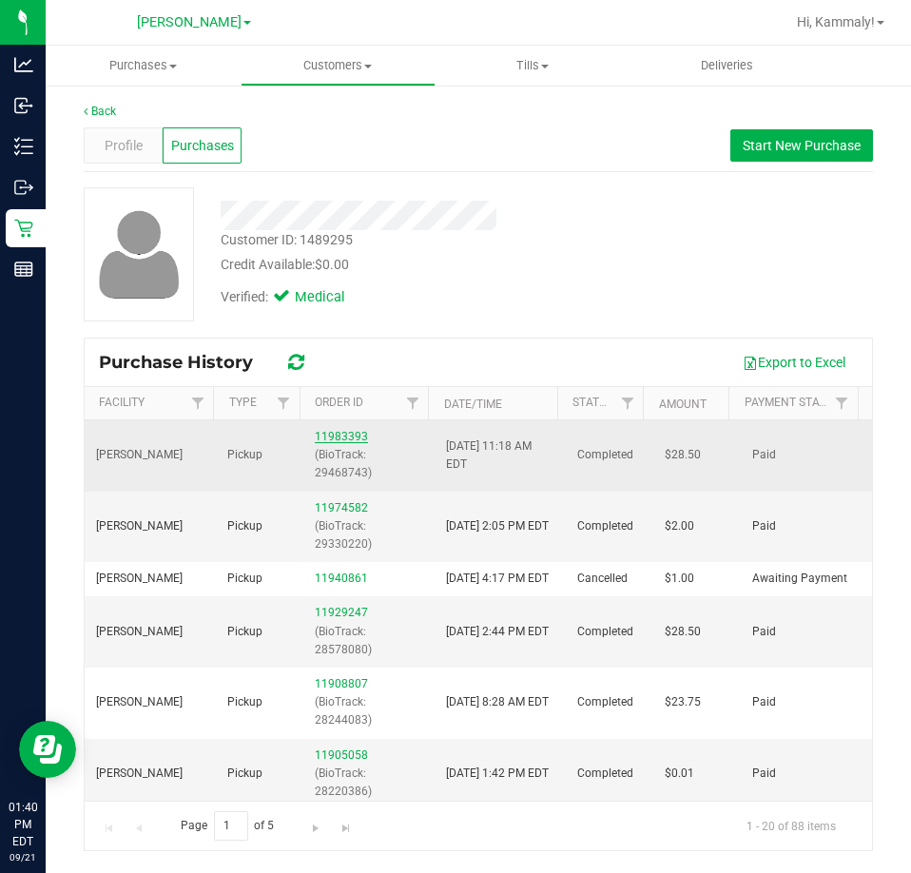
click at [339, 436] on link "11983393" at bounding box center [341, 436] width 53 height 13
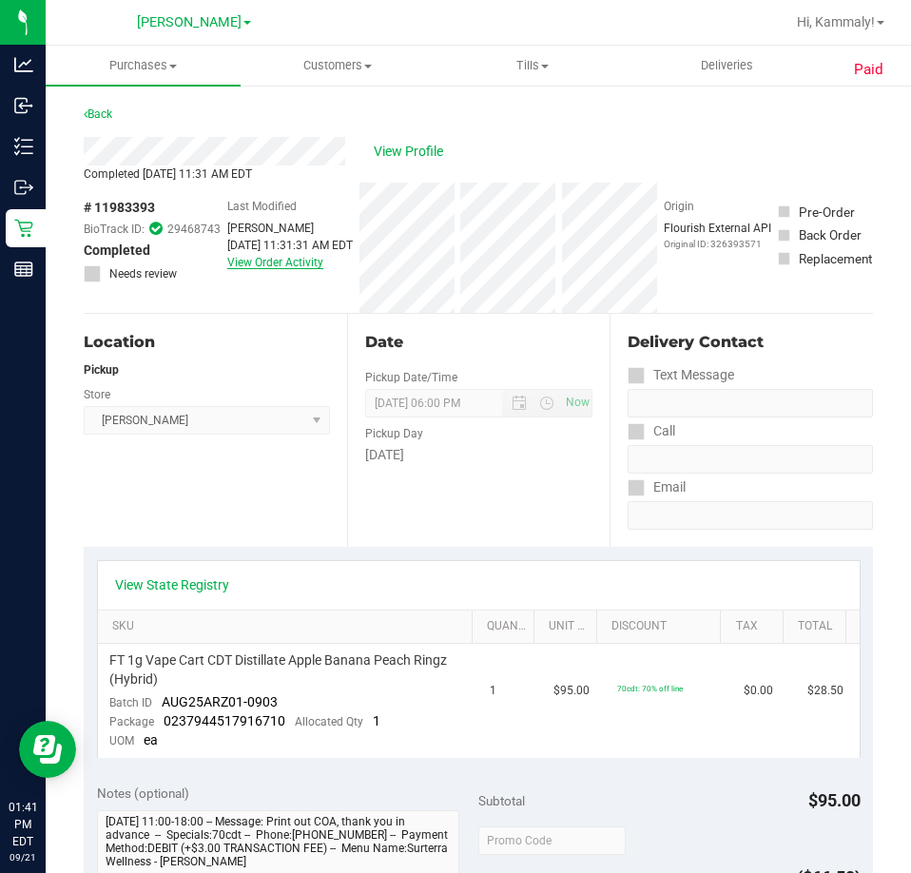
click at [280, 269] on link "View Order Activity" at bounding box center [275, 262] width 96 height 13
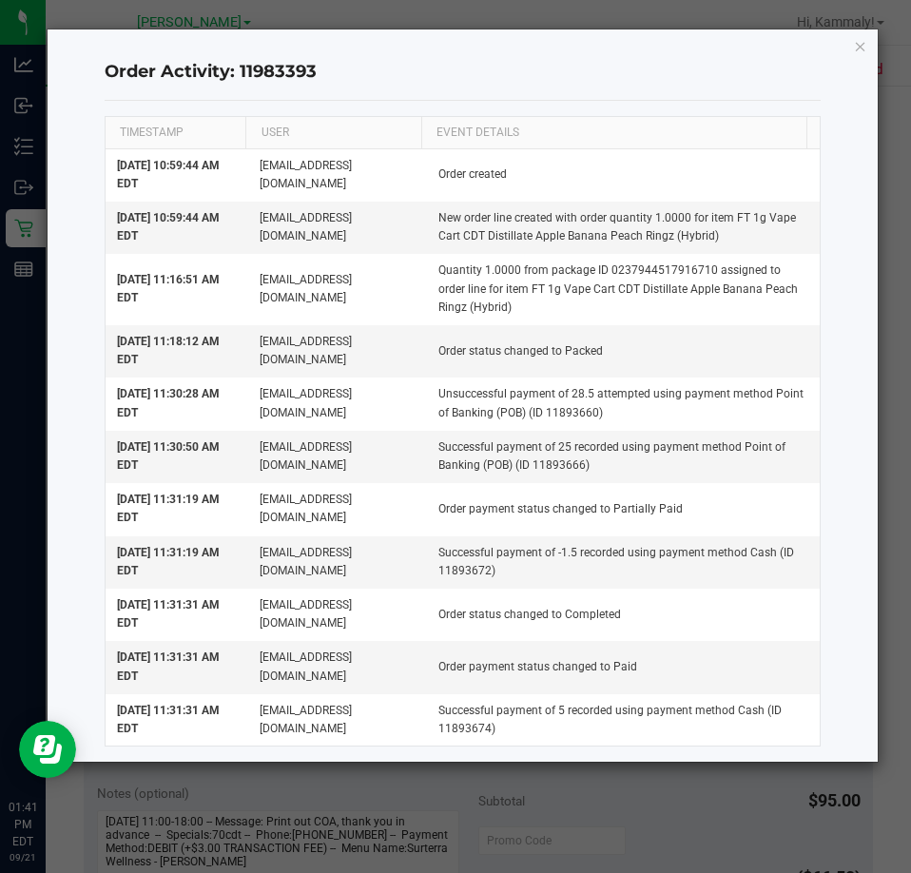
click at [850, 76] on div "Order Activity: 11983393 TIMESTAMP USER EVENT DETAILS Sep 21, 2025 10:59:44 AM …" at bounding box center [463, 395] width 831 height 732
click at [859, 52] on icon "button" at bounding box center [860, 45] width 13 height 23
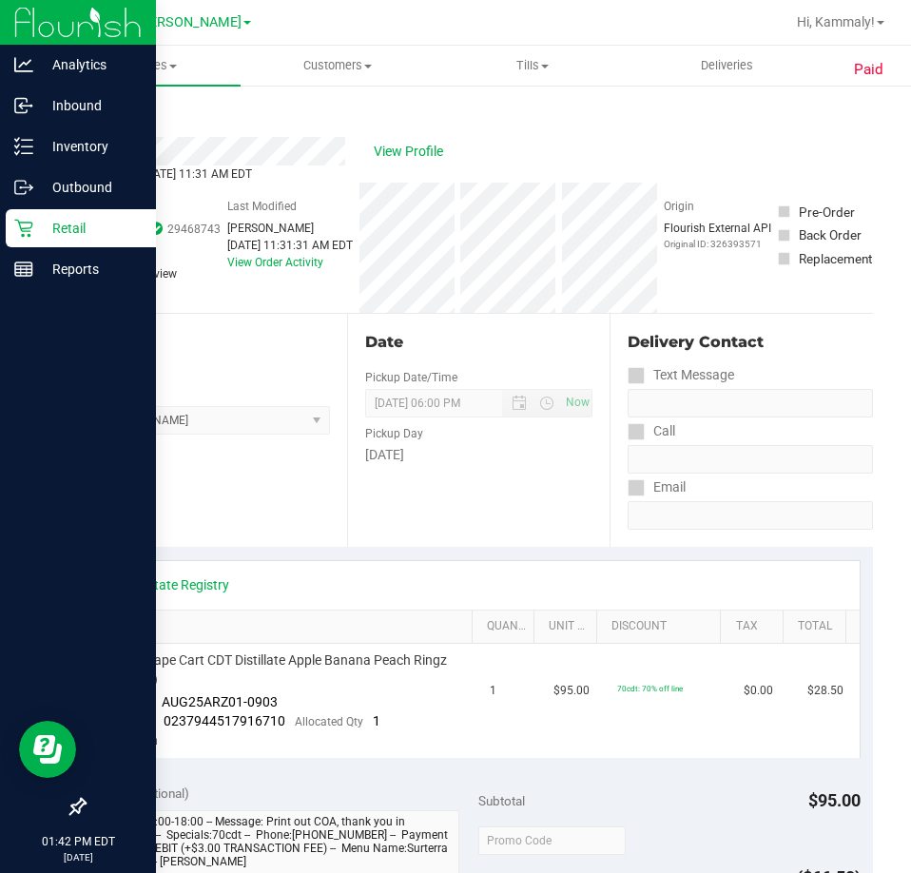
click at [15, 243] on div "Retail" at bounding box center [81, 228] width 150 height 38
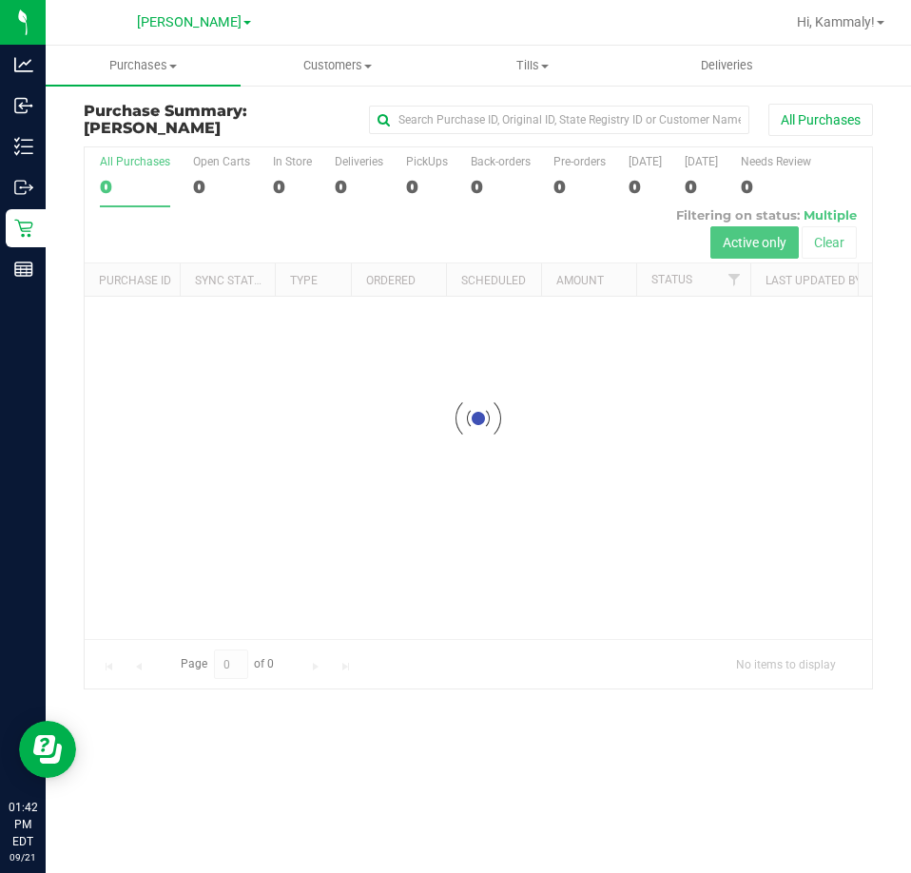
click at [317, 46] on link "Customers All customers Add a new customer All physicians" at bounding box center [338, 66] width 195 height 40
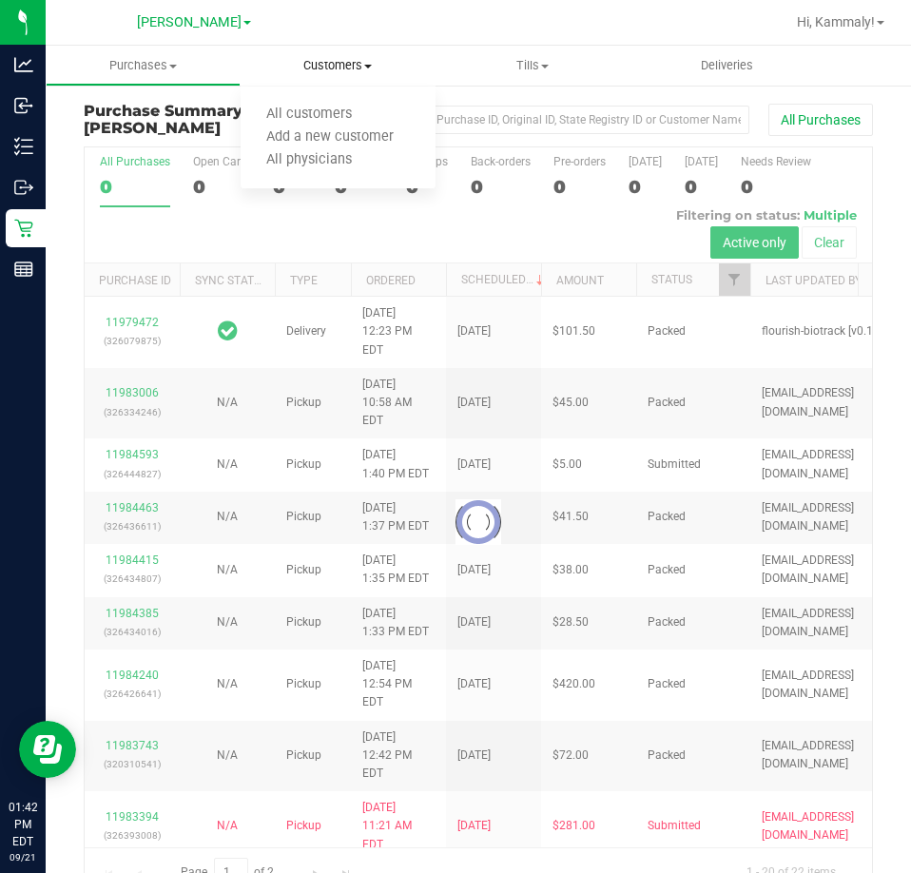
click at [338, 69] on span "Customers" at bounding box center [338, 65] width 195 height 17
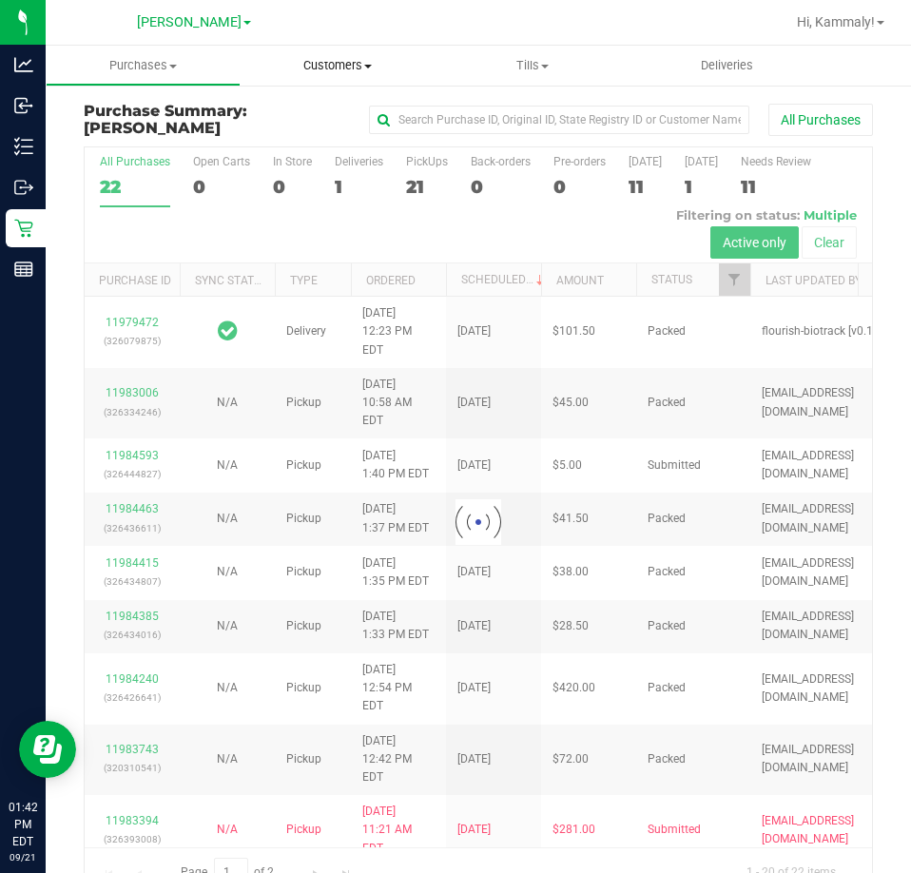
click at [320, 65] on span "Customers" at bounding box center [338, 65] width 195 height 17
click at [308, 108] on span "All customers" at bounding box center [309, 114] width 137 height 16
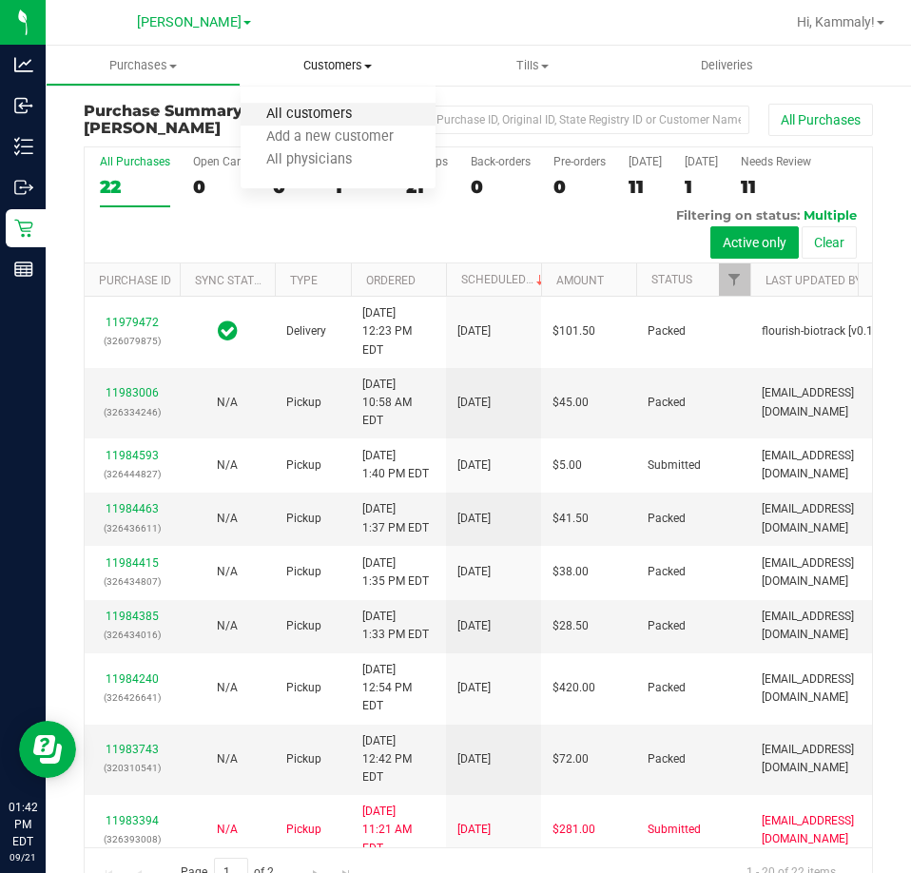
click at [311, 111] on span "All customers" at bounding box center [309, 114] width 137 height 16
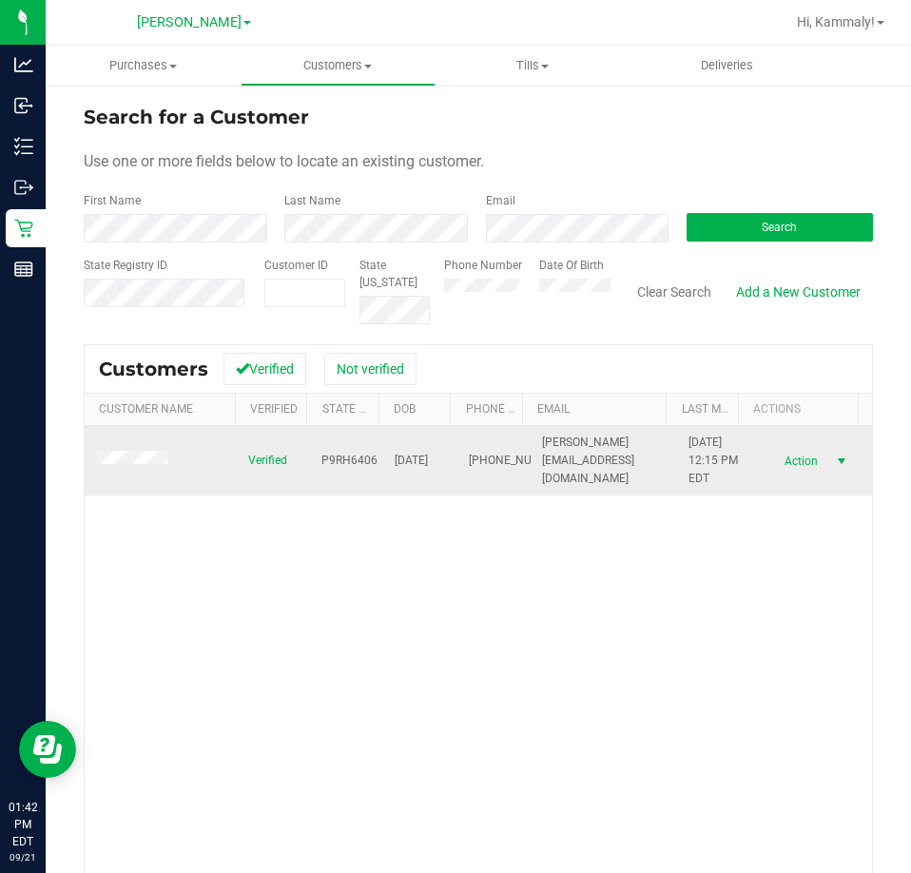
click at [789, 463] on span "Action" at bounding box center [799, 461] width 62 height 27
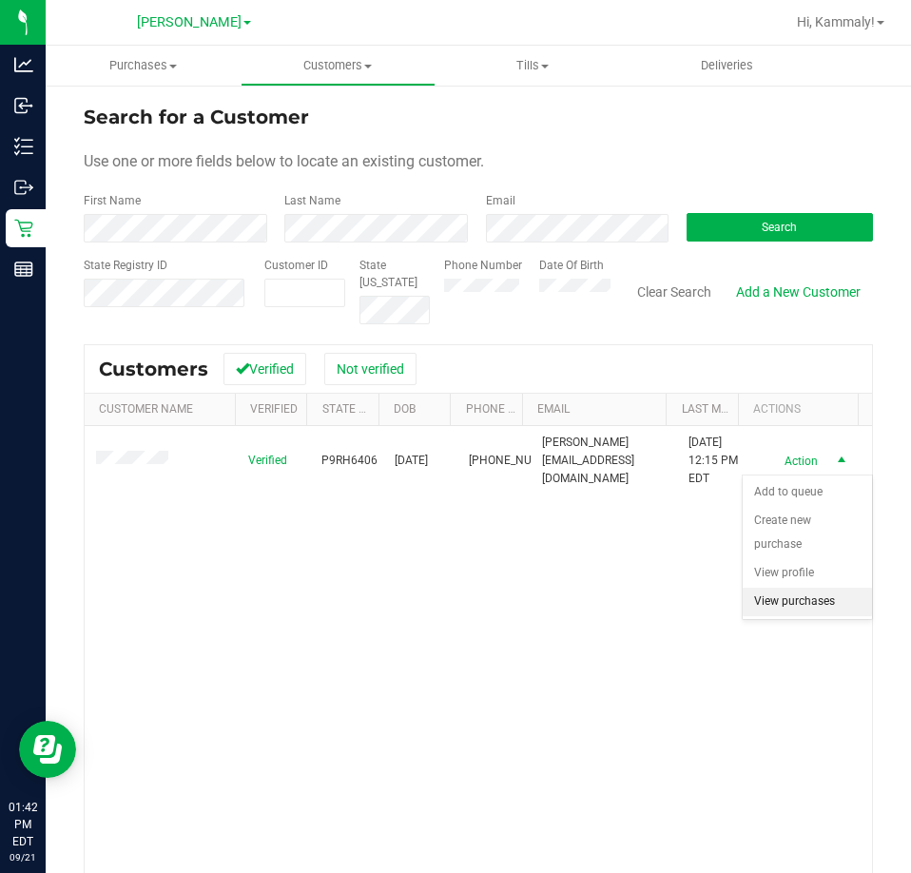
click at [782, 588] on li "View purchases" at bounding box center [807, 602] width 129 height 29
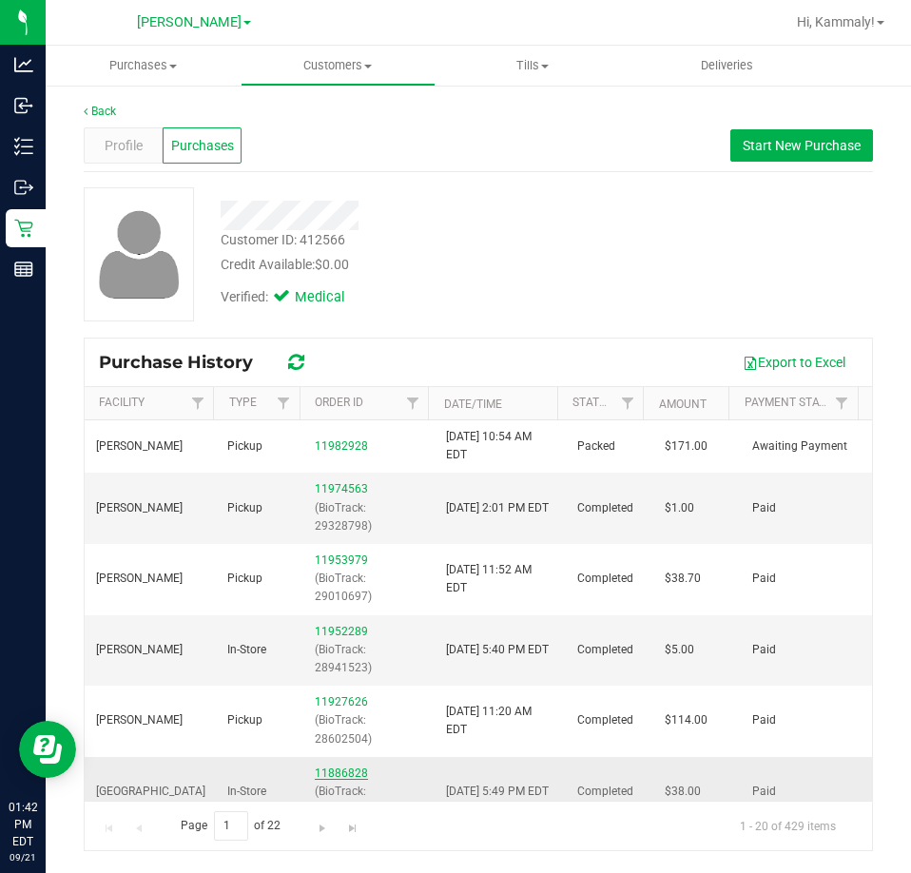
click at [327, 768] on link "11886828" at bounding box center [341, 772] width 53 height 13
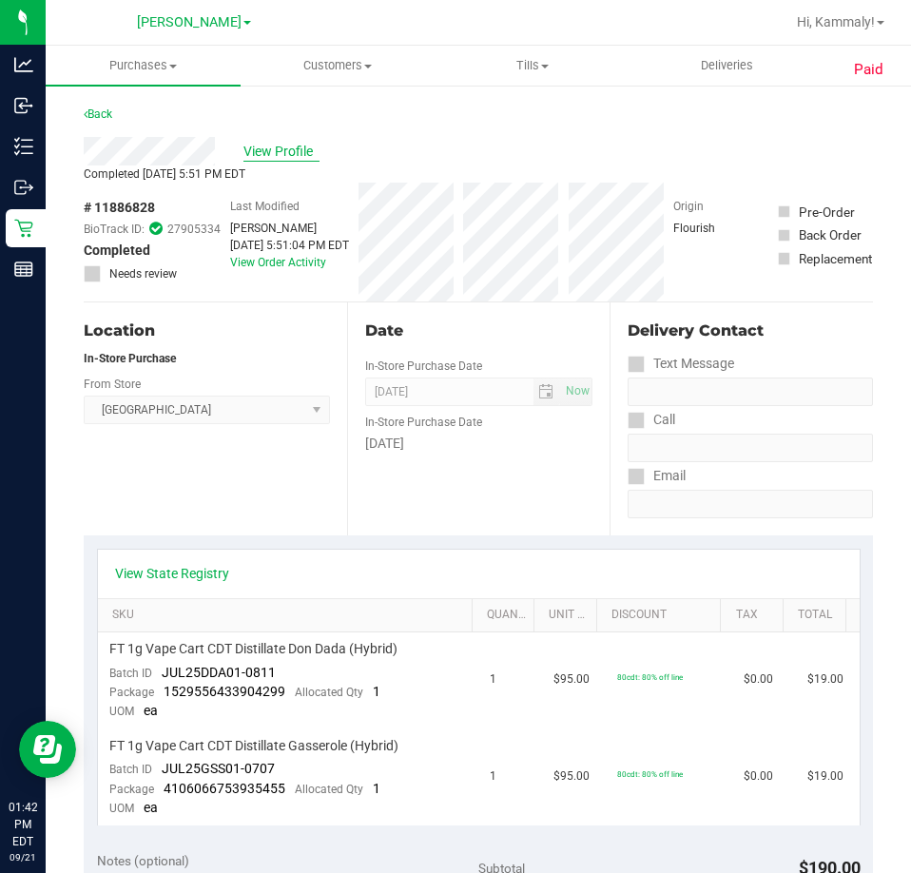
click at [295, 144] on span "View Profile" at bounding box center [281, 152] width 76 height 20
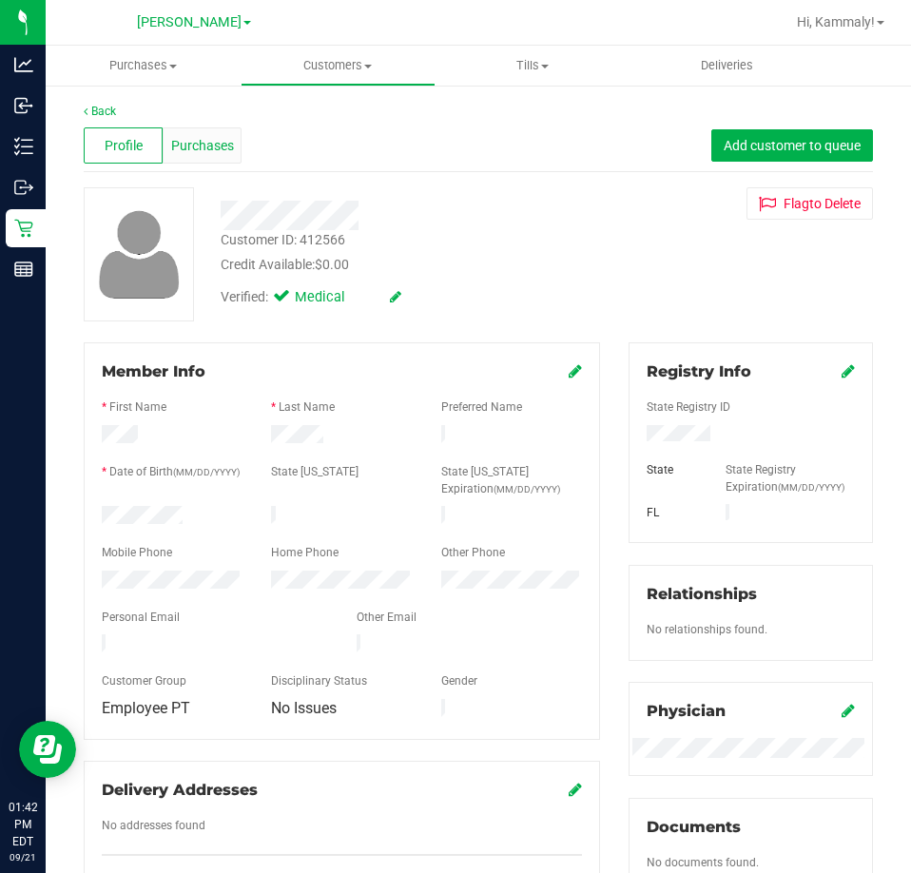
click at [211, 138] on span "Purchases" at bounding box center [202, 146] width 63 height 20
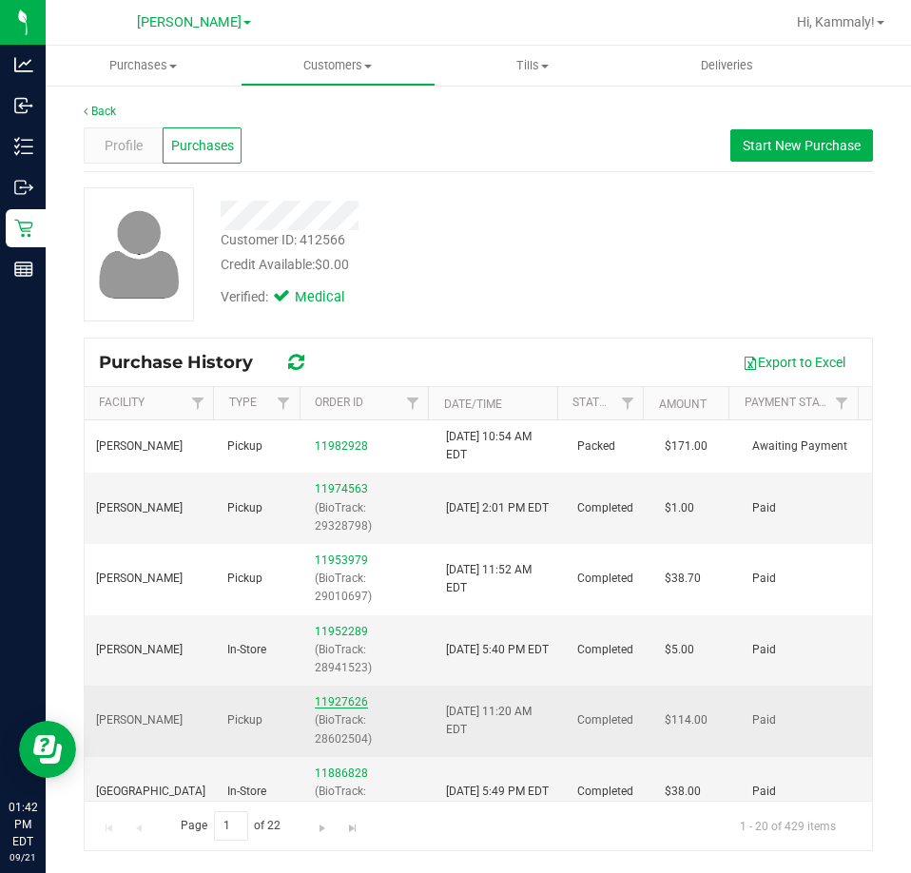
click at [337, 697] on link "11927626" at bounding box center [341, 701] width 53 height 13
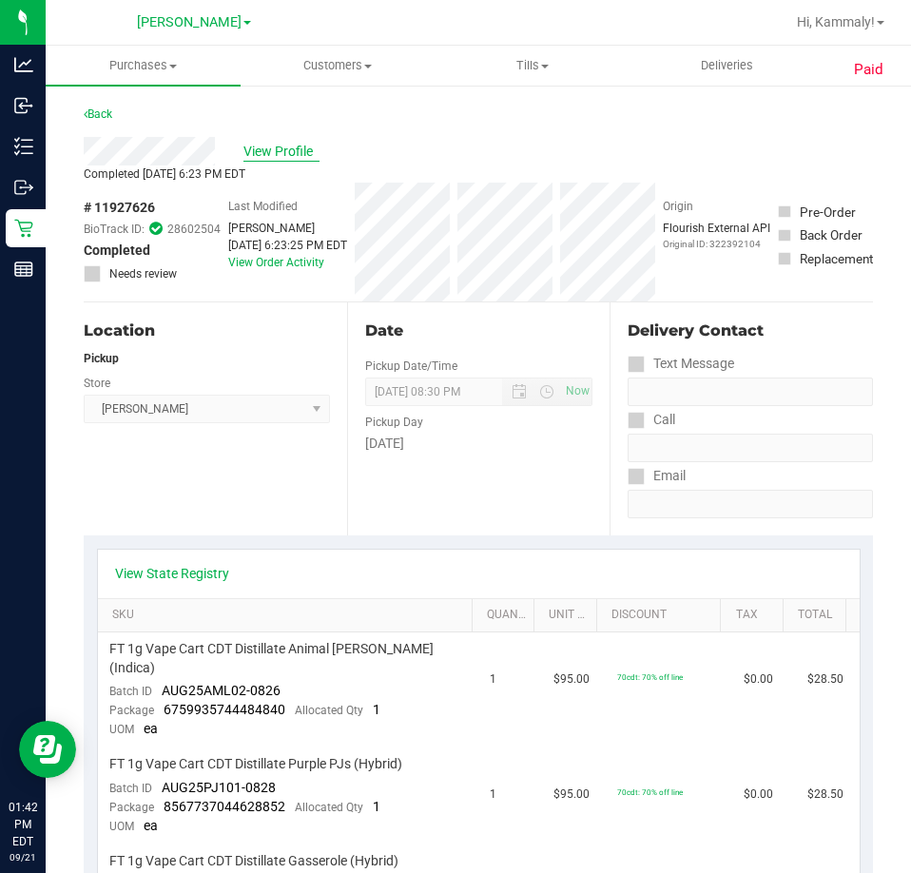
click at [268, 159] on span "View Profile" at bounding box center [281, 152] width 76 height 20
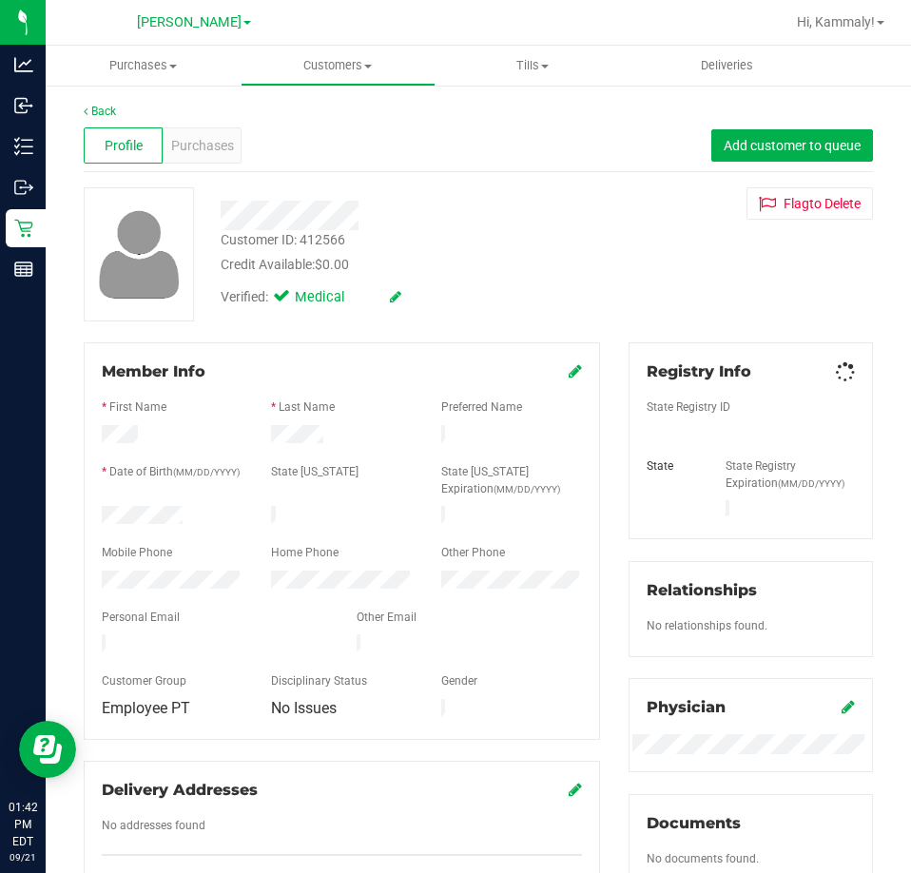
click at [189, 124] on div "Profile Purchases Add customer to queue" at bounding box center [478, 146] width 789 height 52
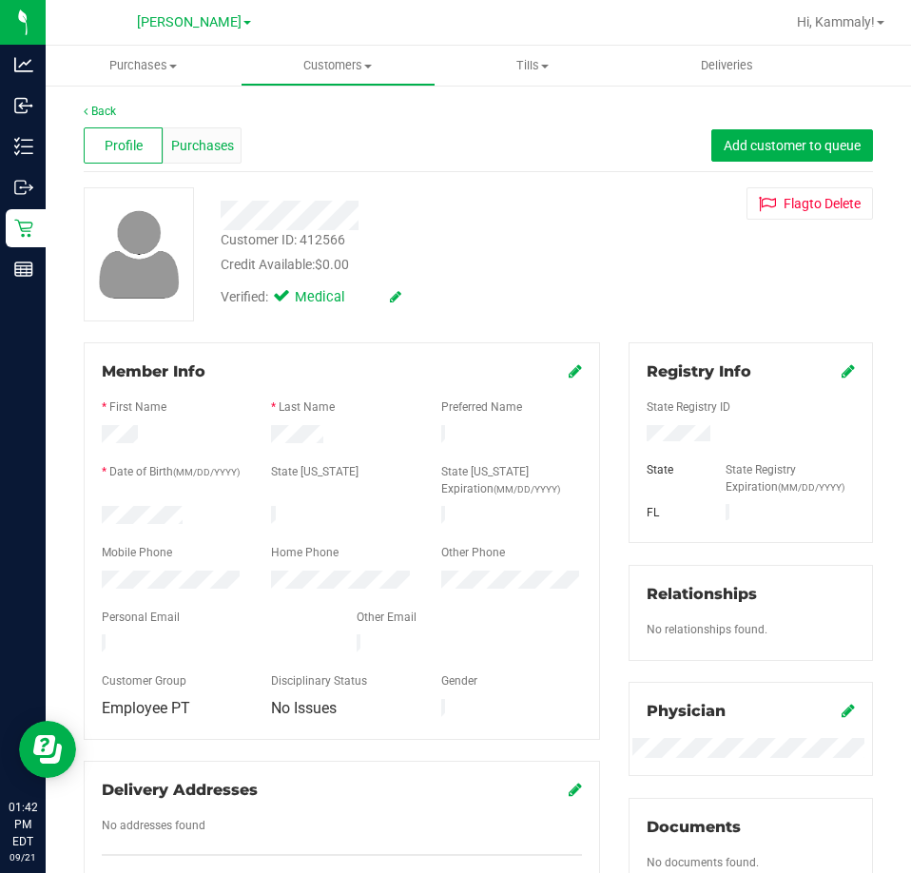
click at [193, 156] on div "Purchases" at bounding box center [202, 145] width 79 height 36
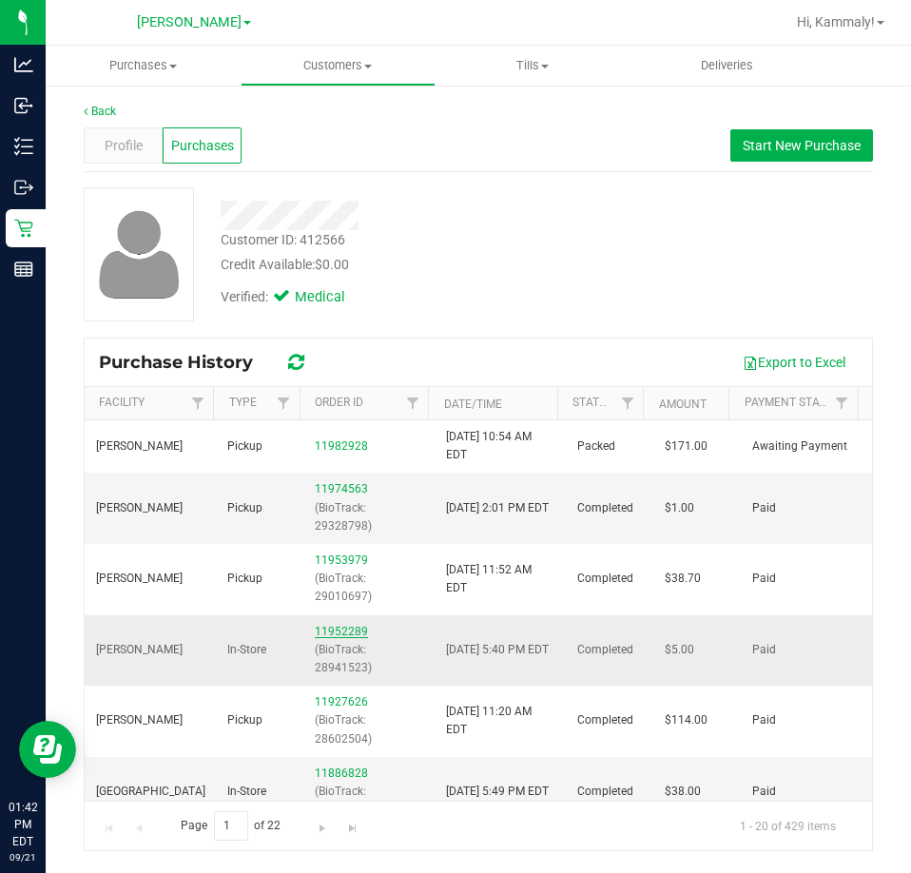
click at [343, 629] on link "11952289" at bounding box center [341, 631] width 53 height 13
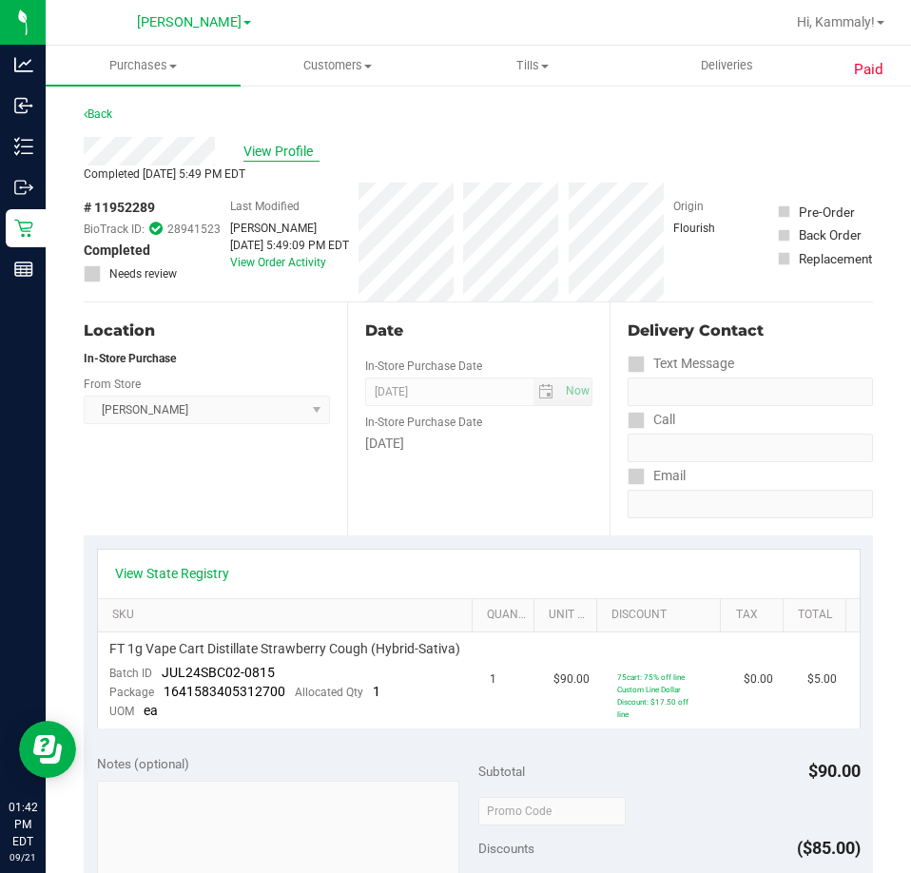
click at [260, 159] on span "View Profile" at bounding box center [281, 152] width 76 height 20
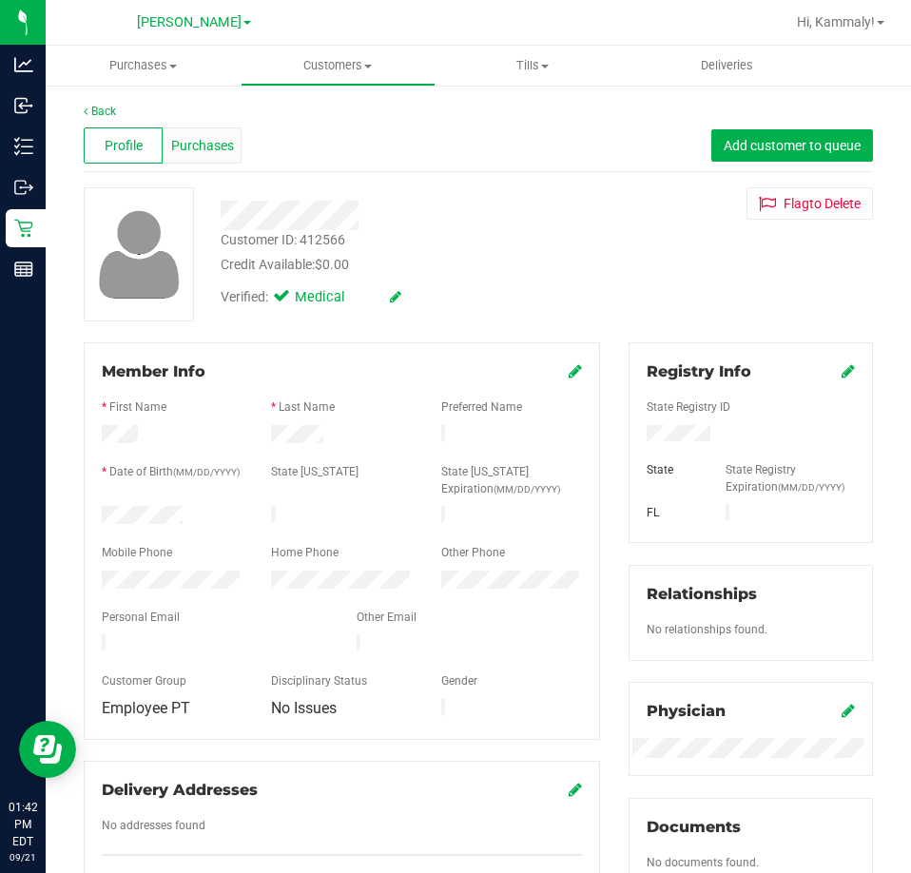
click at [212, 145] on span "Purchases" at bounding box center [202, 146] width 63 height 20
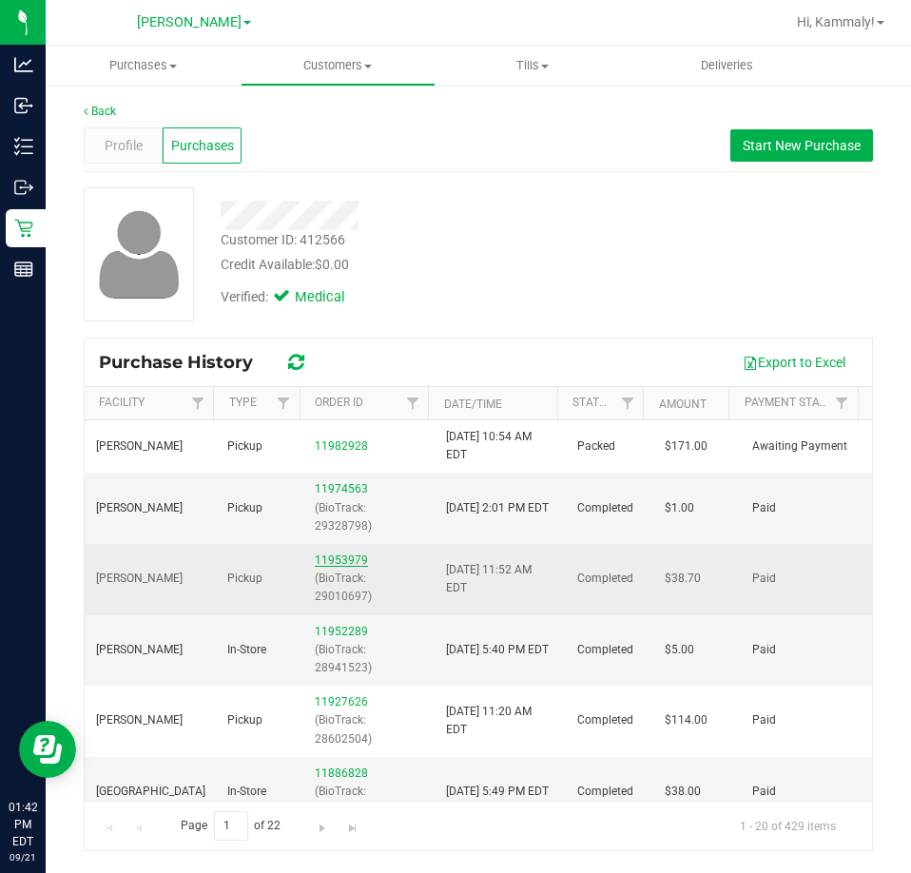
click at [326, 560] on link "11953979" at bounding box center [341, 559] width 53 height 13
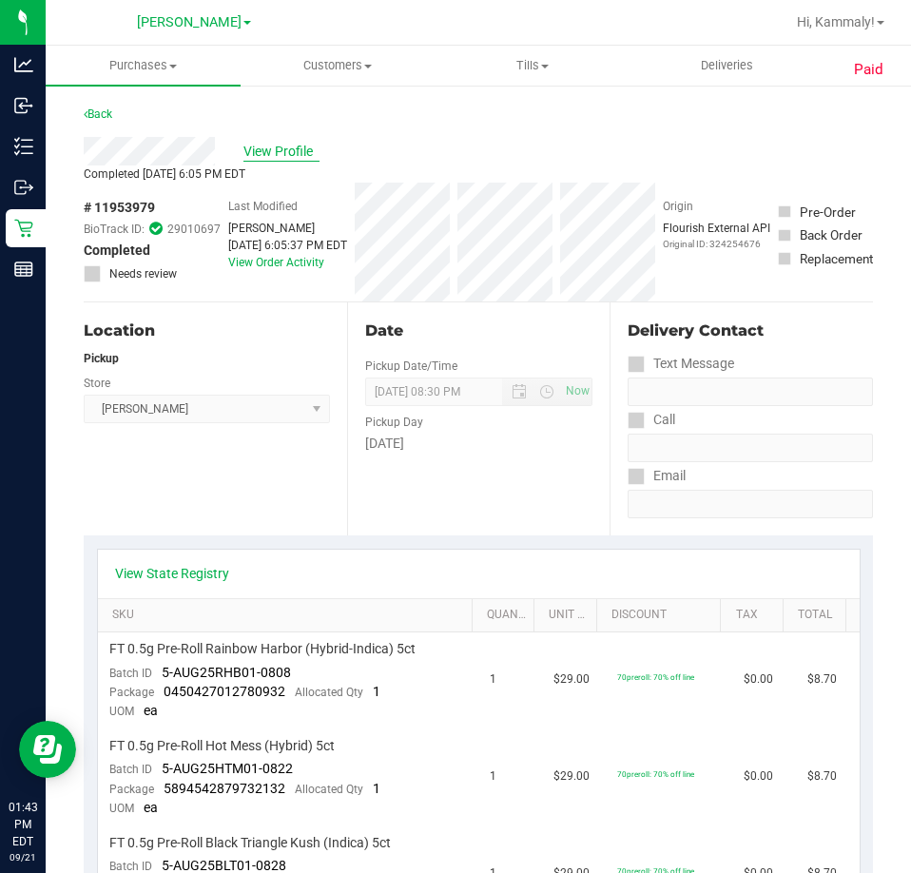
click at [273, 142] on span "View Profile" at bounding box center [281, 152] width 76 height 20
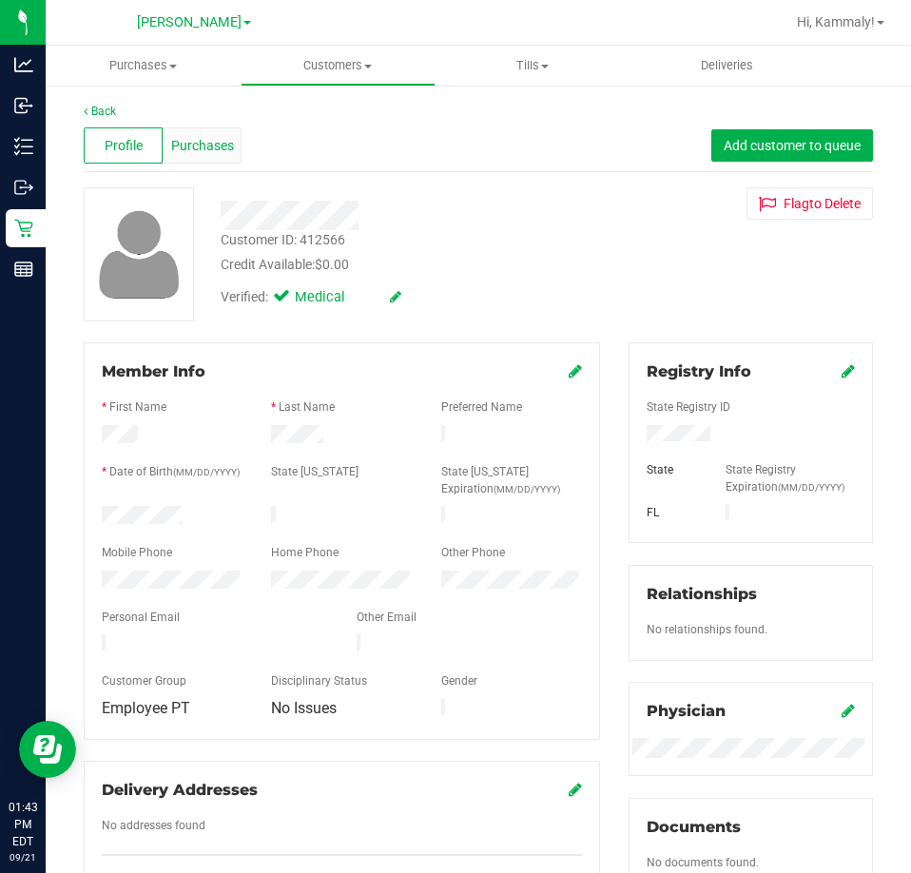
click at [183, 152] on span "Purchases" at bounding box center [202, 146] width 63 height 20
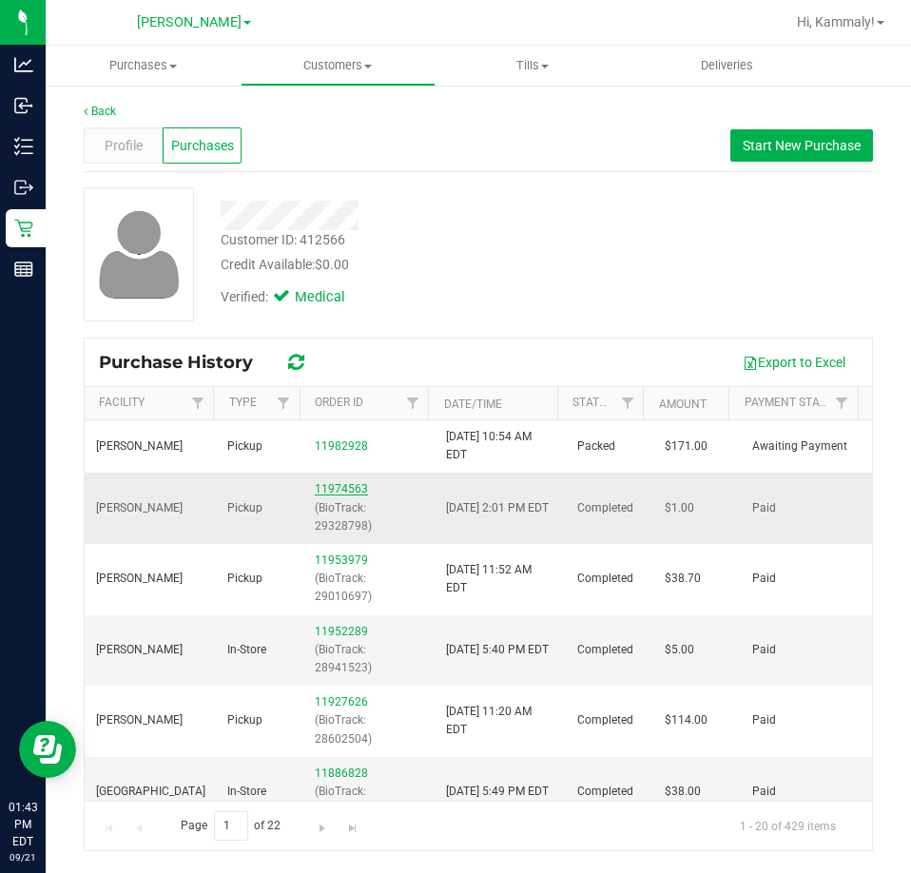
click at [350, 494] on link "11974563" at bounding box center [341, 488] width 53 height 13
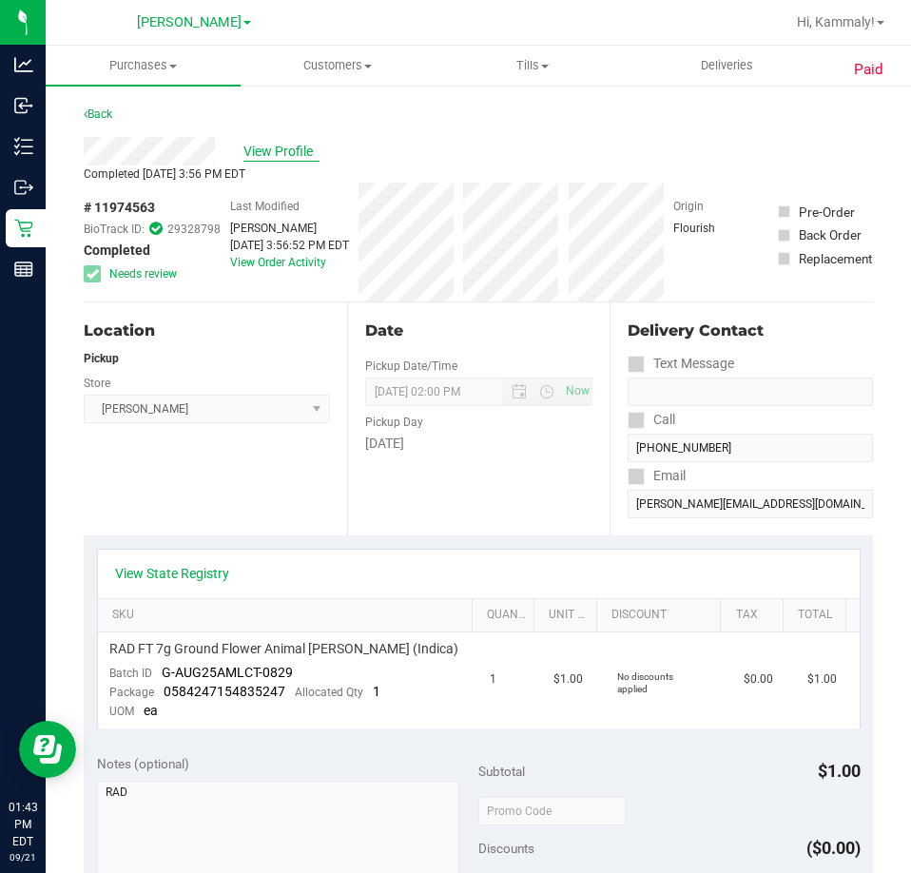
click at [280, 153] on span "View Profile" at bounding box center [281, 152] width 76 height 20
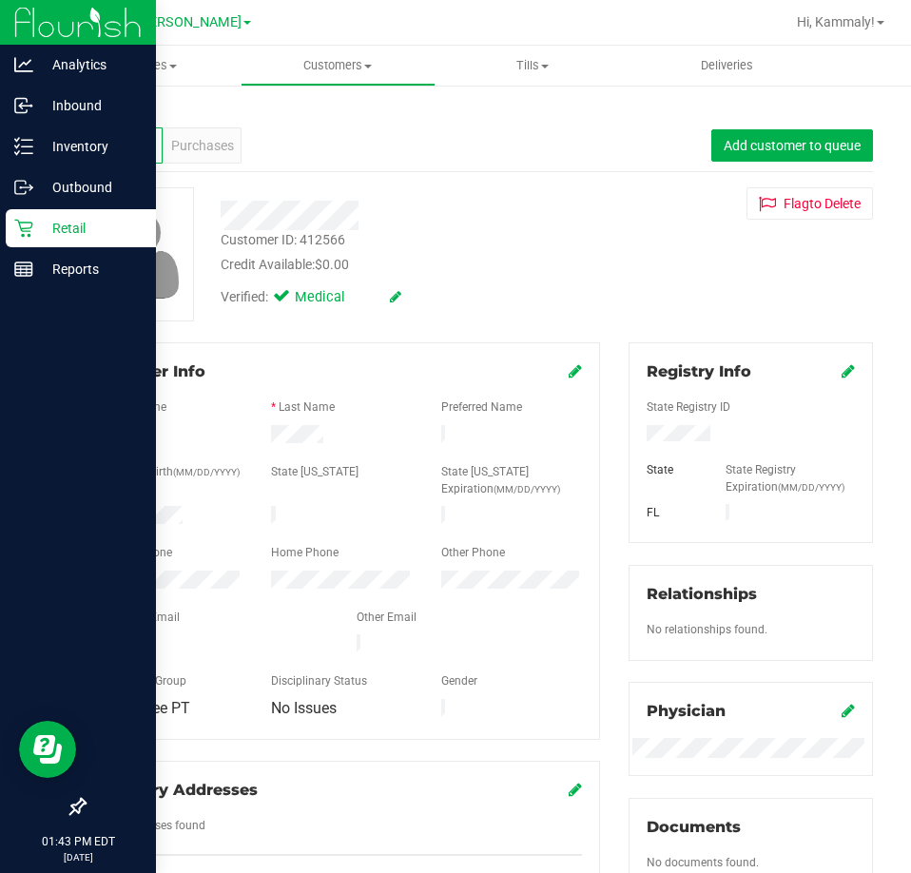
click at [40, 227] on p "Retail" at bounding box center [90, 228] width 114 height 23
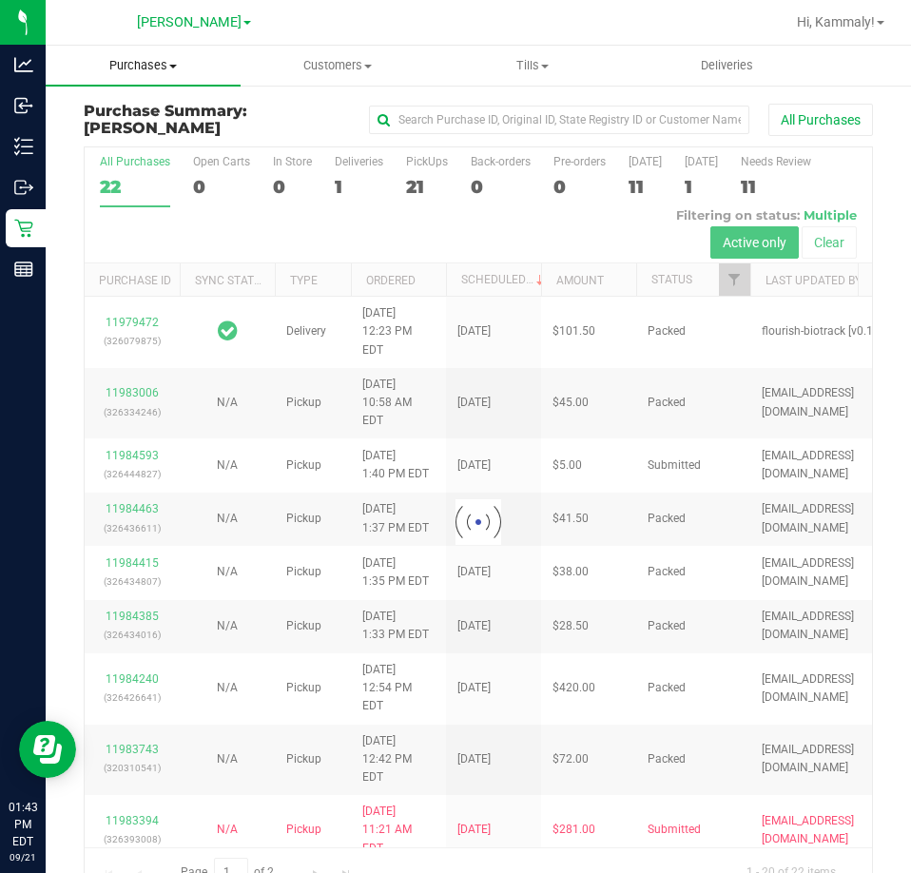
click at [184, 61] on span "Purchases" at bounding box center [143, 65] width 195 height 17
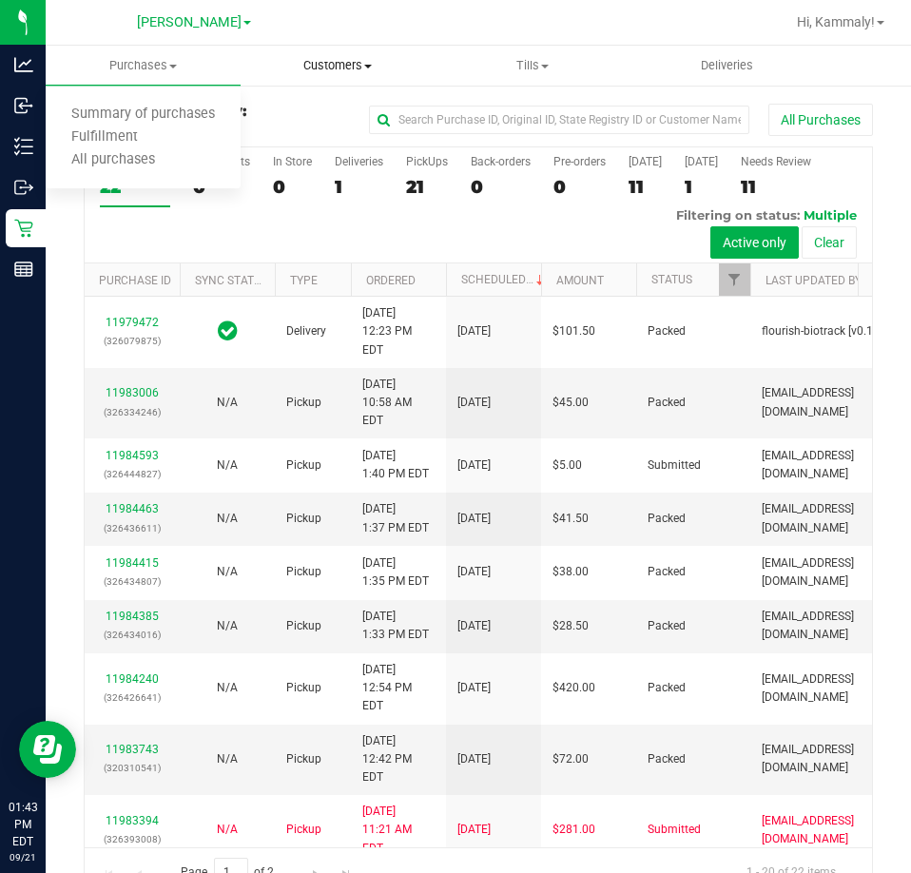
click at [284, 73] on span "Customers" at bounding box center [337, 65] width 193 height 17
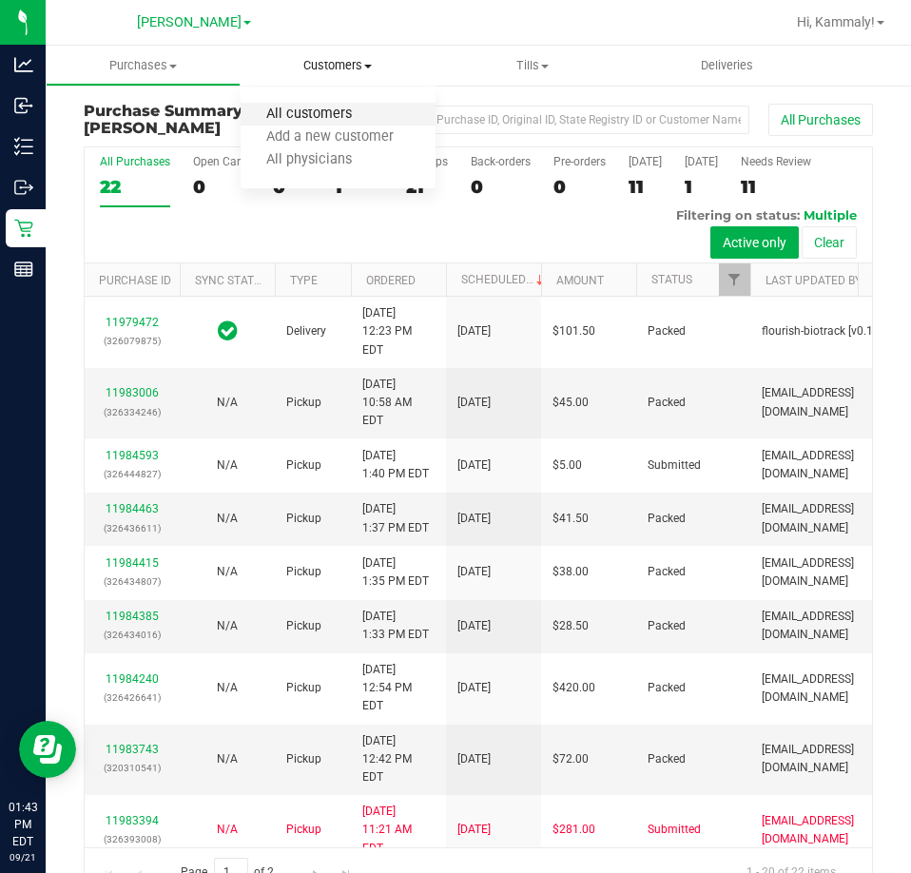
click at [270, 114] on span "All customers" at bounding box center [309, 114] width 137 height 16
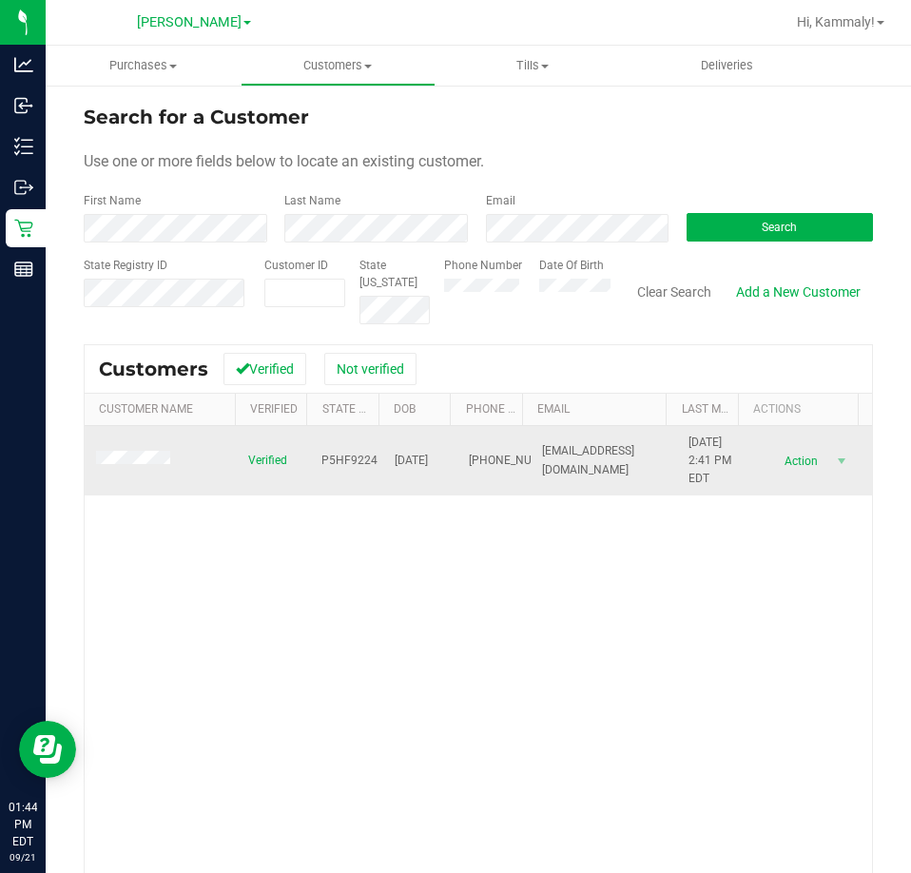
click at [792, 467] on span "Action" at bounding box center [799, 461] width 62 height 27
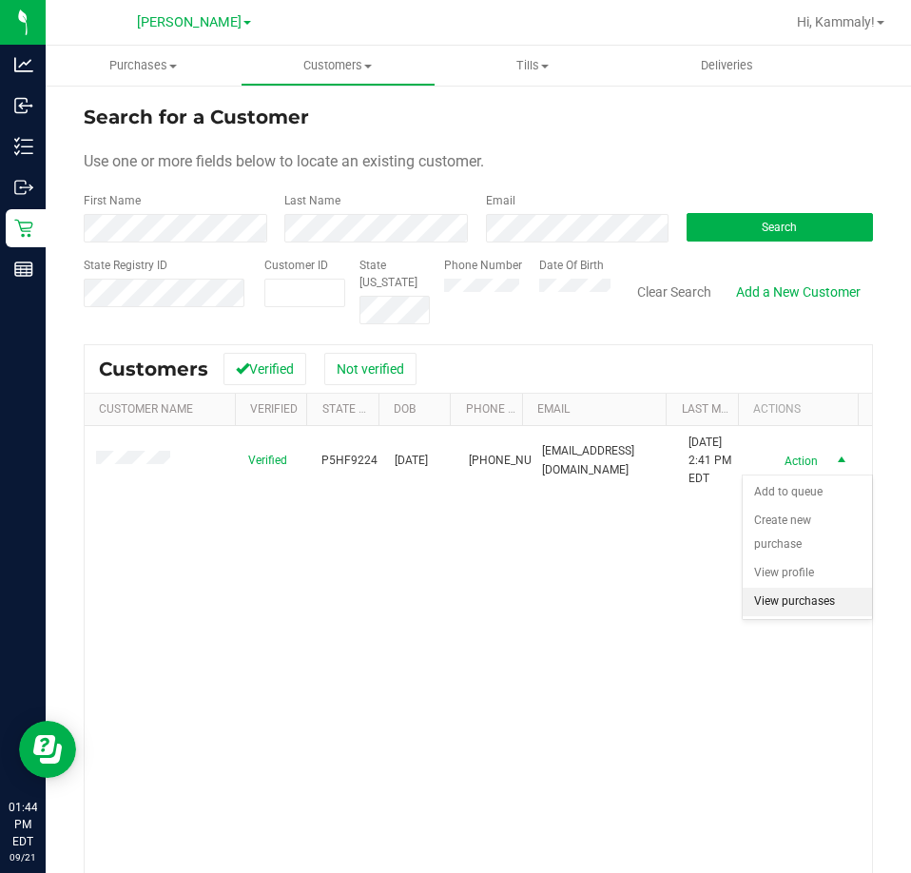
click at [785, 605] on li "View purchases" at bounding box center [807, 602] width 129 height 29
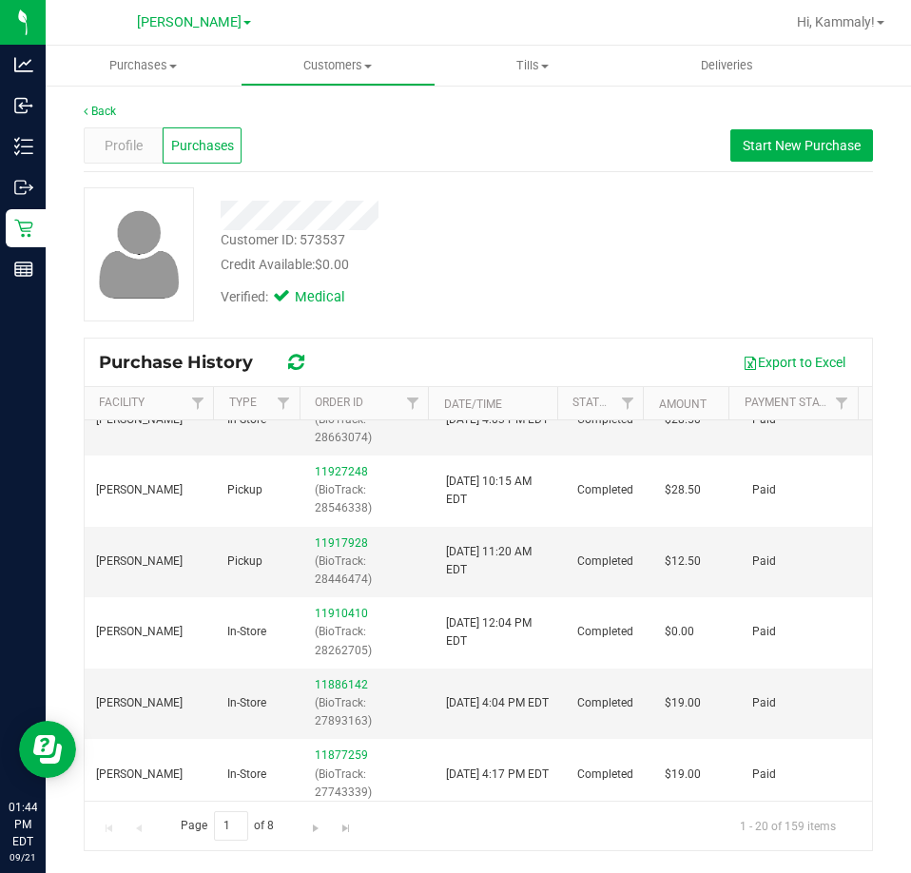
scroll to position [215, 0]
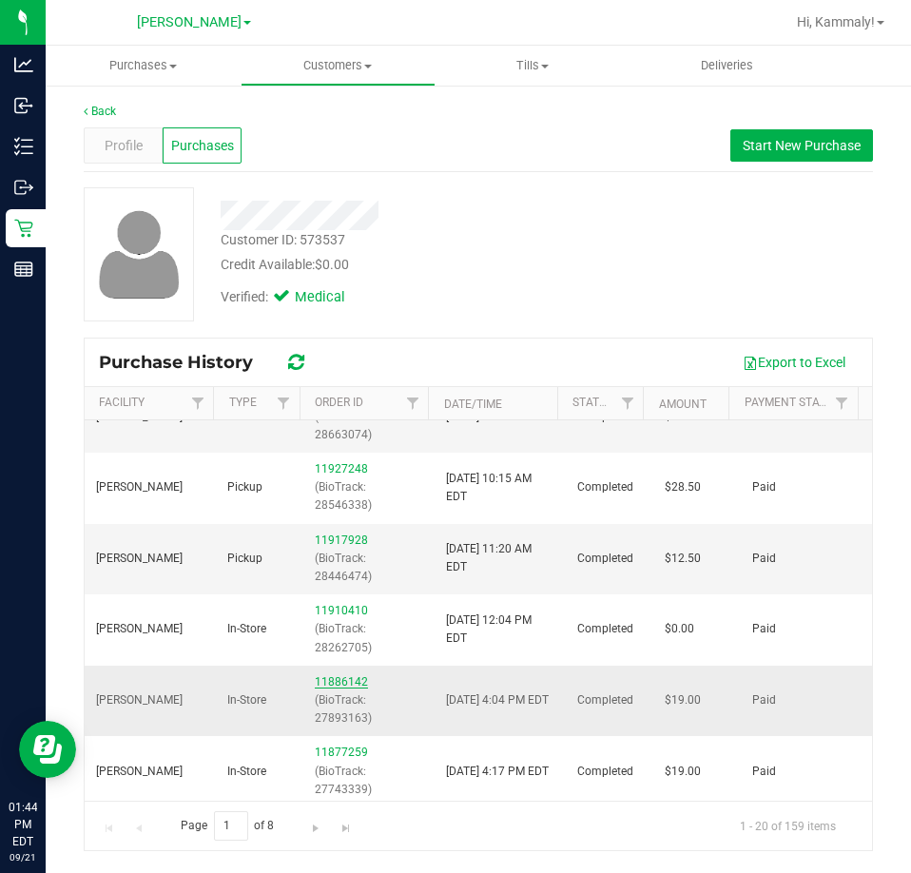
click at [342, 688] on link "11886142" at bounding box center [341, 681] width 53 height 13
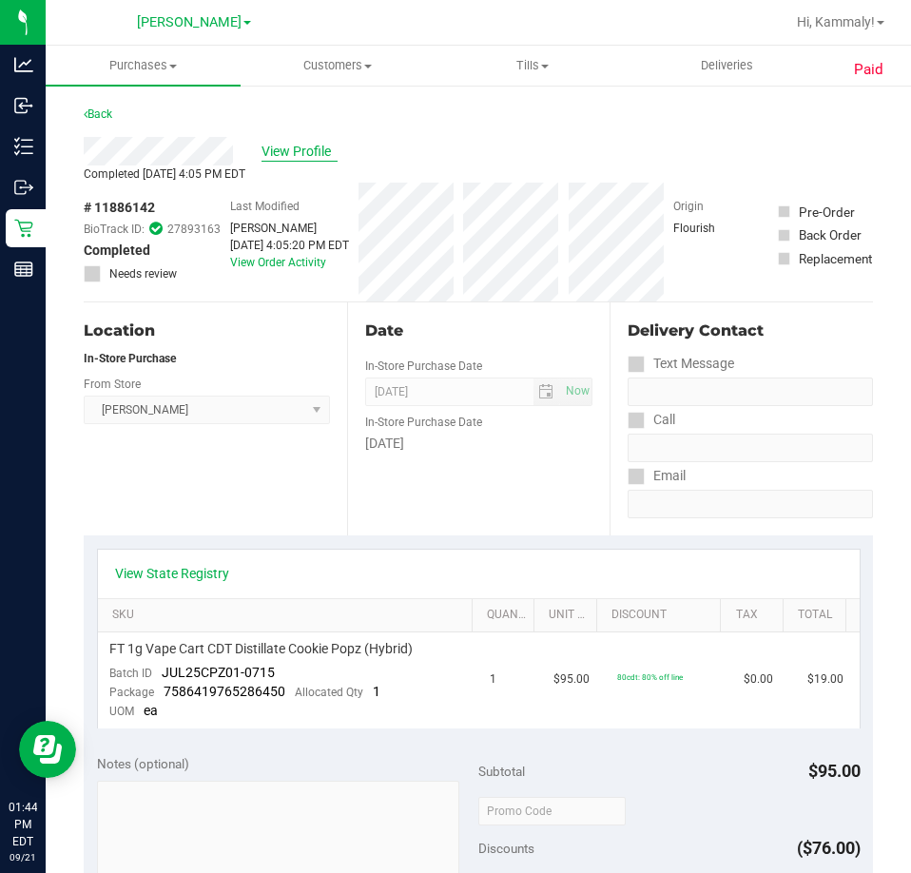
click at [328, 153] on span "View Profile" at bounding box center [299, 152] width 76 height 20
click at [287, 158] on span "View Profile" at bounding box center [299, 152] width 76 height 20
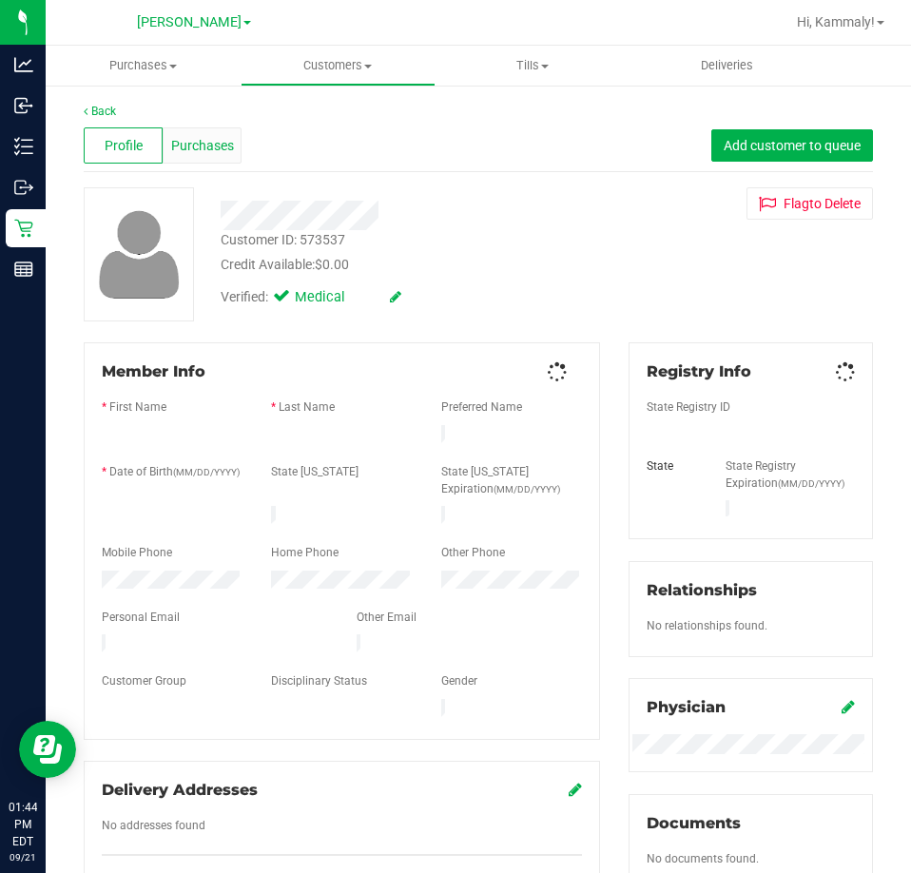
click at [191, 146] on span "Purchases" at bounding box center [202, 146] width 63 height 20
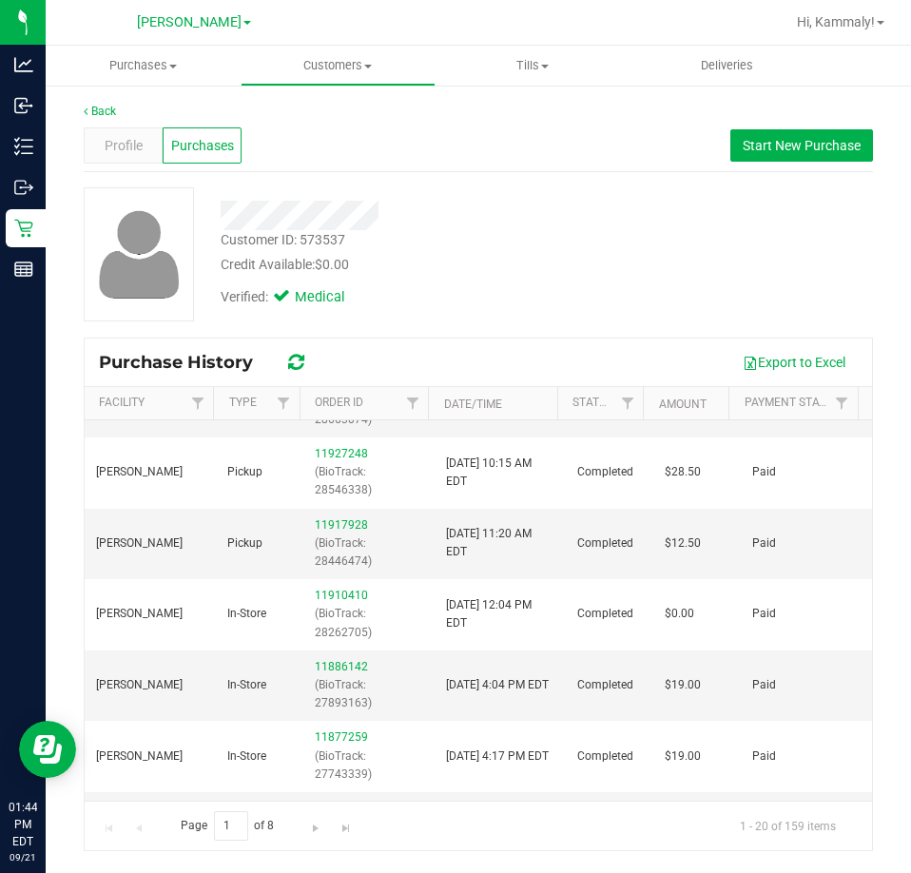
scroll to position [261, 0]
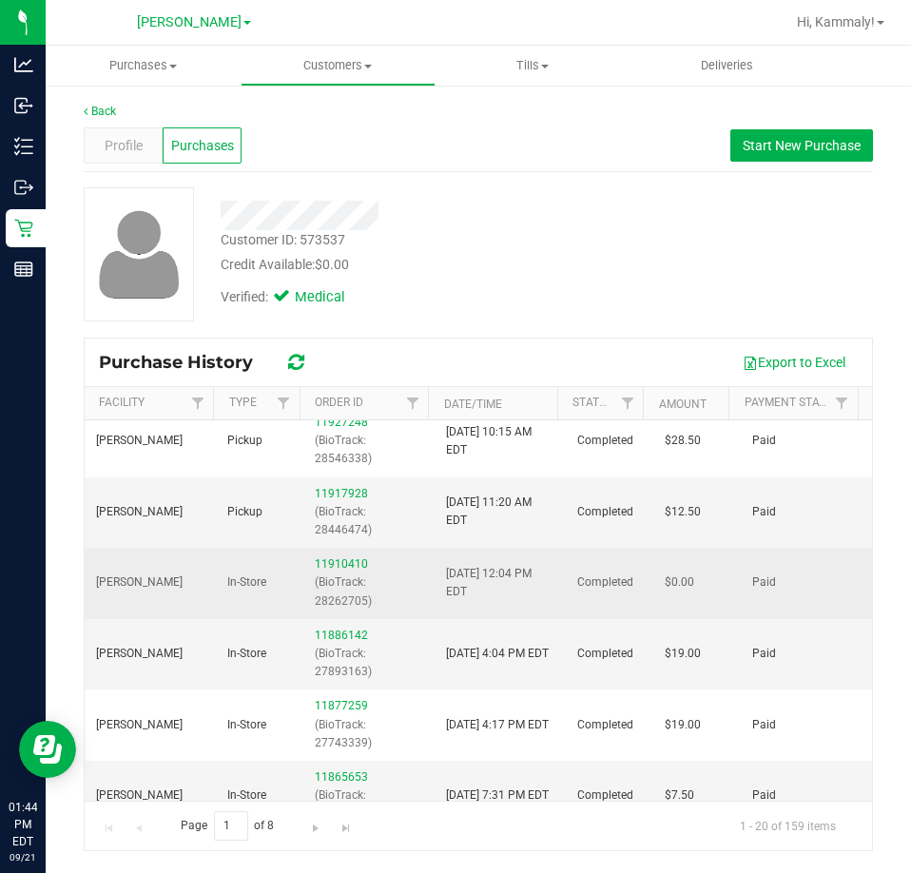
click at [326, 589] on div "11910410 (BioTrack: 28262705)" at bounding box center [369, 582] width 108 height 55
click at [357, 570] on link "11910410" at bounding box center [341, 563] width 53 height 13
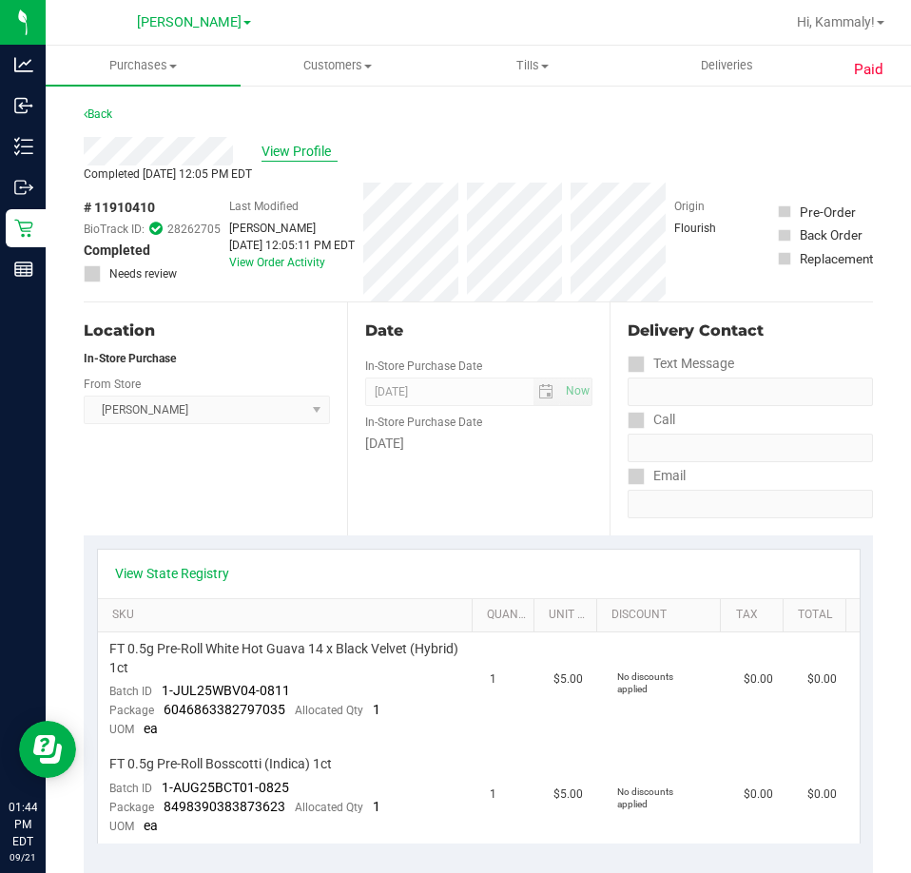
click at [319, 145] on span "View Profile" at bounding box center [299, 152] width 76 height 20
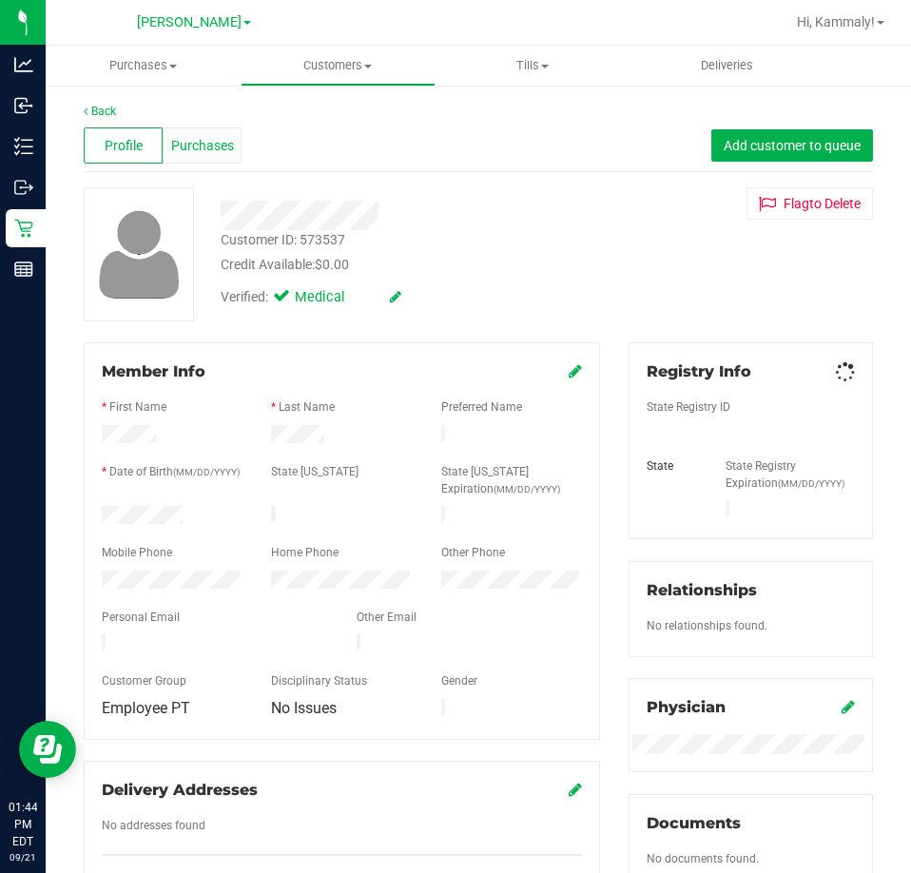
click at [227, 137] on span "Purchases" at bounding box center [202, 146] width 63 height 20
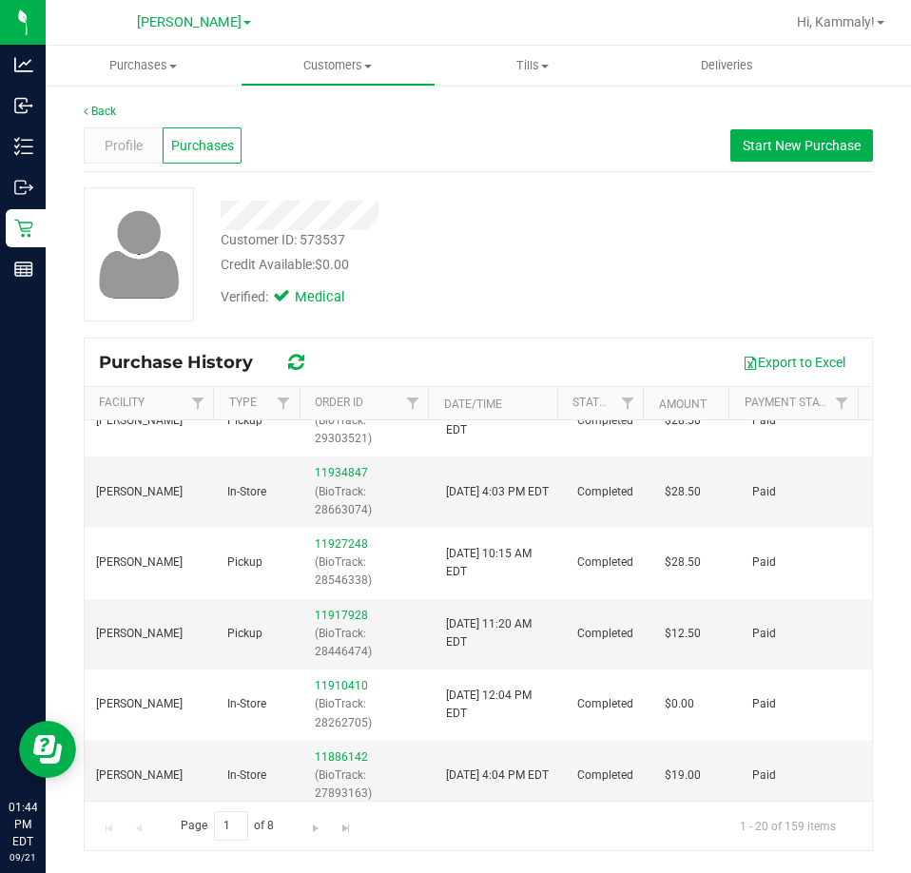
scroll to position [139, 0]
click at [336, 623] on link "11917928" at bounding box center [341, 615] width 53 height 13
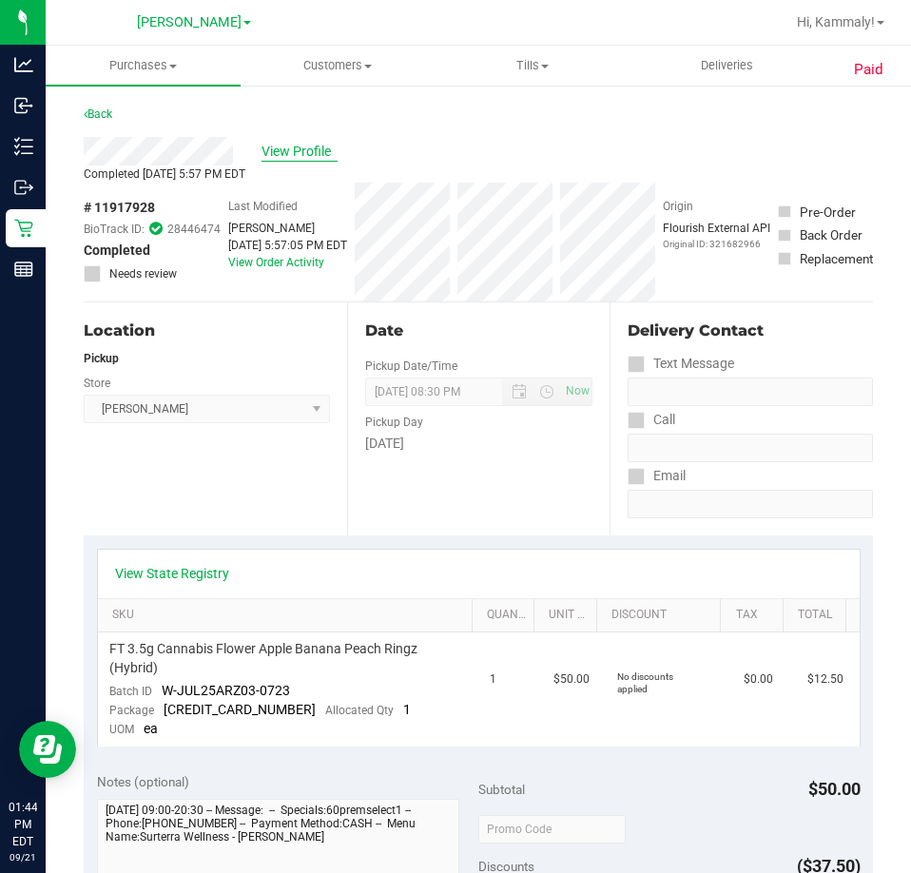
click at [327, 144] on span "View Profile" at bounding box center [299, 152] width 76 height 20
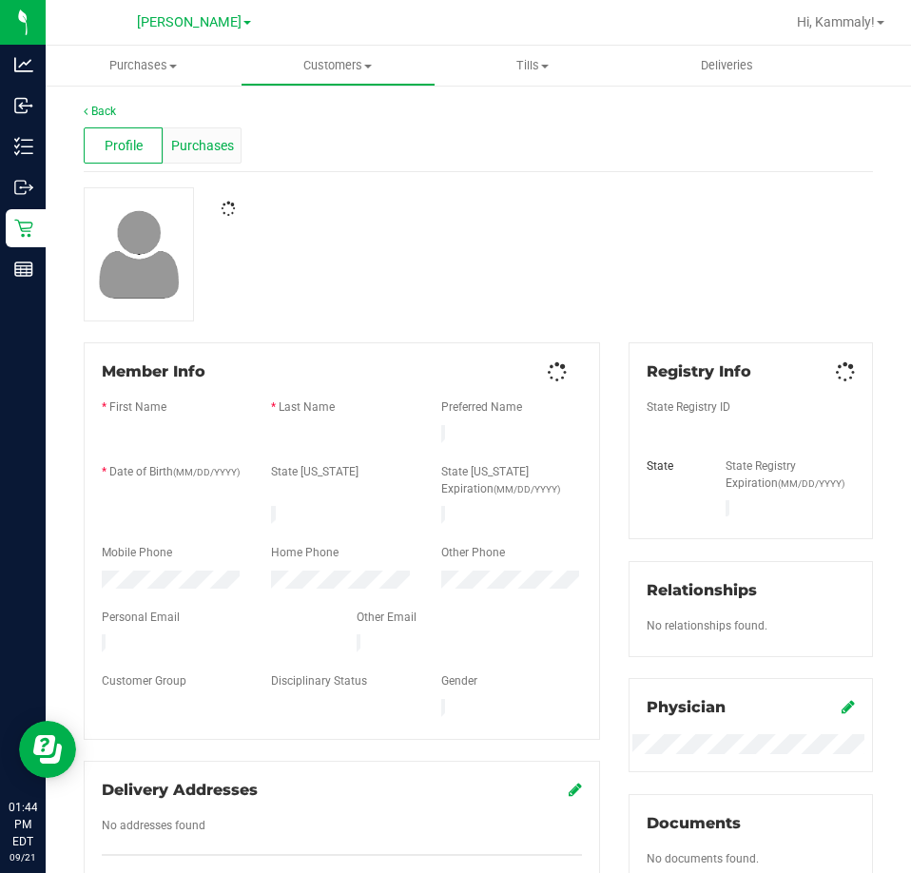
click at [213, 156] on div "Purchases" at bounding box center [202, 145] width 79 height 36
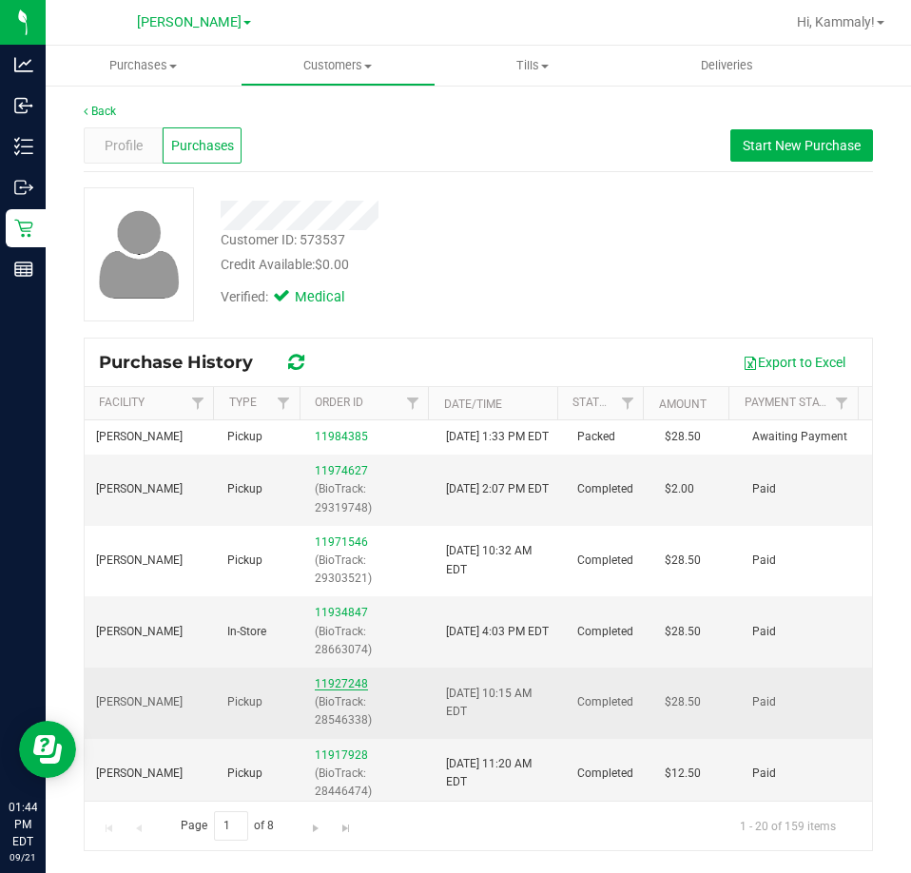
click at [359, 690] on link "11927248" at bounding box center [341, 683] width 53 height 13
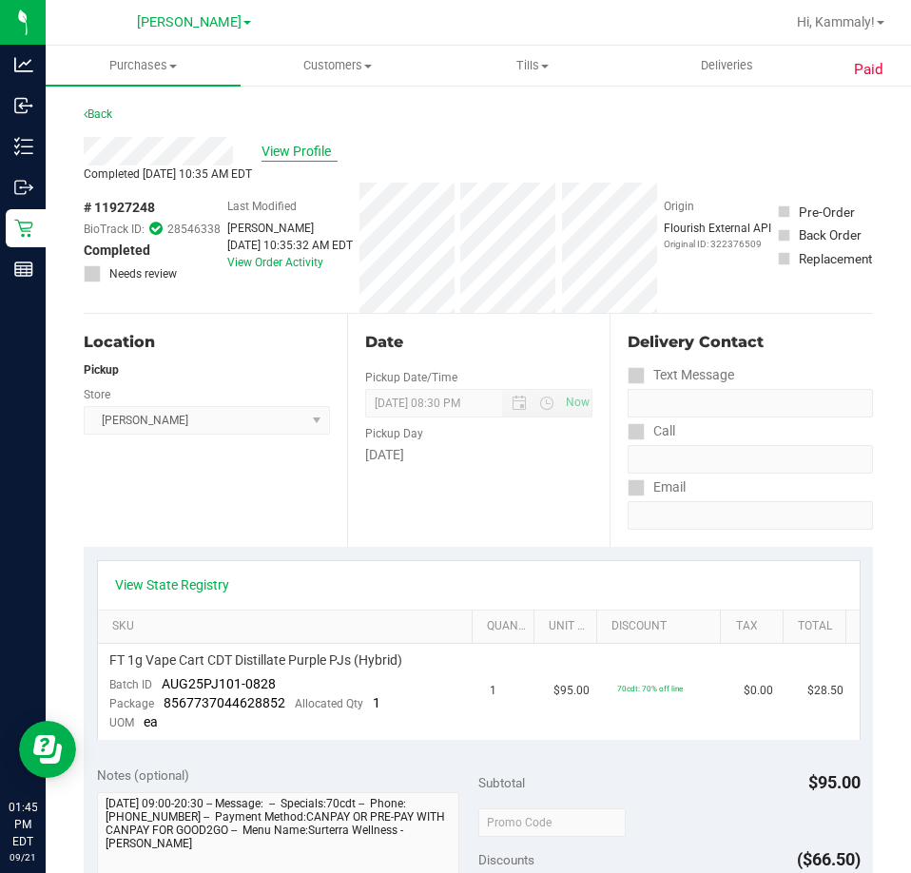
click at [317, 150] on span "View Profile" at bounding box center [299, 152] width 76 height 20
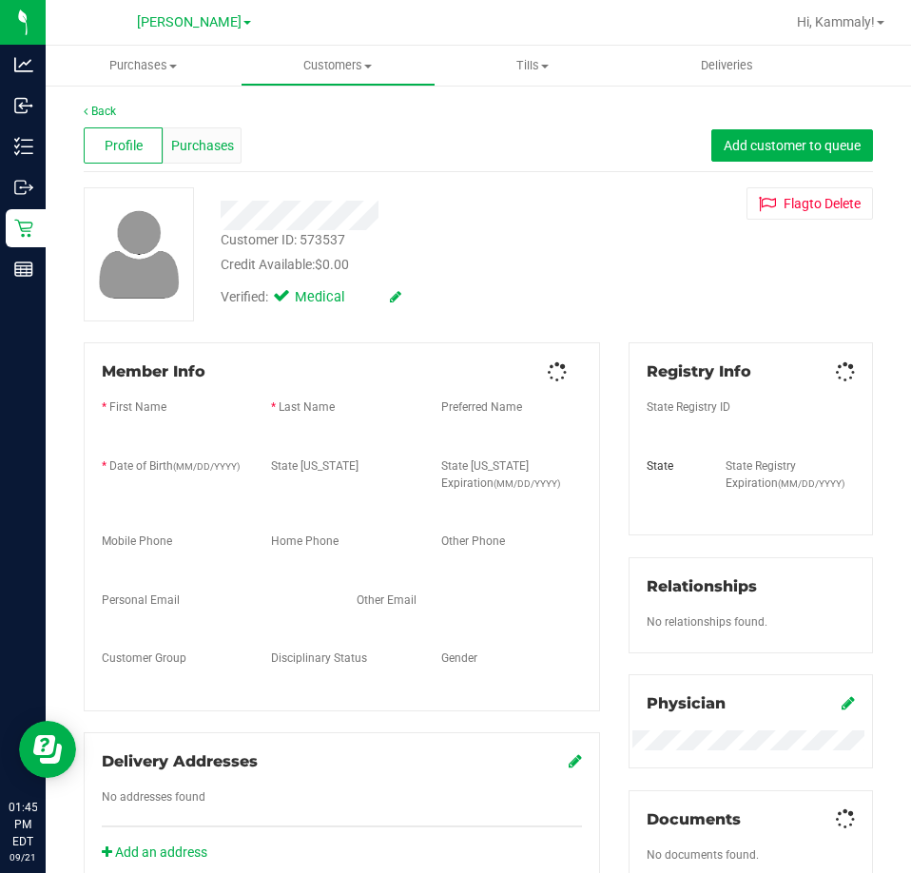
click at [222, 149] on span "Purchases" at bounding box center [202, 146] width 63 height 20
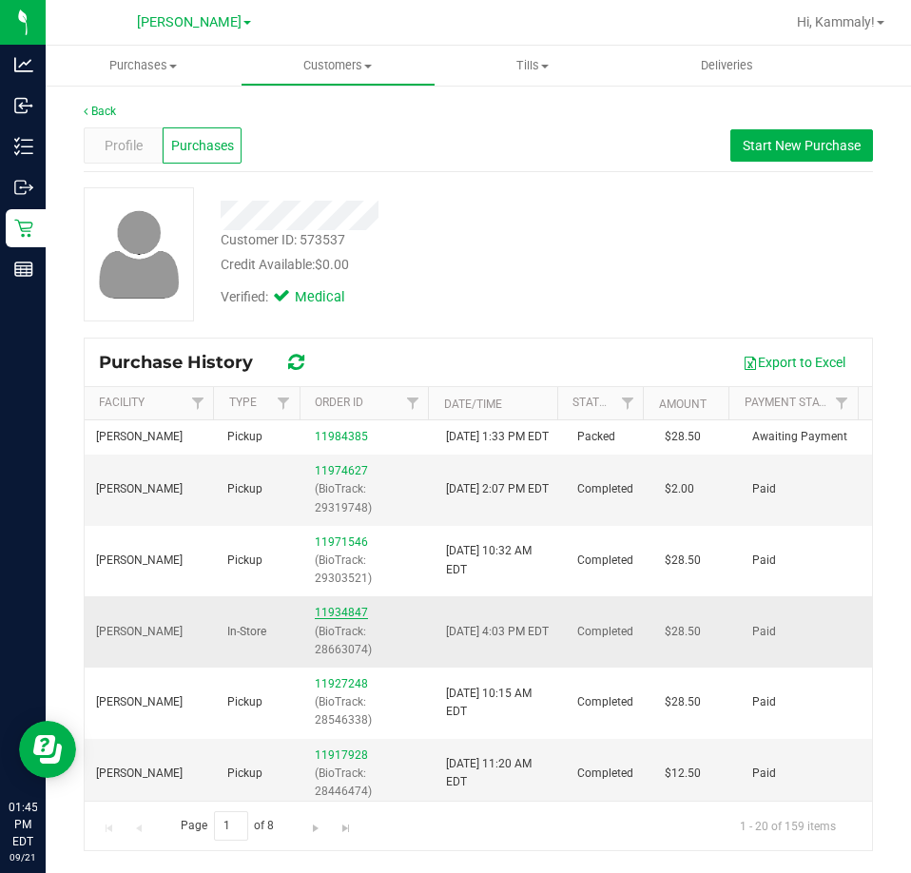
click at [337, 619] on link "11934847" at bounding box center [341, 612] width 53 height 13
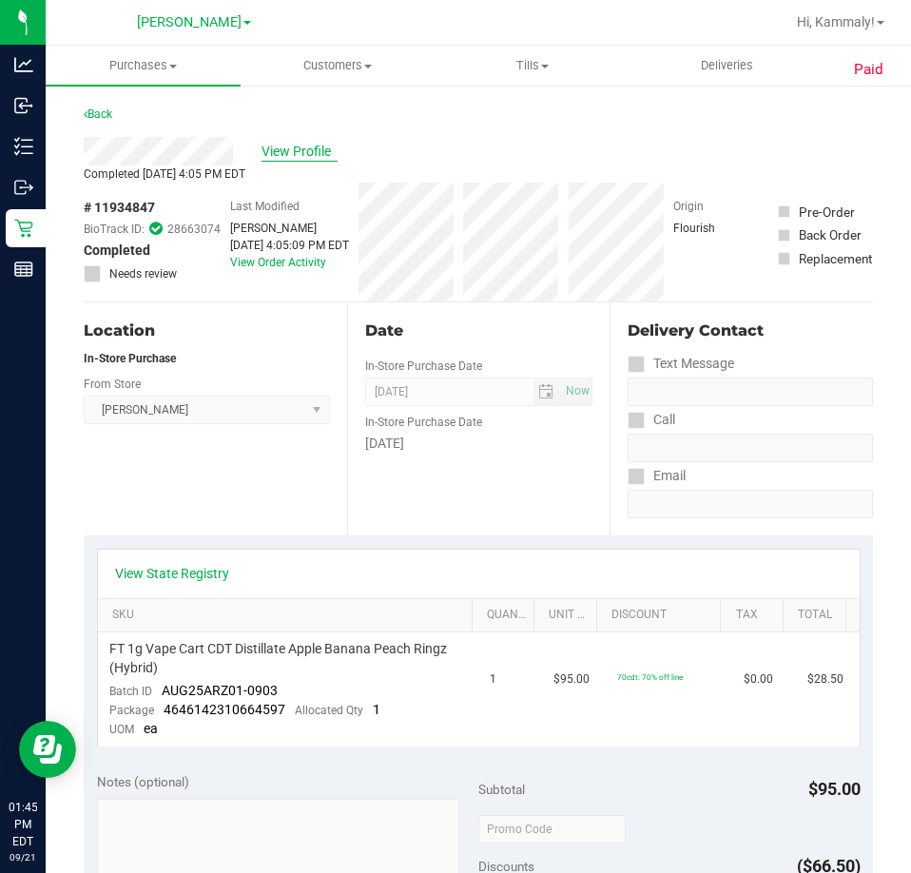
click at [281, 158] on span "View Profile" at bounding box center [299, 152] width 76 height 20
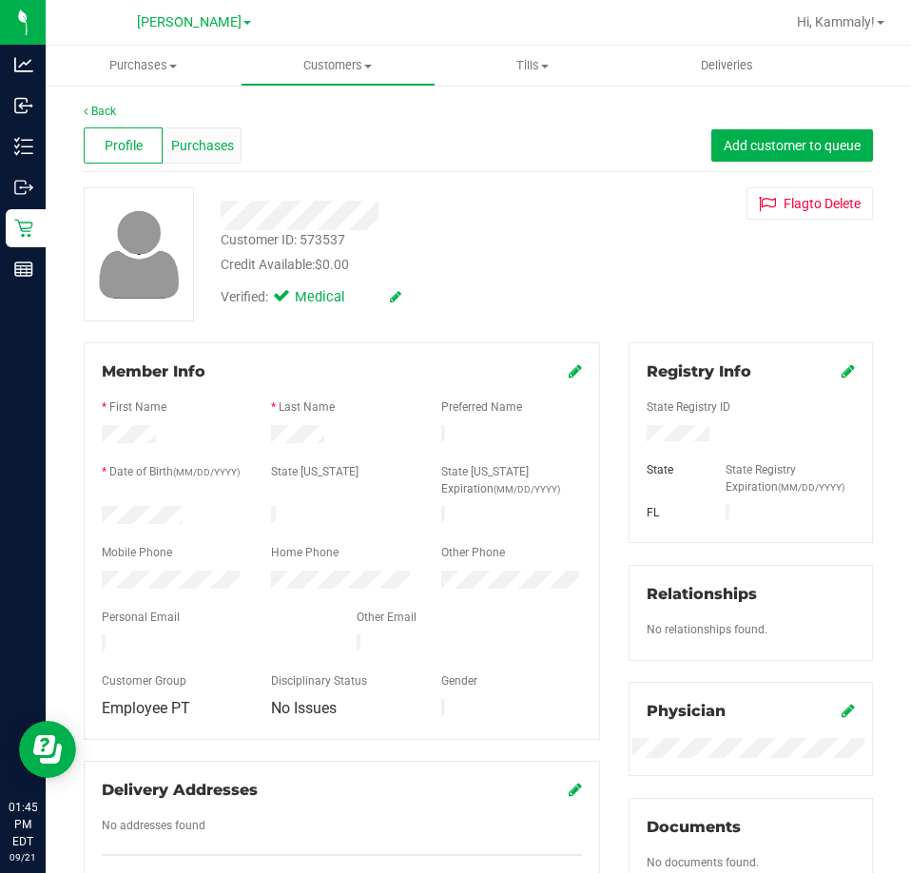
click at [233, 144] on div "Purchases" at bounding box center [202, 145] width 79 height 36
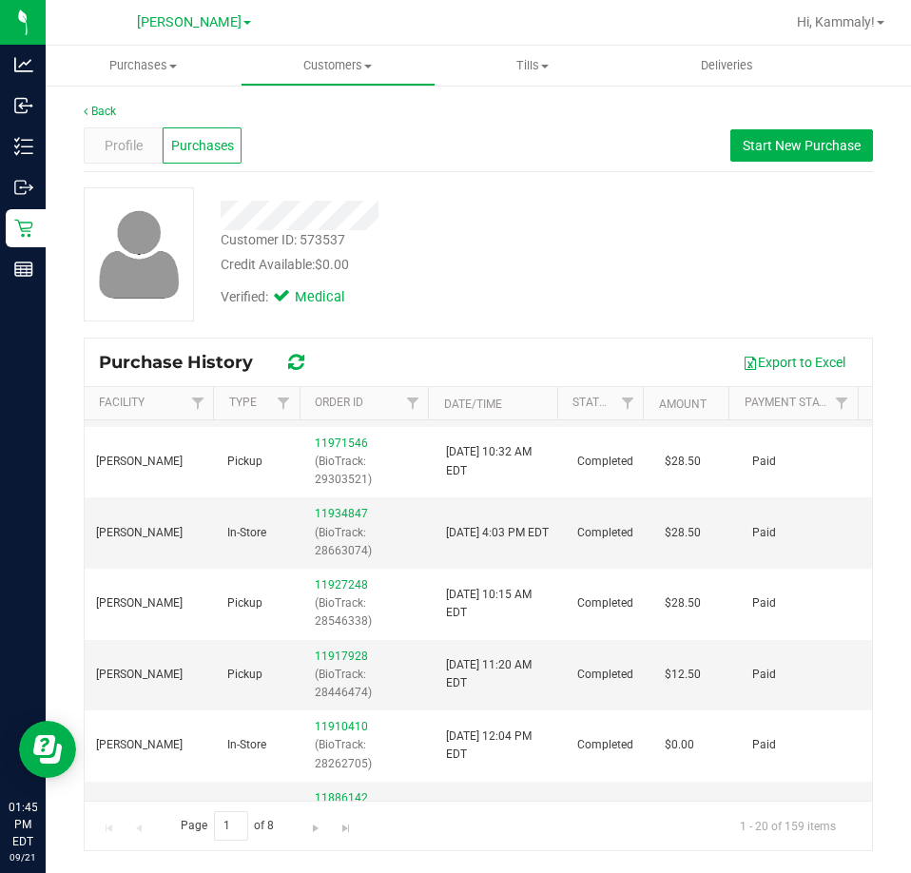
scroll to position [4, 0]
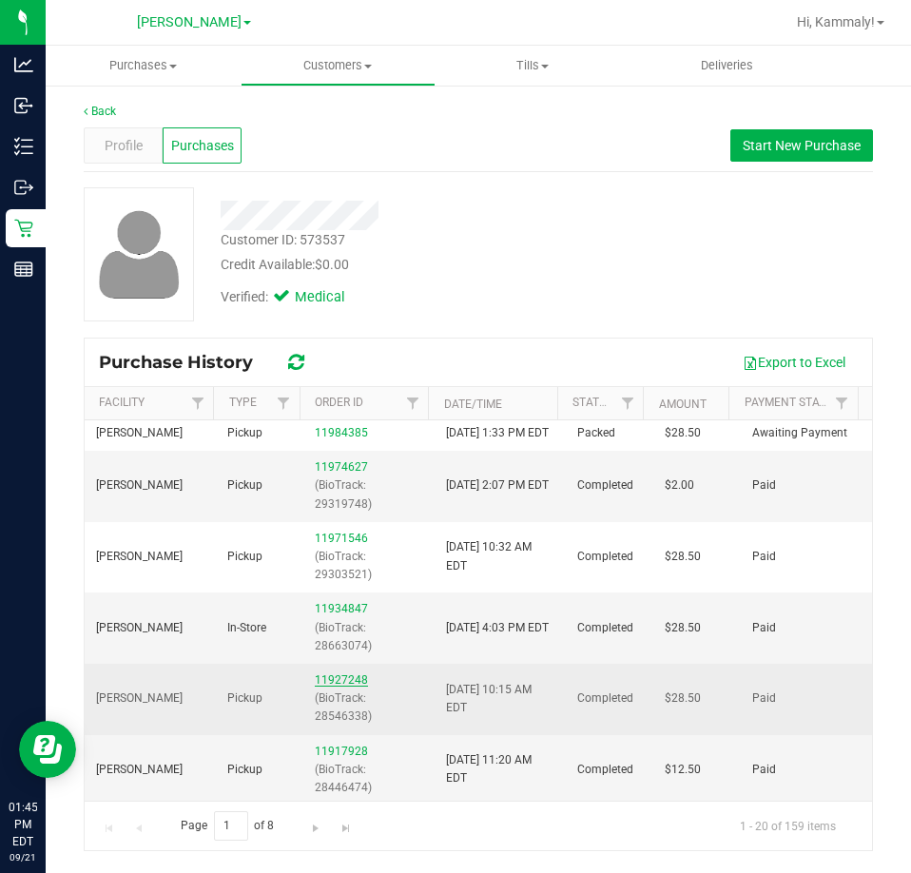
click at [342, 686] on link "11927248" at bounding box center [341, 679] width 53 height 13
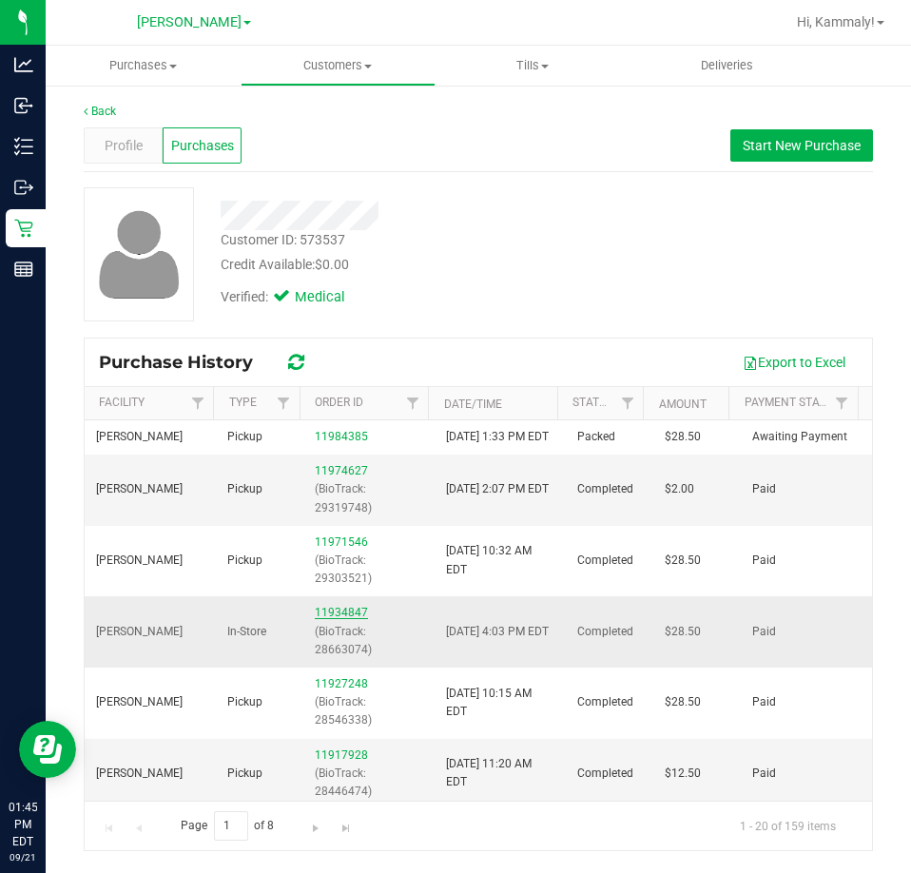
click at [331, 619] on link "11934847" at bounding box center [341, 612] width 53 height 13
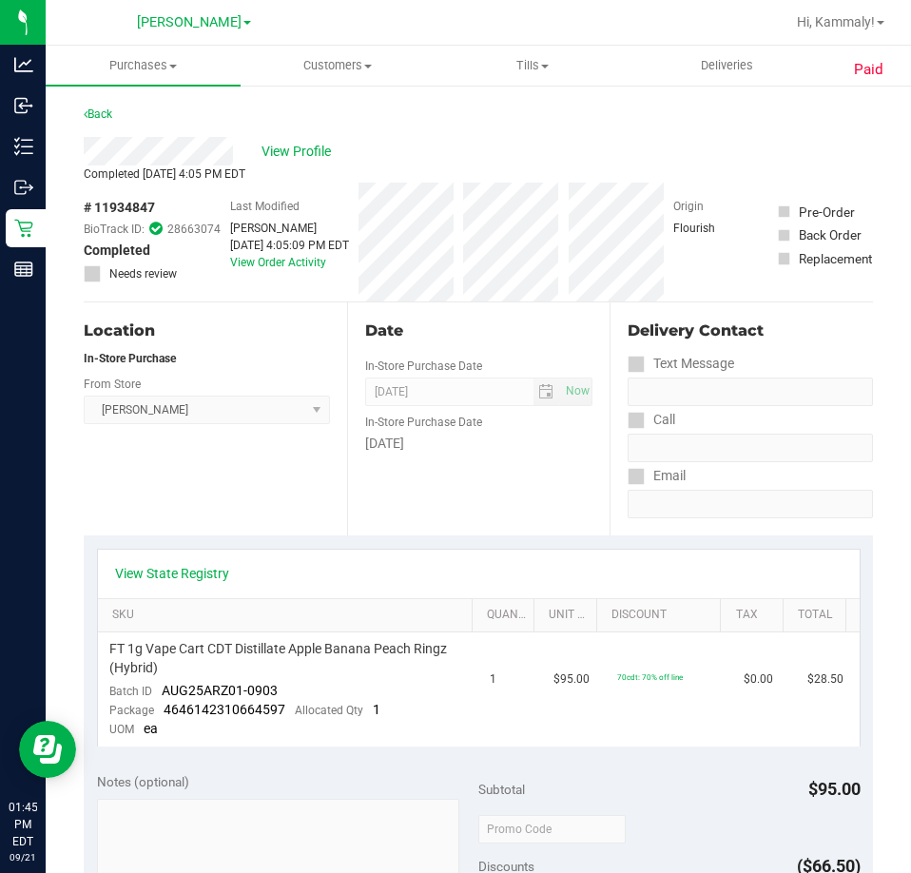
click at [112, 124] on div "Back" at bounding box center [98, 114] width 29 height 23
click at [101, 107] on link "Back" at bounding box center [98, 113] width 29 height 13
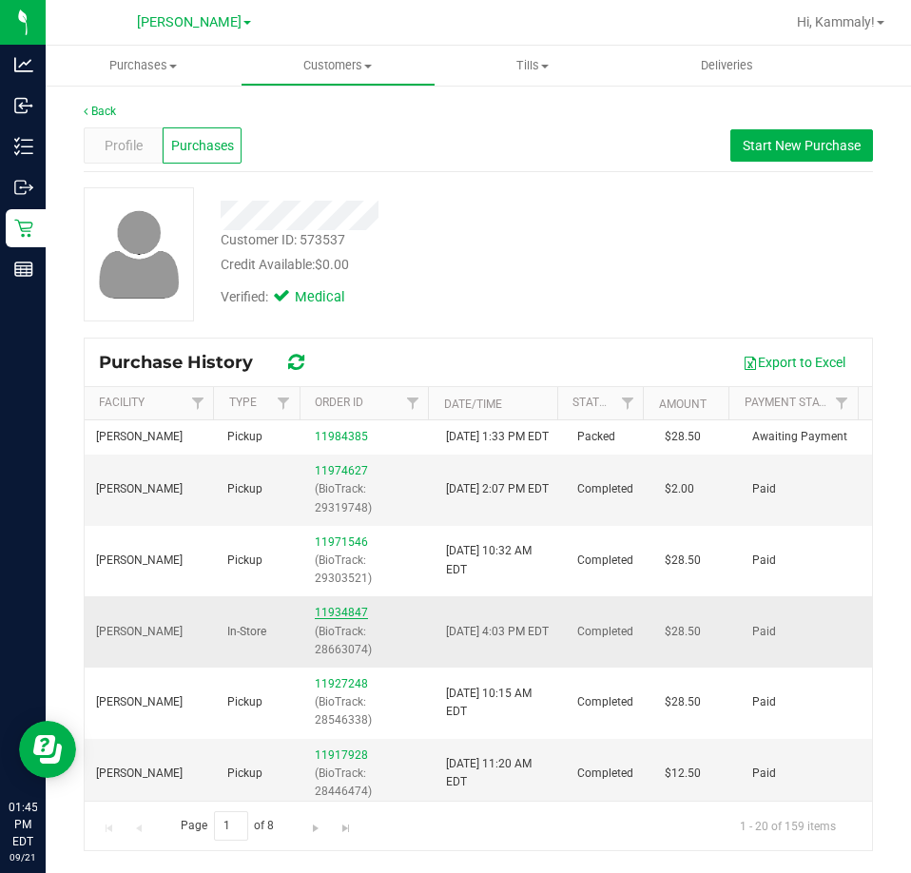
click at [316, 619] on link "11934847" at bounding box center [341, 612] width 53 height 13
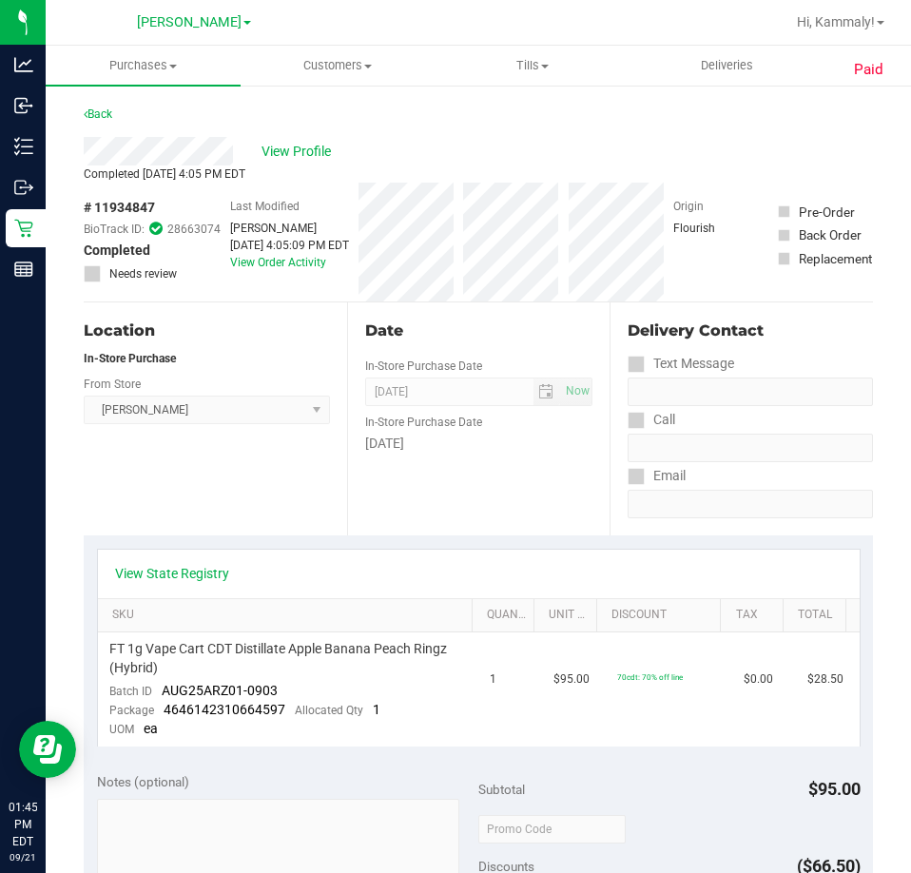
click at [110, 126] on div "Back" at bounding box center [478, 120] width 789 height 34
click at [63, 111] on div "Paid Back View Profile Completed Sep 11, 2025 4:05 PM EDT # 11934847 BioTrack I…" at bounding box center [478, 841] width 865 height 1514
click at [76, 111] on div "Paid Back View Profile Completed Sep 11, 2025 4:05 PM EDT # 11934847 BioTrack I…" at bounding box center [478, 841] width 865 height 1514
click at [93, 110] on link "Back" at bounding box center [98, 113] width 29 height 13
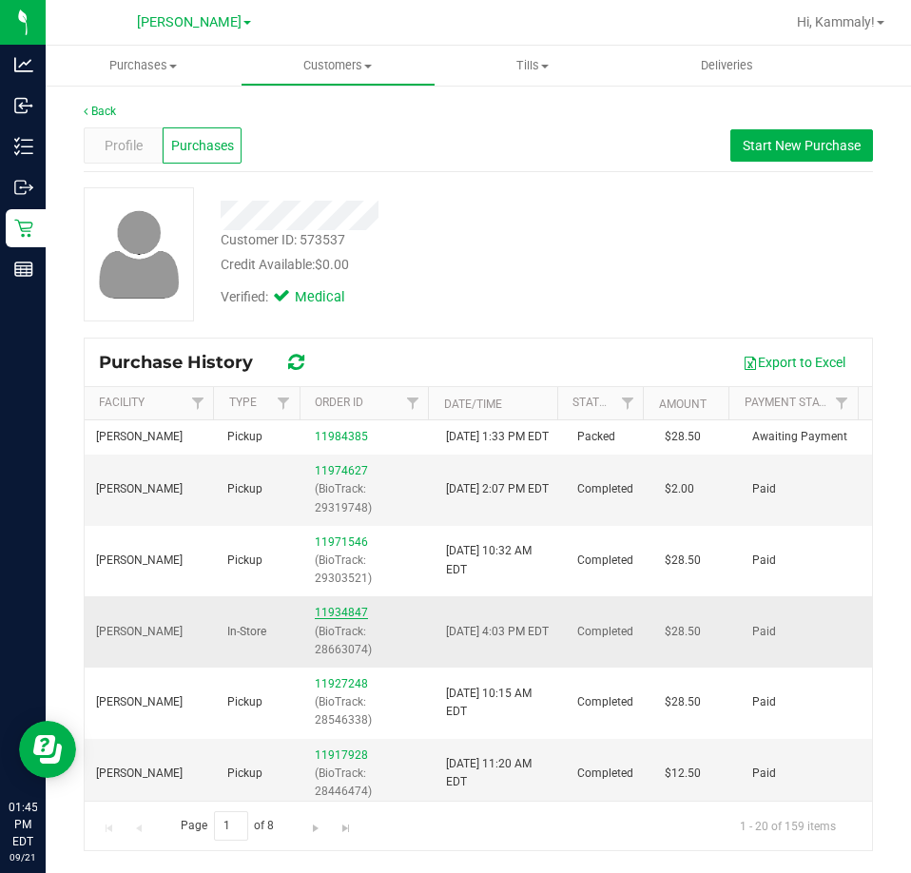
click at [347, 619] on link "11934847" at bounding box center [341, 612] width 53 height 13
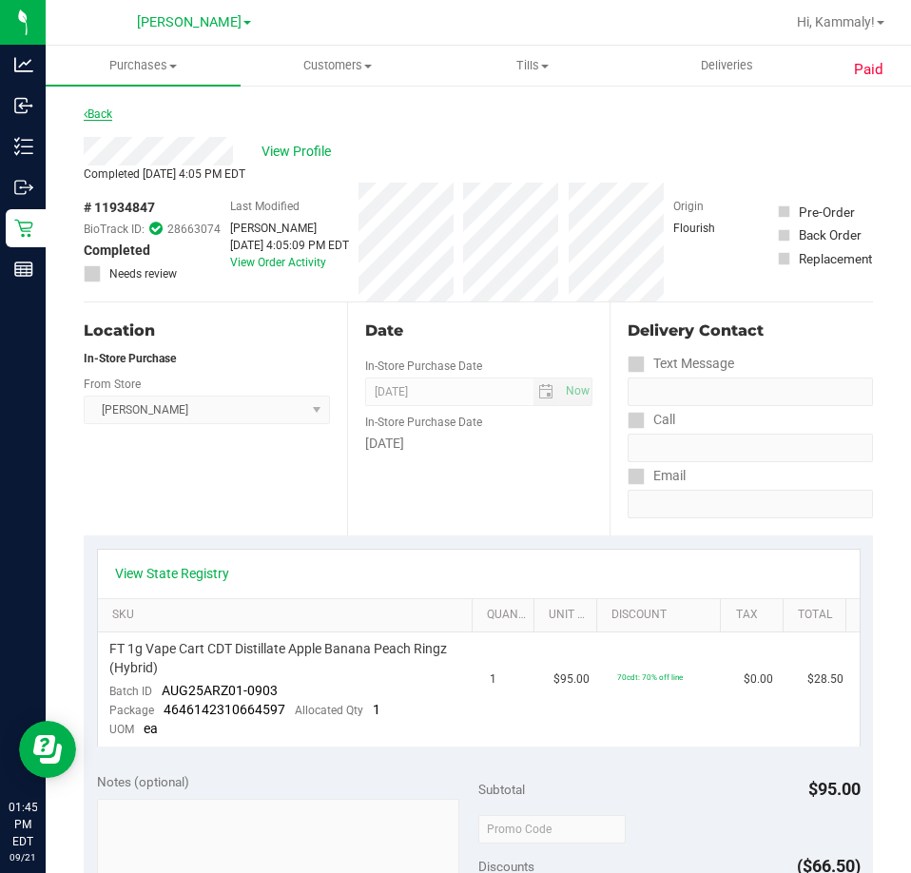
click at [102, 113] on link "Back" at bounding box center [98, 113] width 29 height 13
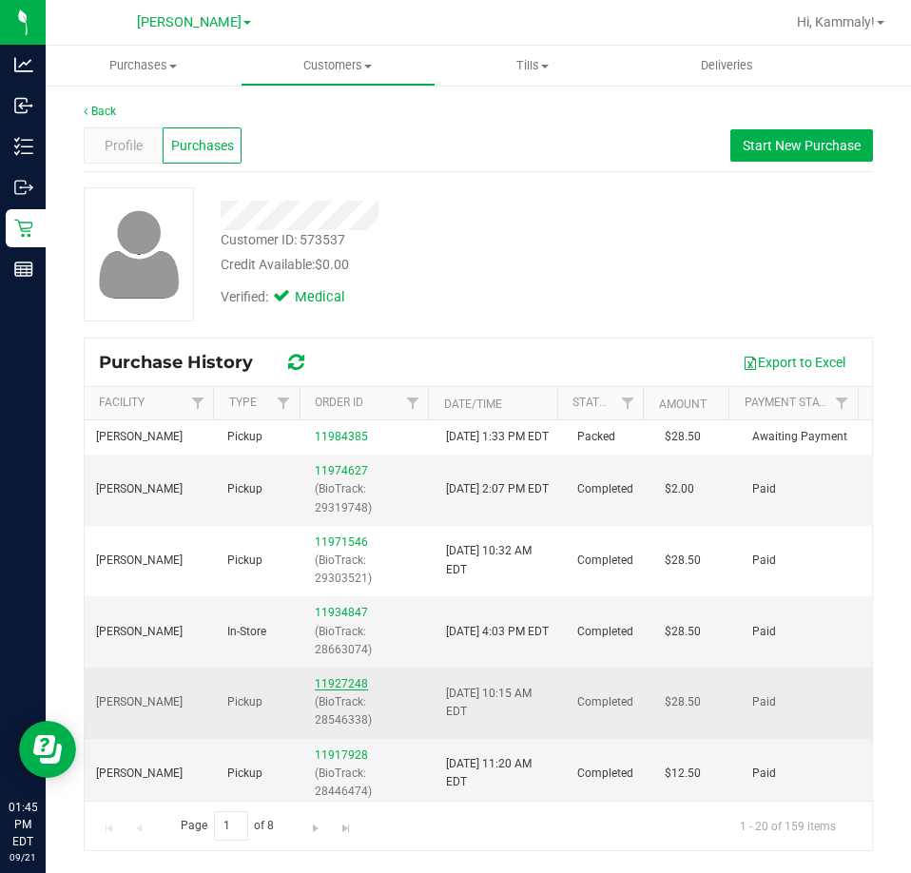
click at [329, 690] on link "11927248" at bounding box center [341, 683] width 53 height 13
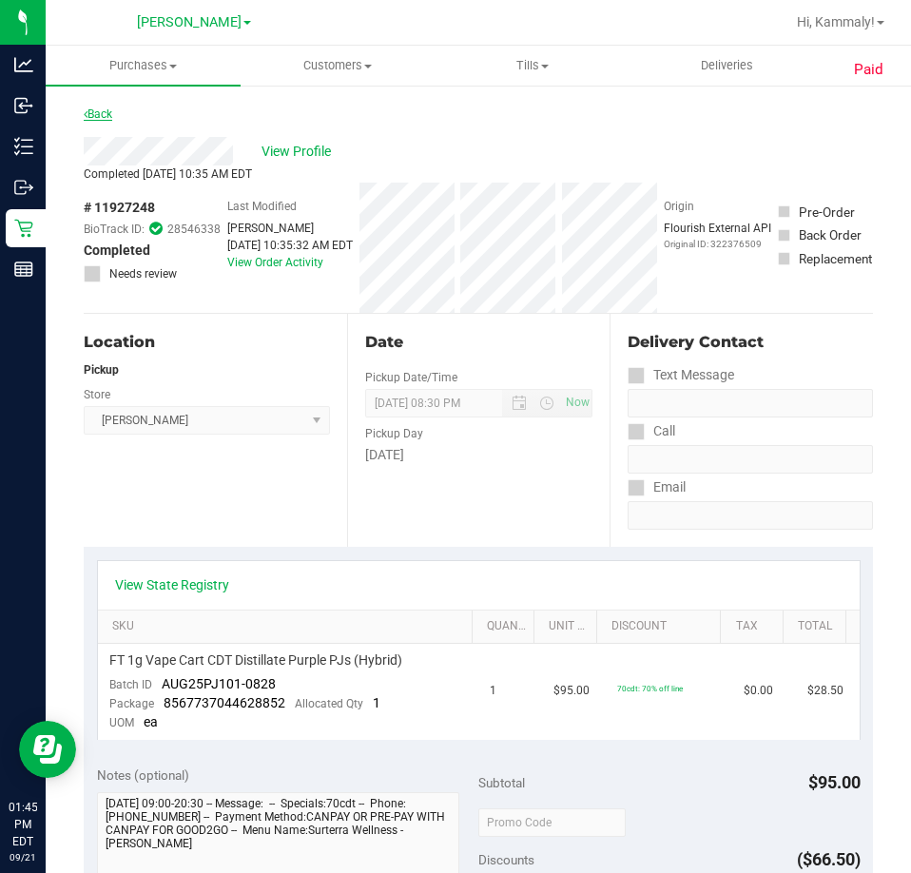
click at [106, 118] on link "Back" at bounding box center [98, 113] width 29 height 13
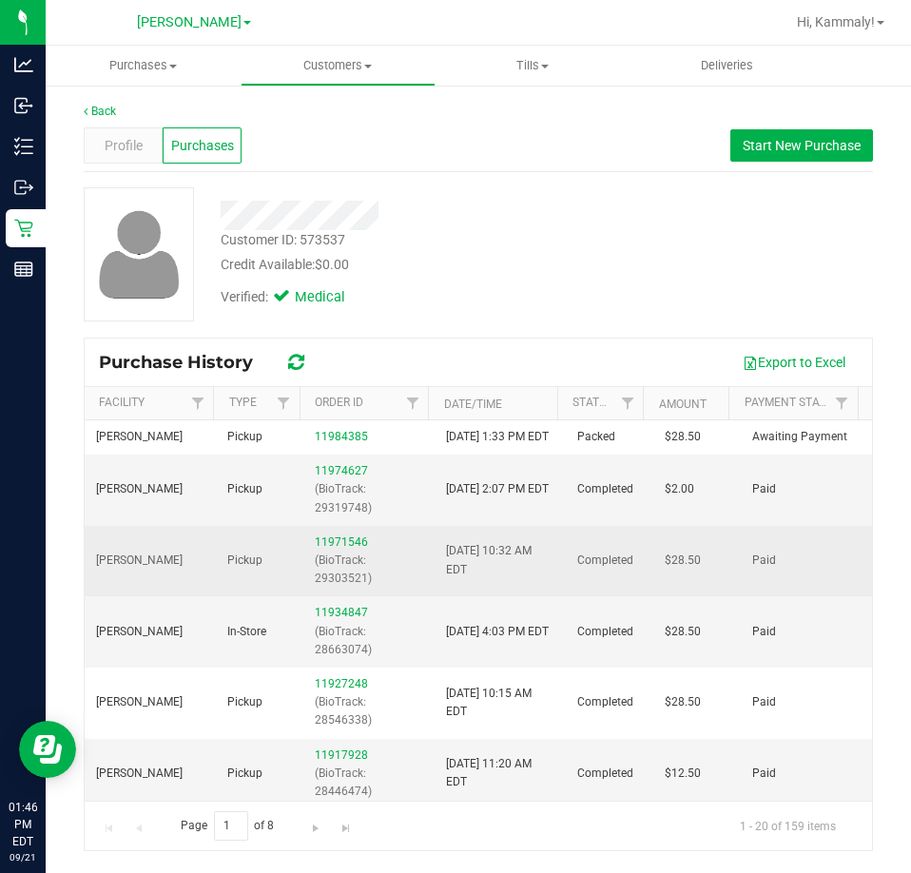
click at [340, 550] on td "11971546 (BioTrack: 29303521)" at bounding box center [368, 561] width 131 height 71
click at [338, 549] on link "11971546" at bounding box center [341, 541] width 53 height 13
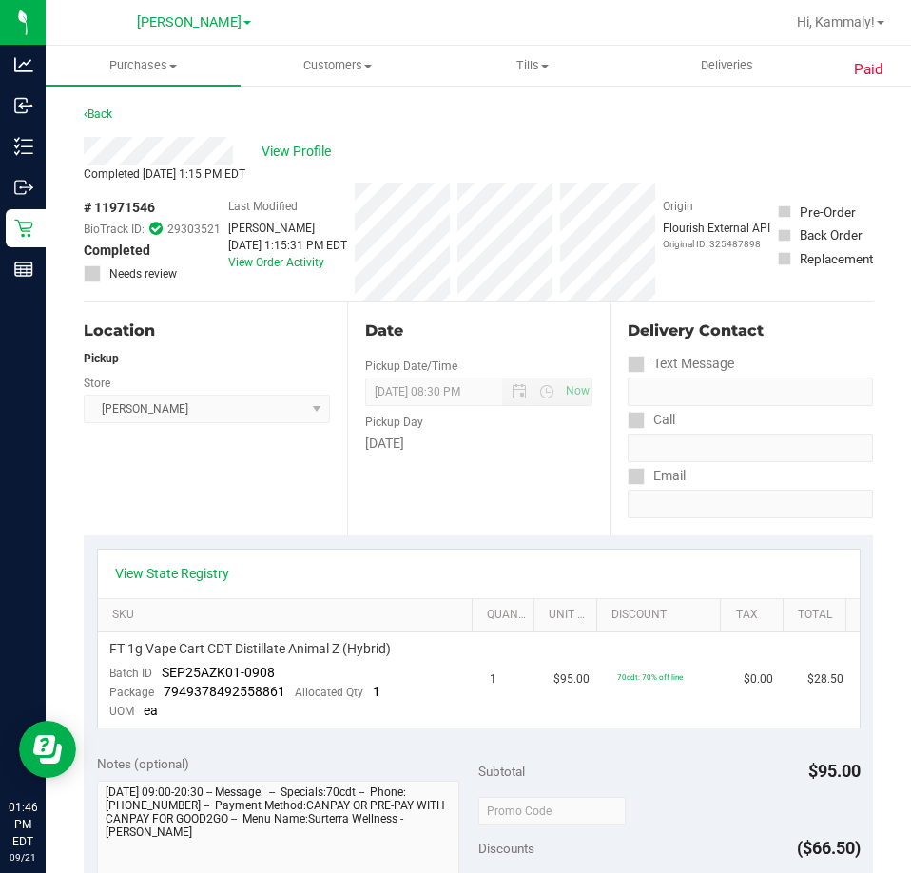
click at [124, 114] on div "Back" at bounding box center [478, 120] width 789 height 34
click at [91, 131] on div "Back" at bounding box center [478, 120] width 789 height 34
click at [100, 120] on link "Back" at bounding box center [98, 113] width 29 height 13
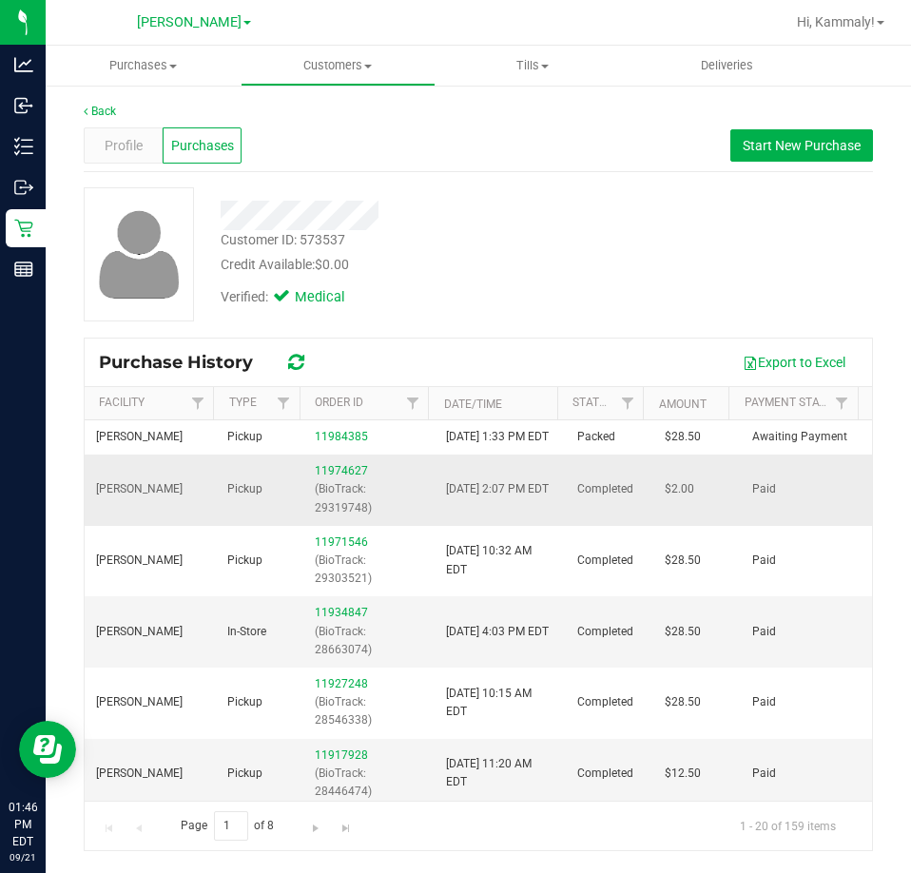
click at [315, 480] on div "11974627 (BioTrack: 29319748)" at bounding box center [369, 489] width 108 height 55
click at [317, 480] on div "11974627 (BioTrack: 29319748)" at bounding box center [369, 489] width 108 height 55
click at [346, 477] on link "11974627" at bounding box center [341, 470] width 53 height 13
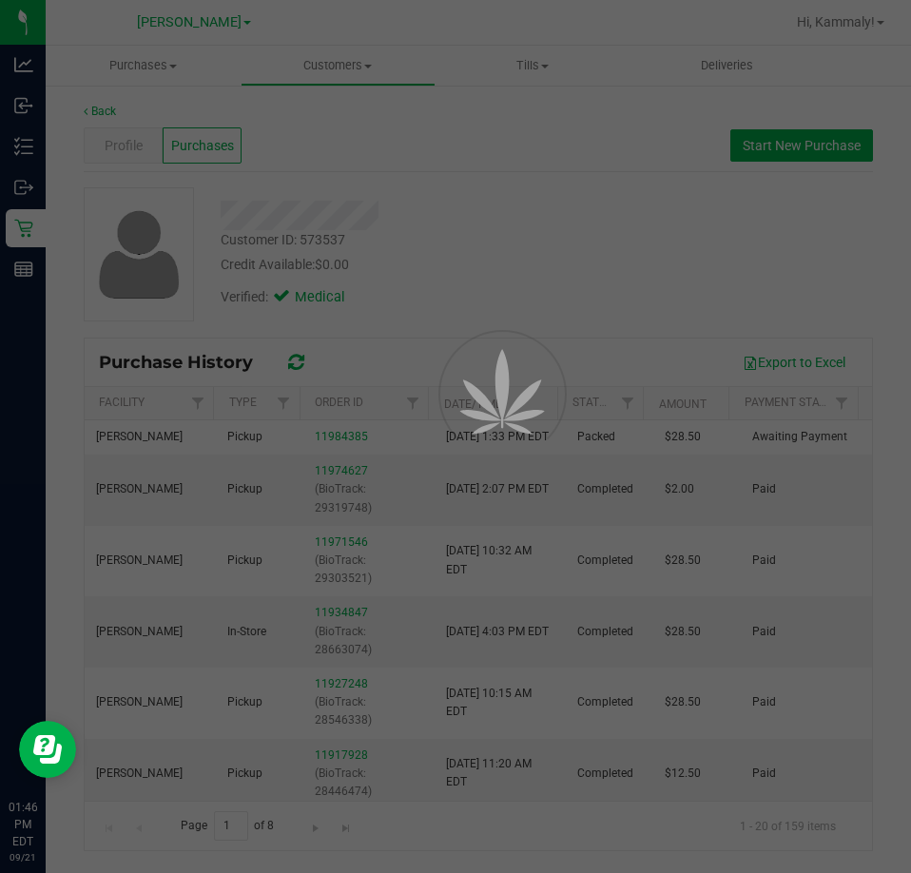
click at [403, 482] on div at bounding box center [455, 436] width 911 height 873
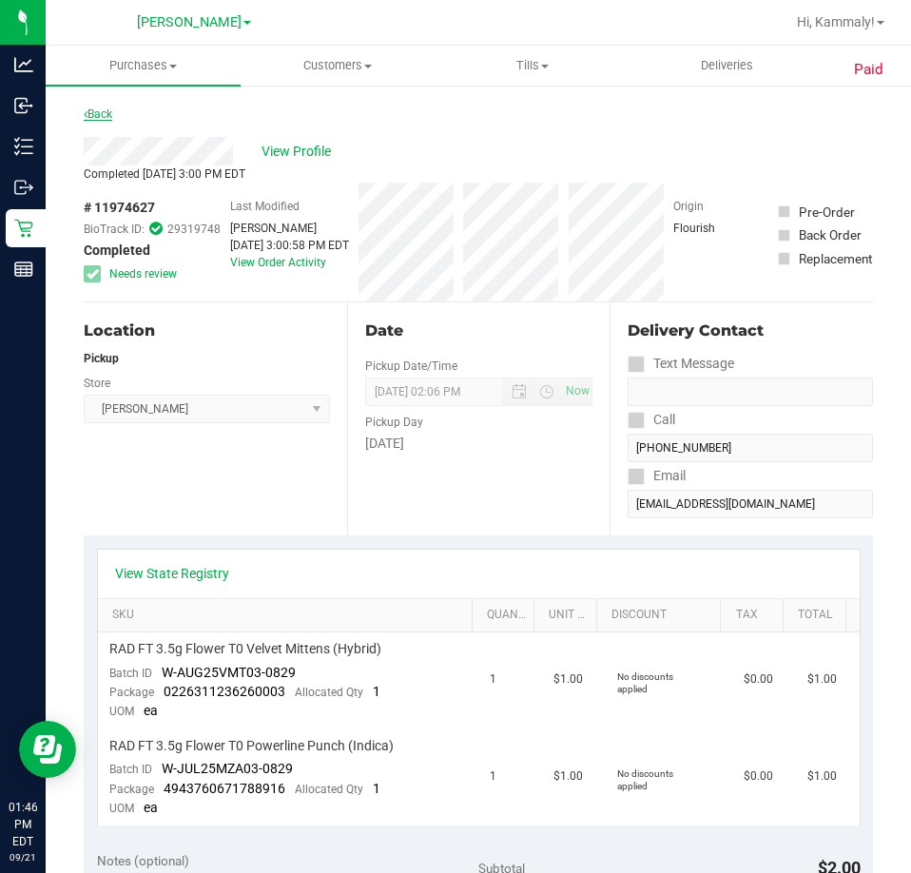
click at [111, 107] on link "Back" at bounding box center [98, 113] width 29 height 13
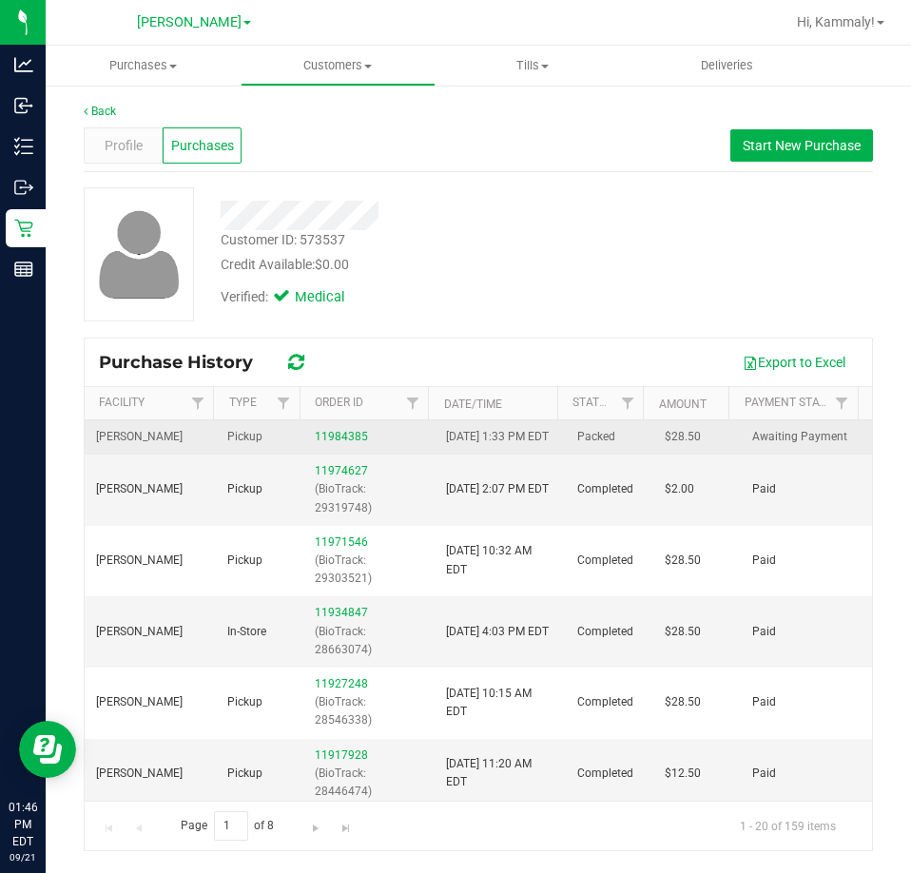
click at [342, 438] on div "11984385" at bounding box center [369, 437] width 108 height 18
click at [338, 441] on link "11984385" at bounding box center [341, 436] width 53 height 13
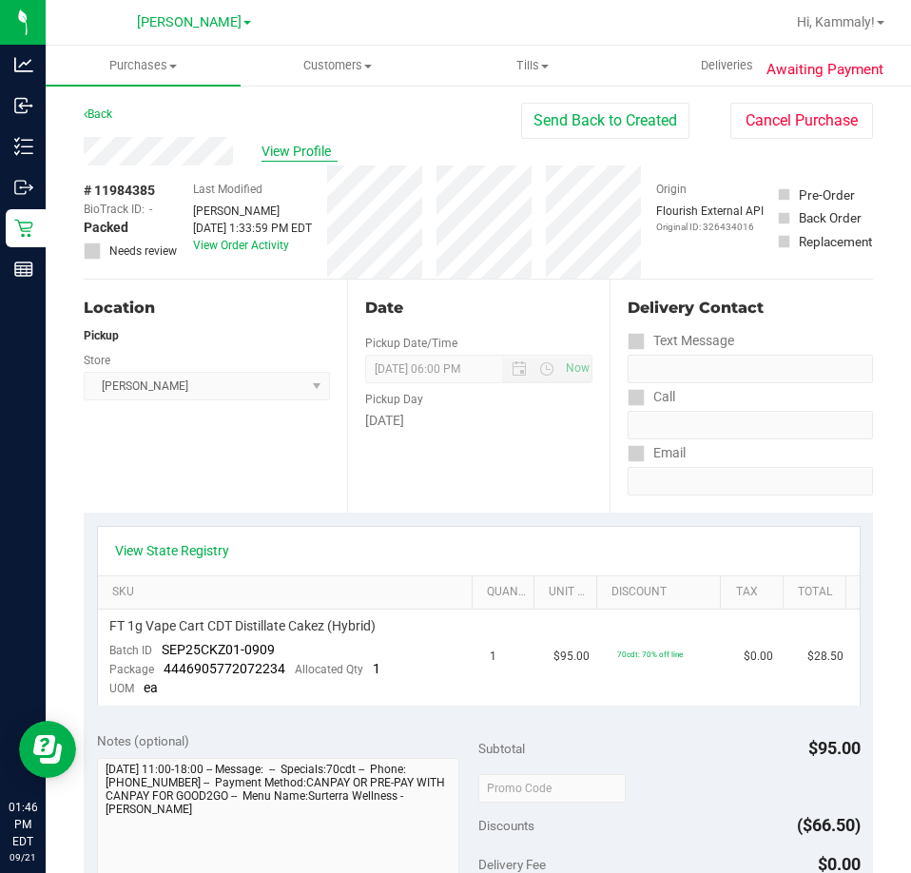
click at [276, 155] on span "View Profile" at bounding box center [299, 152] width 76 height 20
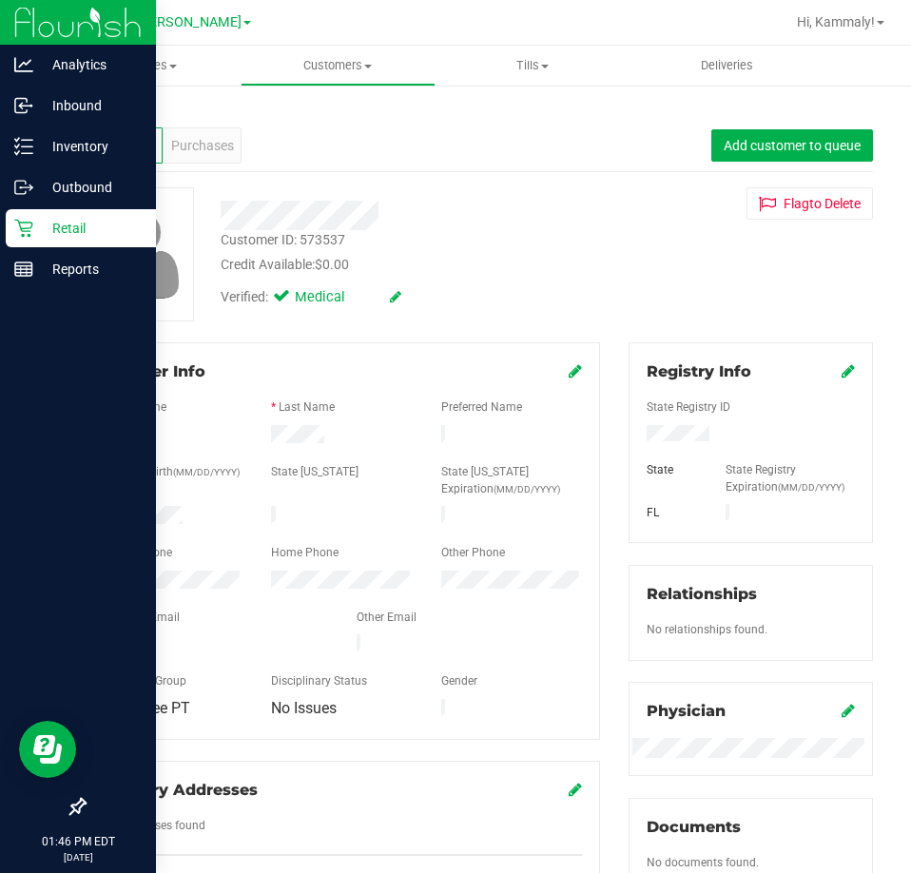
click at [34, 233] on p "Retail" at bounding box center [90, 228] width 114 height 23
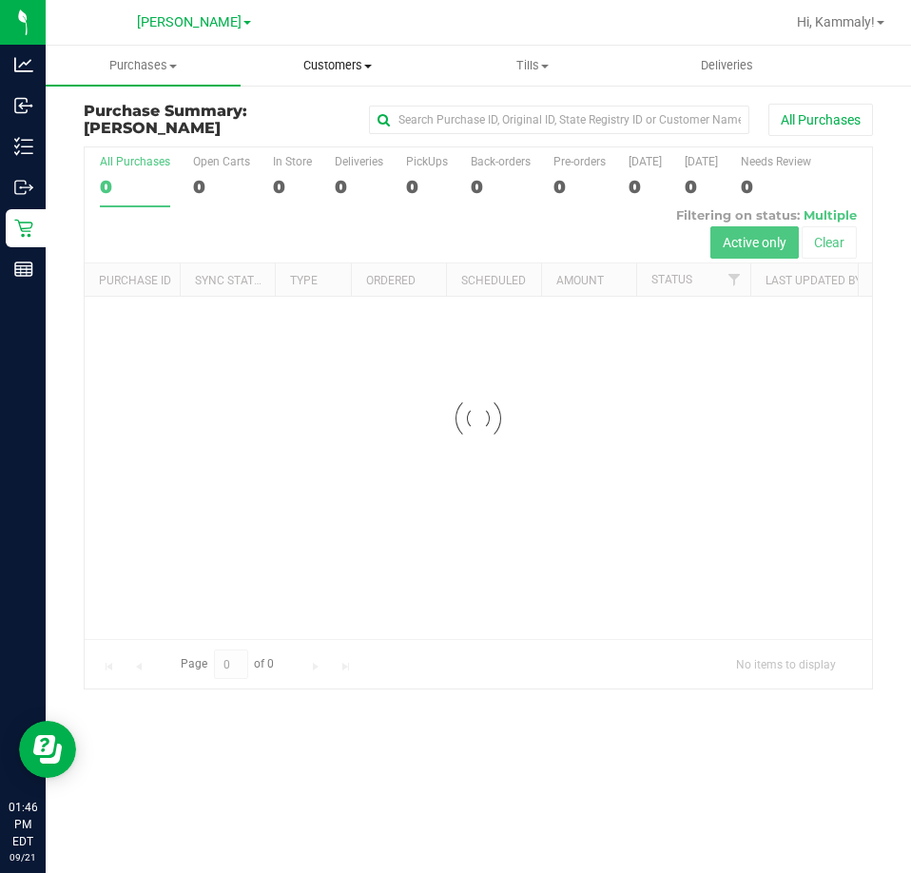
click at [315, 57] on span "Customers" at bounding box center [337, 65] width 193 height 17
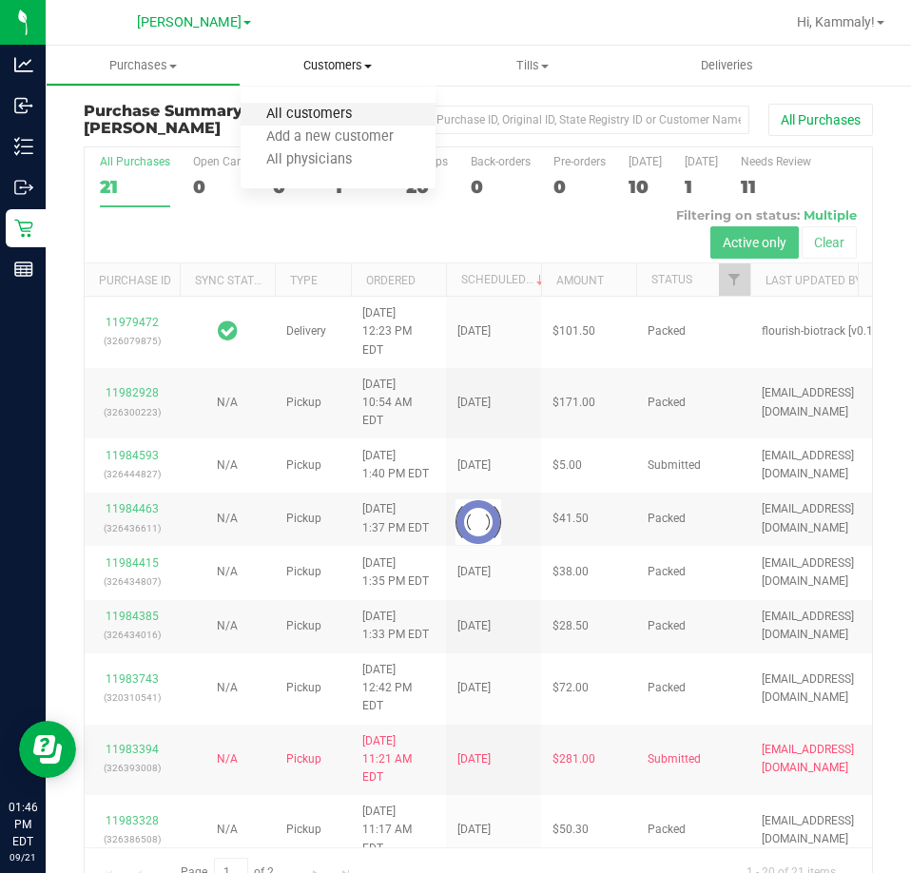
click at [301, 115] on span "All customers" at bounding box center [309, 114] width 137 height 16
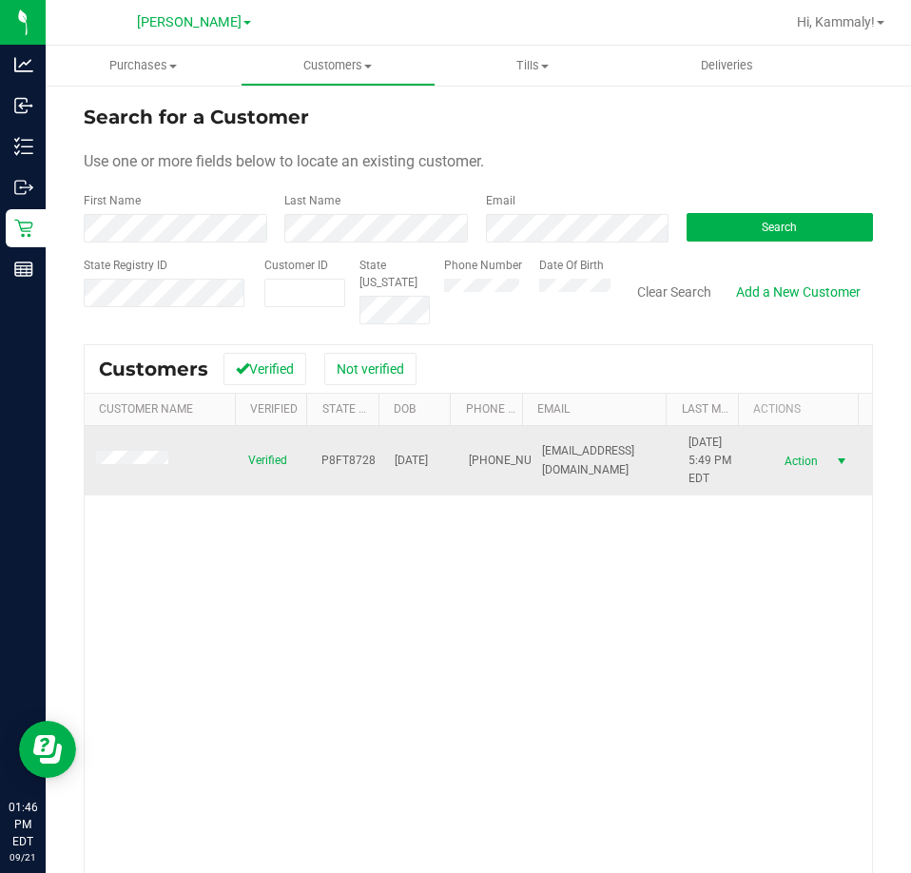
click at [770, 454] on span "Action" at bounding box center [799, 461] width 62 height 27
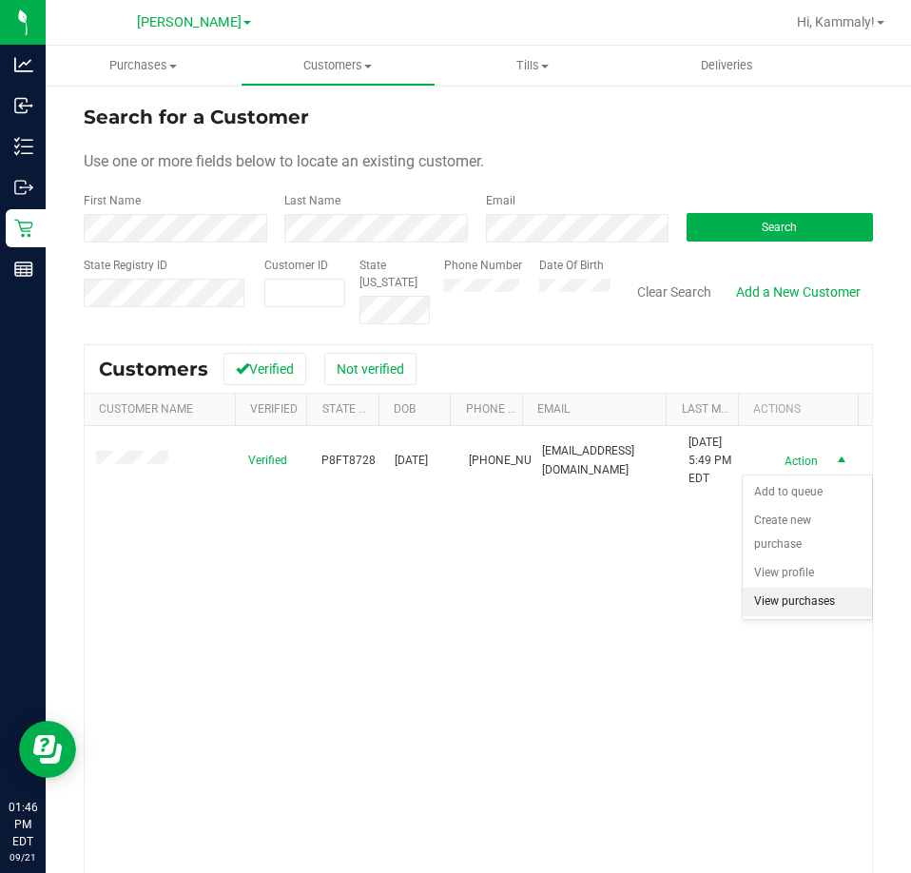
click at [800, 609] on li "View purchases" at bounding box center [807, 602] width 129 height 29
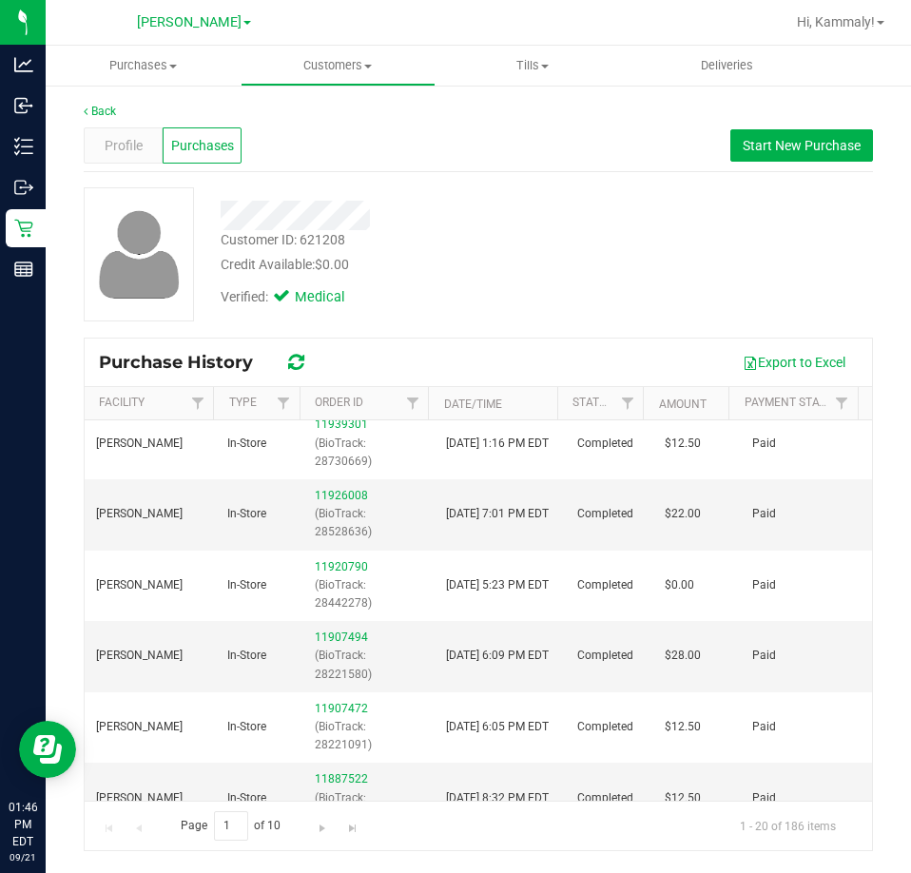
scroll to position [308, 0]
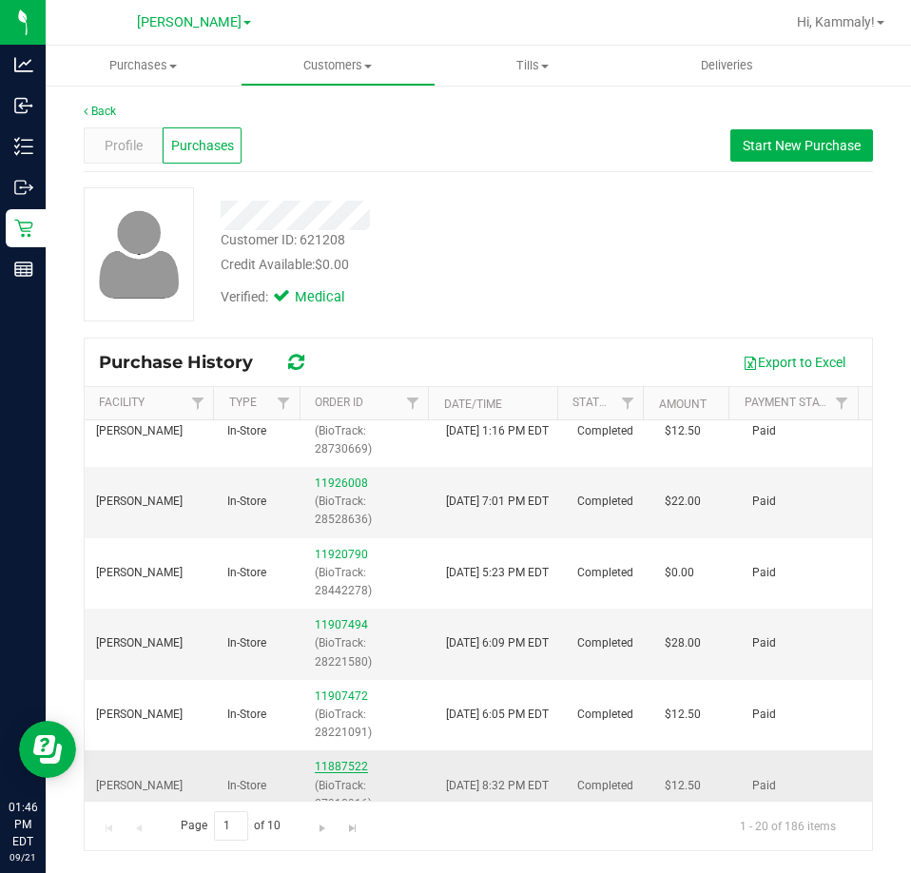
click at [330, 766] on link "11887522" at bounding box center [341, 766] width 53 height 13
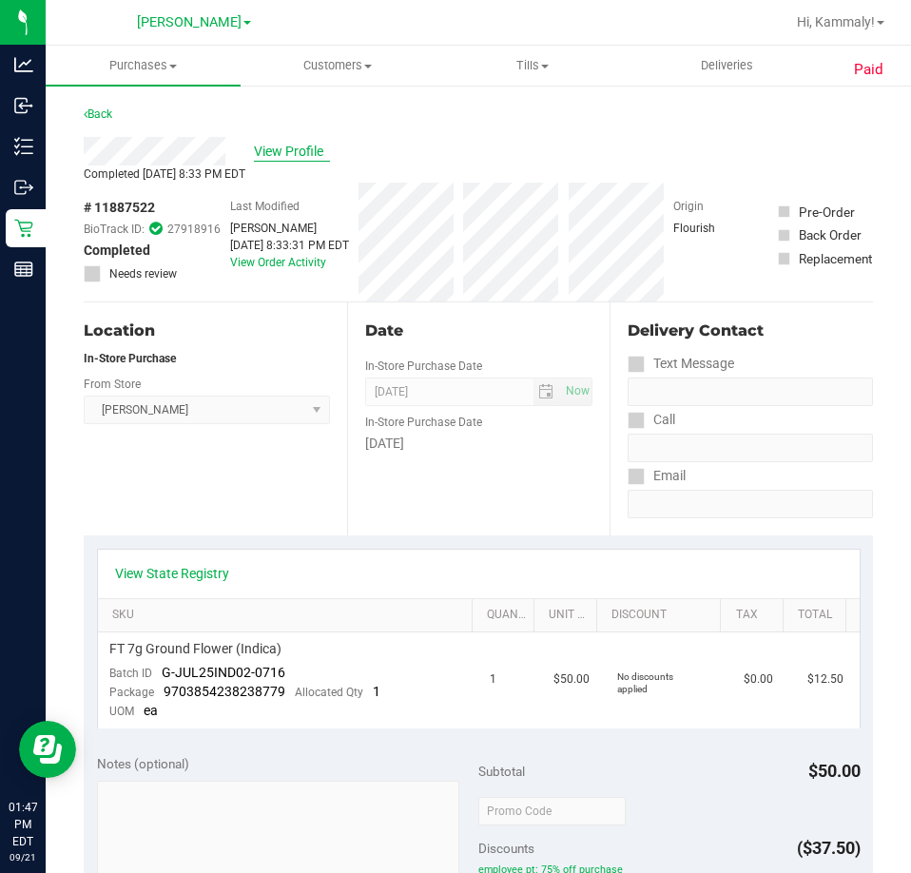
click at [285, 144] on span "View Profile" at bounding box center [292, 152] width 76 height 20
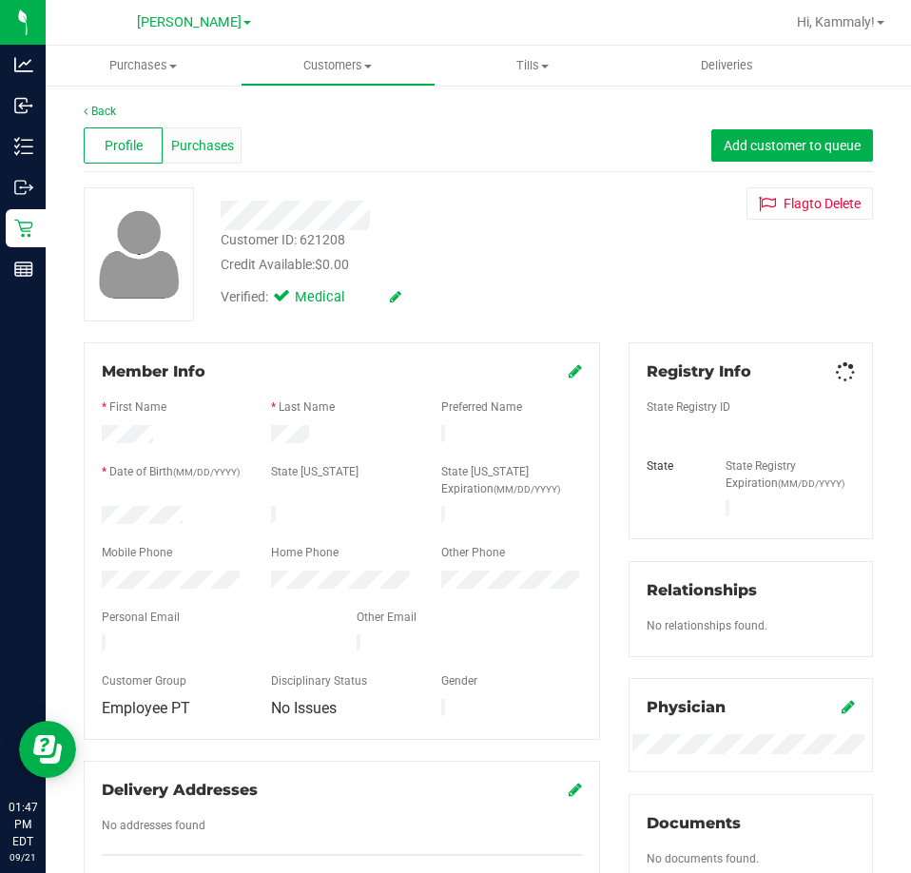
click at [224, 144] on span "Purchases" at bounding box center [202, 146] width 63 height 20
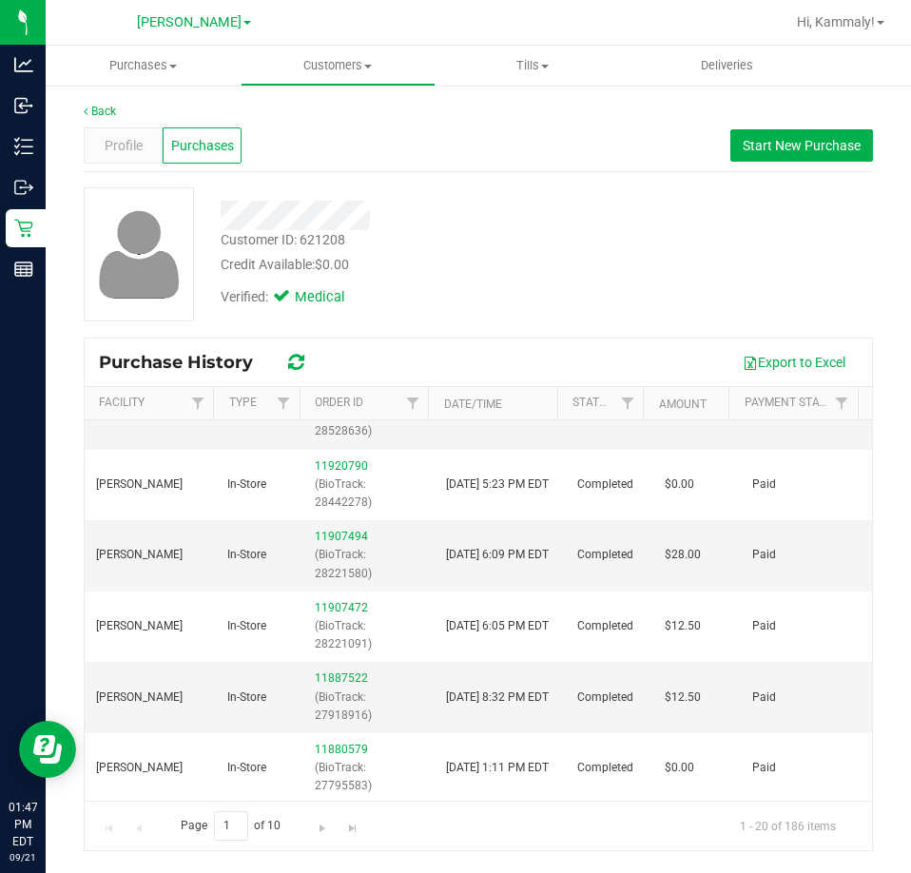
scroll to position [412, 0]
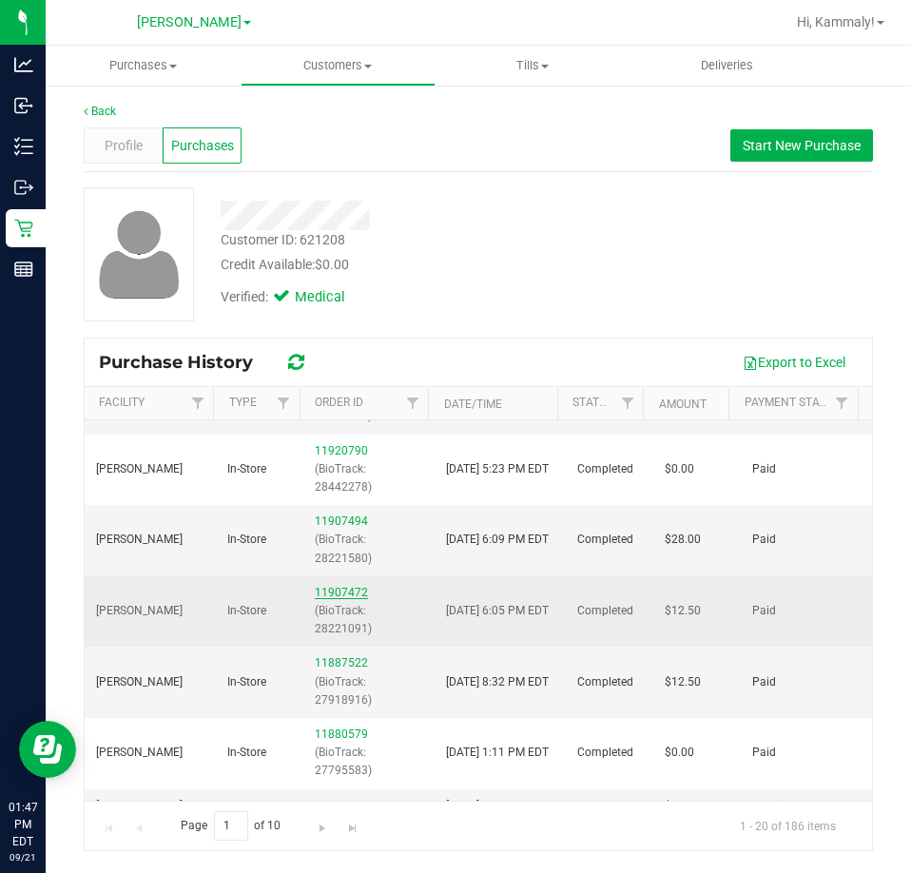
click at [340, 592] on link "11907472" at bounding box center [341, 592] width 53 height 13
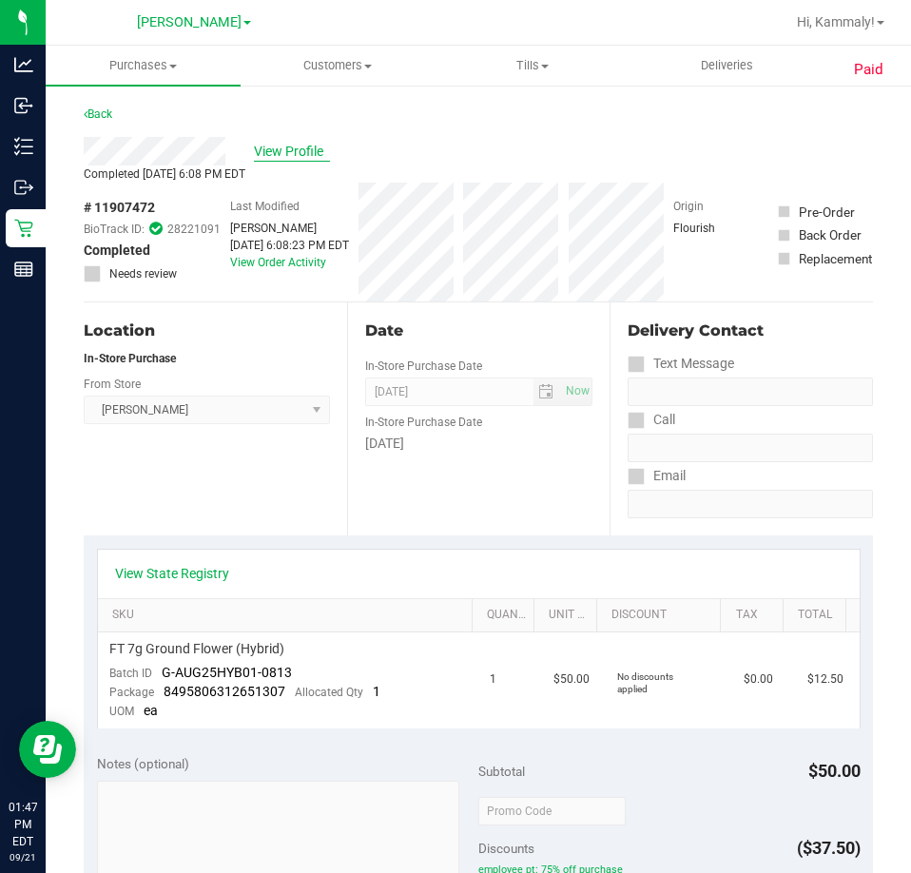
click at [284, 157] on span "View Profile" at bounding box center [292, 152] width 76 height 20
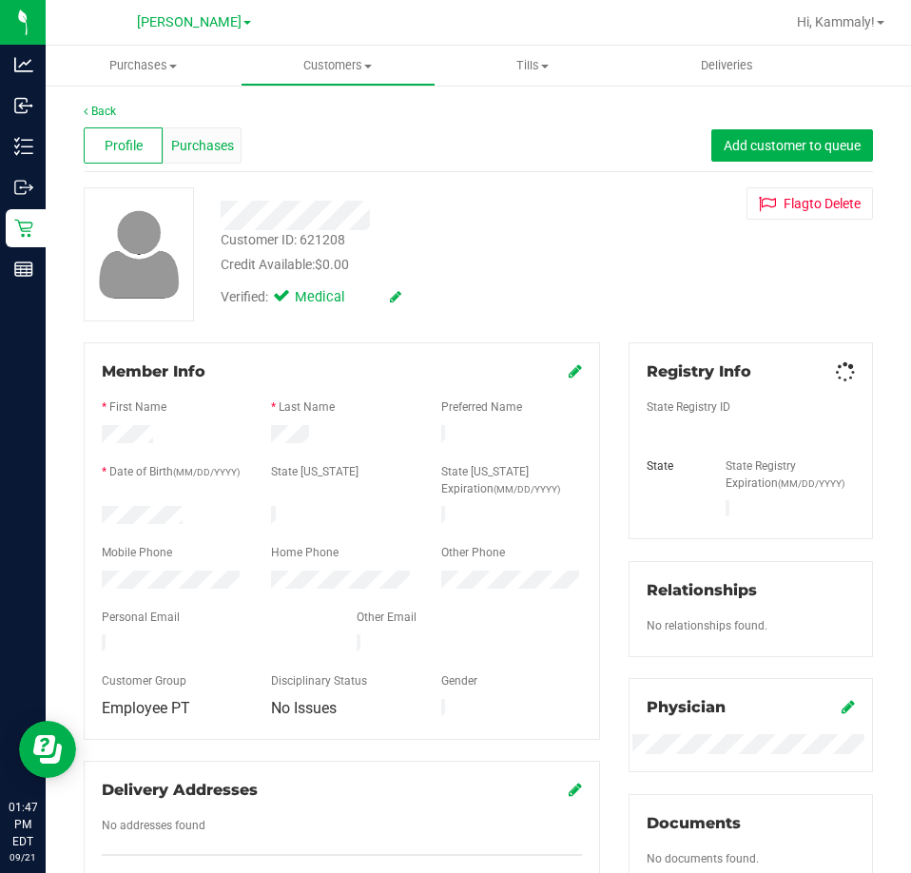
click at [208, 134] on div "Purchases" at bounding box center [202, 145] width 79 height 36
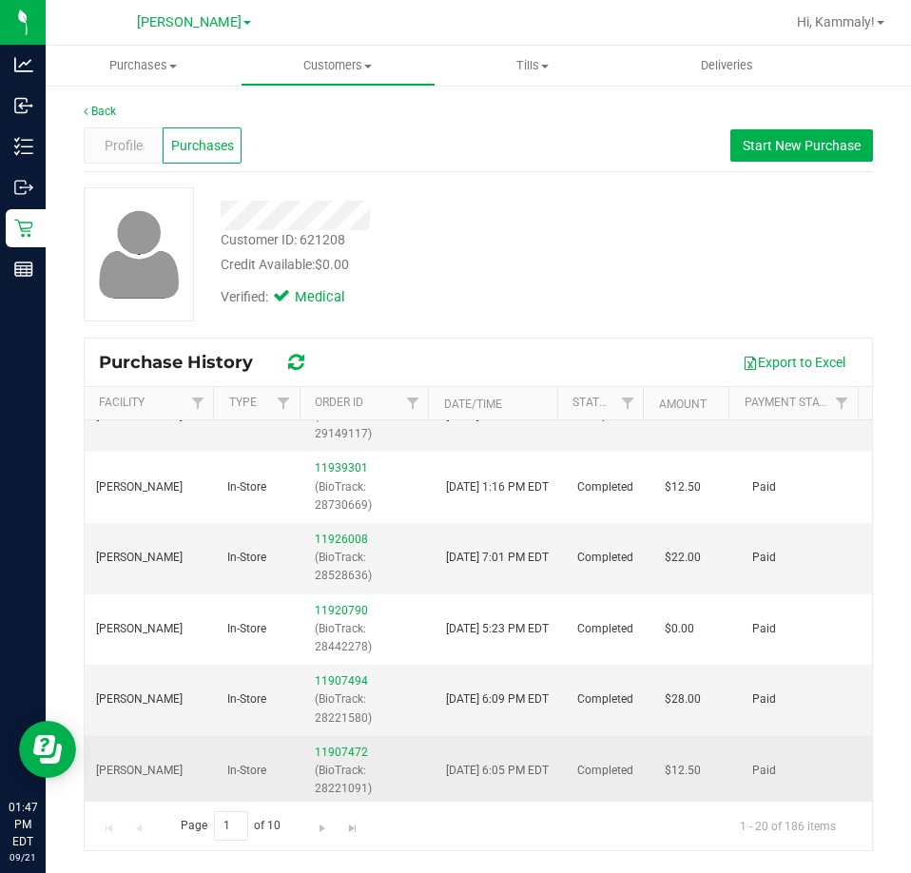
scroll to position [285, 0]
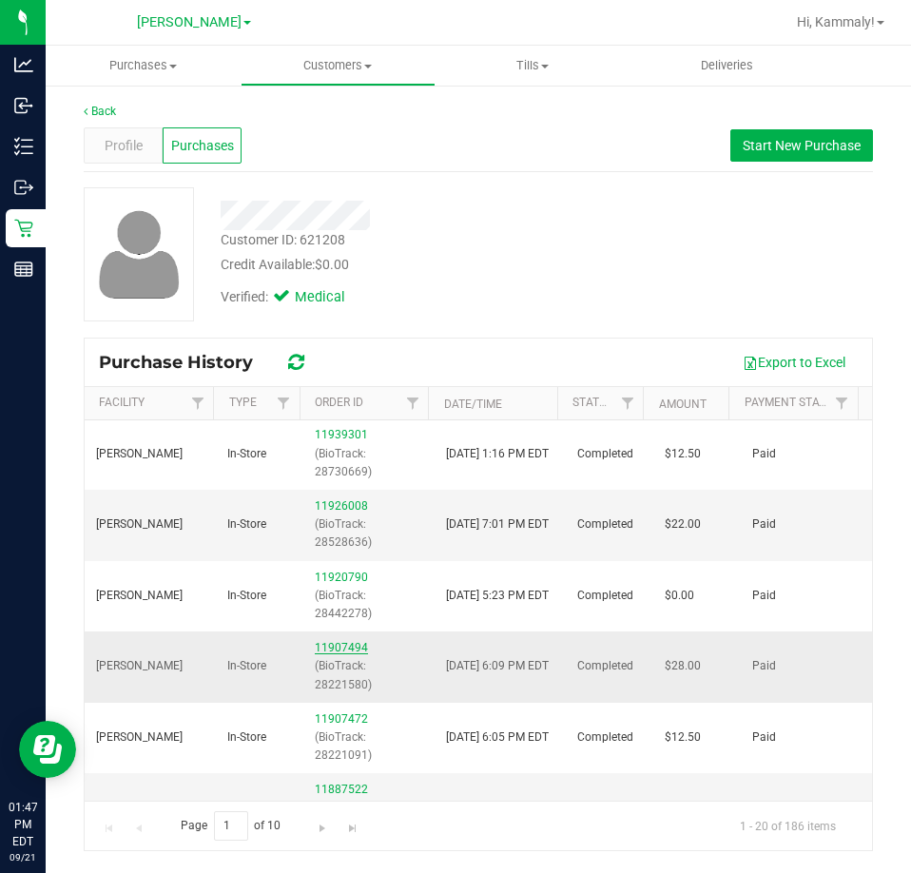
click at [357, 647] on link "11907494" at bounding box center [341, 647] width 53 height 13
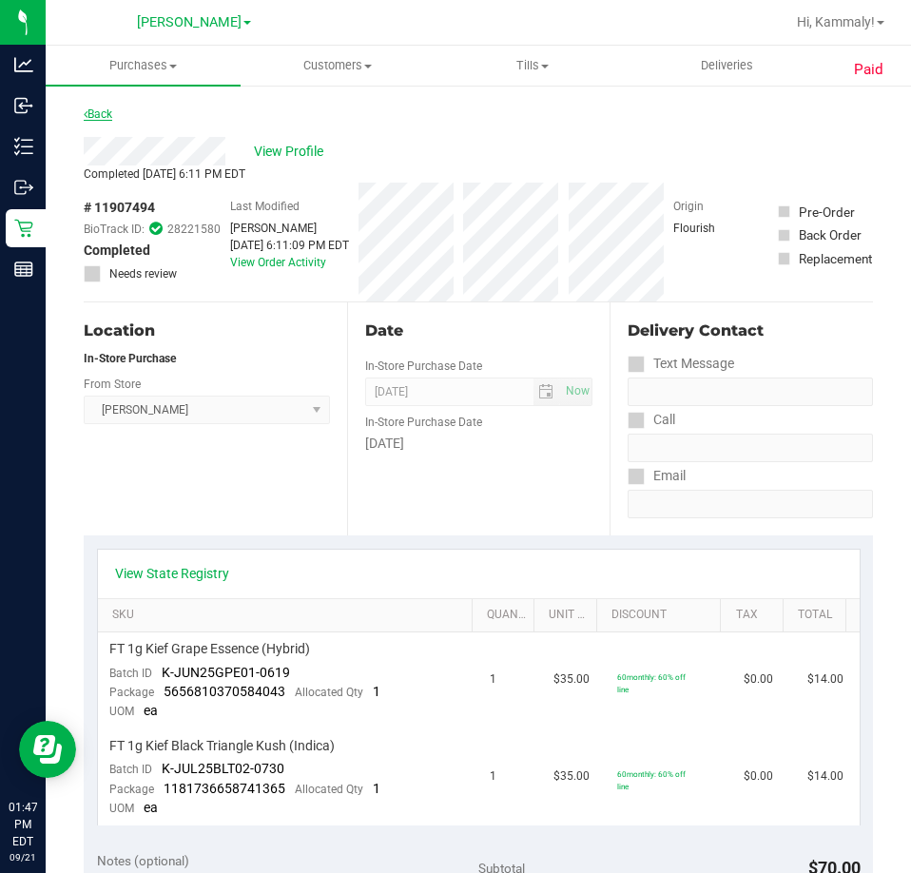
click at [110, 116] on link "Back" at bounding box center [98, 113] width 29 height 13
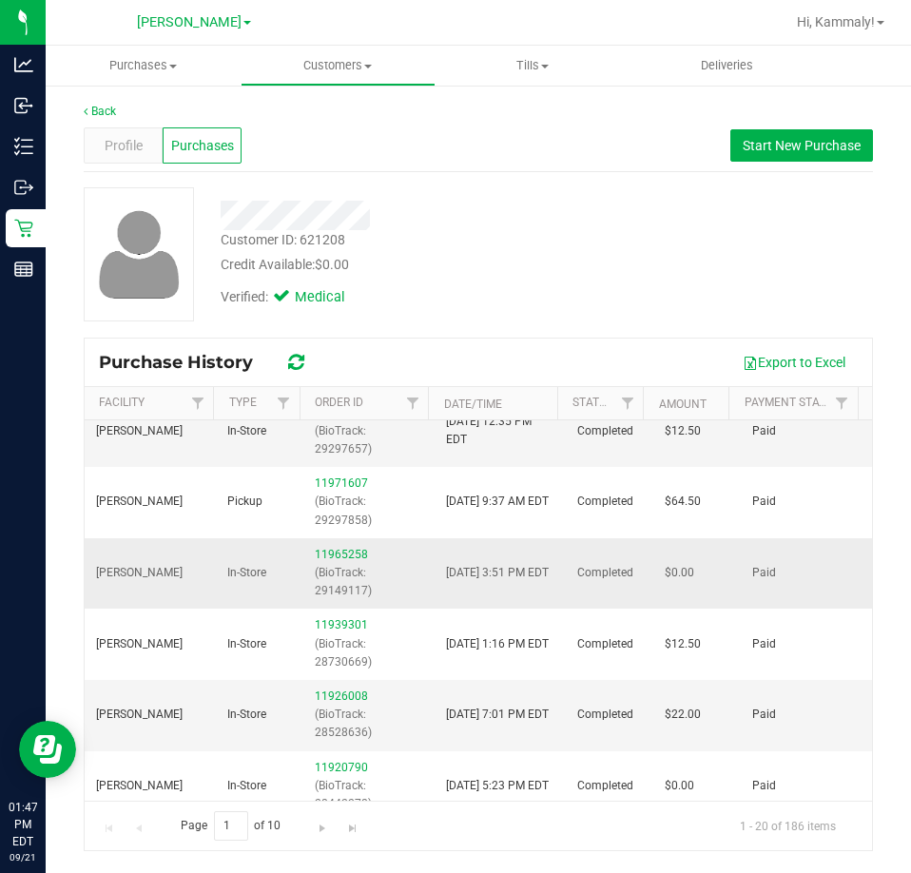
scroll to position [190, 0]
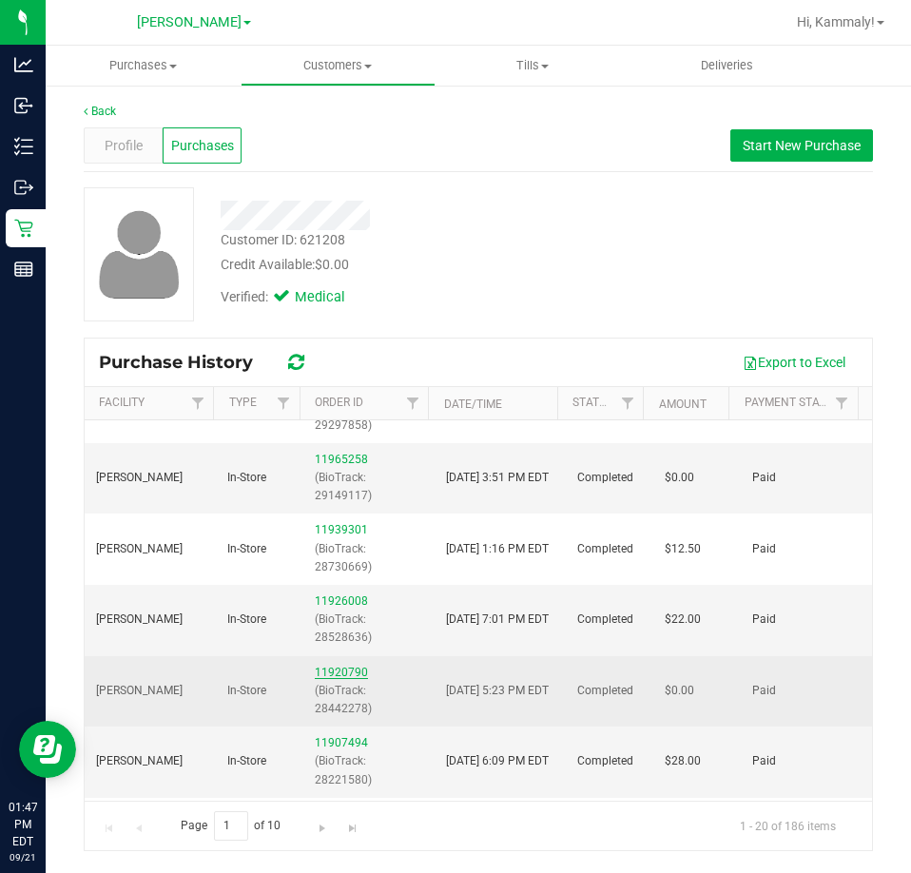
click at [338, 675] on link "11920790" at bounding box center [341, 672] width 53 height 13
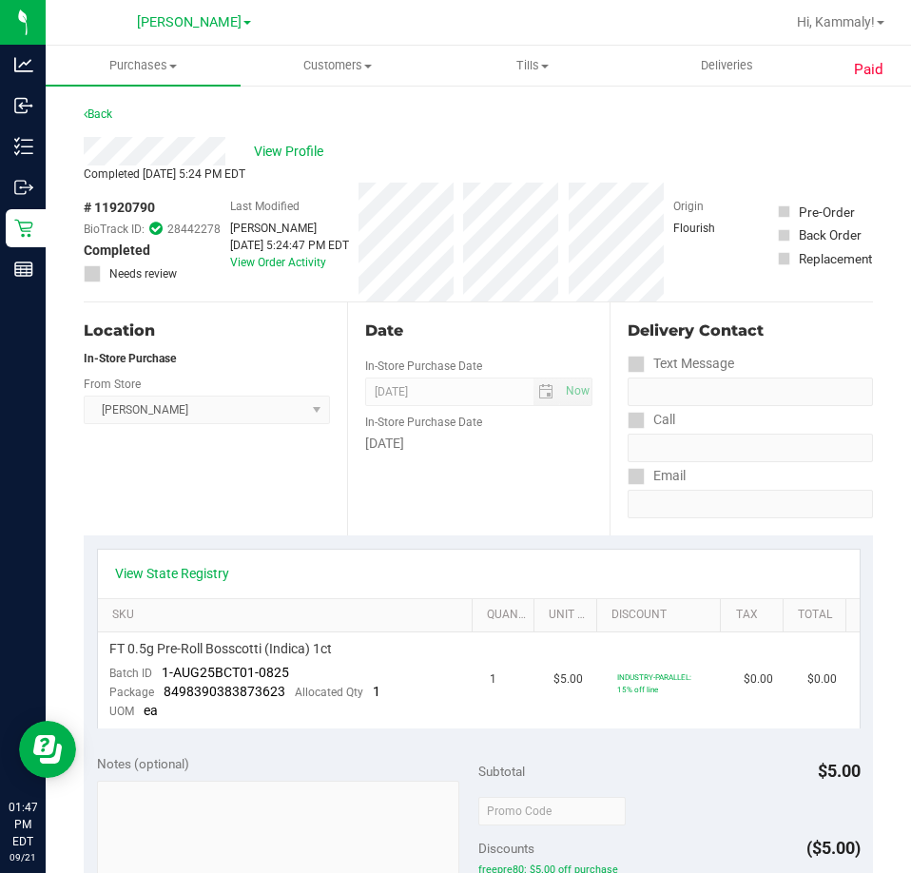
click at [272, 138] on div "View Profile" at bounding box center [478, 151] width 789 height 29
click at [270, 146] on span "View Profile" at bounding box center [292, 152] width 76 height 20
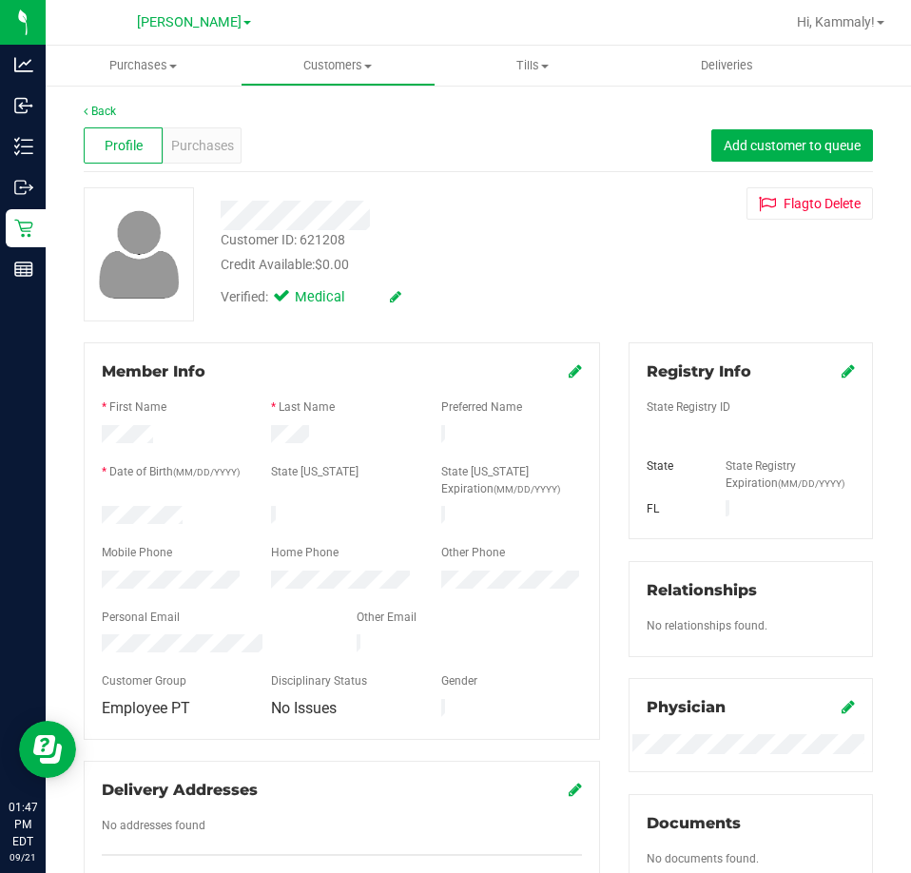
click at [183, 151] on span "Purchases" at bounding box center [202, 146] width 63 height 20
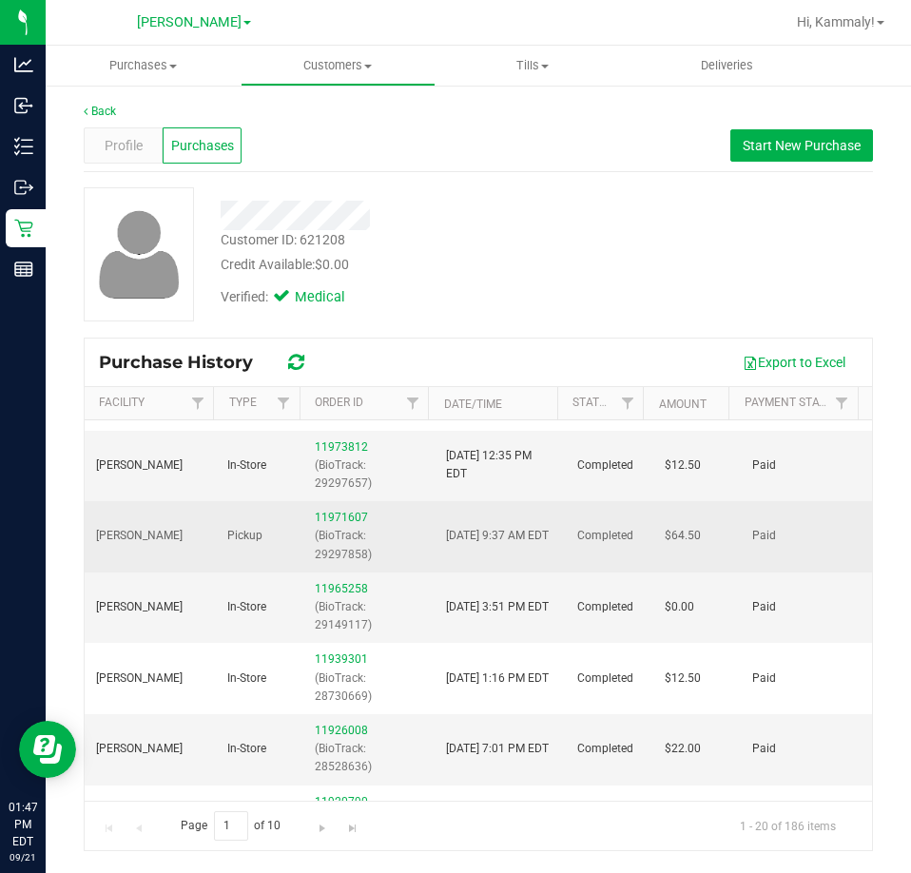
scroll to position [95, 0]
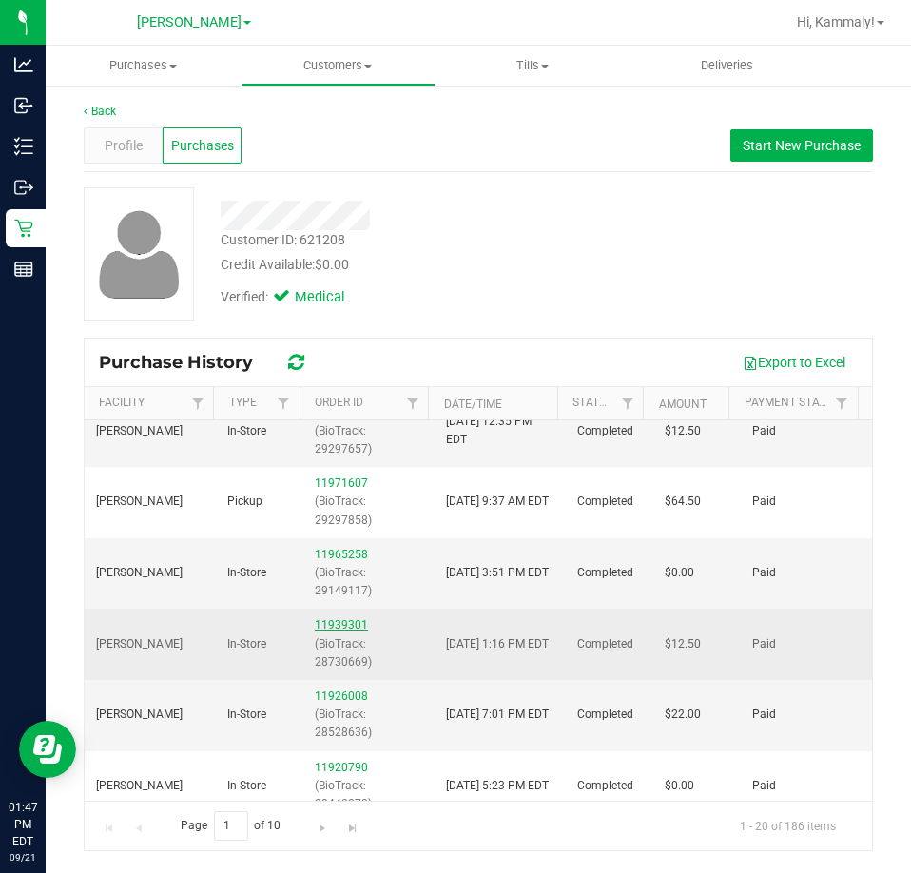
click at [340, 622] on link "11939301" at bounding box center [341, 624] width 53 height 13
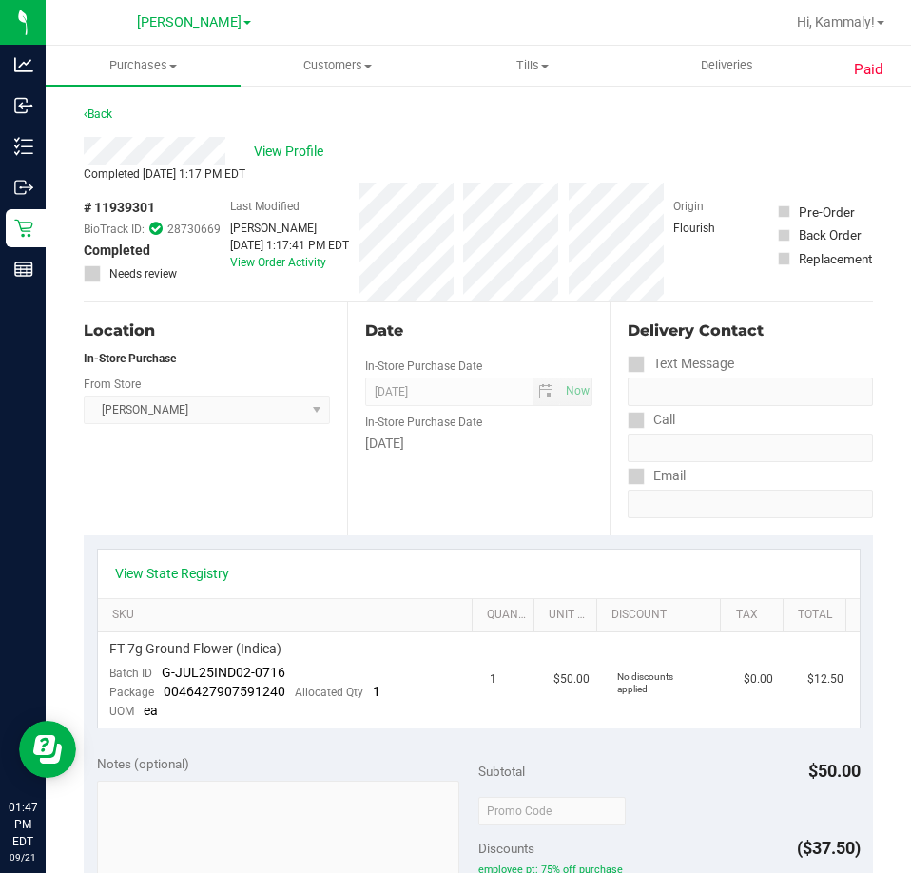
click at [322, 162] on div "View Profile" at bounding box center [478, 151] width 789 height 29
click at [307, 157] on span "View Profile" at bounding box center [292, 152] width 76 height 20
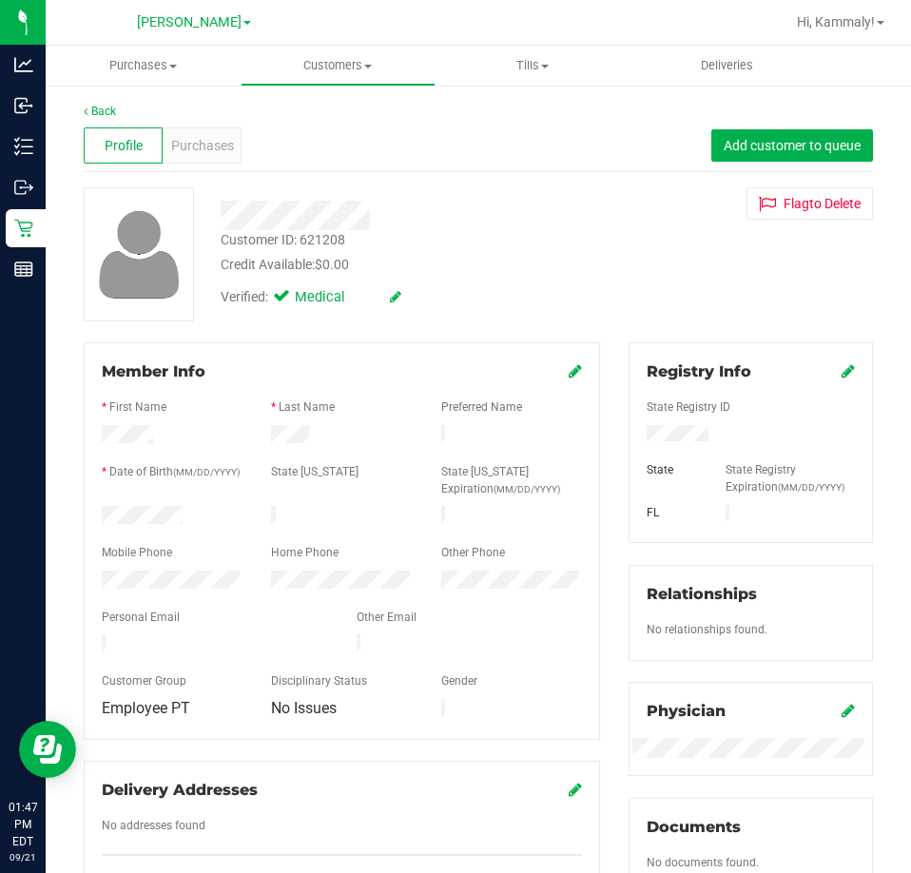
click at [248, 156] on div "Profile Purchases Add customer to queue" at bounding box center [478, 146] width 789 height 52
click at [241, 156] on div "Profile Purchases Add customer to queue" at bounding box center [478, 146] width 789 height 52
click at [238, 147] on div "Purchases" at bounding box center [202, 145] width 79 height 36
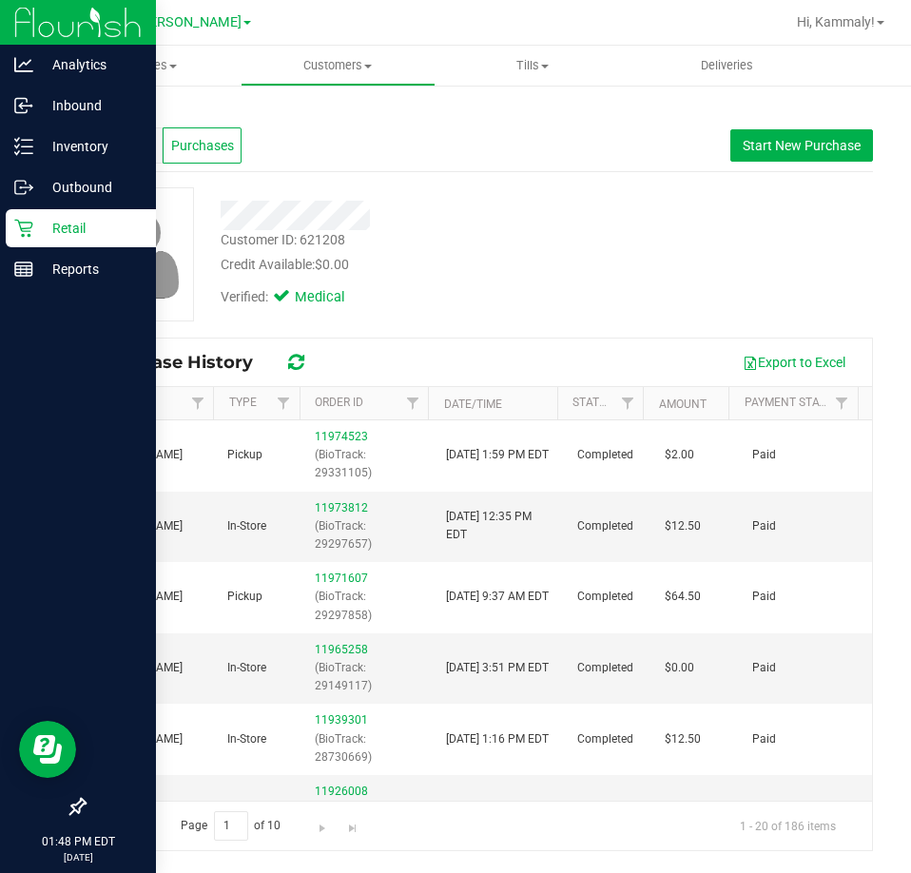
click at [15, 232] on icon at bounding box center [23, 228] width 19 height 19
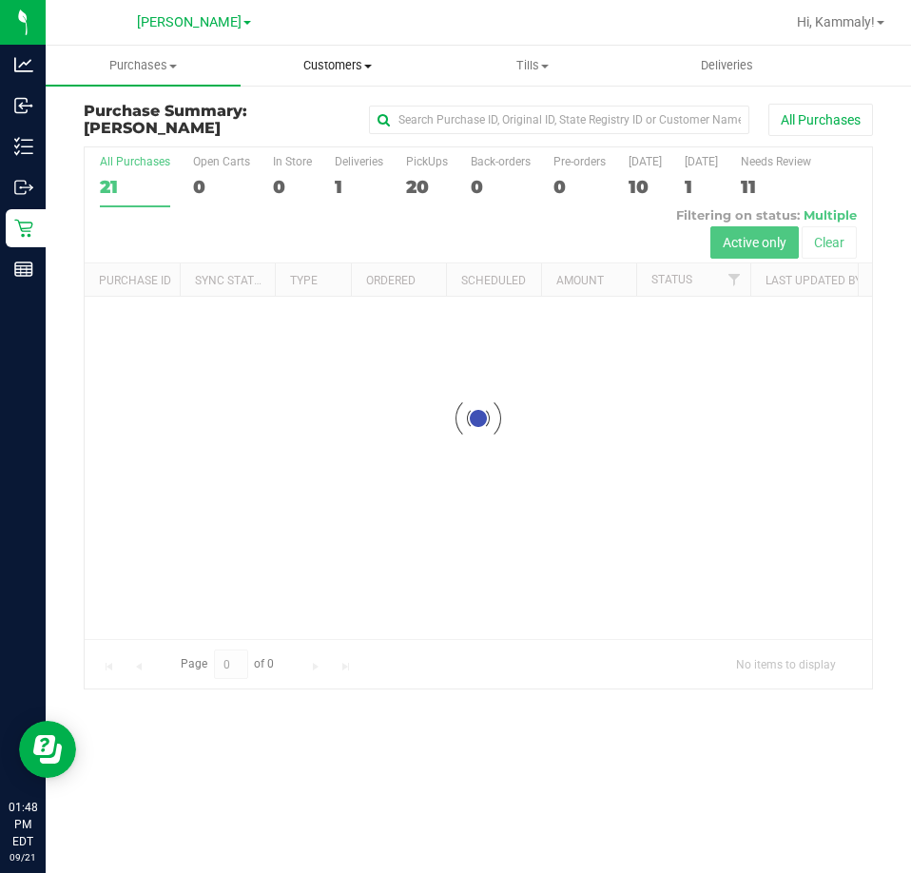
click at [380, 67] on span "Customers" at bounding box center [337, 65] width 193 height 17
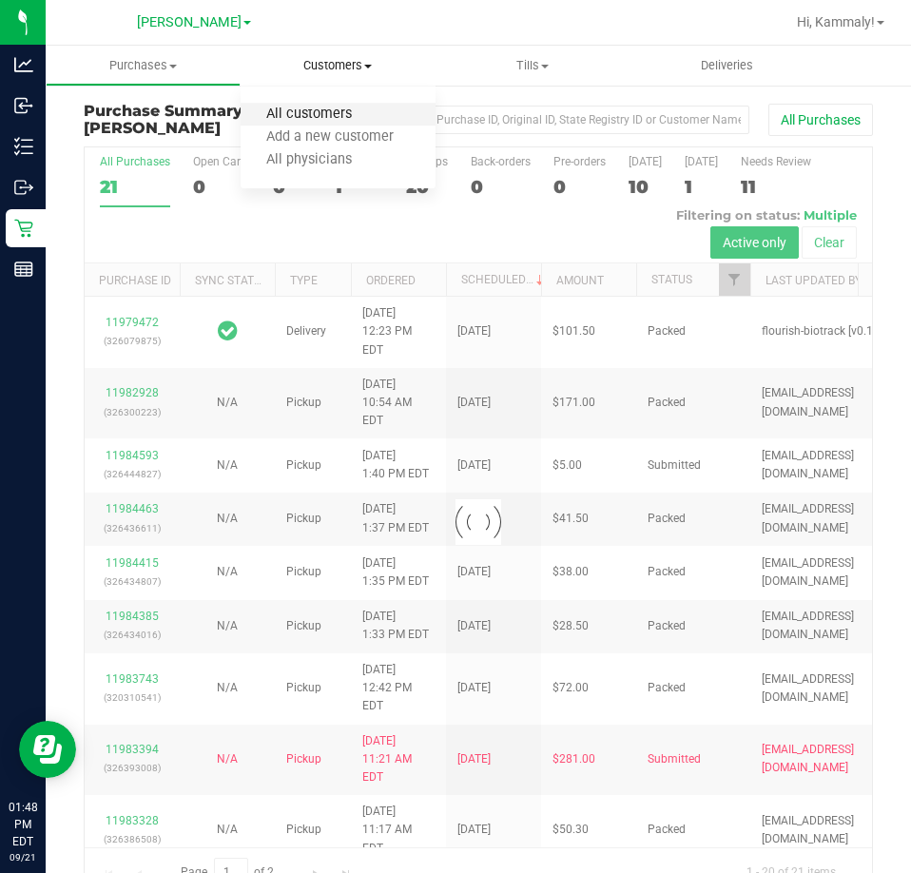
click at [332, 121] on span "All customers" at bounding box center [309, 114] width 137 height 16
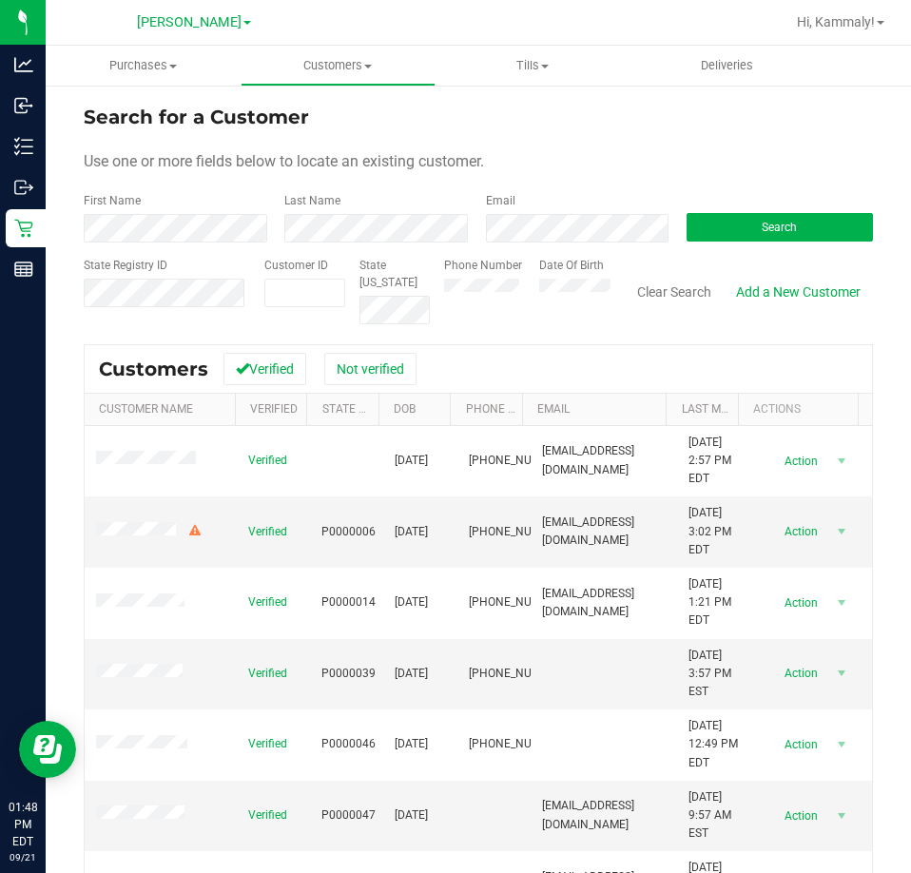
click at [221, 213] on div "First Name" at bounding box center [177, 217] width 186 height 50
click at [178, 260] on div "State Registry ID" at bounding box center [167, 291] width 166 height 68
click at [182, 249] on form "Search for a Customer Use one or more fields below to locate an existing custom…" at bounding box center [478, 214] width 789 height 222
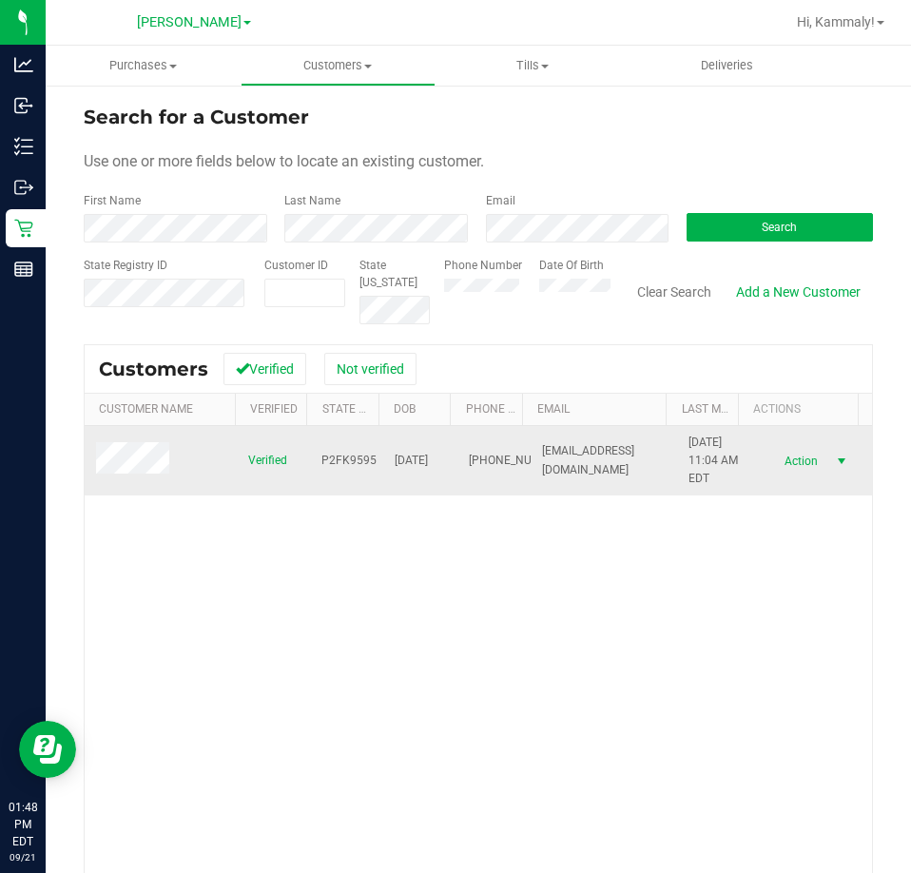
click at [768, 454] on span "Action" at bounding box center [799, 461] width 62 height 27
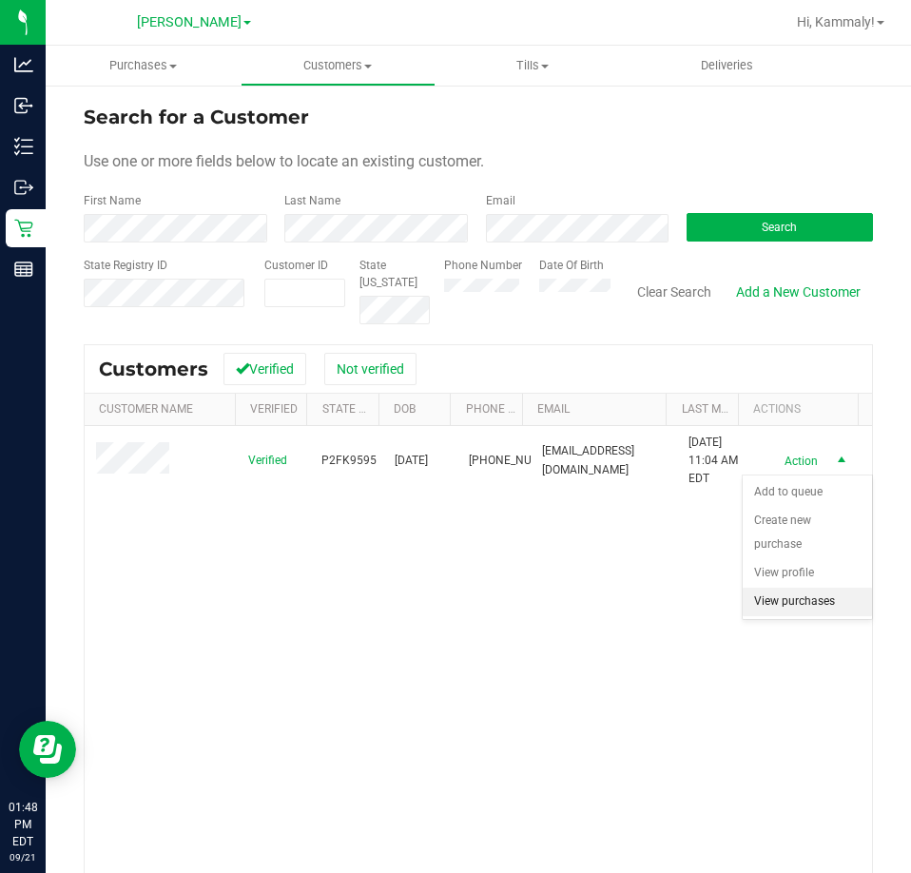
click at [786, 604] on li "View purchases" at bounding box center [807, 602] width 129 height 29
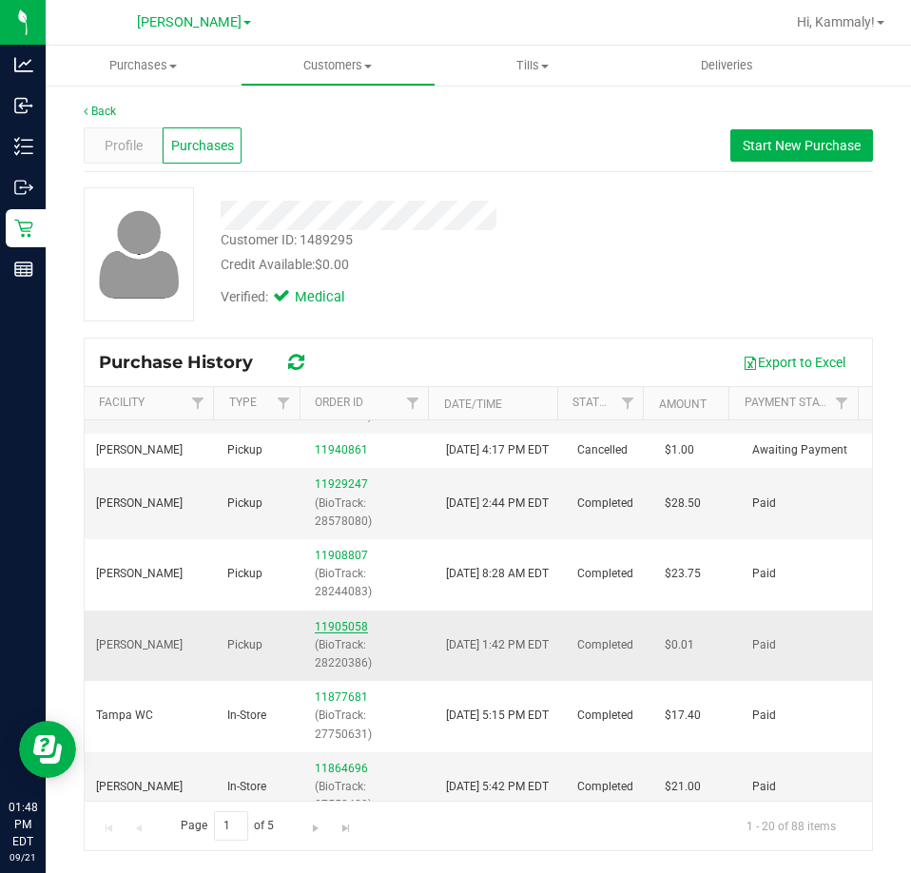
scroll to position [95, 0]
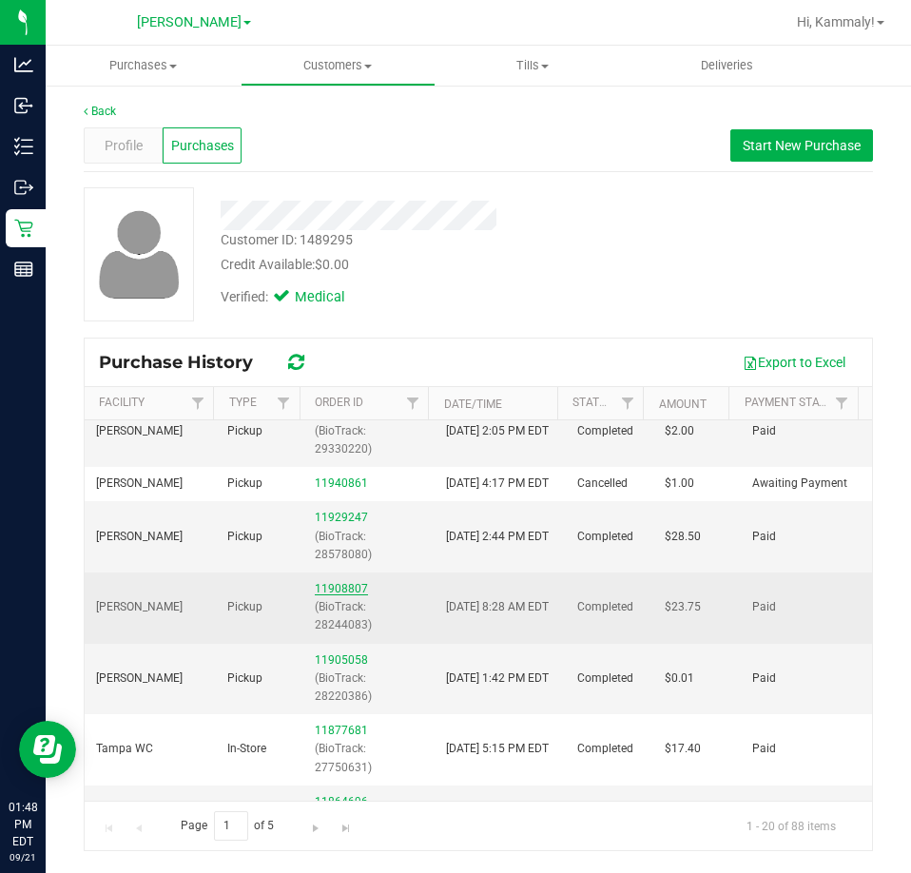
click at [334, 595] on link "11908807" at bounding box center [341, 588] width 53 height 13
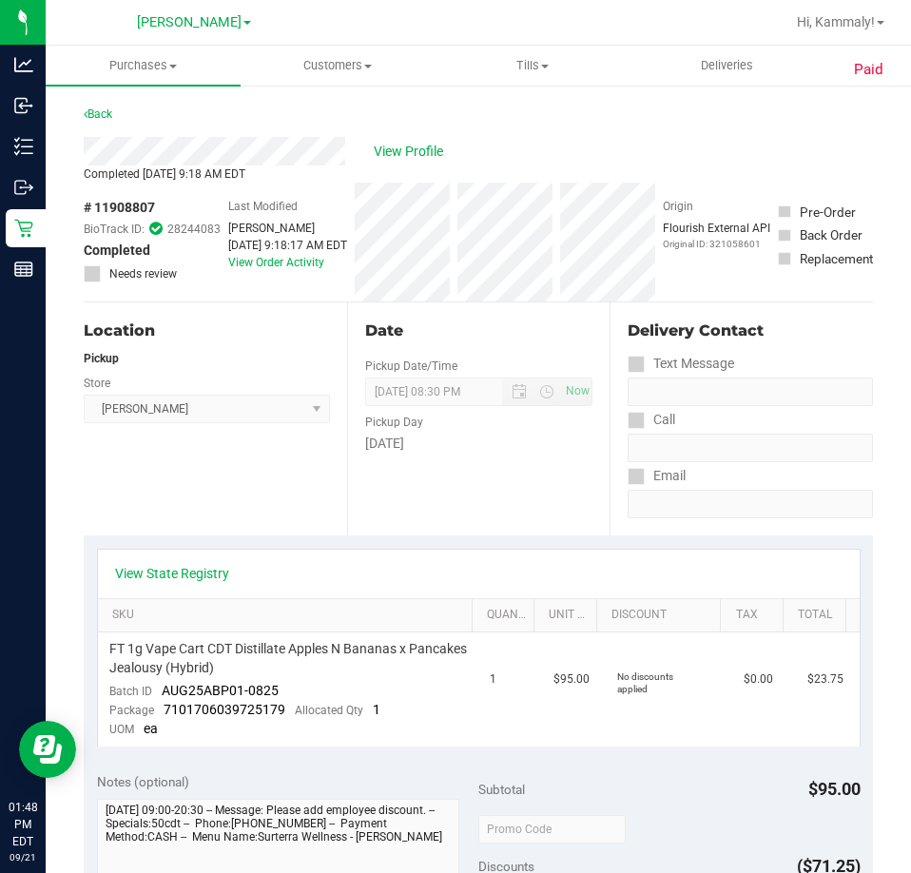
click at [398, 163] on div "View Profile" at bounding box center [478, 151] width 789 height 29
click at [399, 153] on span "View Profile" at bounding box center [412, 152] width 76 height 20
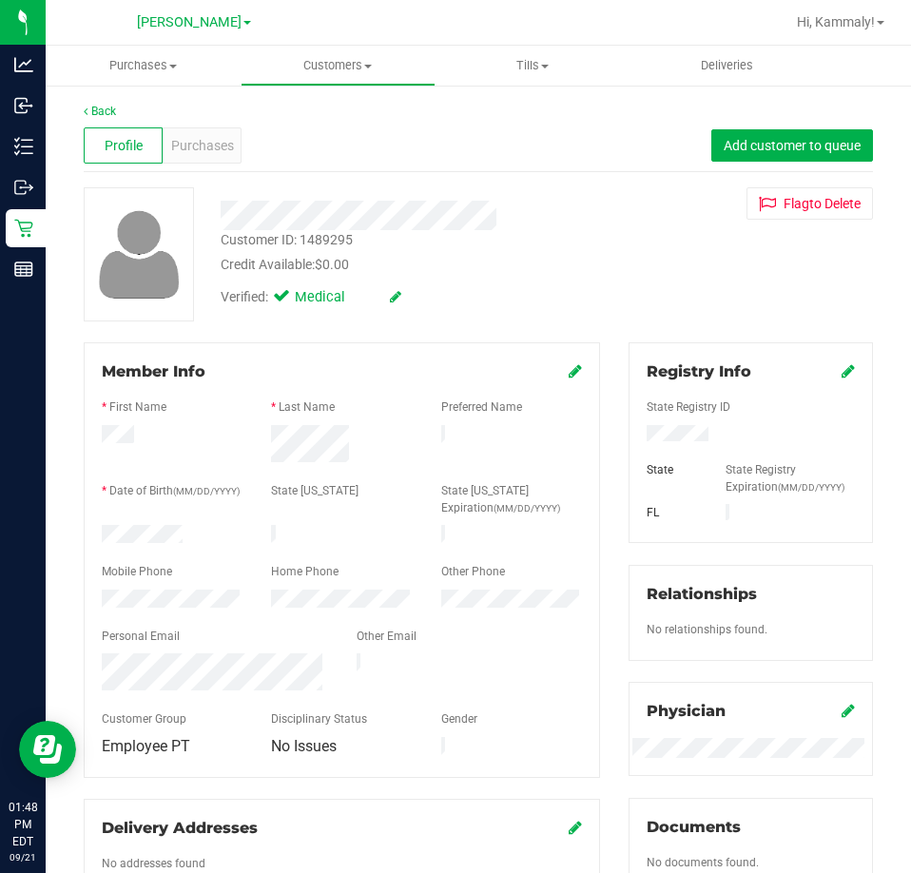
click at [209, 131] on div "Purchases" at bounding box center [202, 145] width 79 height 36
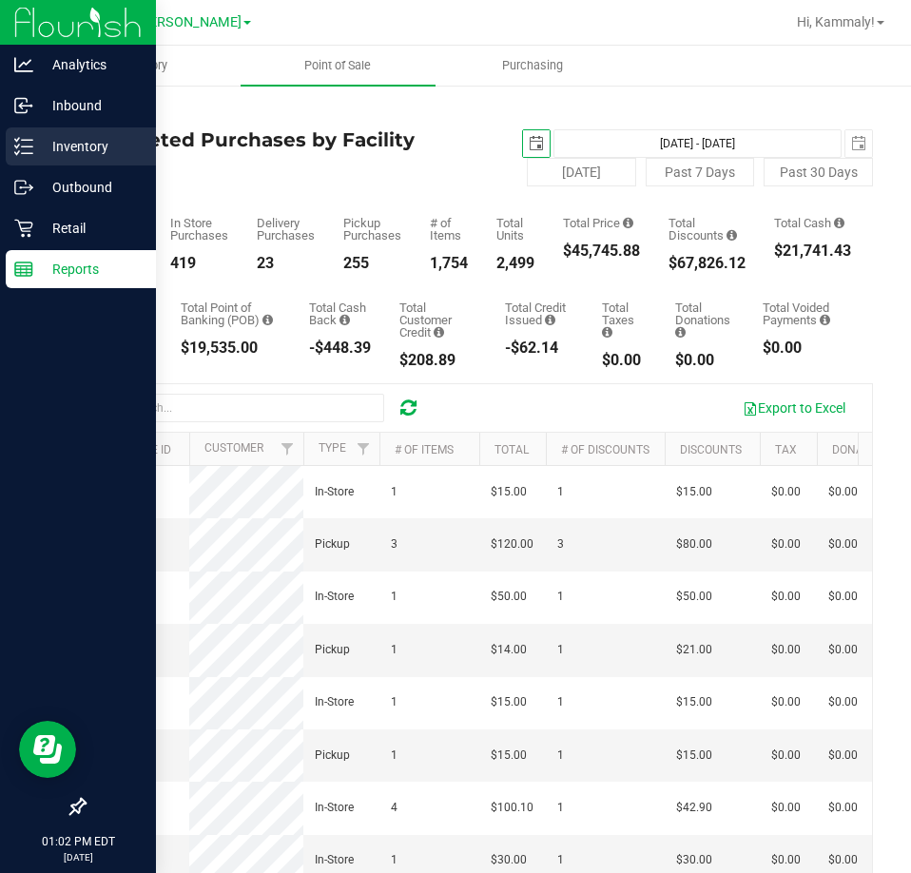
click at [10, 156] on div "Inventory" at bounding box center [81, 146] width 150 height 38
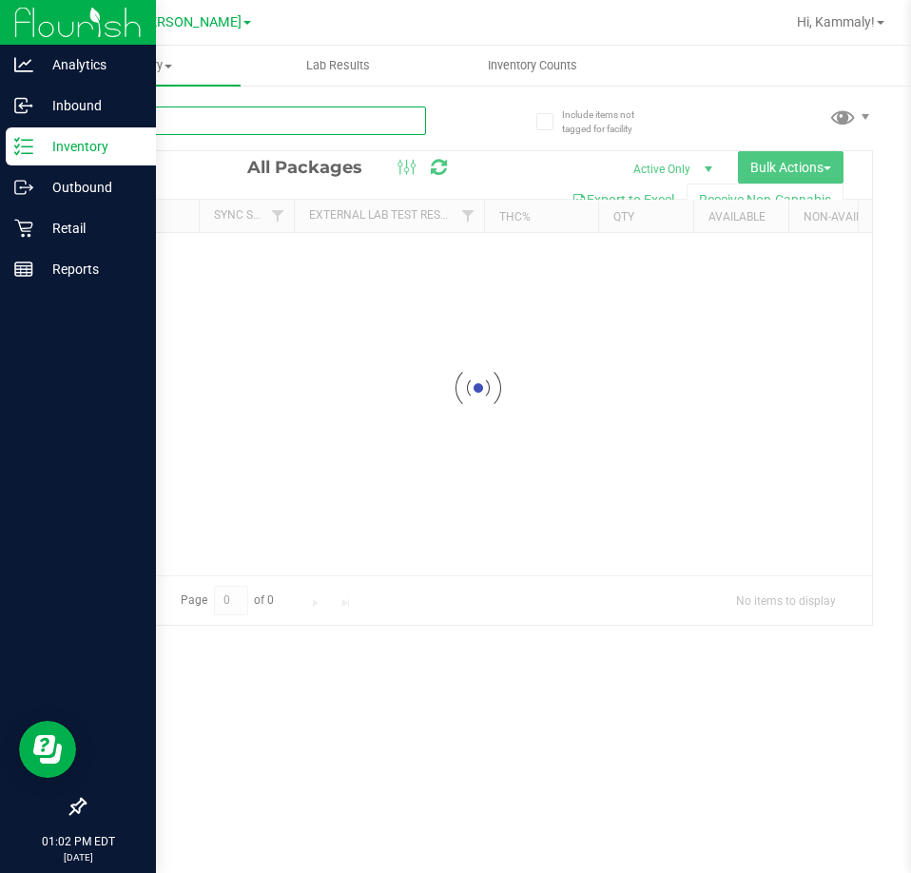
click at [281, 119] on input "text" at bounding box center [255, 120] width 342 height 29
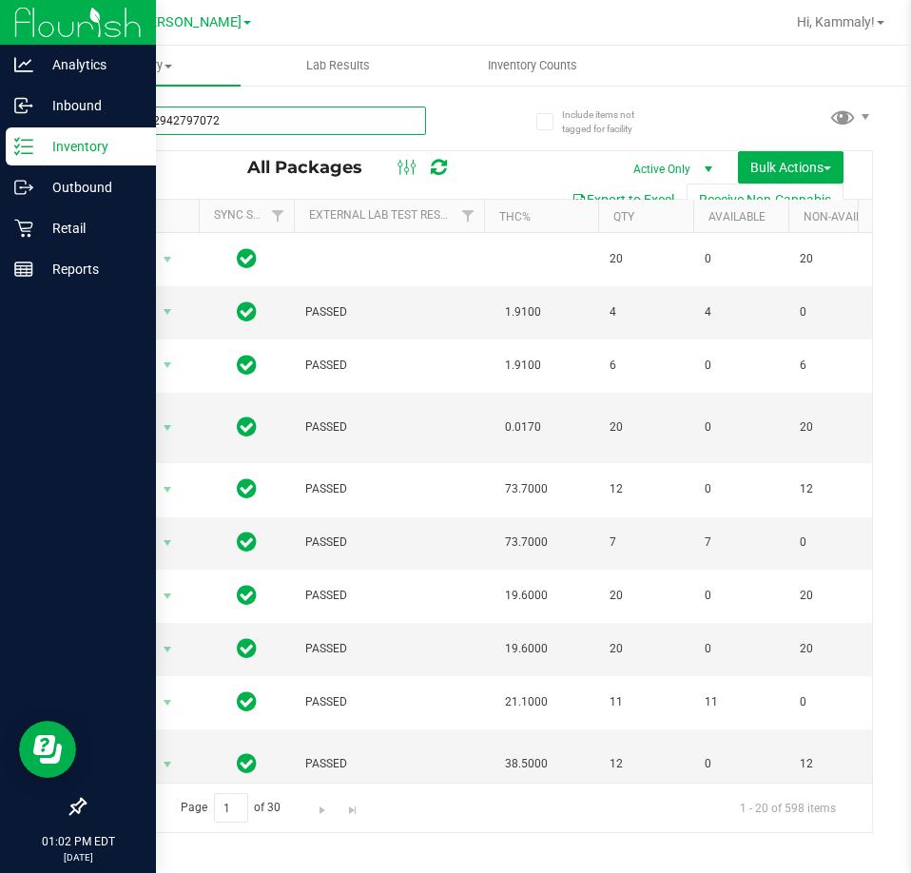
type input "6167272942797072"
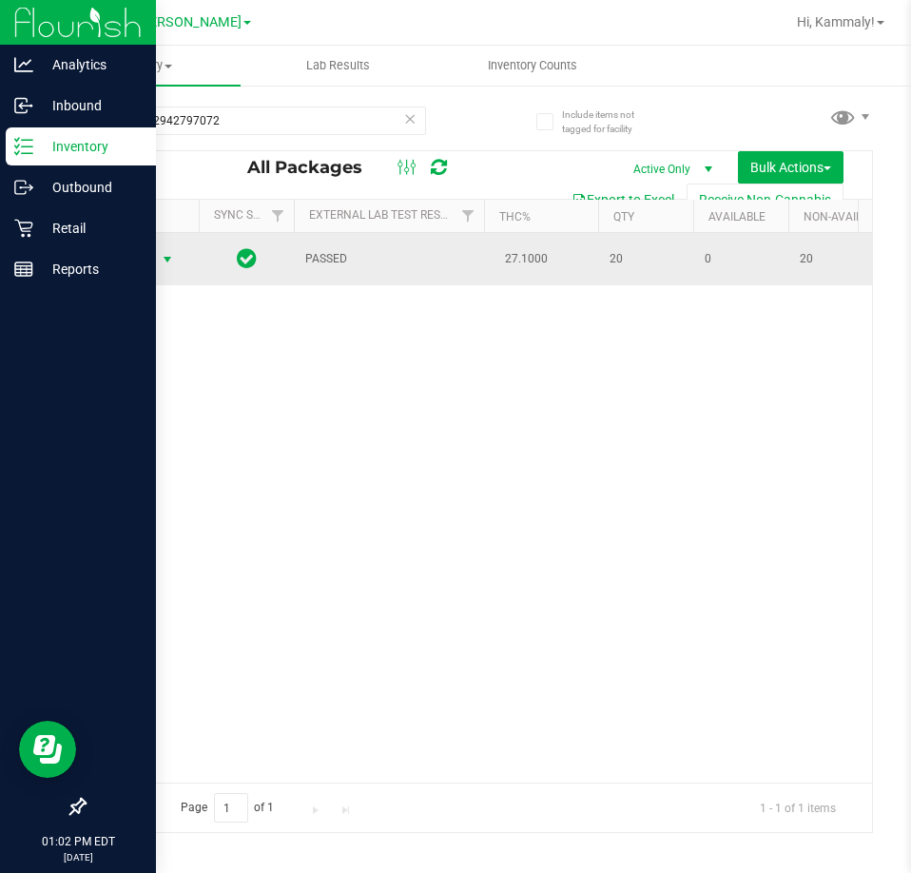
click at [146, 261] on span "Action" at bounding box center [129, 259] width 51 height 27
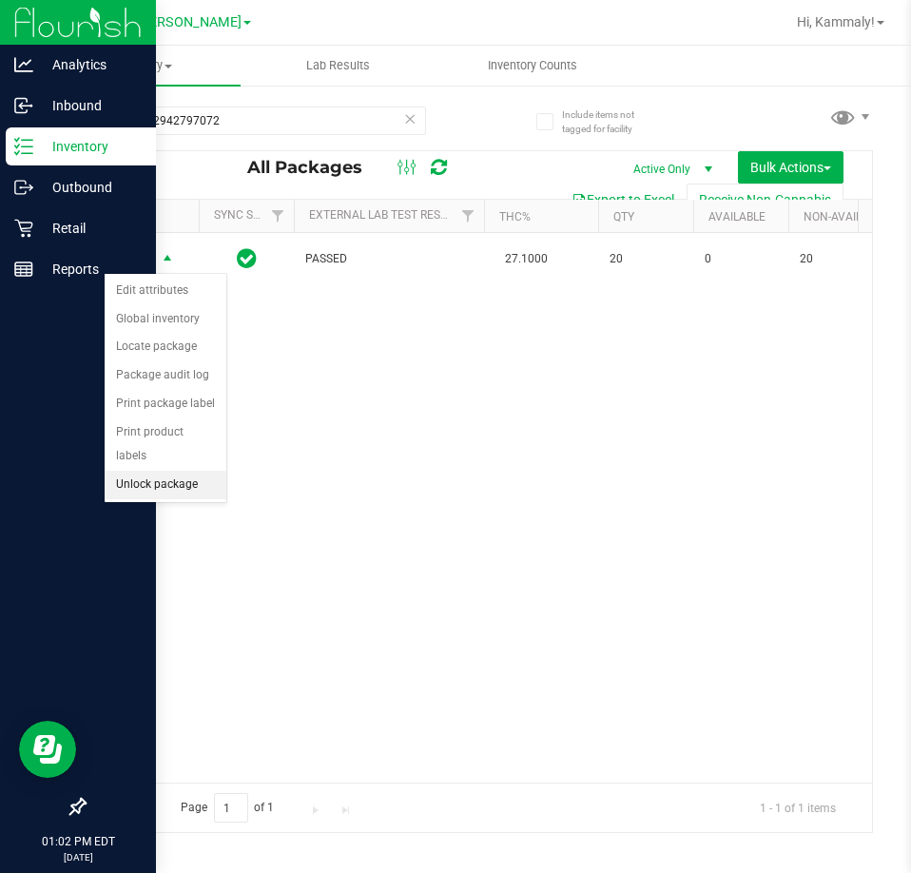
click at [117, 471] on li "Unlock package" at bounding box center [166, 485] width 122 height 29
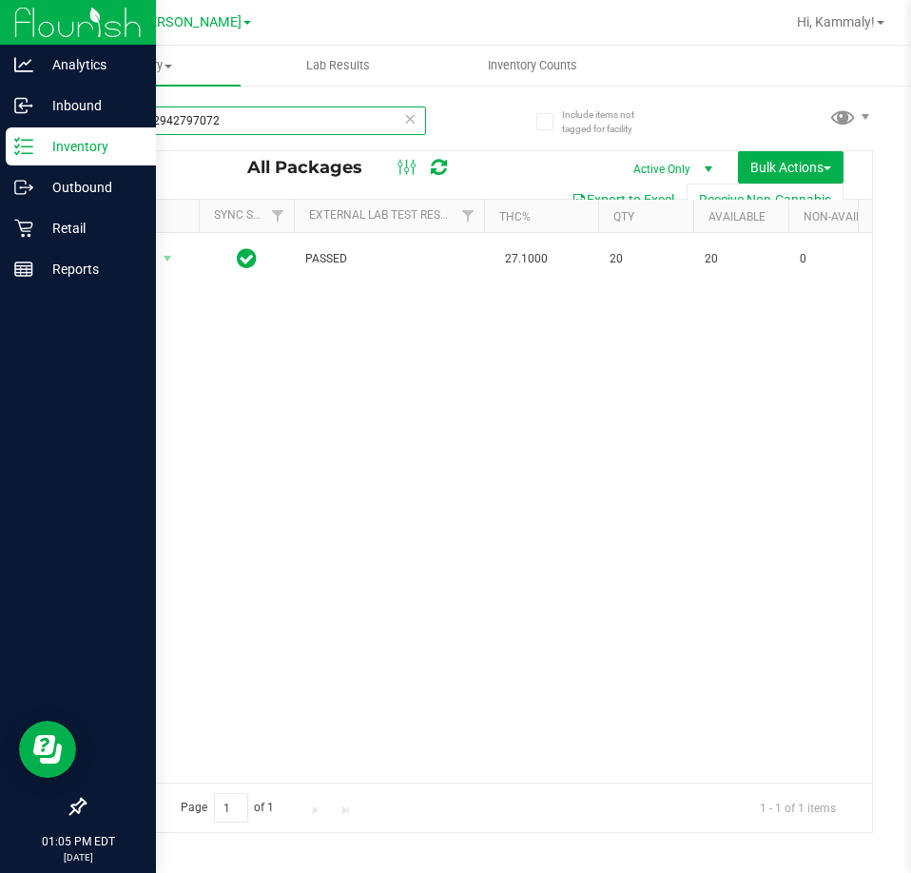
click at [312, 116] on input "6167272942797072" at bounding box center [255, 120] width 342 height 29
type input "5373983975867549"
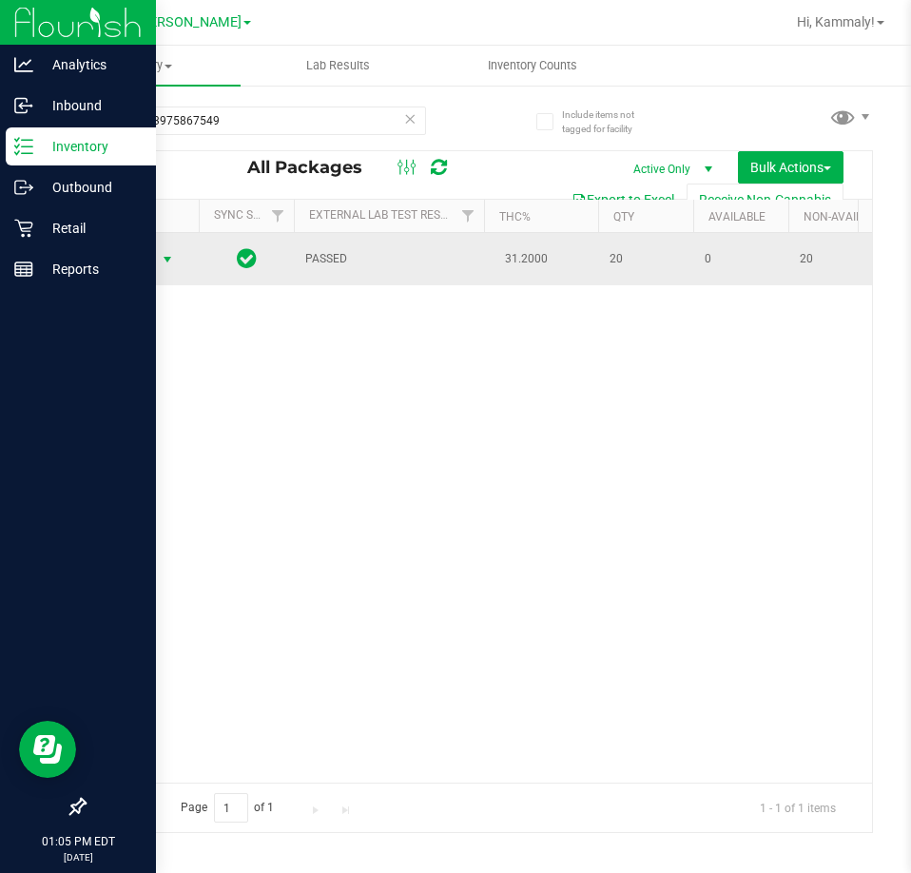
click at [164, 259] on span "select" at bounding box center [167, 259] width 15 height 15
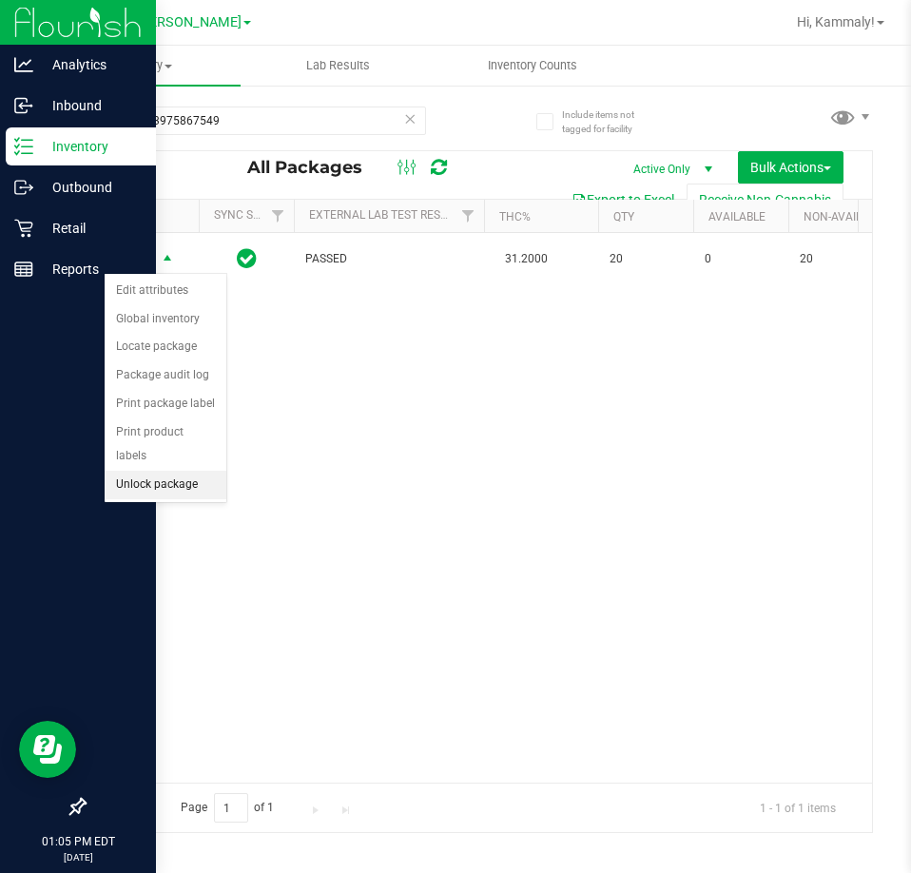
click at [199, 471] on li "Unlock package" at bounding box center [166, 485] width 122 height 29
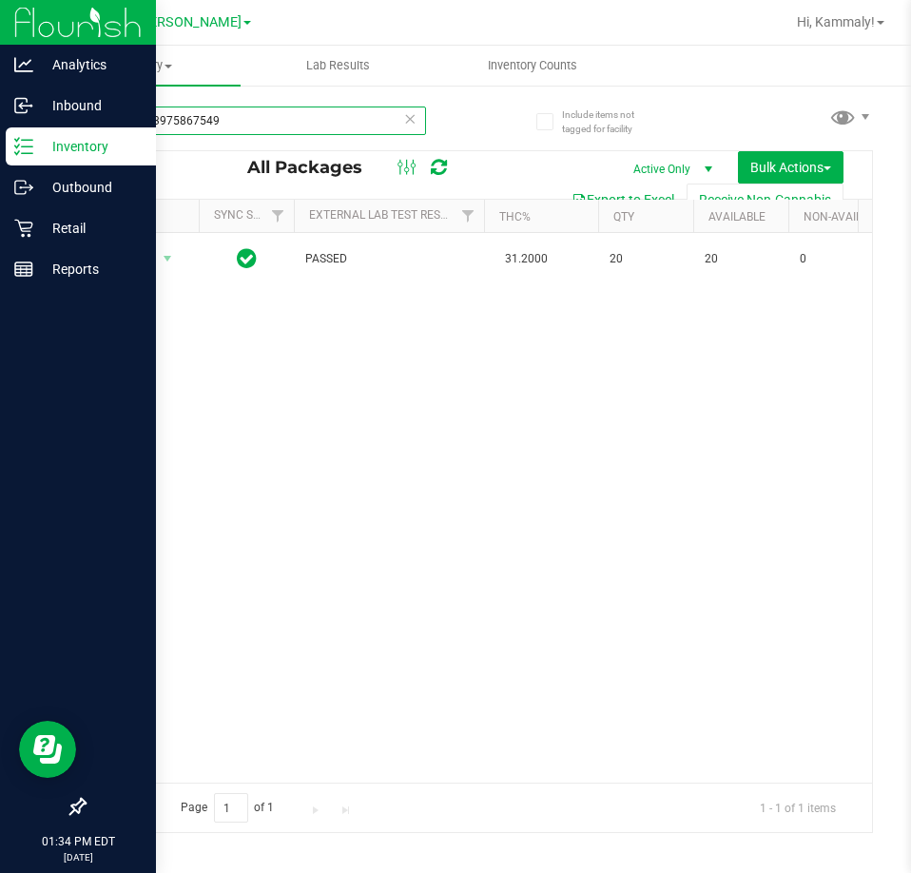
click at [173, 120] on input "5373983975867549" at bounding box center [255, 120] width 342 height 29
type input "9141583332083052"
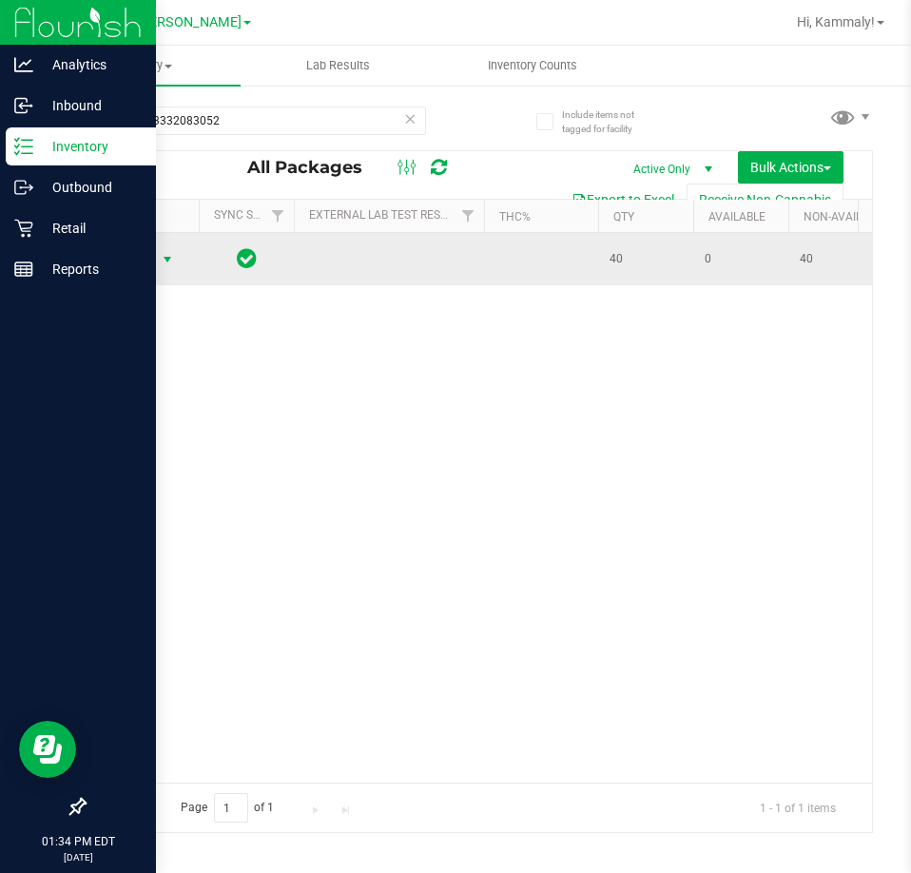
click at [169, 261] on span "select" at bounding box center [167, 259] width 15 height 15
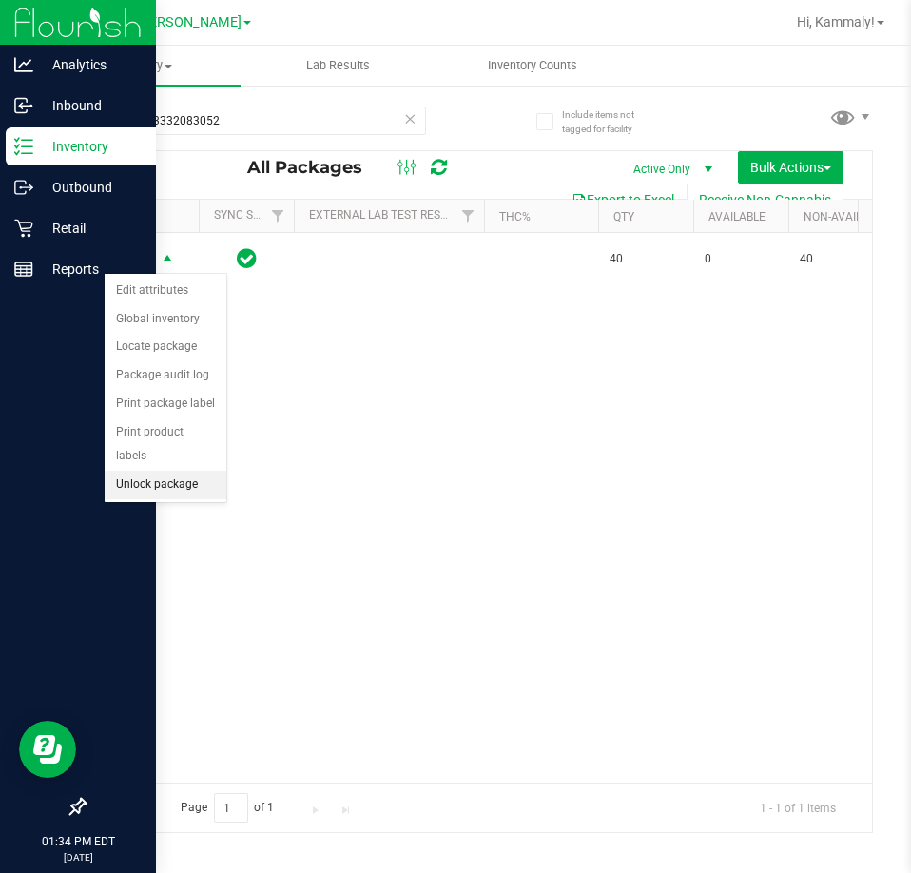
click at [160, 471] on li "Unlock package" at bounding box center [166, 485] width 122 height 29
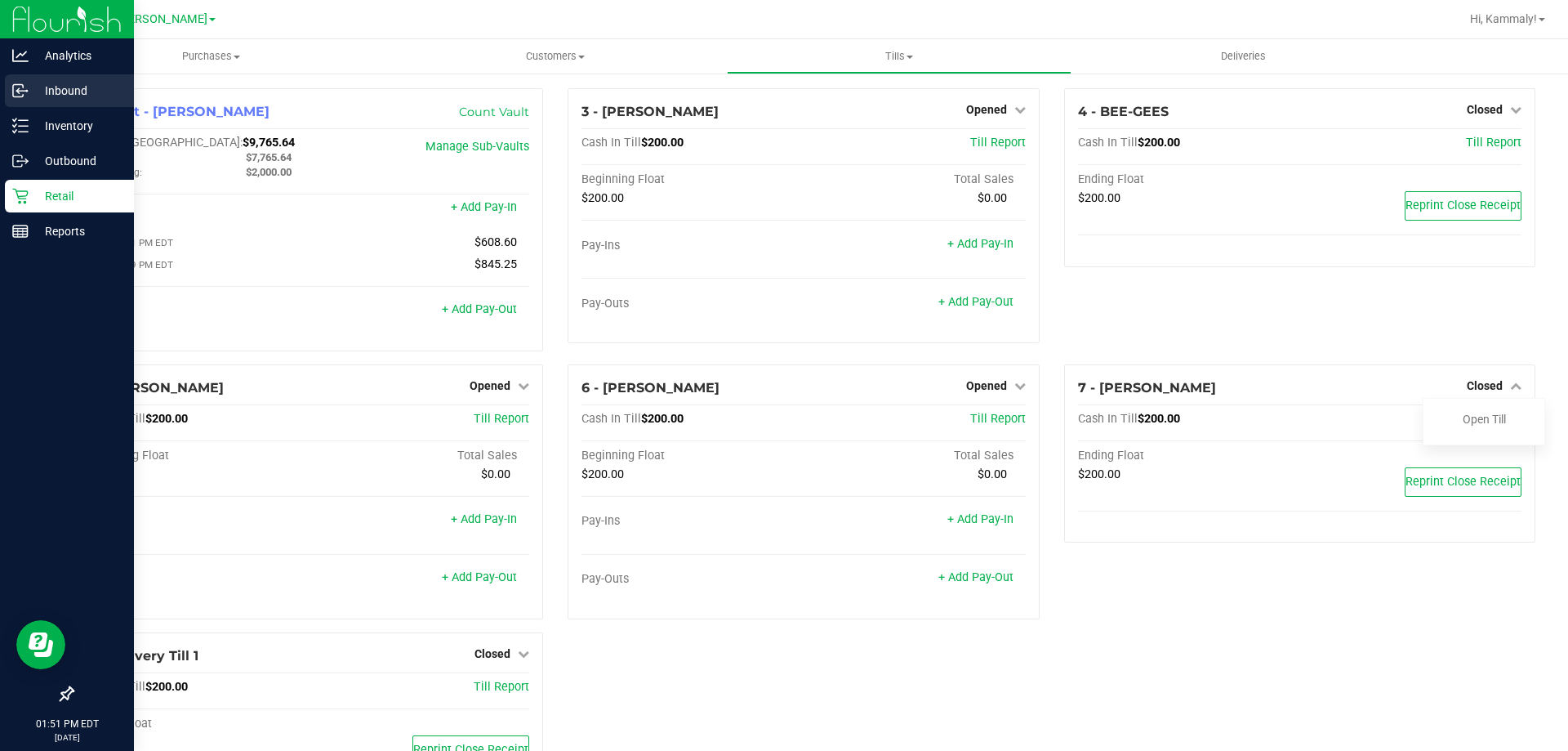
click at [45, 91] on p "Inbound" at bounding box center [77, 90] width 98 height 20
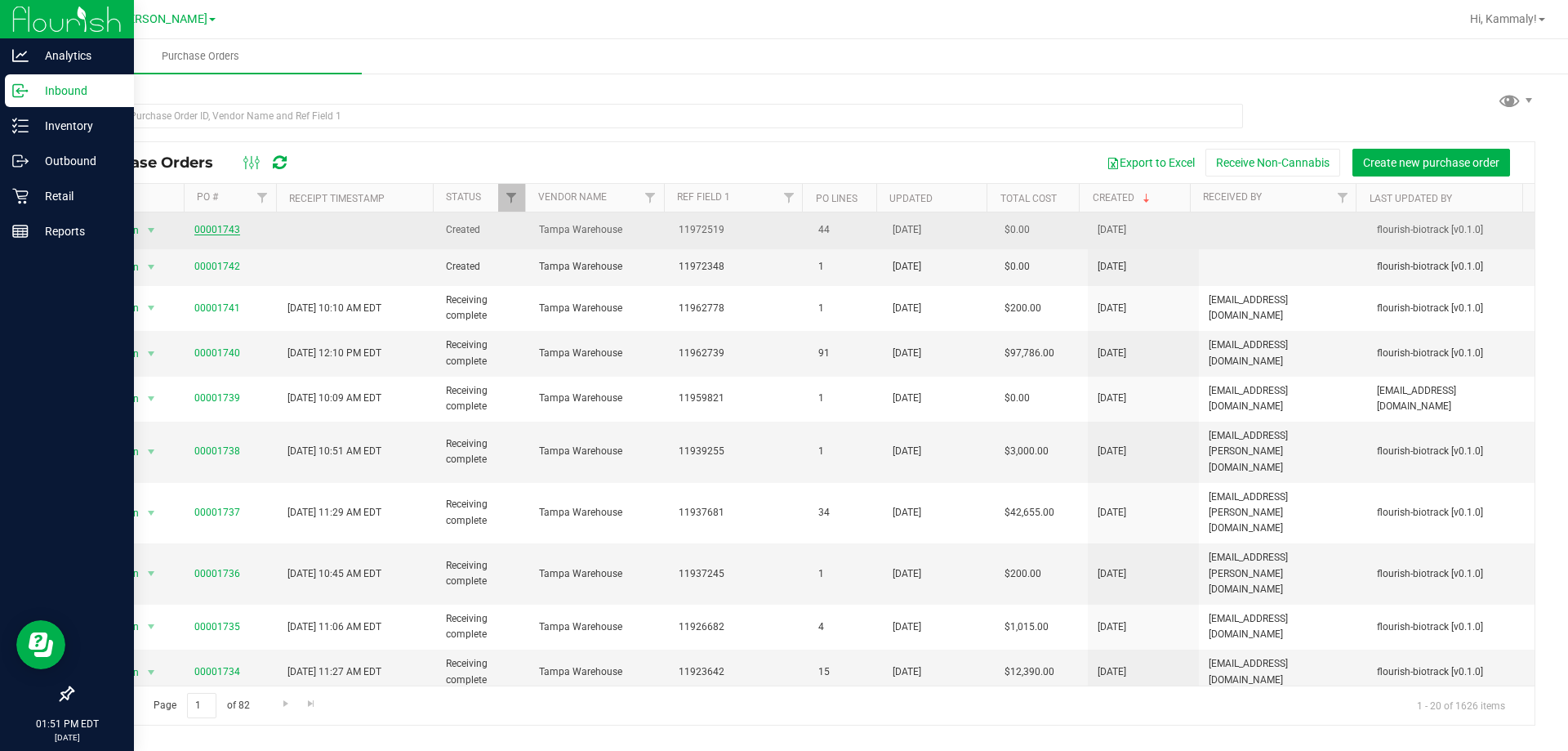
click at [222, 228] on link "00001743" at bounding box center [217, 229] width 46 height 11
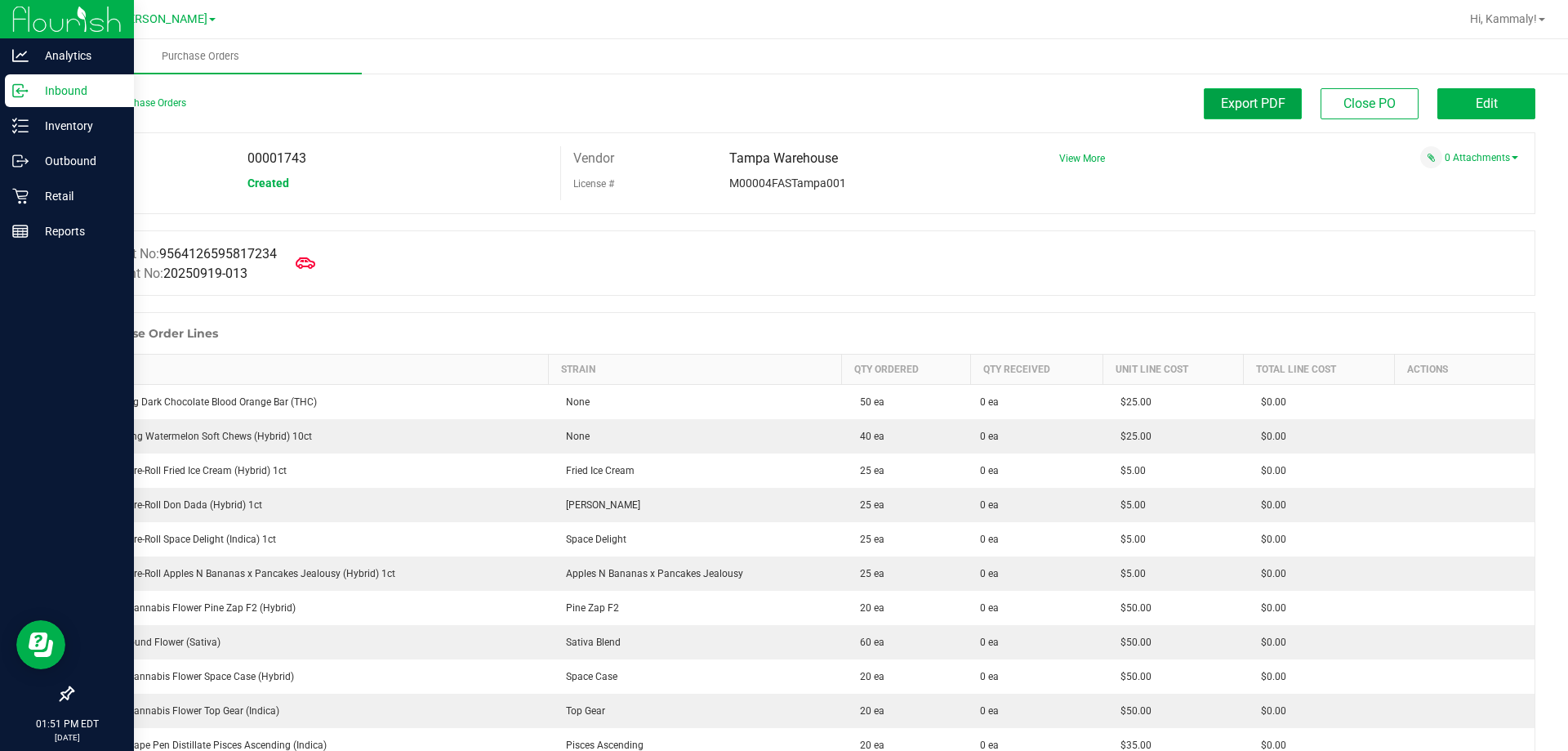
click at [782, 109] on span "Export PDF" at bounding box center [1253, 103] width 64 height 15
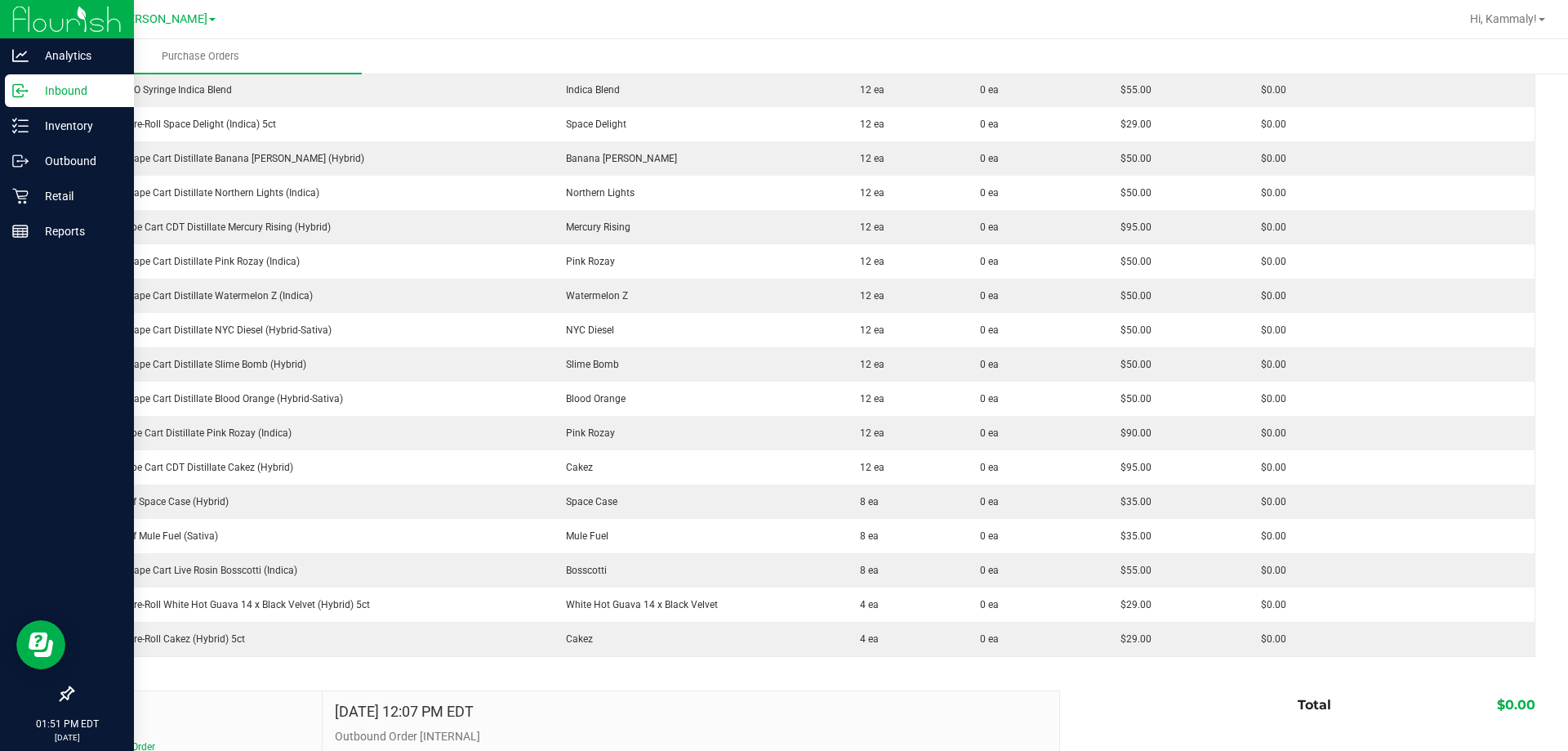
scroll to position [1307, 0]
